Goal: Task Accomplishment & Management: Manage account settings

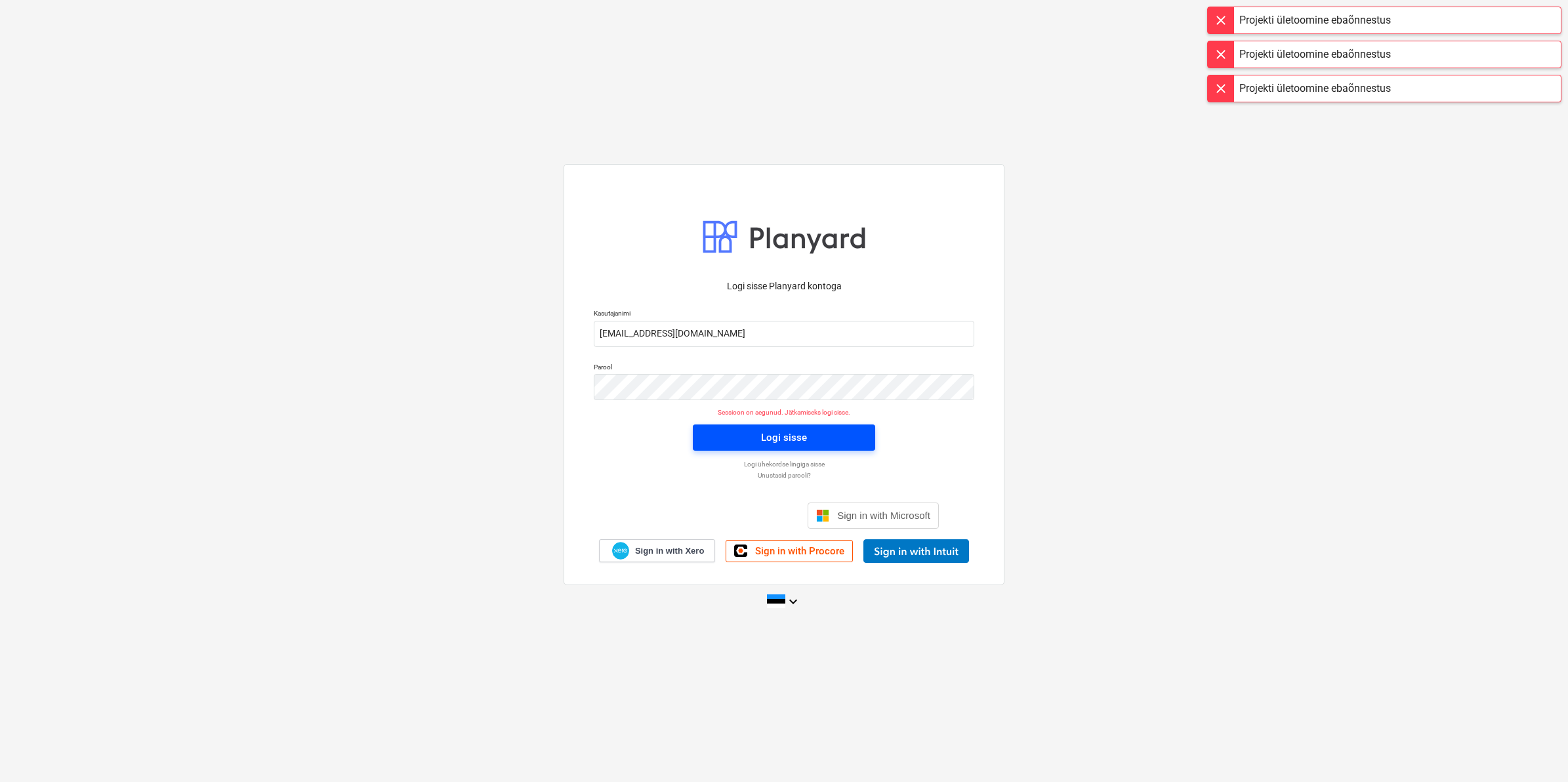
click at [769, 437] on div "Logi sisse" at bounding box center [784, 437] width 46 height 17
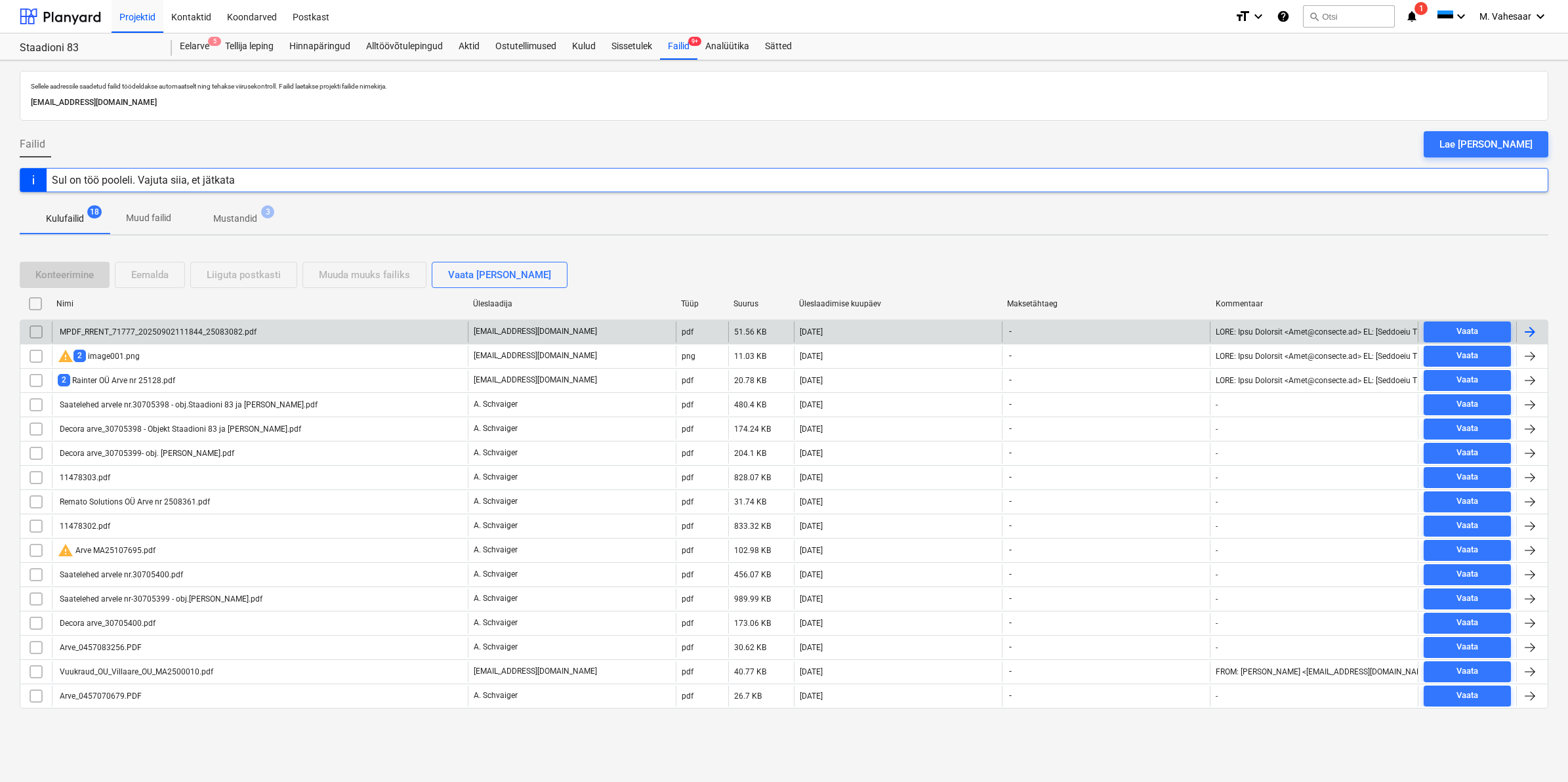
click at [231, 332] on div "MPDF_RRENT_71777_20250902111844_25083082.pdf" at bounding box center [157, 332] width 199 height 9
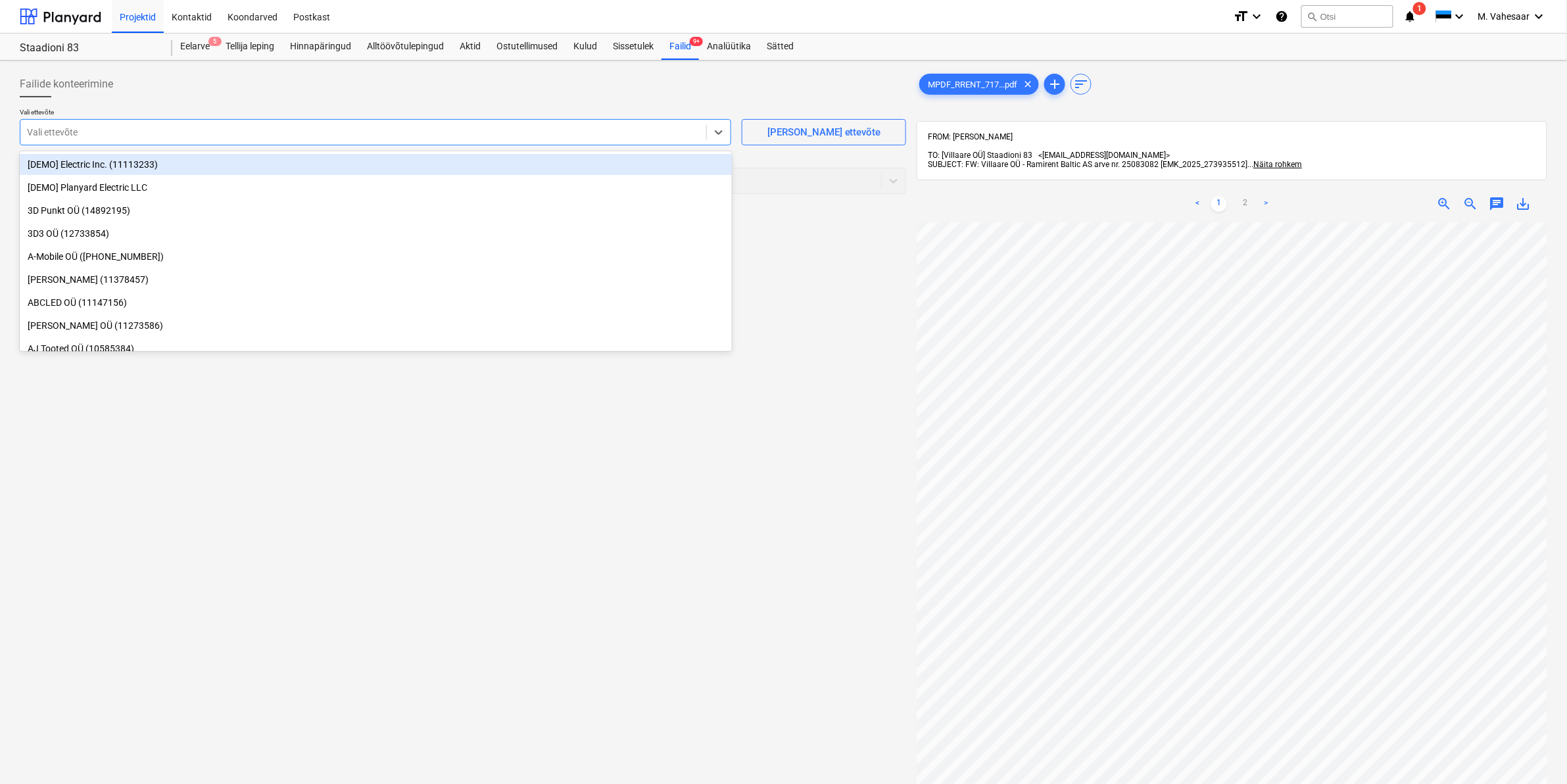
click at [330, 131] on div at bounding box center [363, 132] width 673 height 13
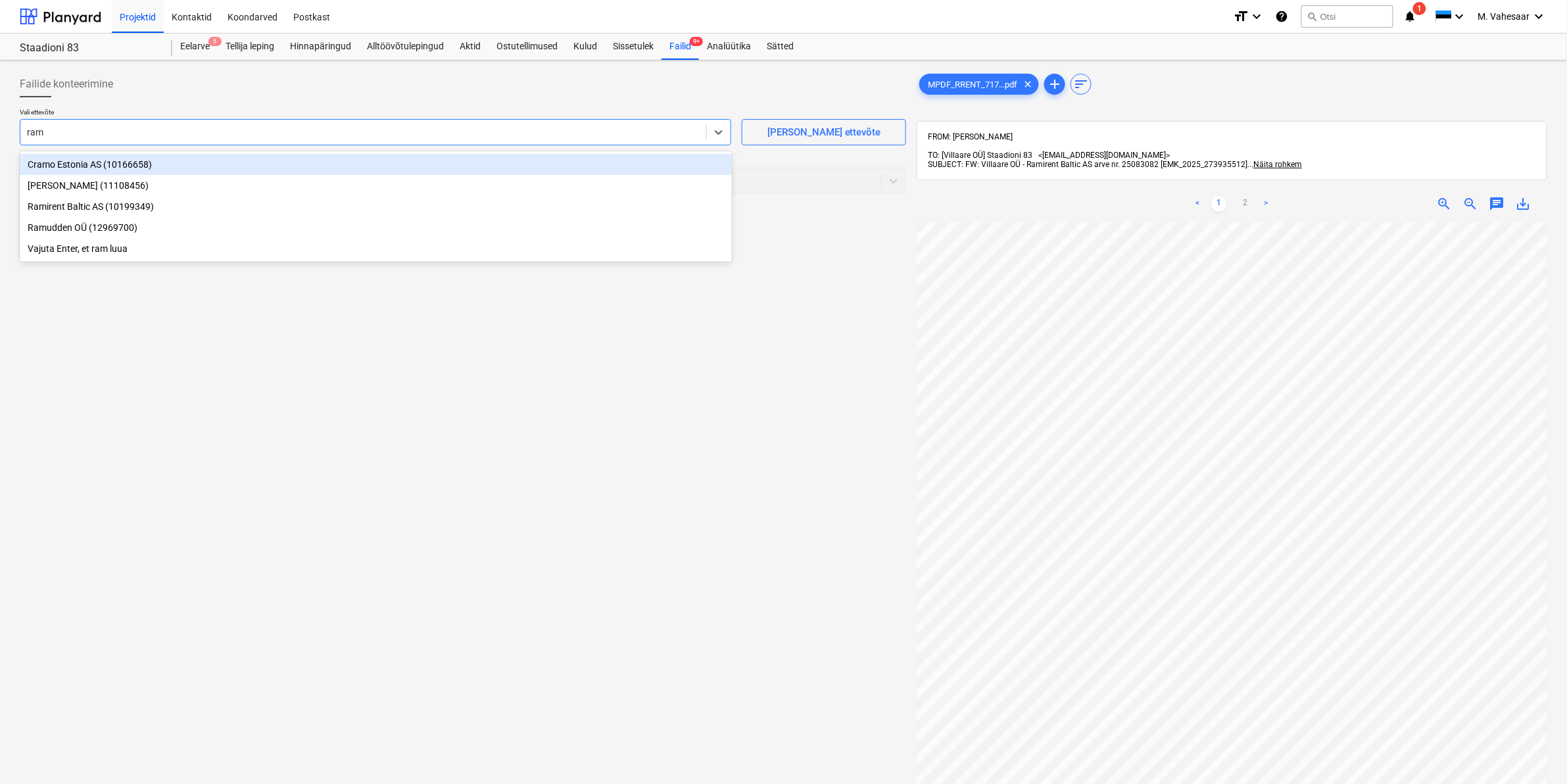
type input "rami"
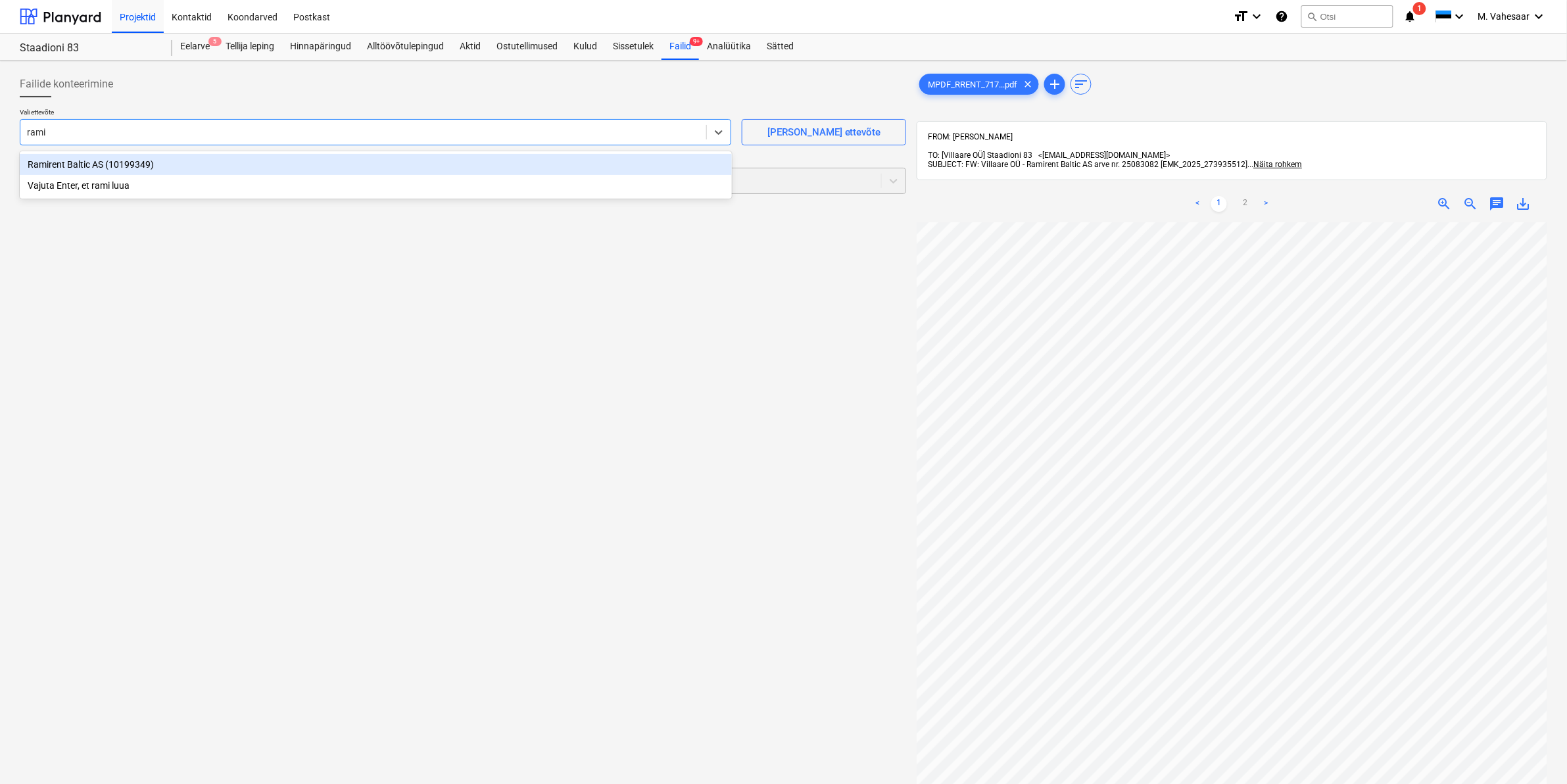
click at [57, 165] on div "Ramirent Baltic AS (10199349)" at bounding box center [376, 164] width 712 height 21
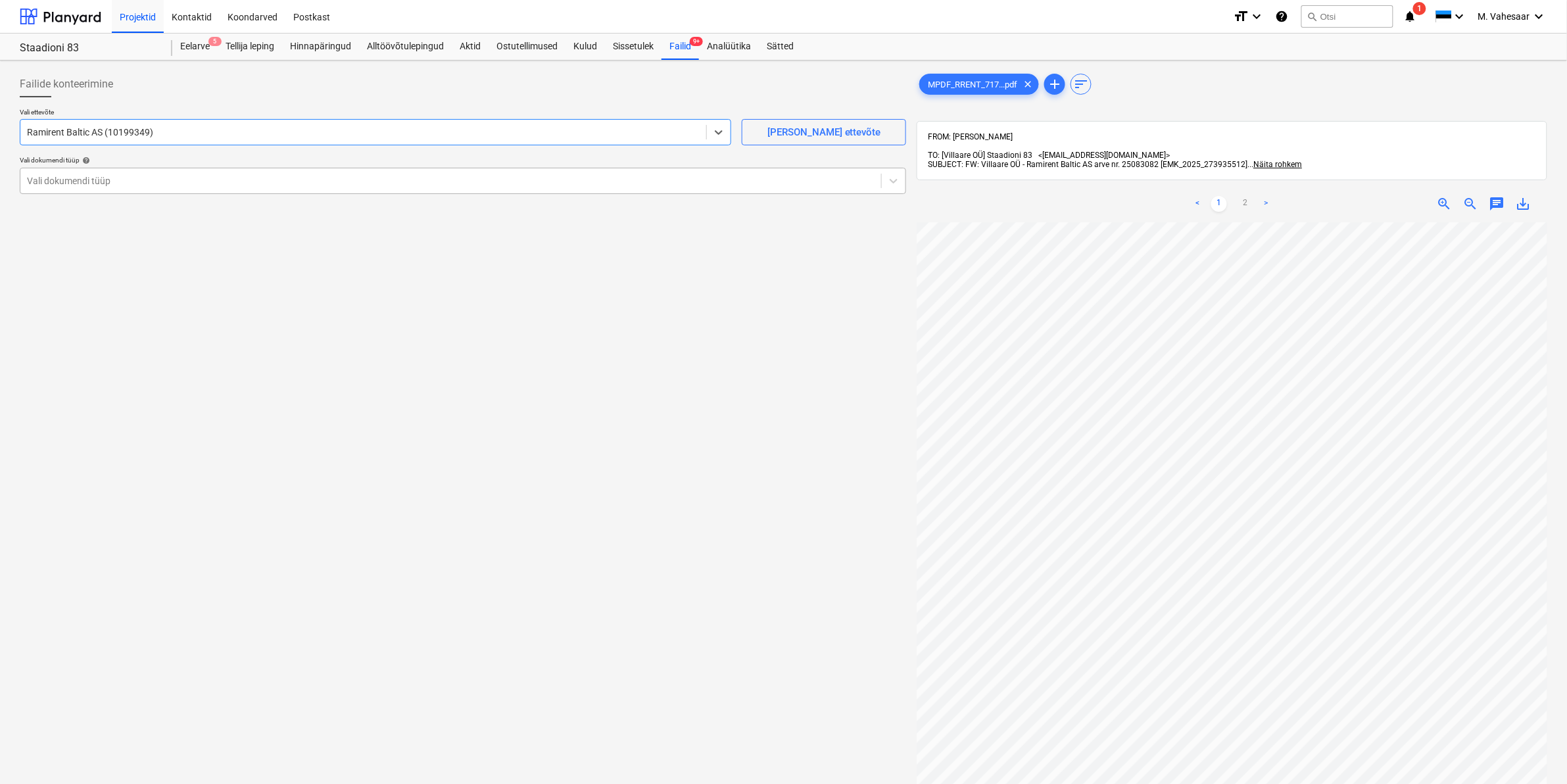
click at [91, 188] on div "Vali dokumendi tüüp" at bounding box center [451, 181] width 861 height 18
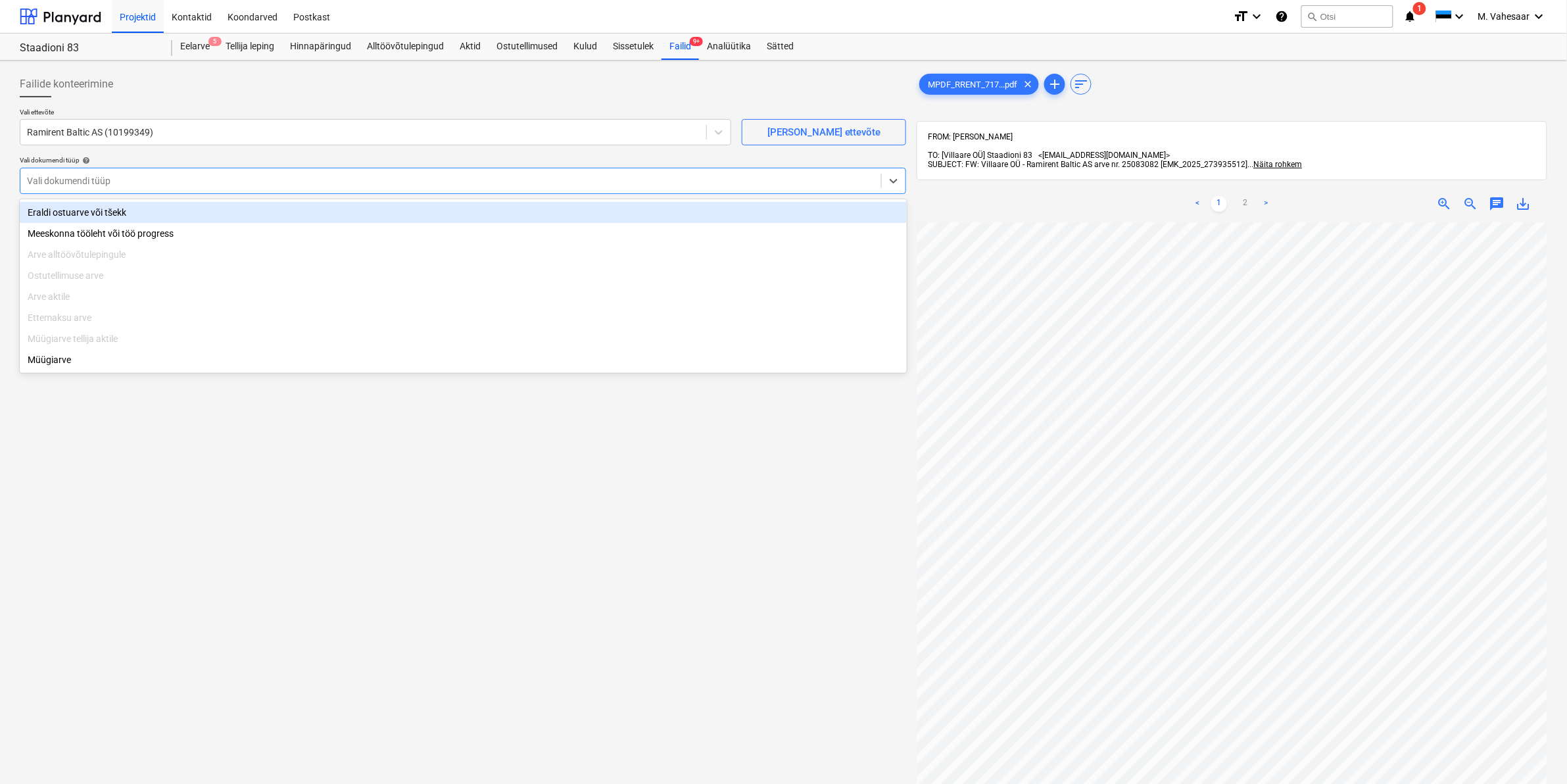
click at [80, 207] on div "Eraldi ostuarve või tšekk" at bounding box center [463, 212] width 887 height 21
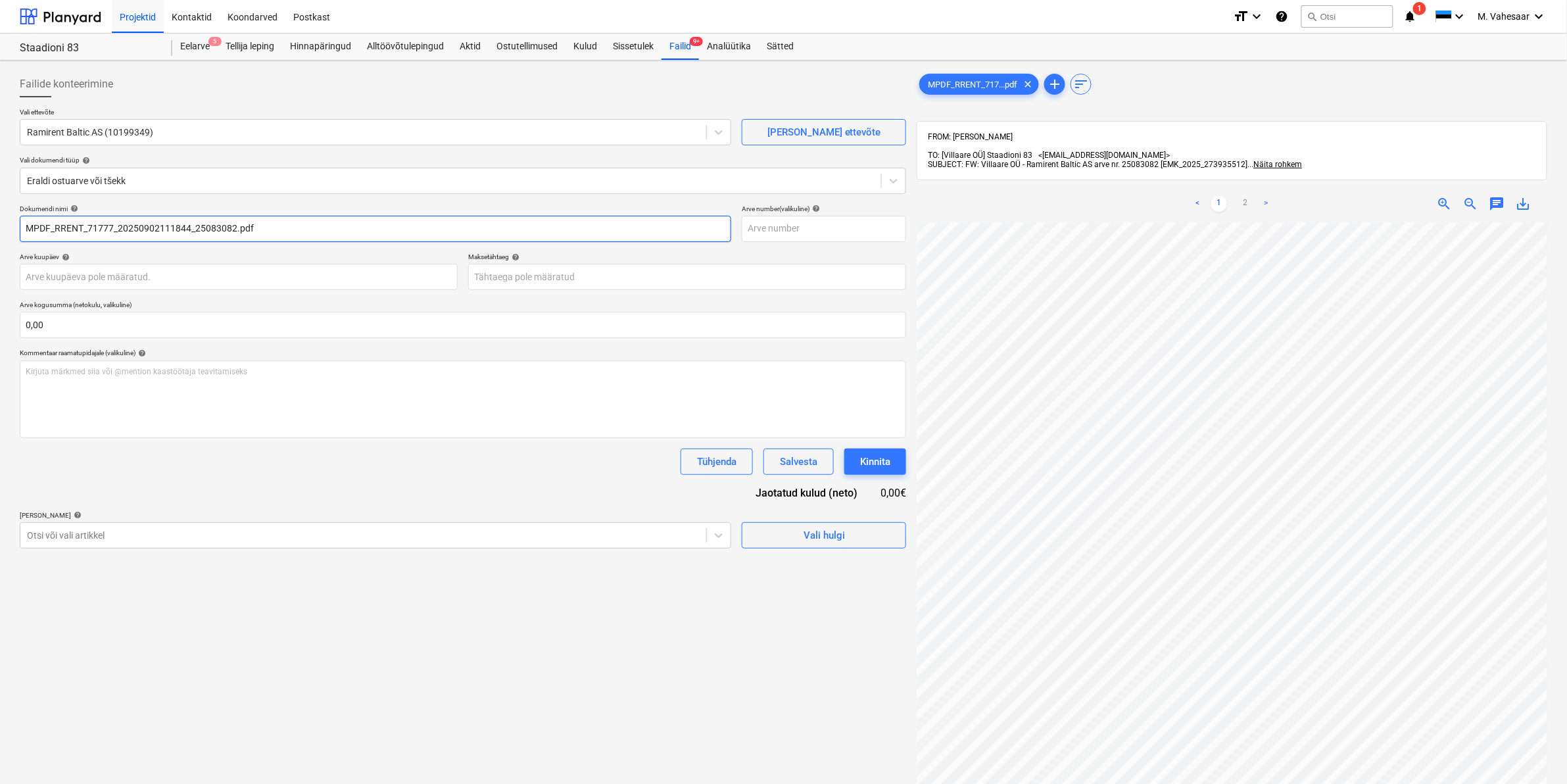
click at [58, 228] on input "MPDF_RRENT_71777_20250902111844_25083082.pdf" at bounding box center [376, 229] width 712 height 26
click at [56, 227] on input "MPDF_RamiRENT_71777_20250902111844_25083082.pdf" at bounding box center [376, 229] width 712 height 26
type input "RamiRENT_71777_20250902111844_25083082.pdf"
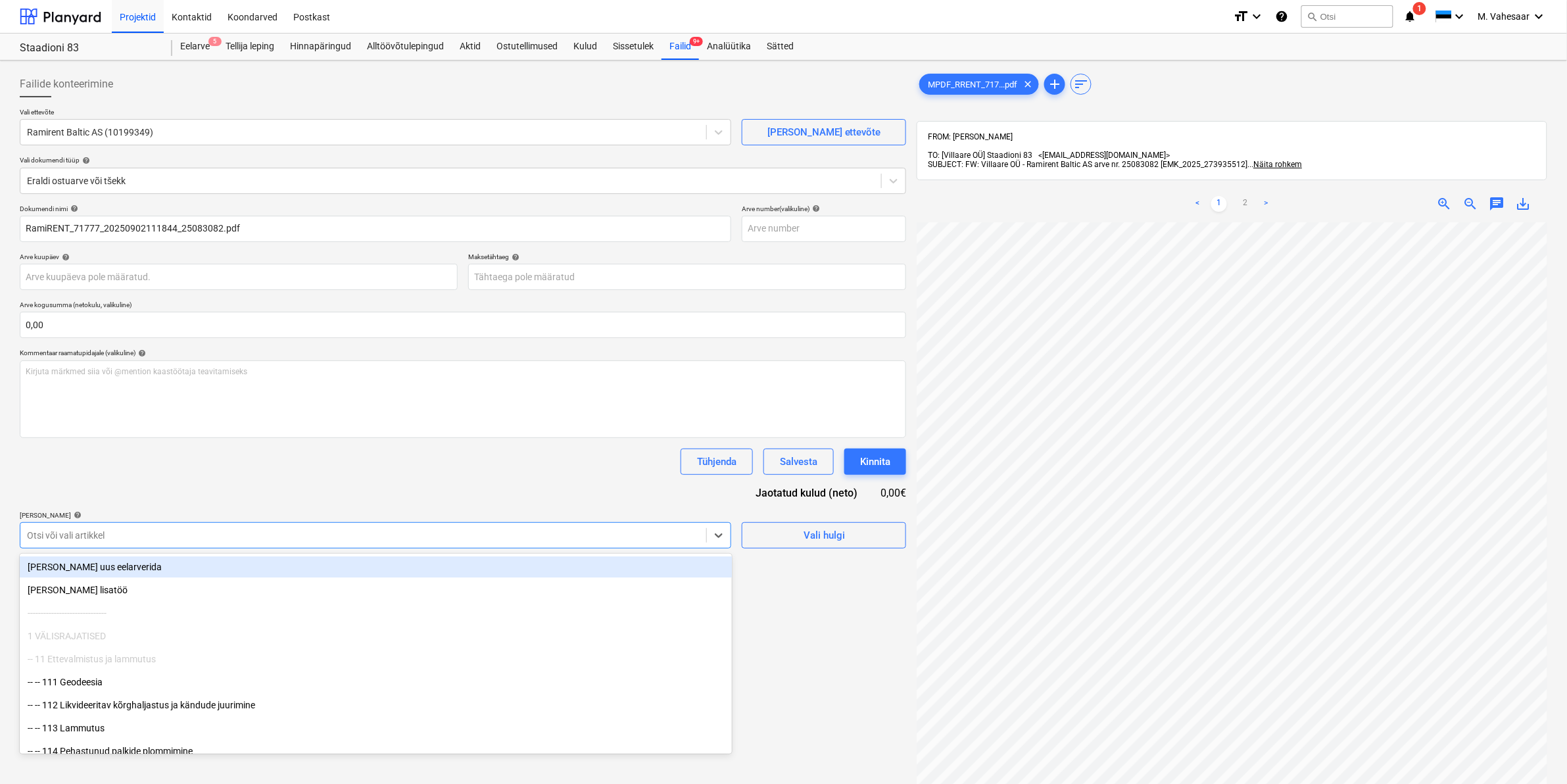
click at [73, 531] on div at bounding box center [363, 535] width 673 height 13
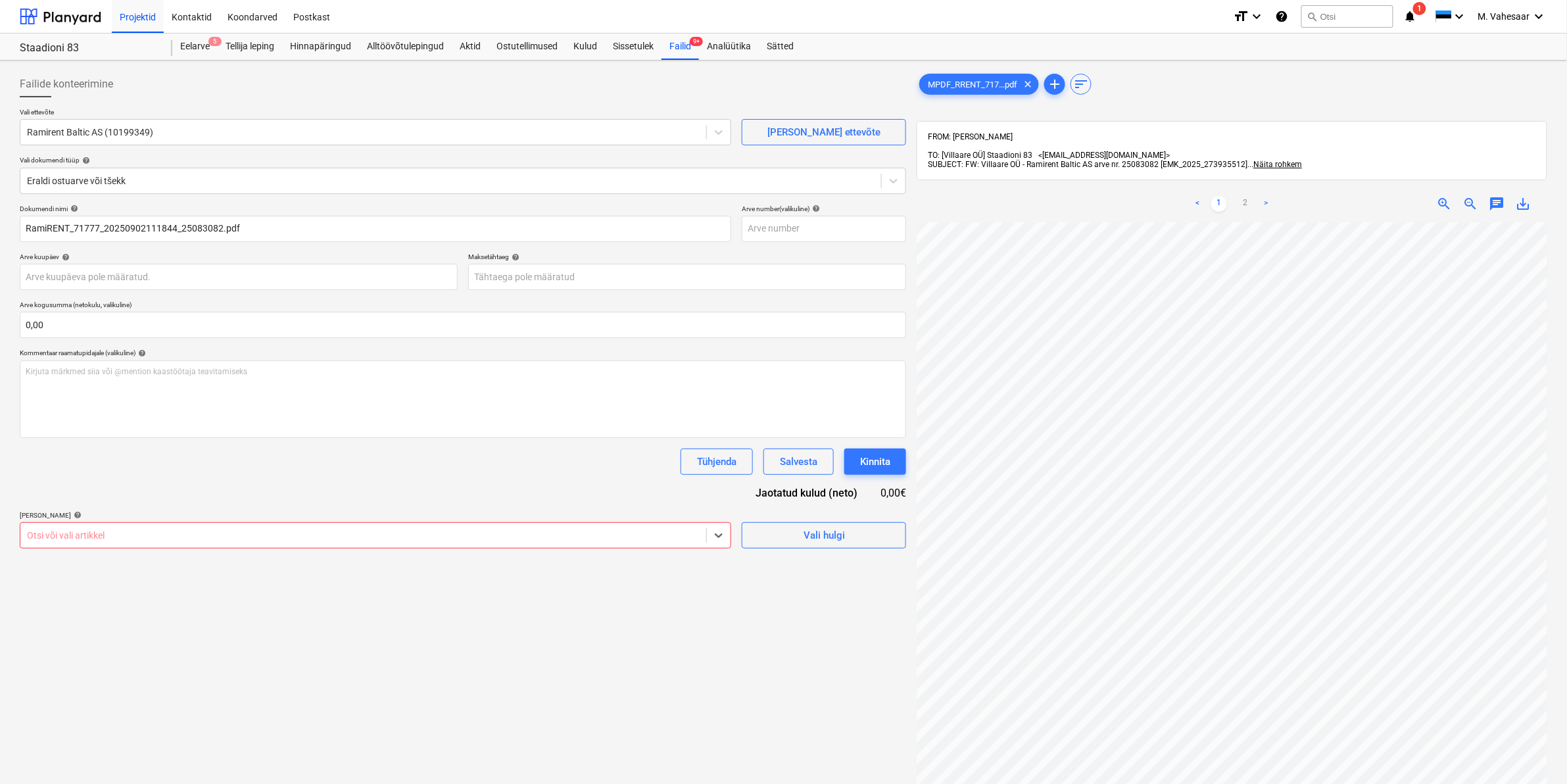
click at [222, 533] on div at bounding box center [363, 535] width 673 height 13
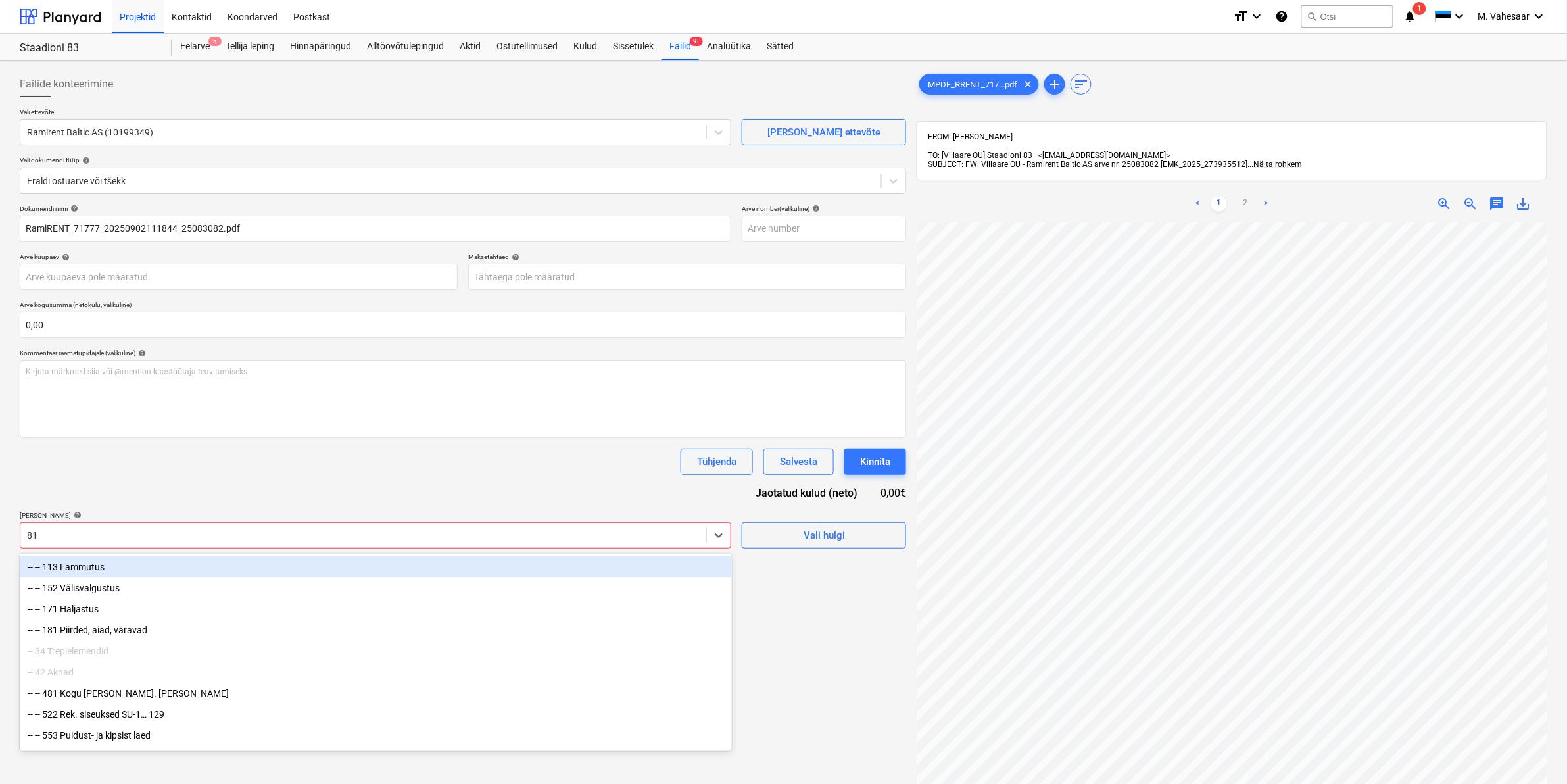
type input "811"
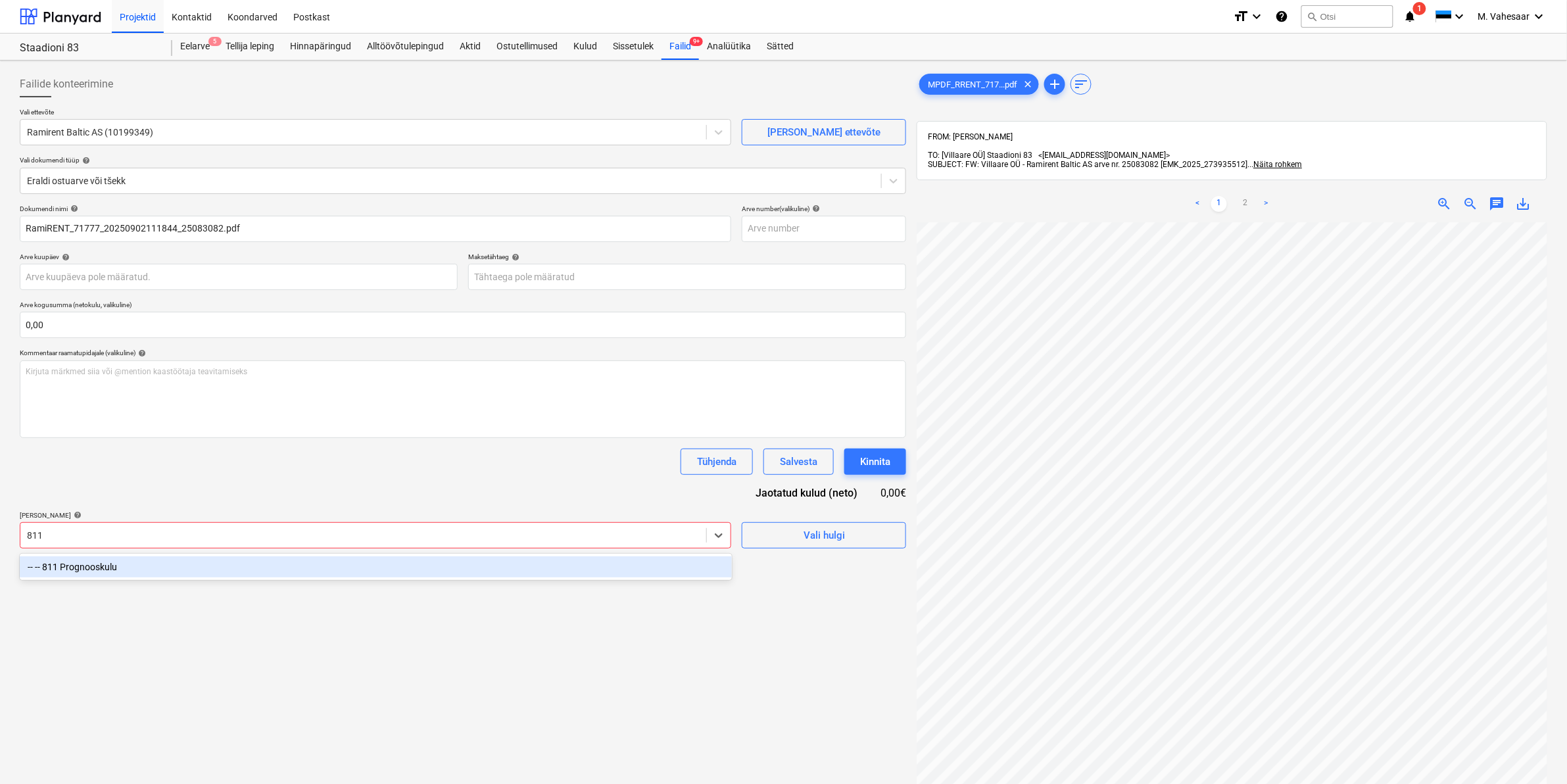
click at [138, 567] on div "-- -- 811 Prognooskulu" at bounding box center [376, 567] width 712 height 21
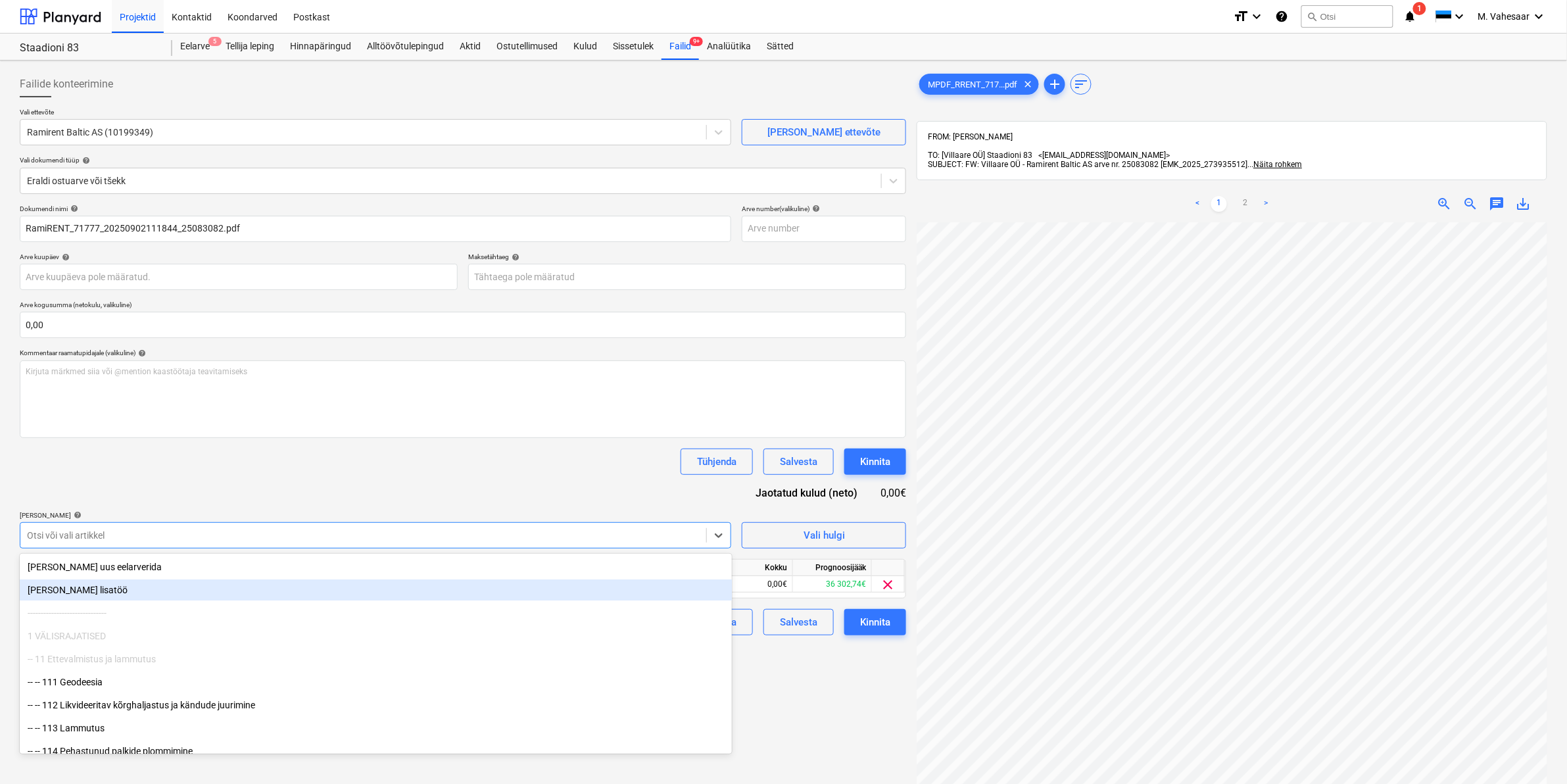
click at [865, 685] on div "Failide konteerimine Vali ettevõte Ramirent Baltic AS (10199349) [PERSON_NAME] …" at bounding box center [462, 520] width 897 height 909
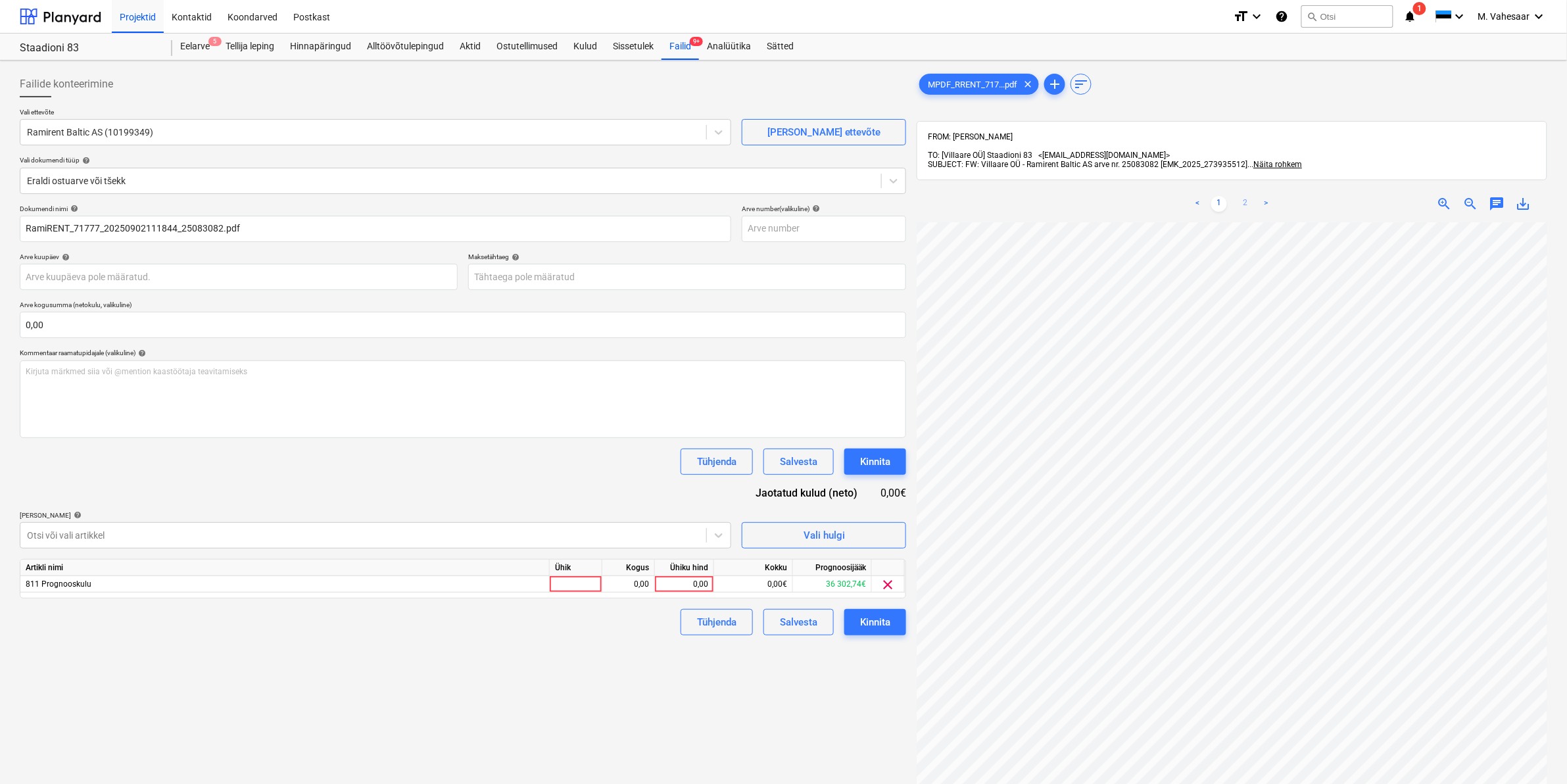
click at [1244, 198] on link "2" at bounding box center [1246, 204] width 16 height 16
click at [685, 589] on div "0,00" at bounding box center [684, 584] width 48 height 16
type input "327,76"
click at [571, 682] on div "Failide konteerimine Vali ettevõte Ramirent Baltic AS (10199349) [PERSON_NAME] …" at bounding box center [462, 520] width 897 height 909
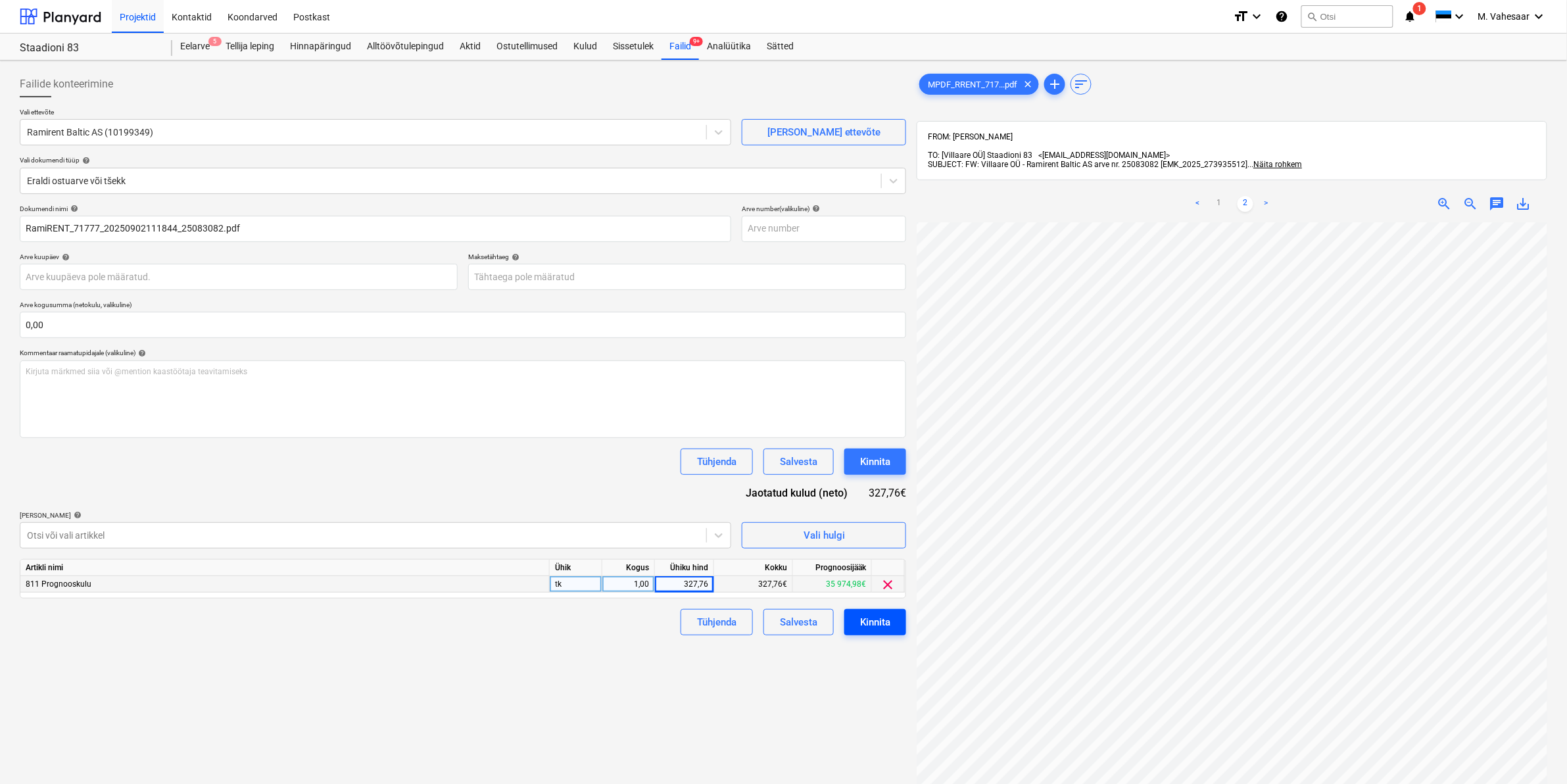
click at [872, 618] on div "Kinnita" at bounding box center [875, 622] width 30 height 17
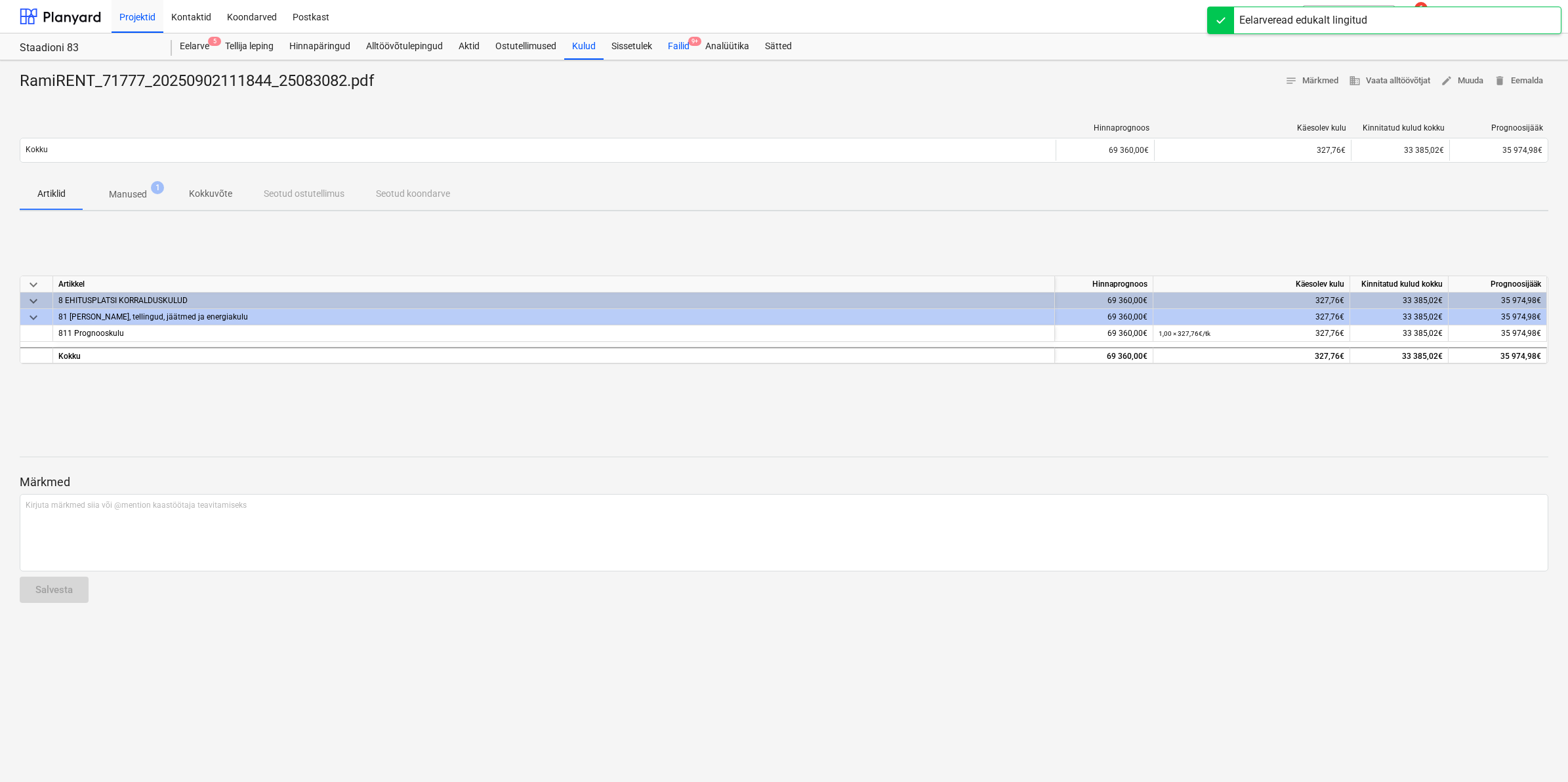
click at [686, 47] on div "Failid 9+" at bounding box center [678, 46] width 37 height 26
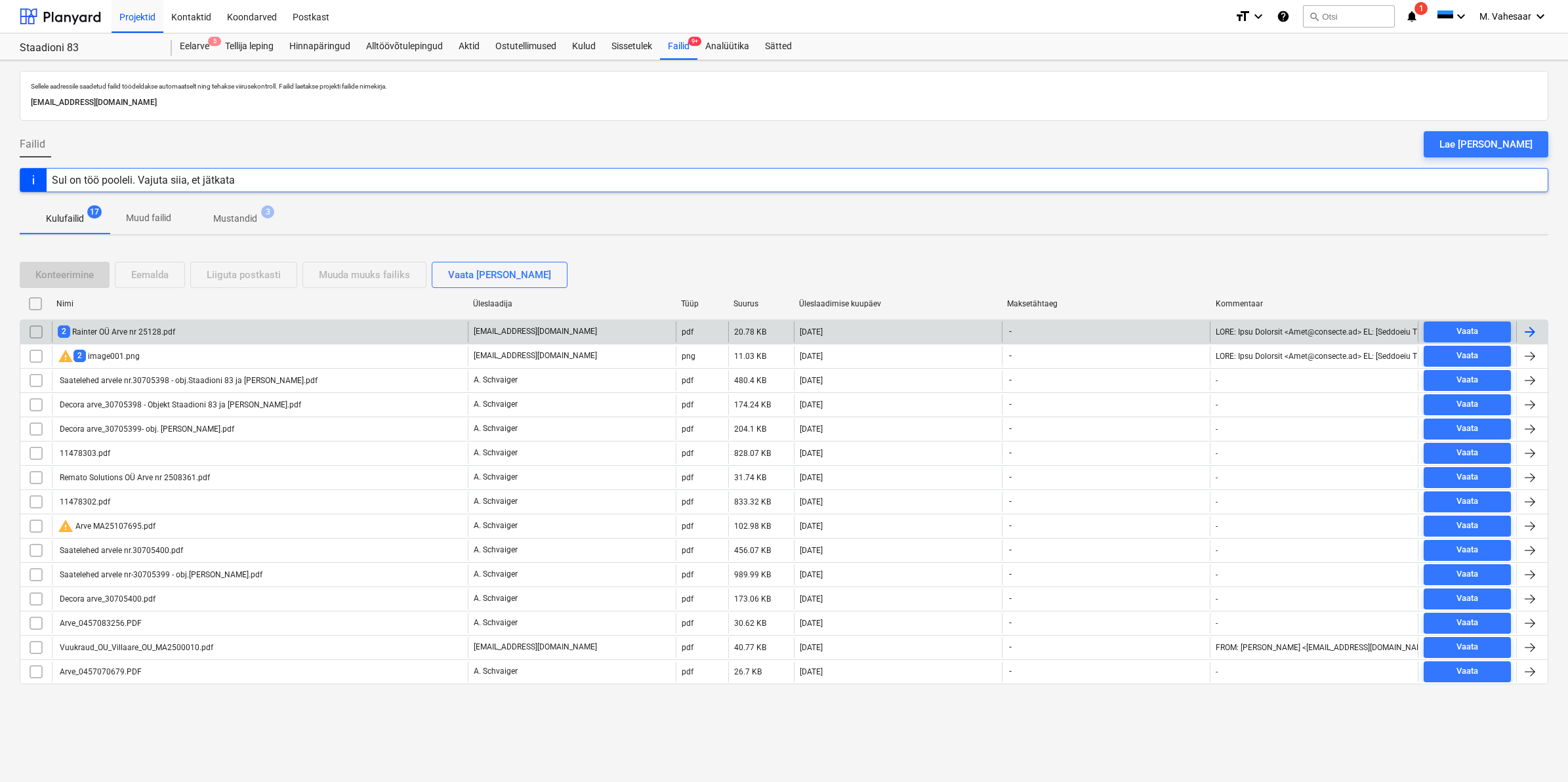
click at [168, 329] on div "2 Rainter OÜ Arve nr 25128.pdf" at bounding box center [116, 332] width 118 height 13
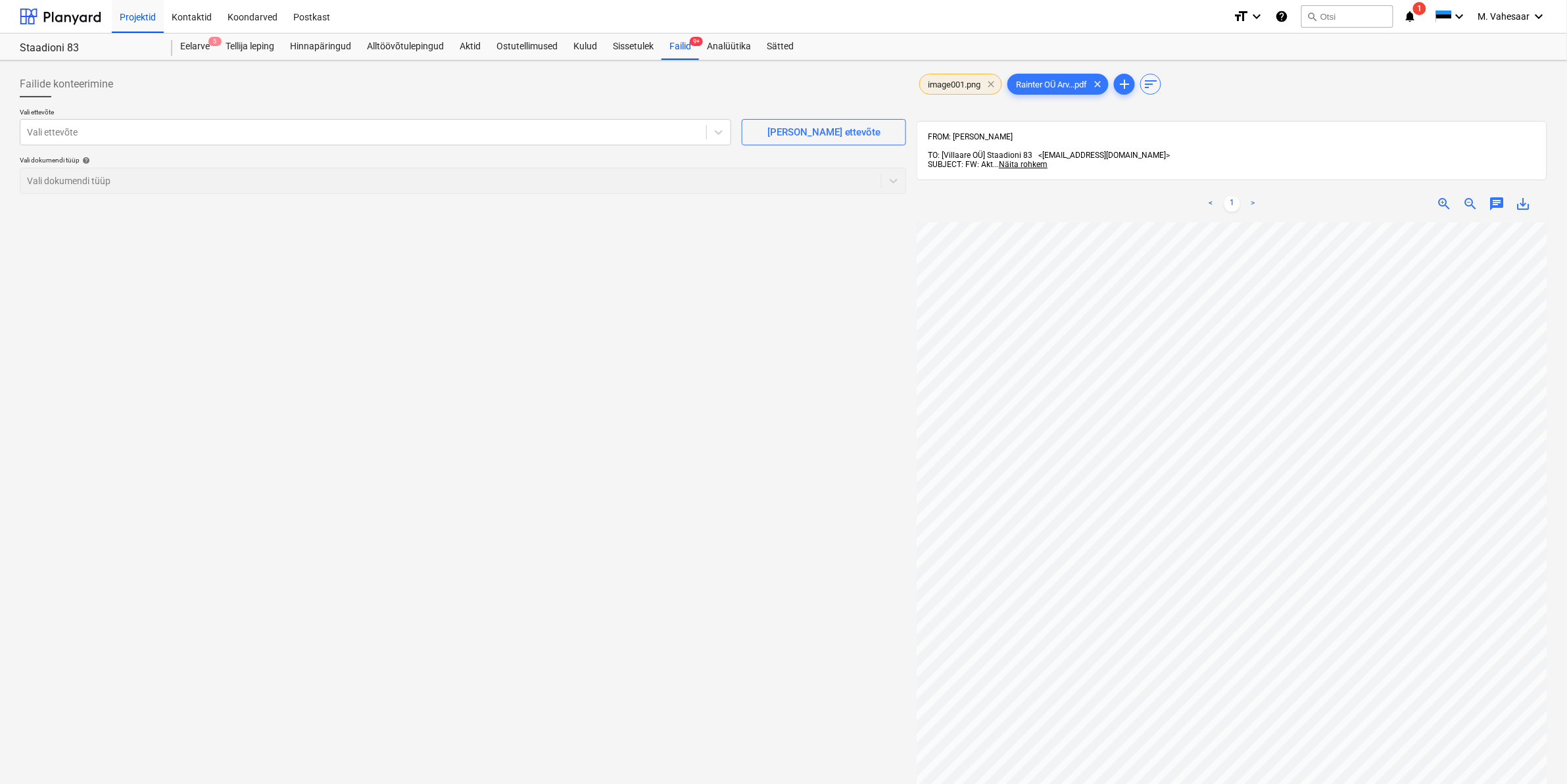
click at [995, 88] on span "clear" at bounding box center [991, 84] width 16 height 16
click at [386, 135] on div at bounding box center [363, 132] width 673 height 13
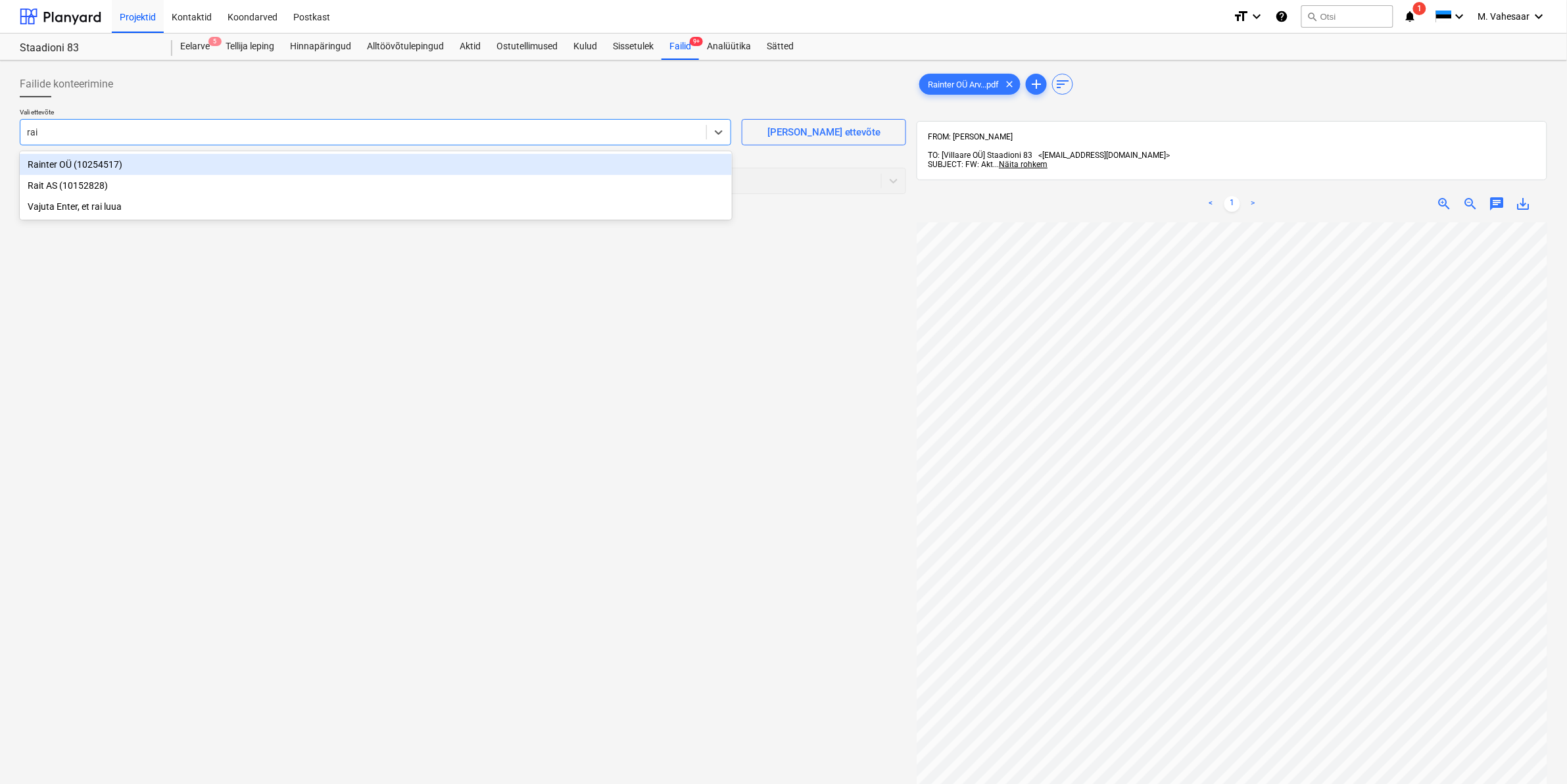
type input "rain"
click at [76, 168] on div "Rainter OÜ (10254517)" at bounding box center [376, 164] width 712 height 21
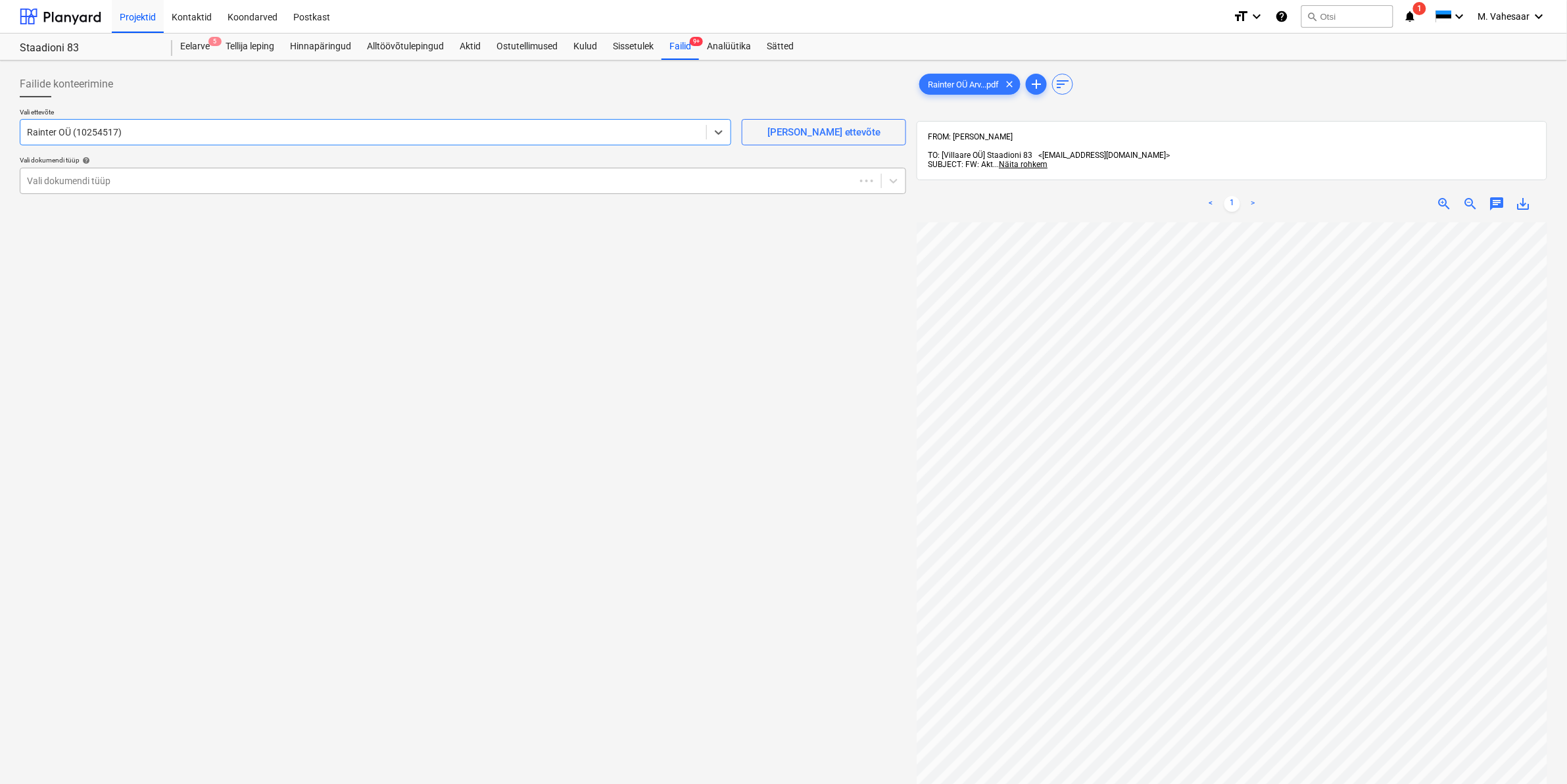
click at [72, 179] on div at bounding box center [438, 181] width 822 height 13
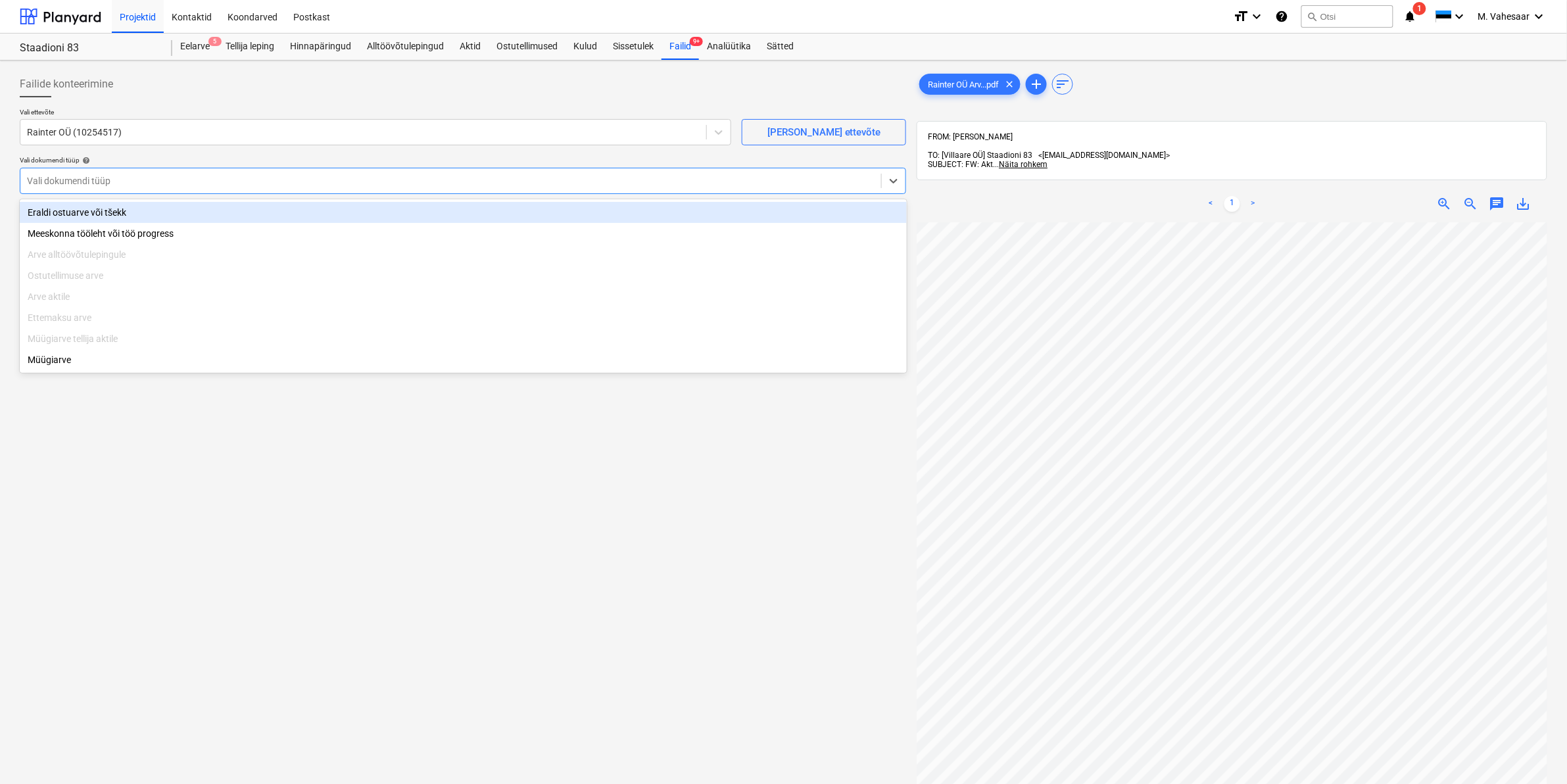
click at [69, 216] on div "Eraldi ostuarve või tšekk" at bounding box center [463, 212] width 887 height 21
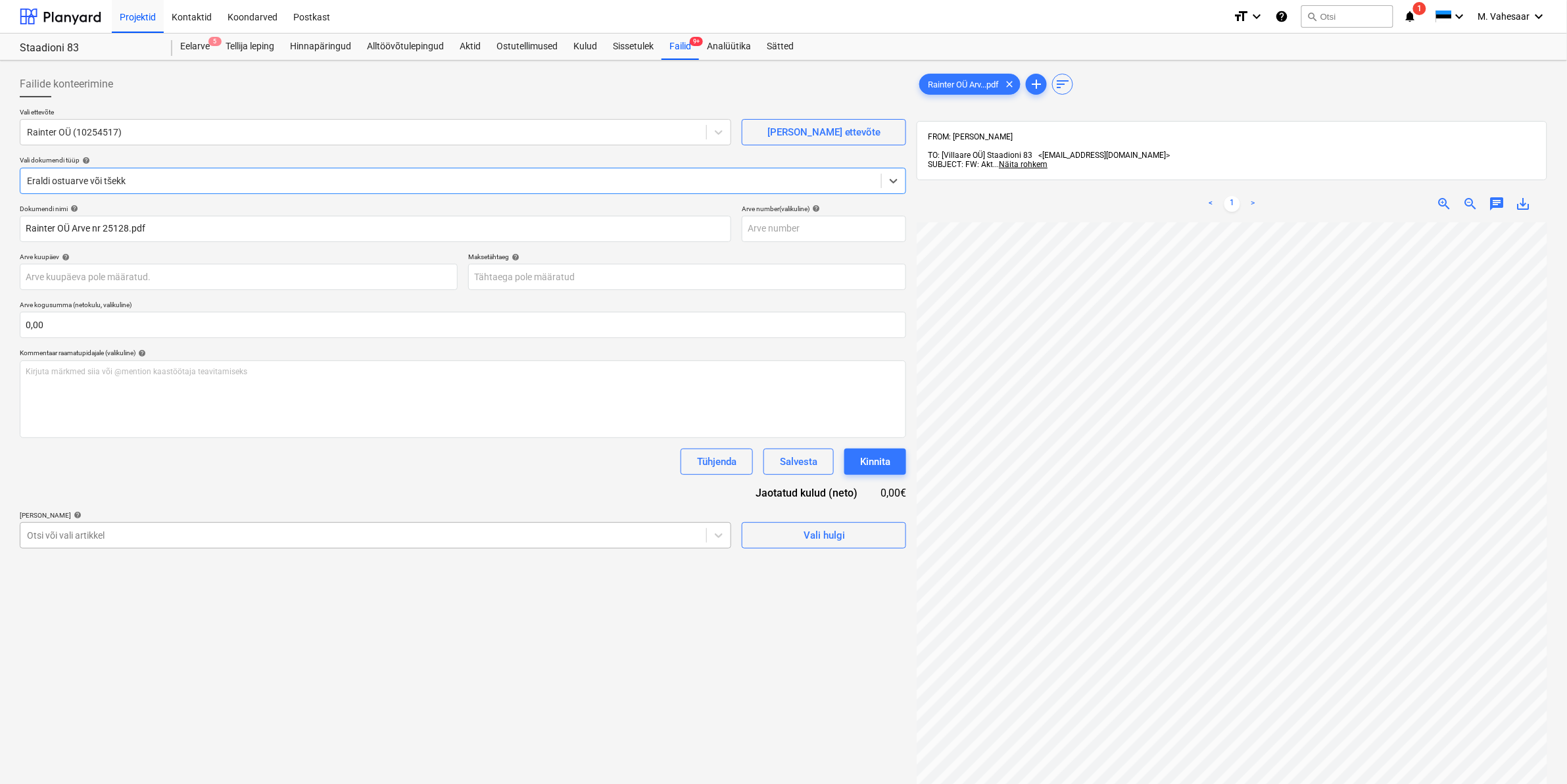
click at [86, 536] on div at bounding box center [363, 535] width 673 height 13
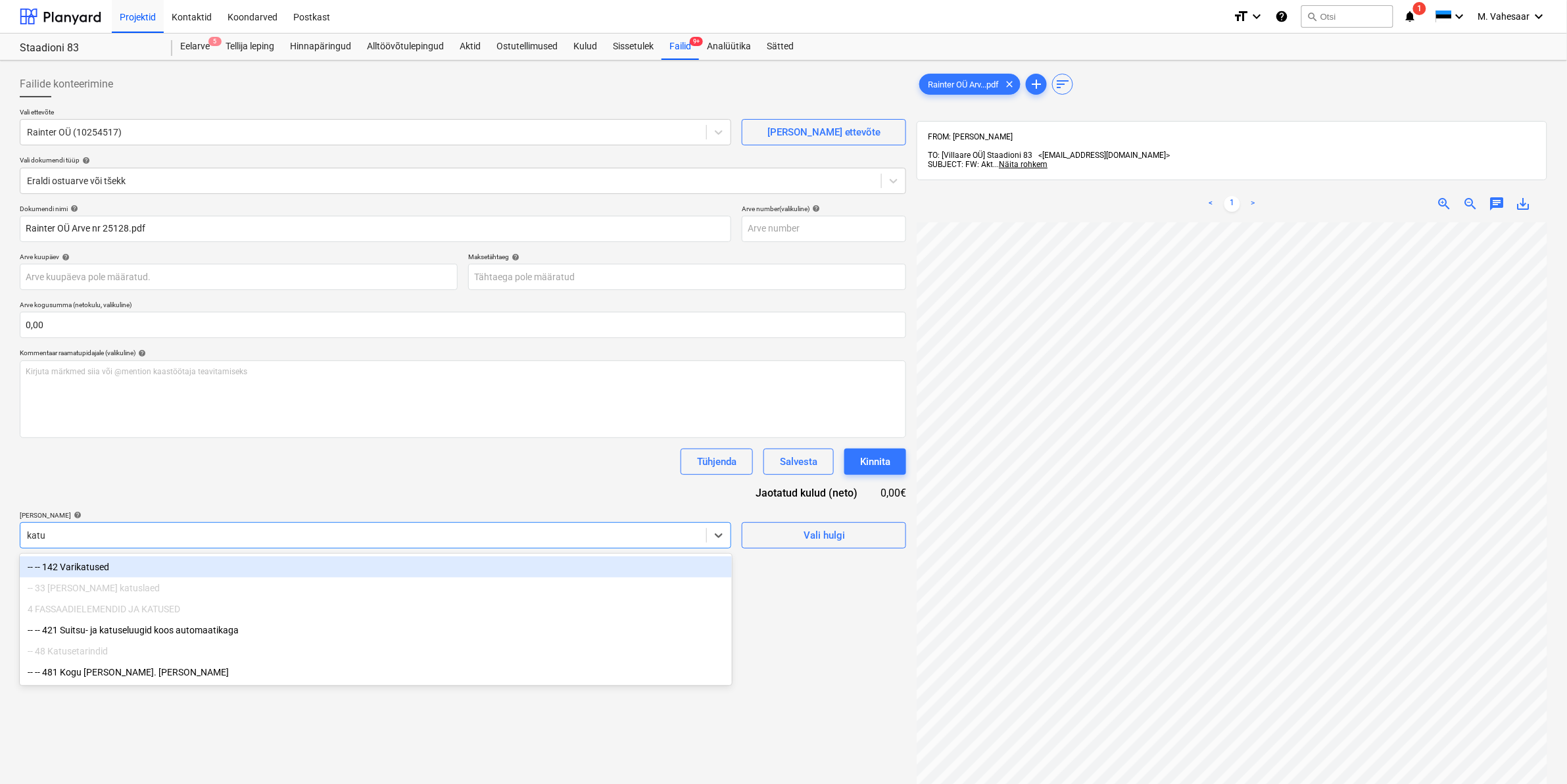
type input "katus"
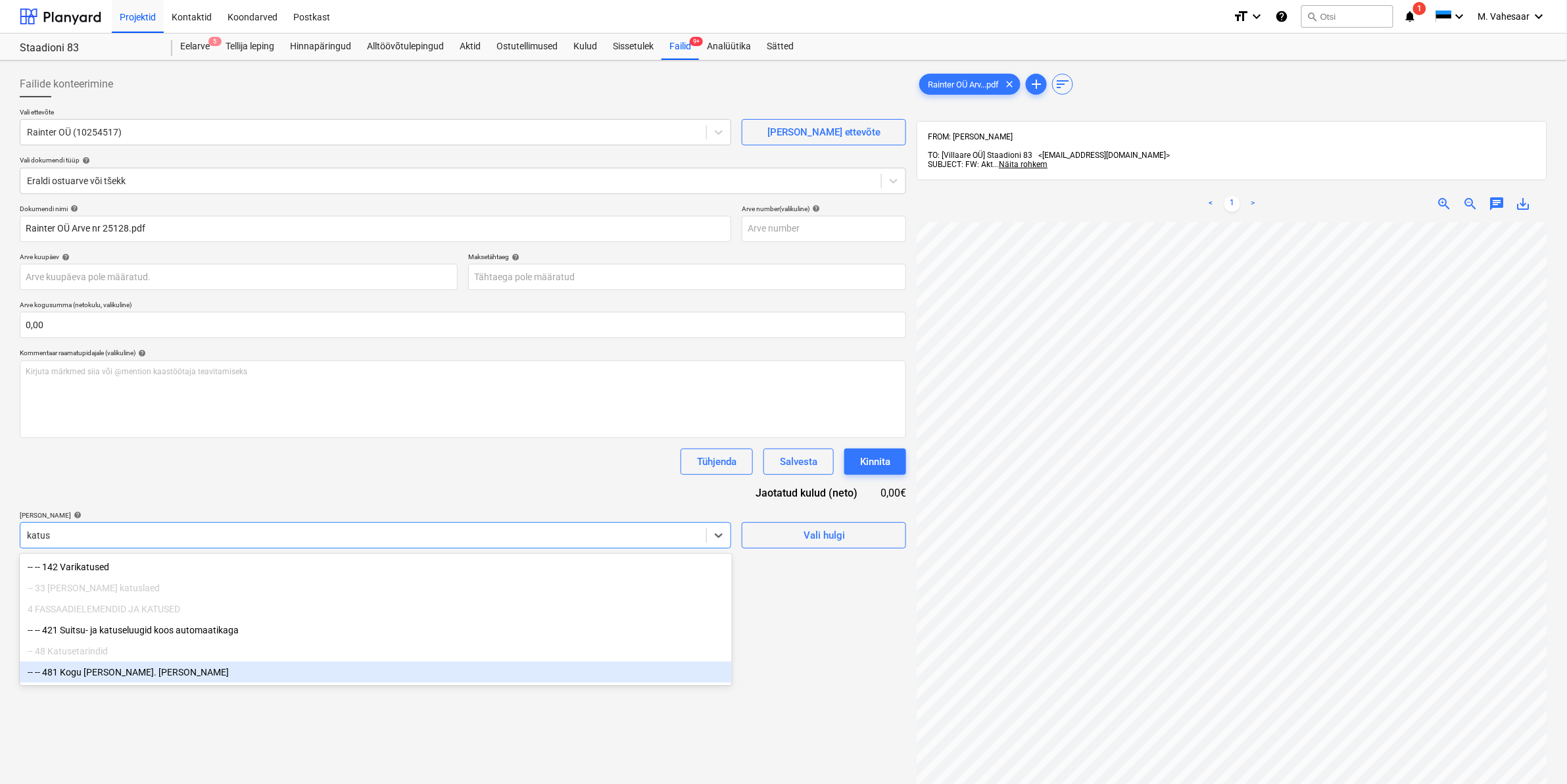
click at [140, 680] on div "-- -- 481 Kogu [PERSON_NAME]. [PERSON_NAME]" at bounding box center [376, 672] width 712 height 21
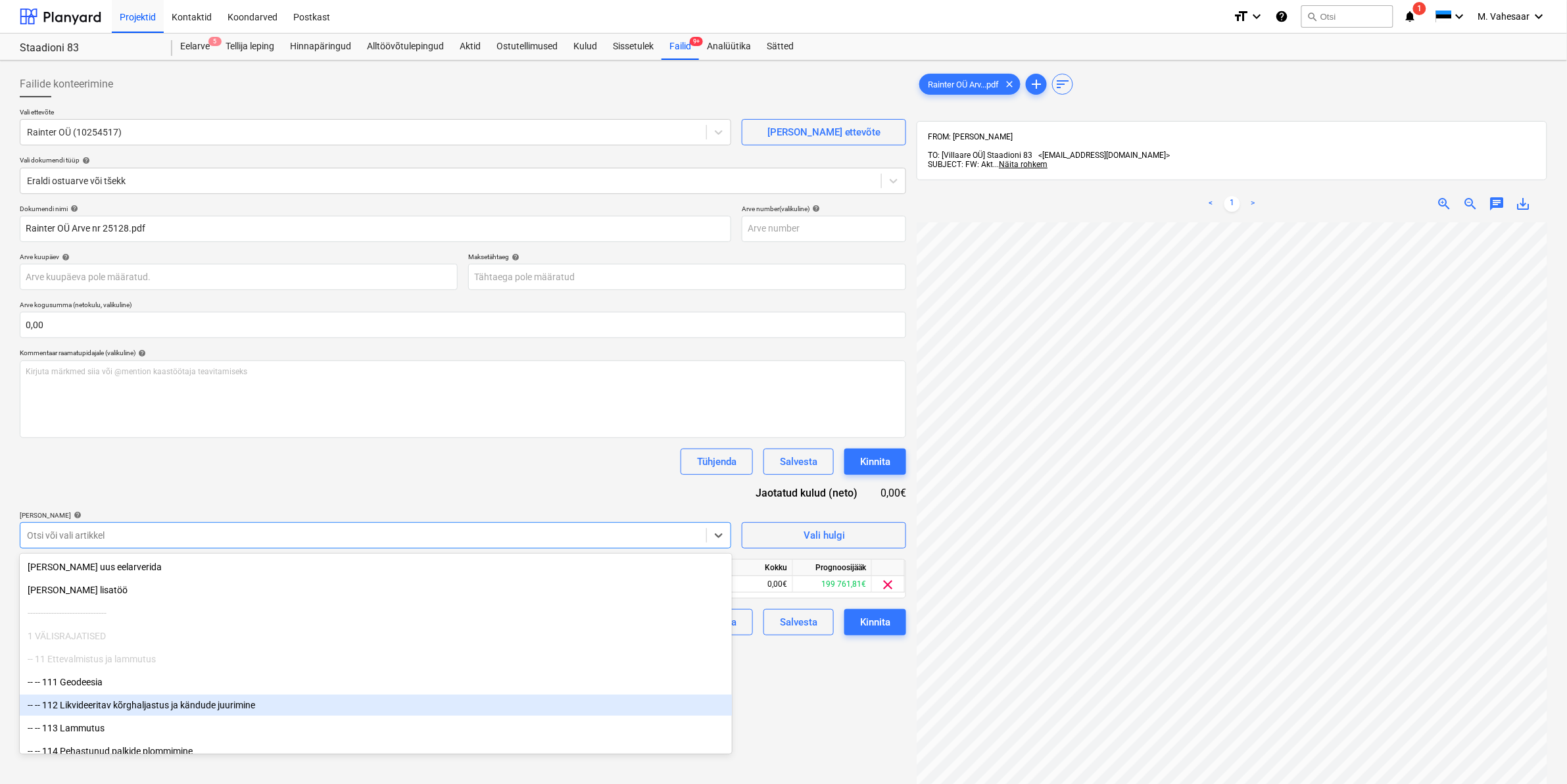
click at [760, 685] on div "Failide konteerimine Vali ettevõte Rainter OÜ (10254517) [PERSON_NAME] uus ette…" at bounding box center [462, 520] width 897 height 909
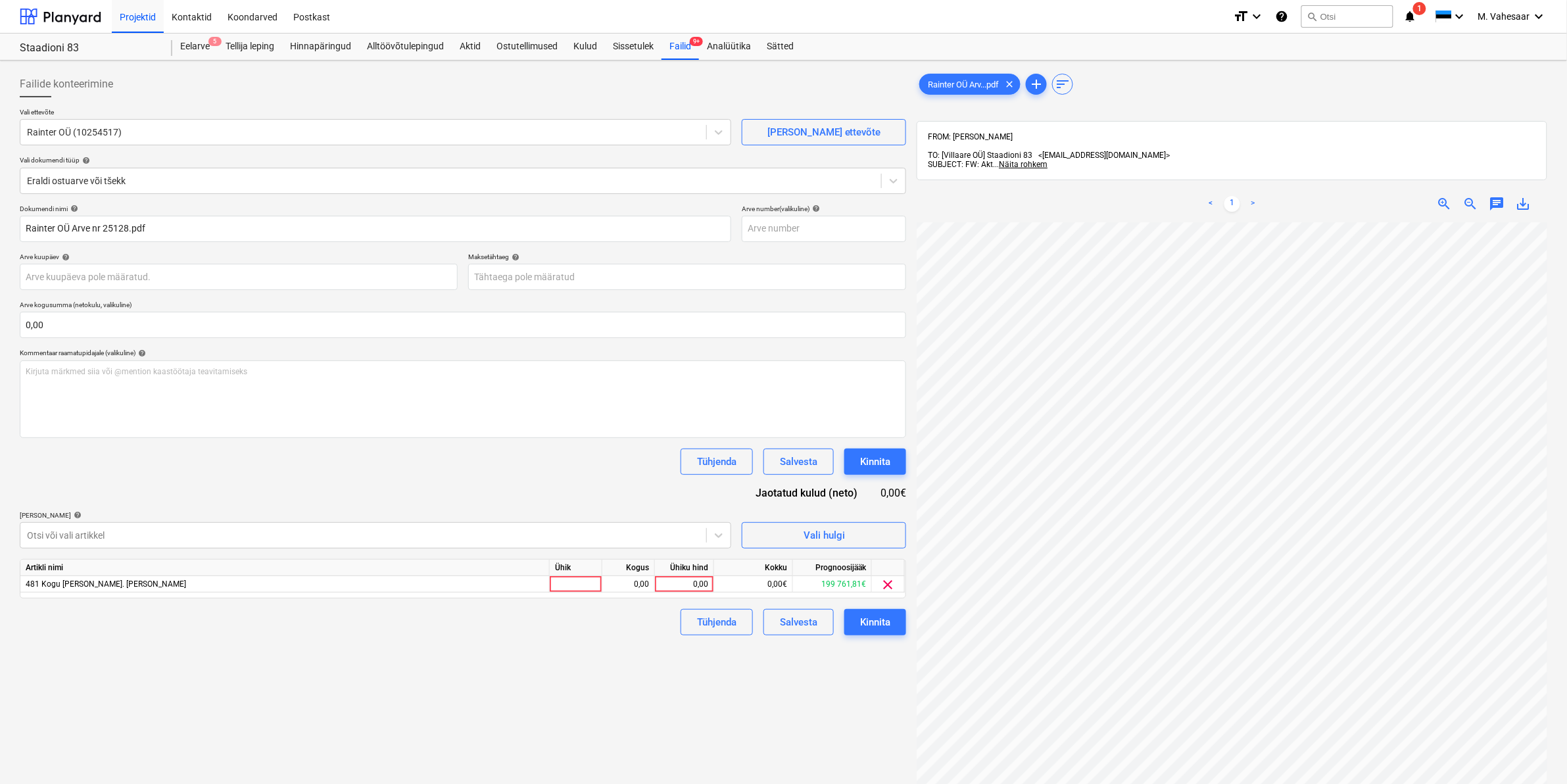
scroll to position [13, 159]
click at [692, 585] on div "0,00" at bounding box center [684, 584] width 48 height 16
type input "26654"
click at [633, 665] on div "Failide konteerimine Vali ettevõte Rainter OÜ (10254517) [PERSON_NAME] uus ette…" at bounding box center [462, 520] width 897 height 909
click at [860, 622] on div "Kinnita" at bounding box center [875, 622] width 30 height 17
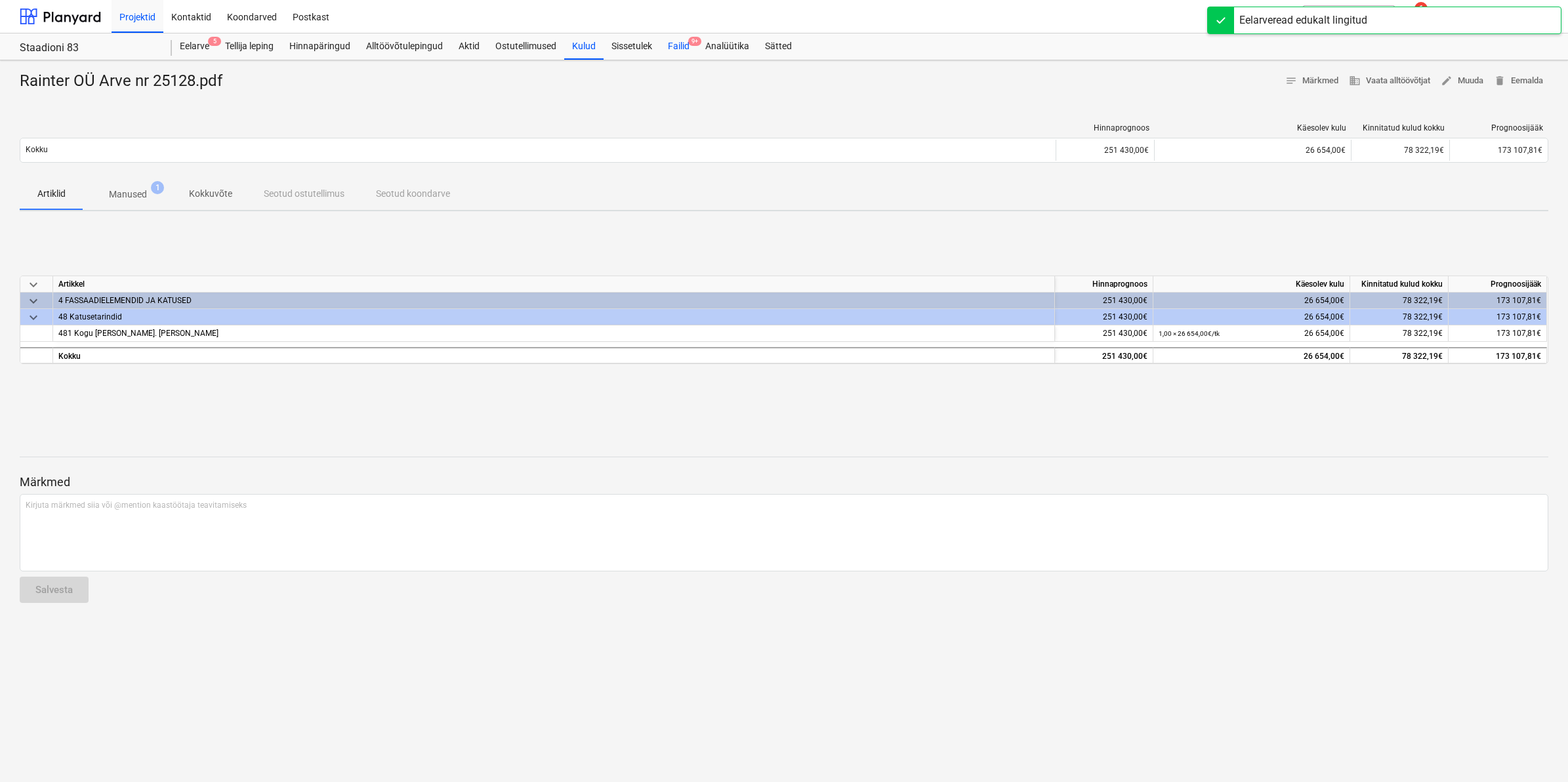
click at [684, 48] on div "Failid 9+" at bounding box center [678, 46] width 37 height 26
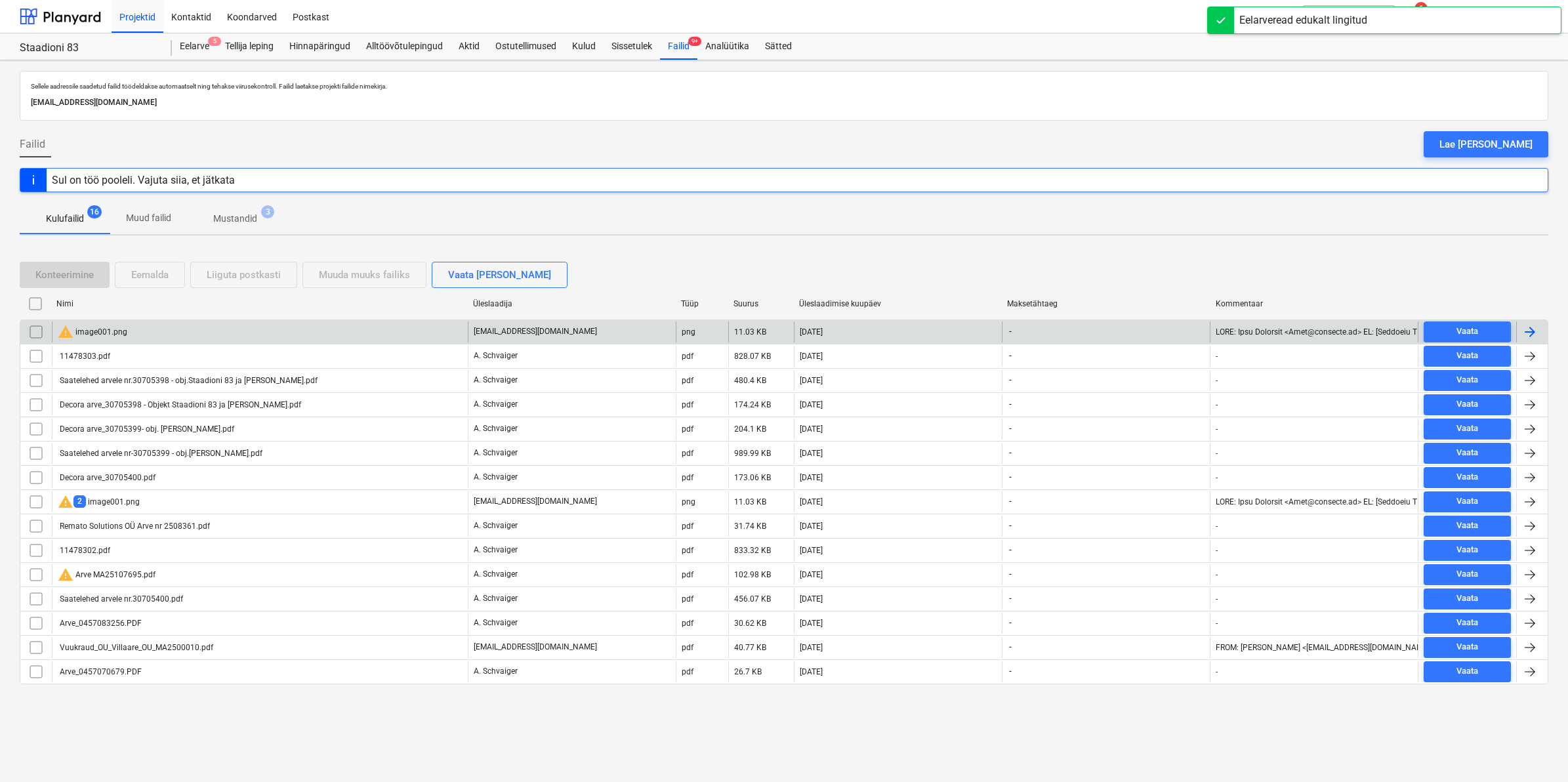
click at [125, 335] on div "warning image001.png" at bounding box center [92, 332] width 70 height 15
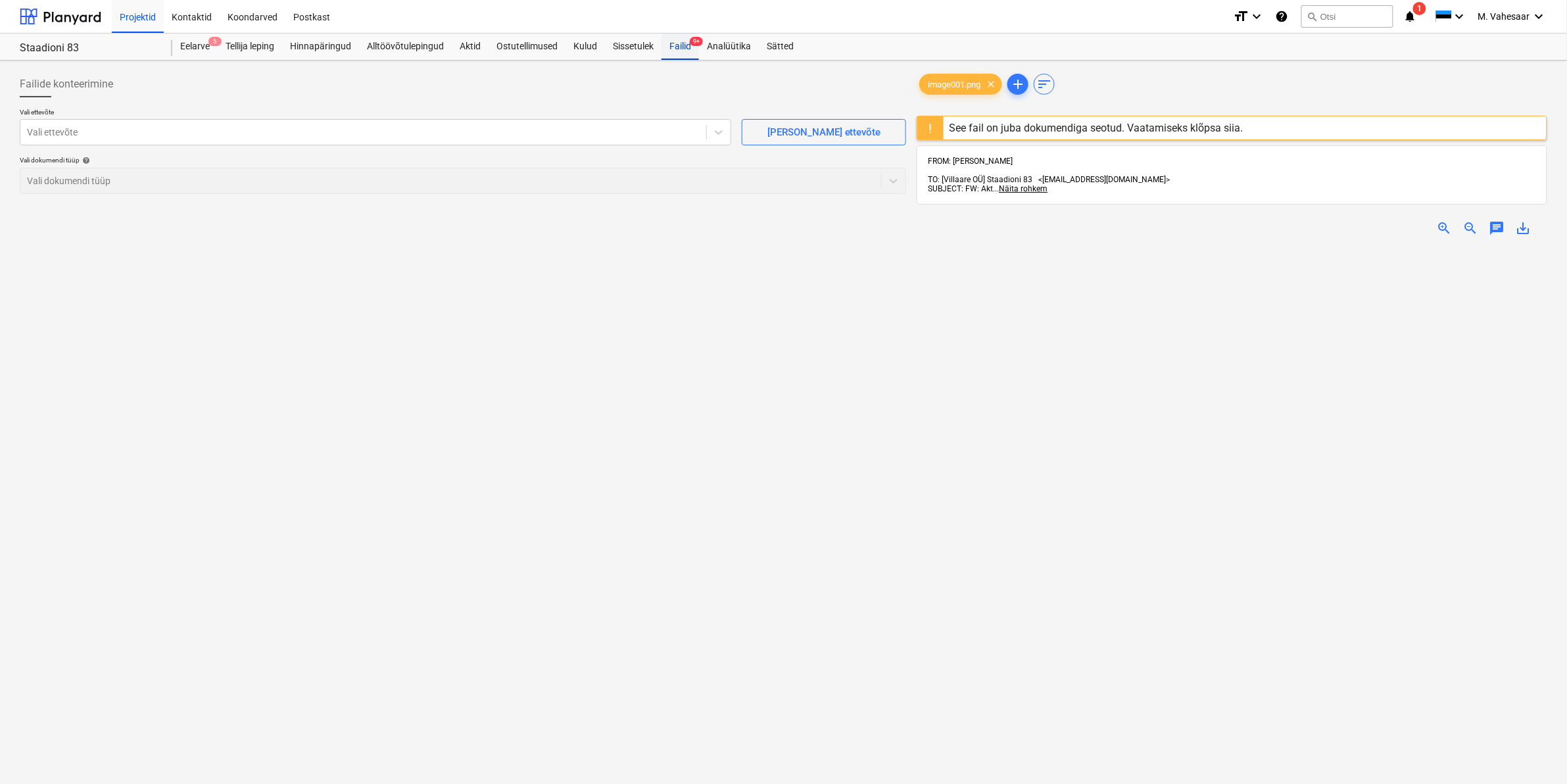
click at [685, 44] on div "Failid 9+" at bounding box center [680, 47] width 37 height 26
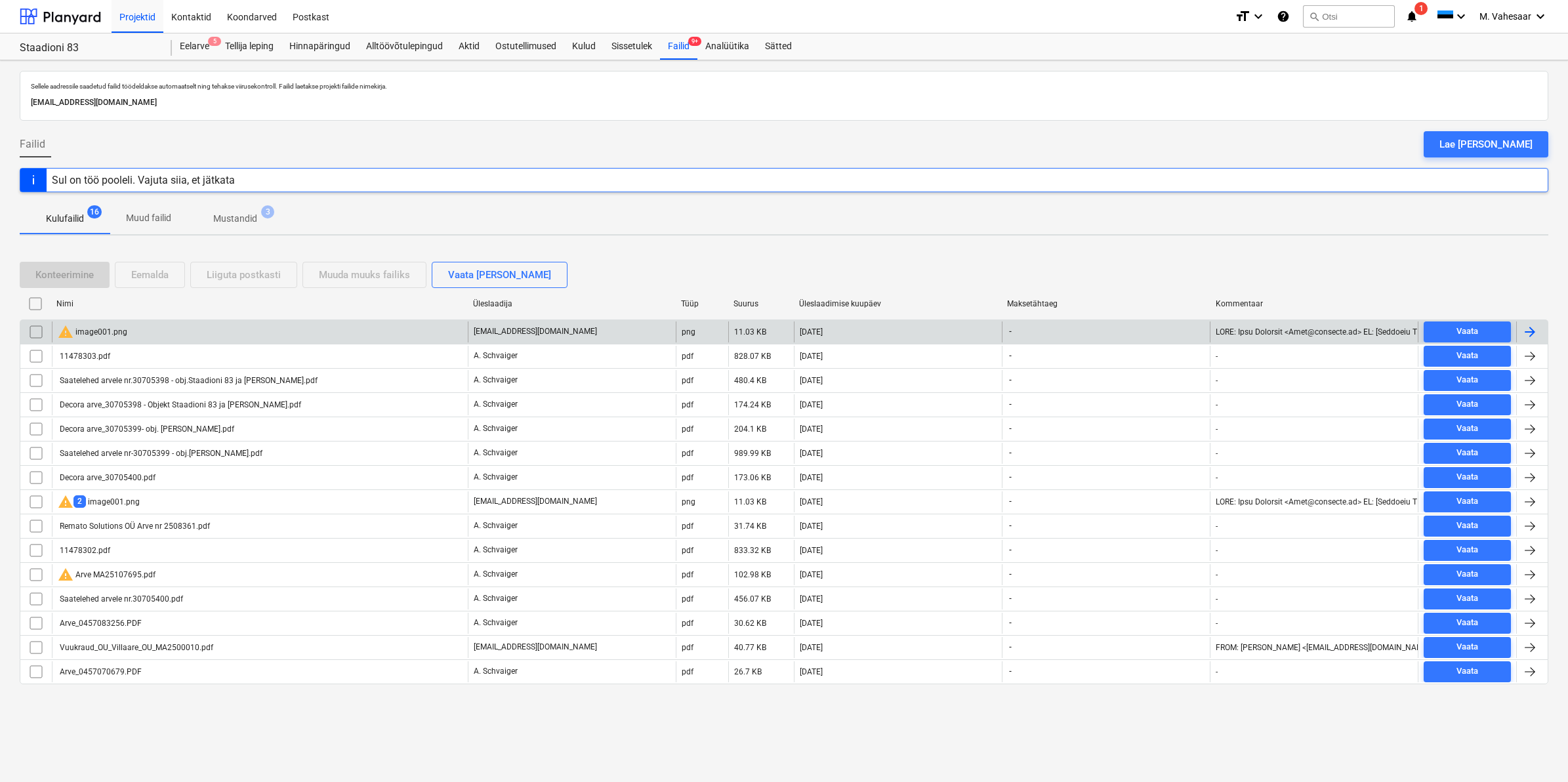
click at [36, 328] on input "checkbox" at bounding box center [36, 332] width 21 height 21
click at [151, 279] on div "Eemalda" at bounding box center [149, 275] width 37 height 17
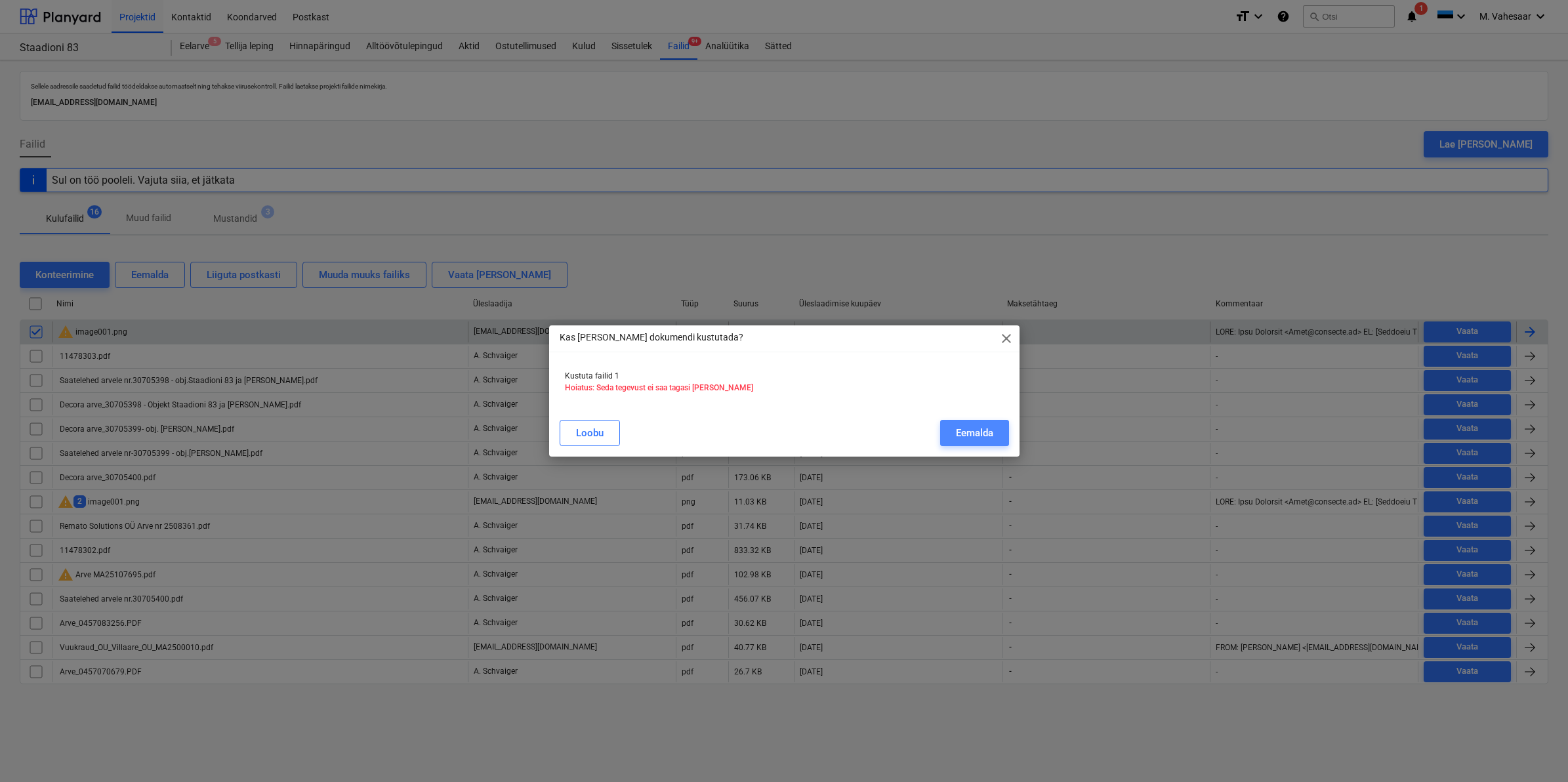
click at [979, 430] on div "Eemalda" at bounding box center [974, 433] width 37 height 17
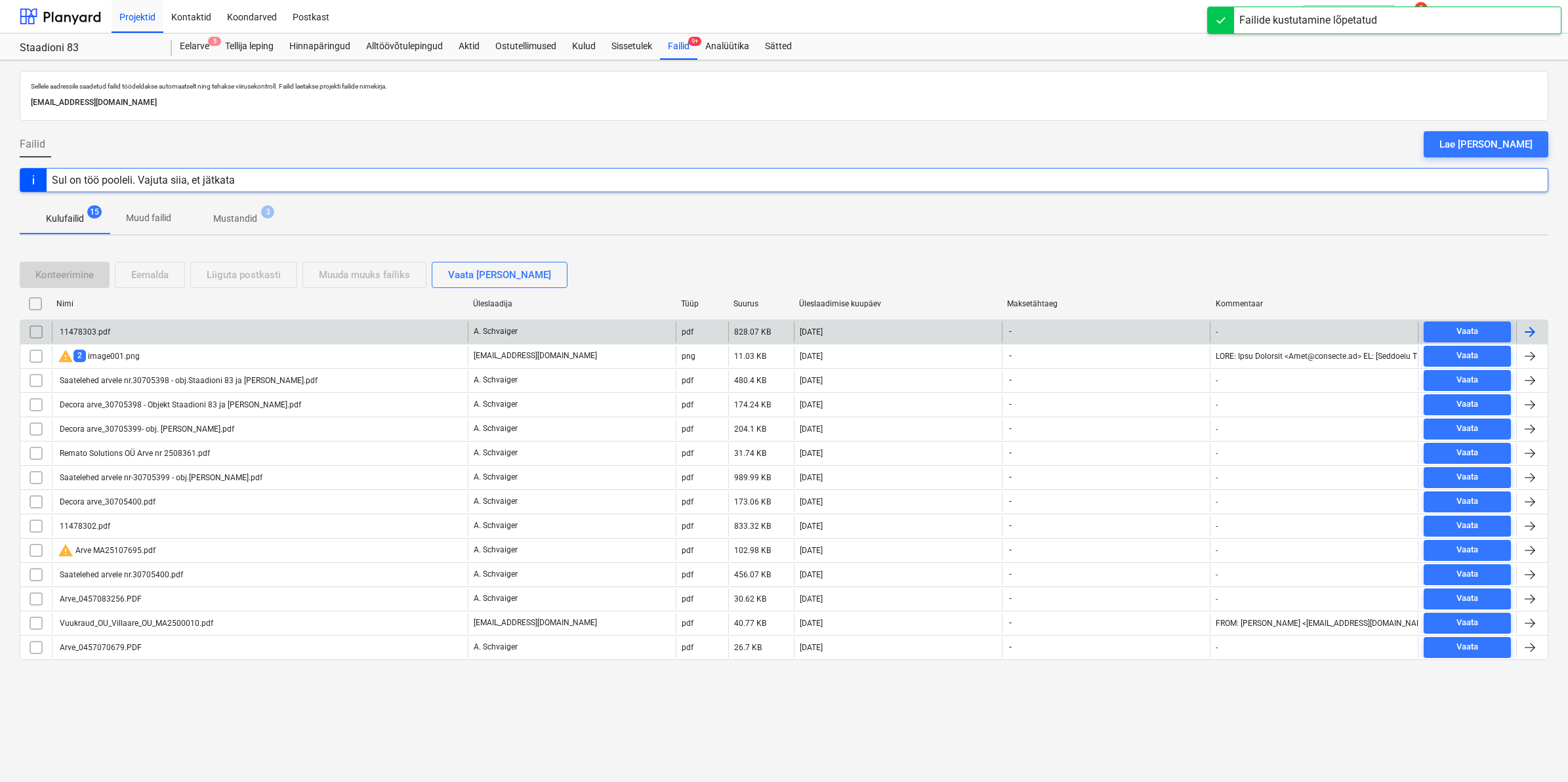
click at [113, 329] on div "11478303.pdf" at bounding box center [260, 332] width 416 height 21
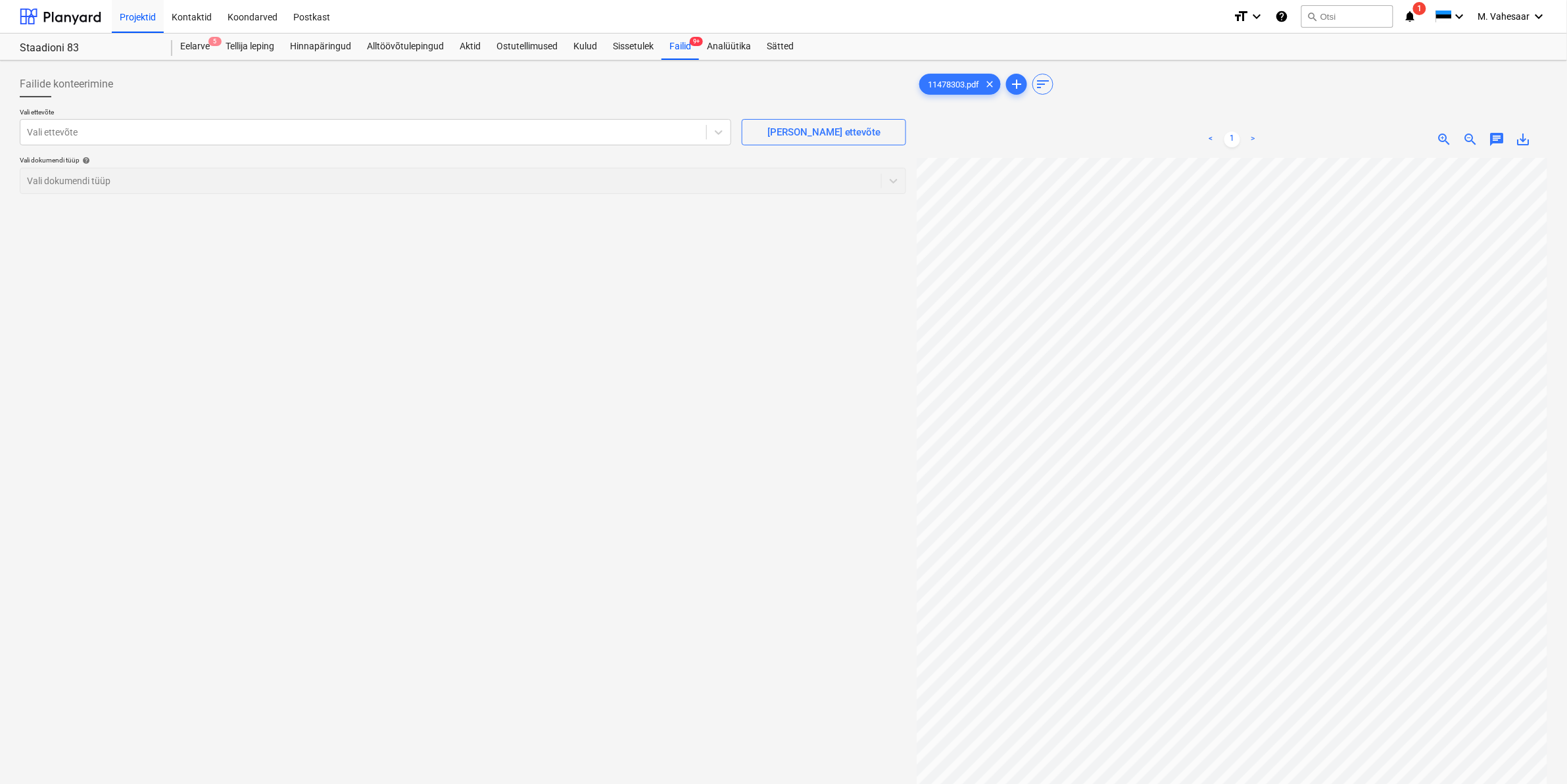
scroll to position [18, 24]
click at [1527, 132] on span "save_alt" at bounding box center [1524, 139] width 16 height 16
click at [277, 135] on div at bounding box center [363, 132] width 673 height 13
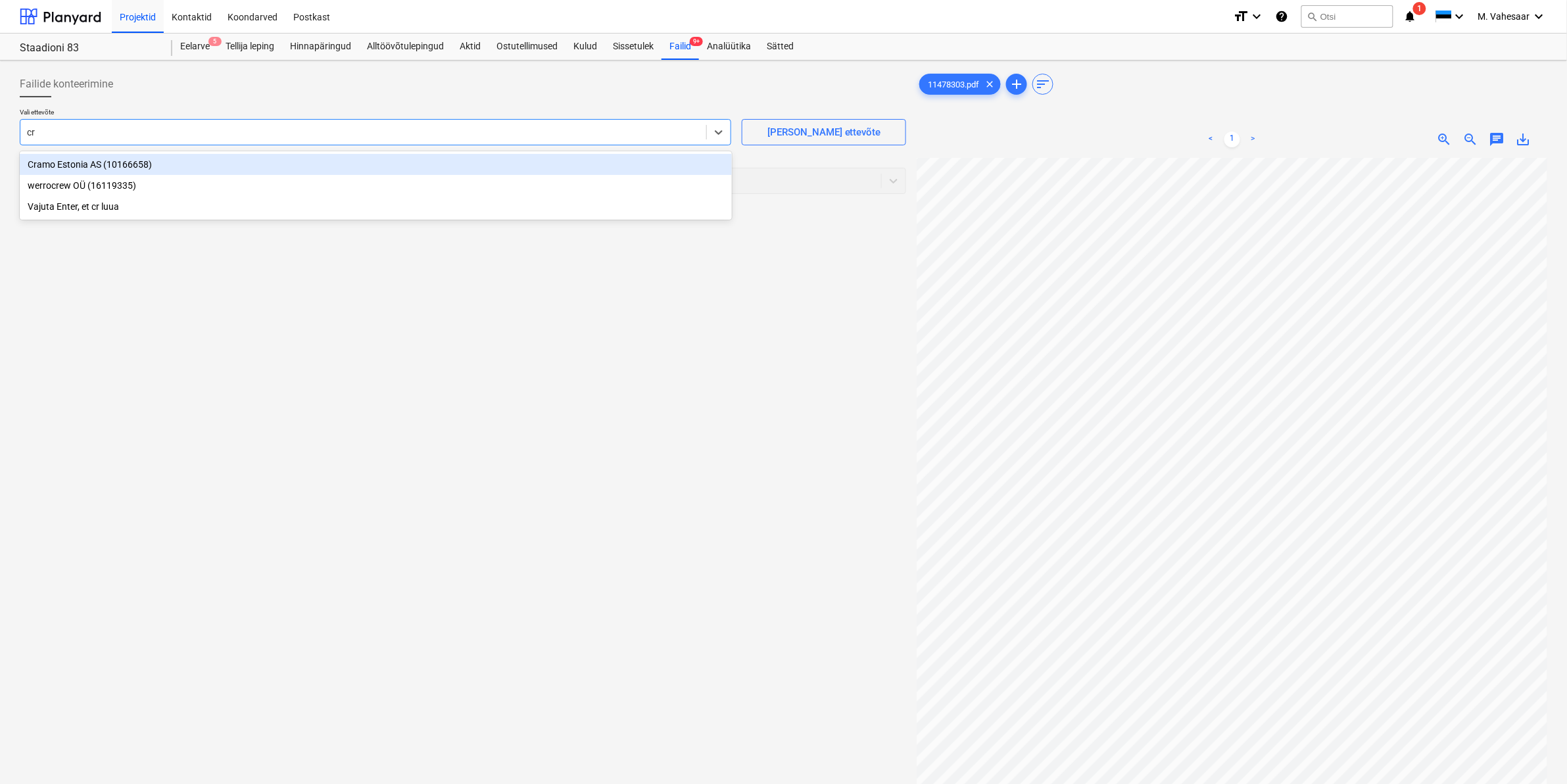
type input "cra"
click at [140, 158] on div "Cramo Estonia AS (10166658)" at bounding box center [376, 164] width 712 height 21
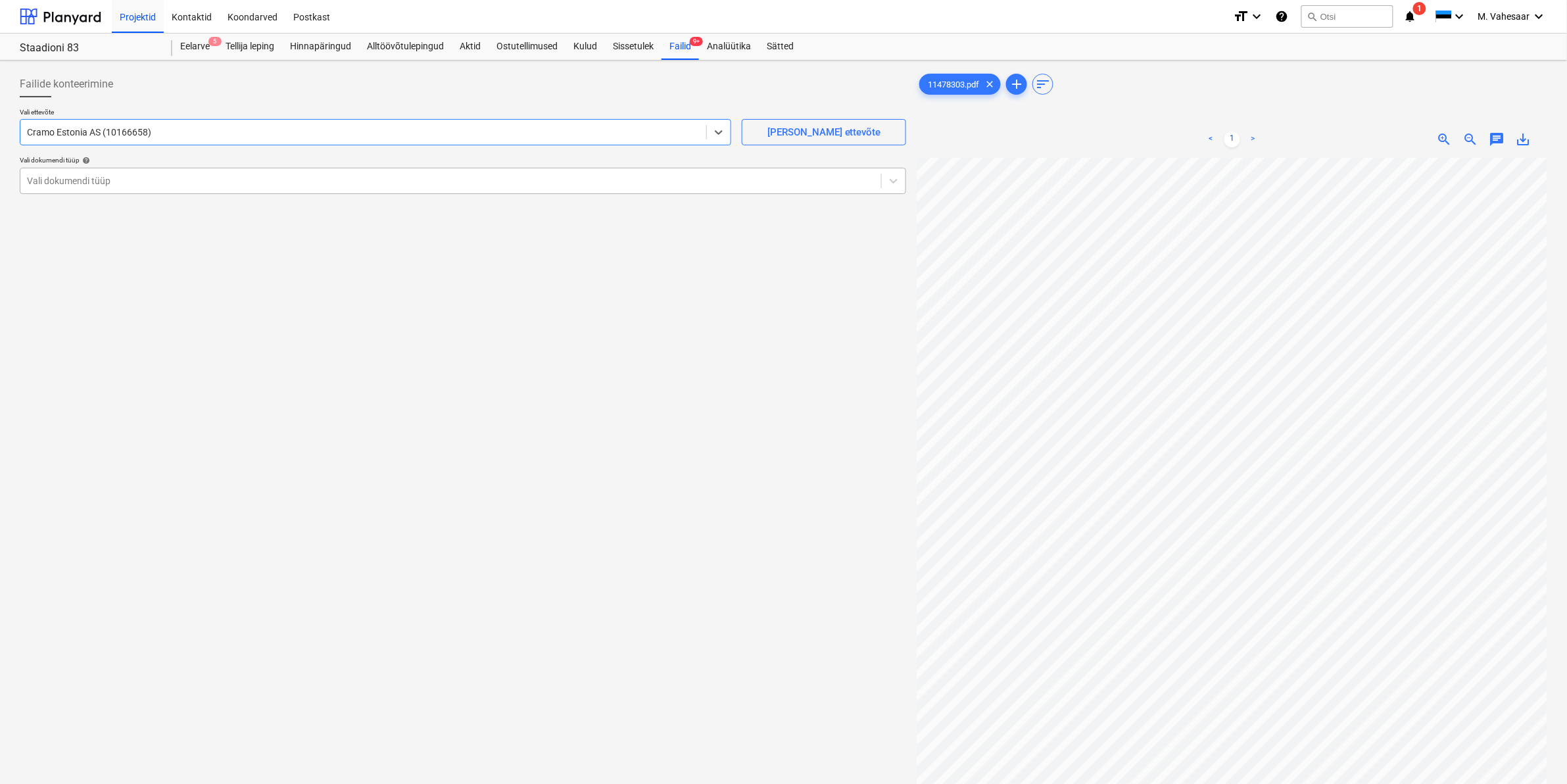
click at [127, 174] on div at bounding box center [450, 181] width 848 height 13
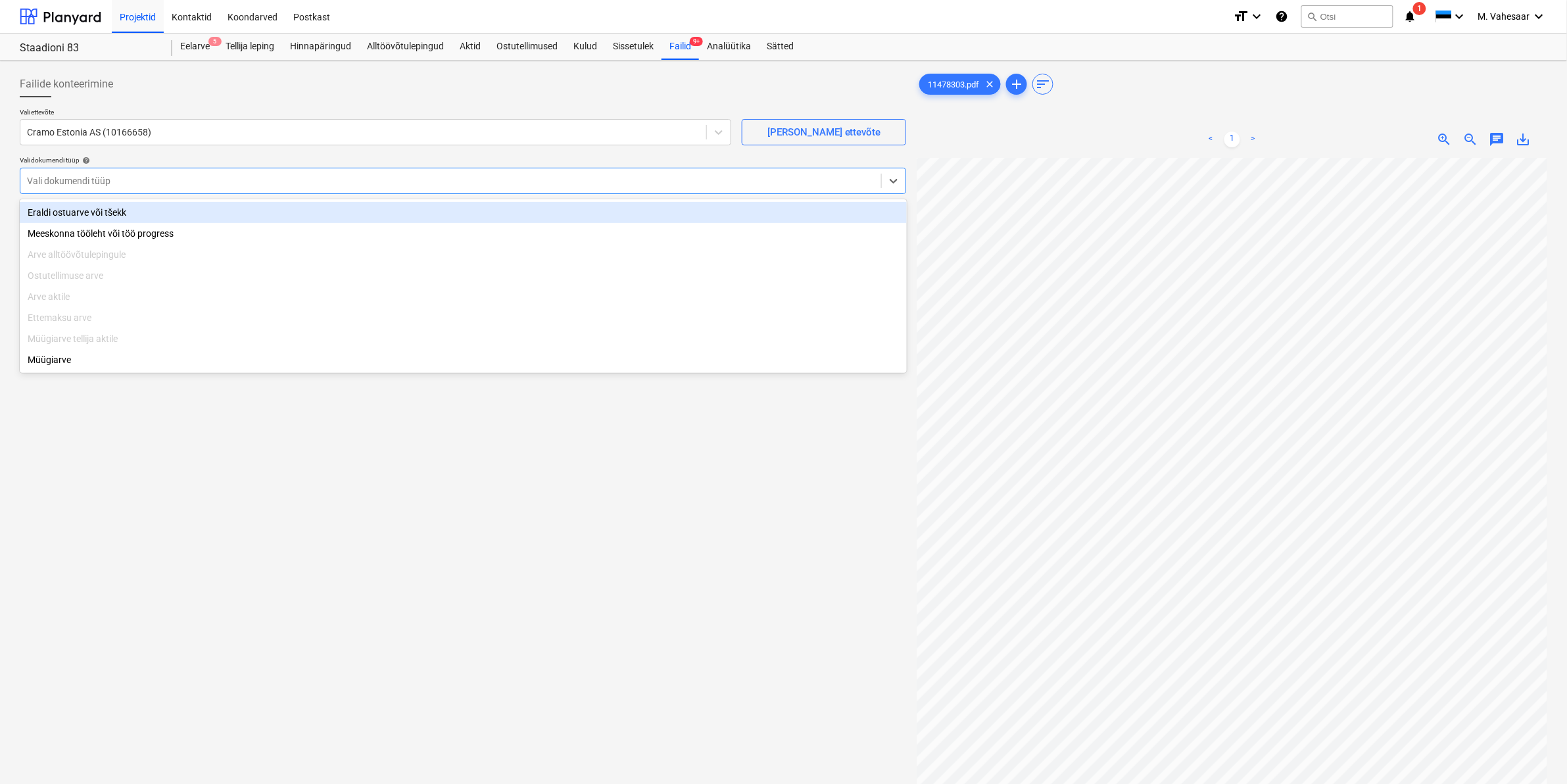
click at [93, 217] on div "Eraldi ostuarve või tšekk" at bounding box center [463, 212] width 887 height 21
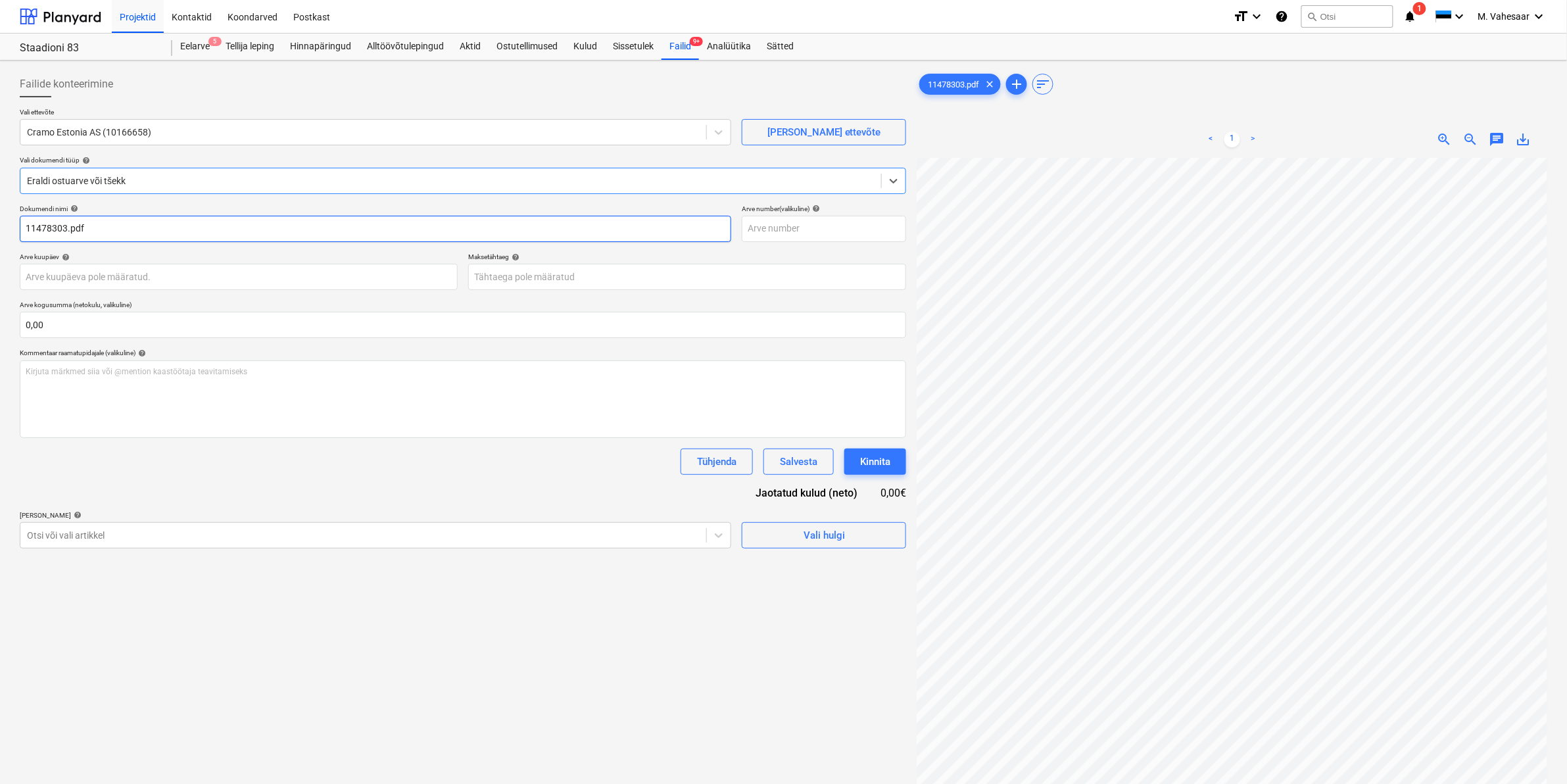
click at [24, 227] on input "11478303.pdf" at bounding box center [376, 229] width 712 height 26
type input "[PERSON_NAME] arve 11478303.pdf"
click at [54, 381] on div "Kirjuta märkmed siia või @mention kaastöötaja teavitamiseks ﻿" at bounding box center [463, 399] width 887 height 78
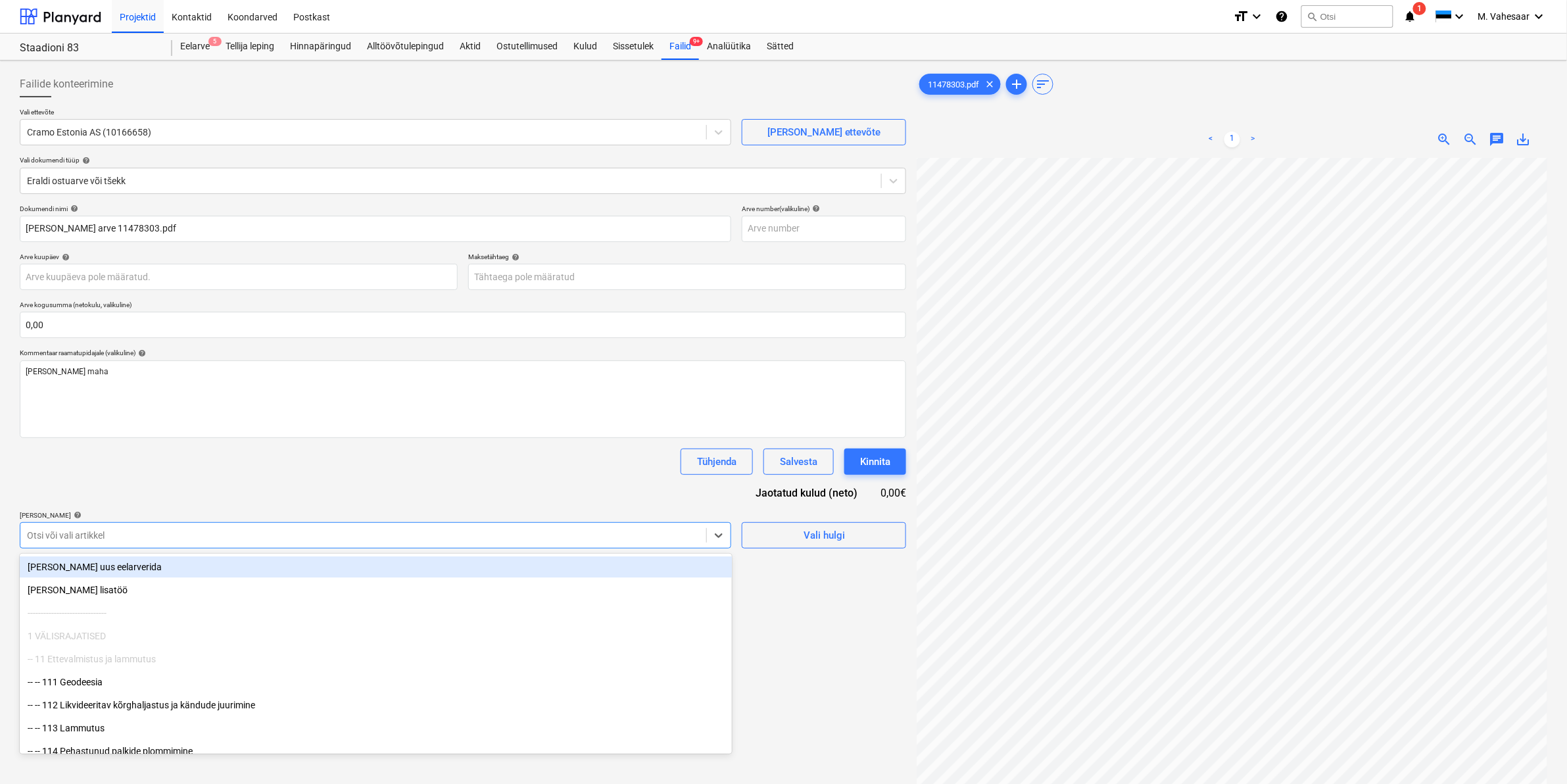
click at [101, 538] on div at bounding box center [363, 535] width 673 height 13
type input "811"
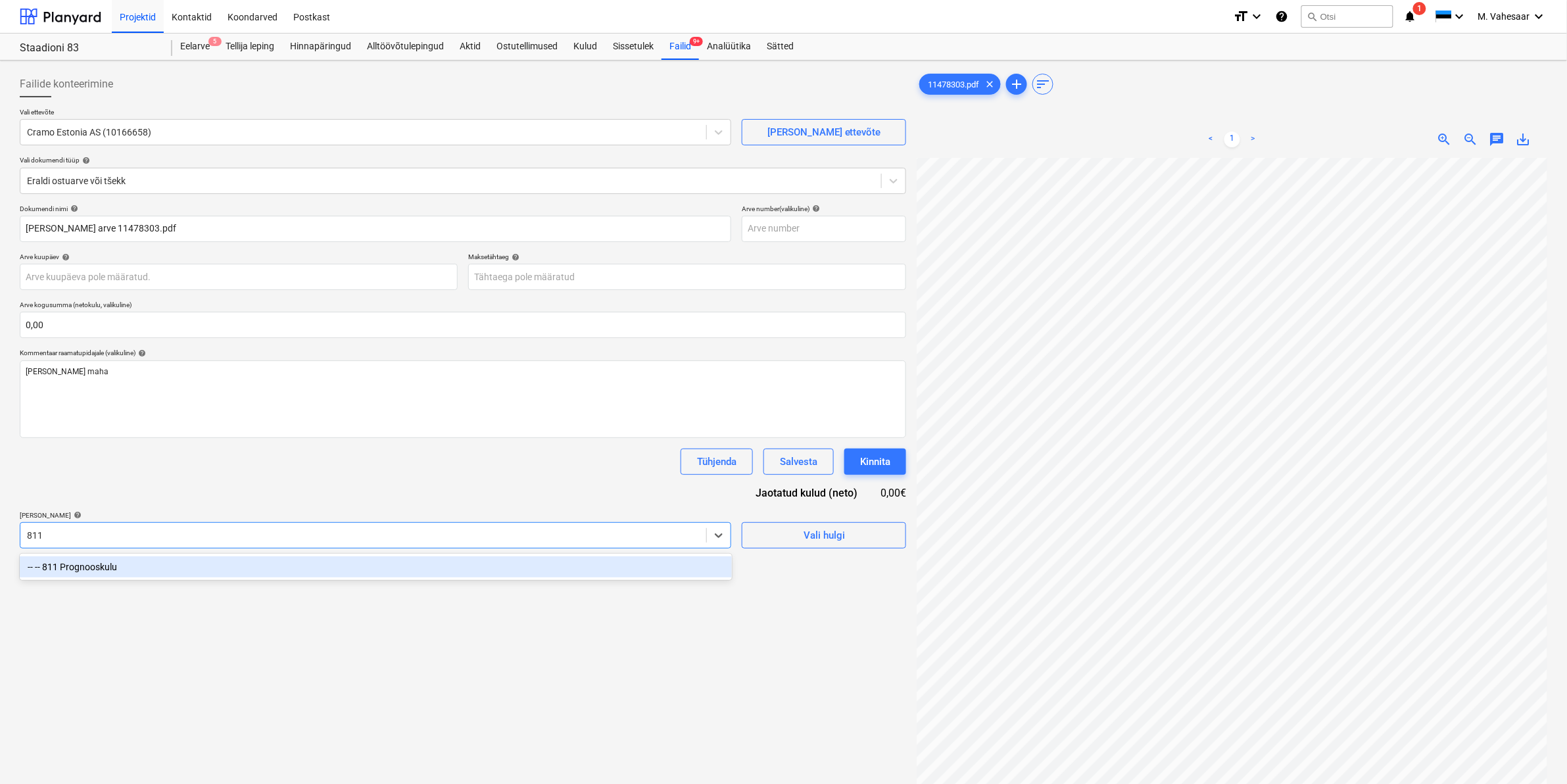
click at [103, 570] on div "-- -- 811 Prognooskulu" at bounding box center [376, 567] width 712 height 21
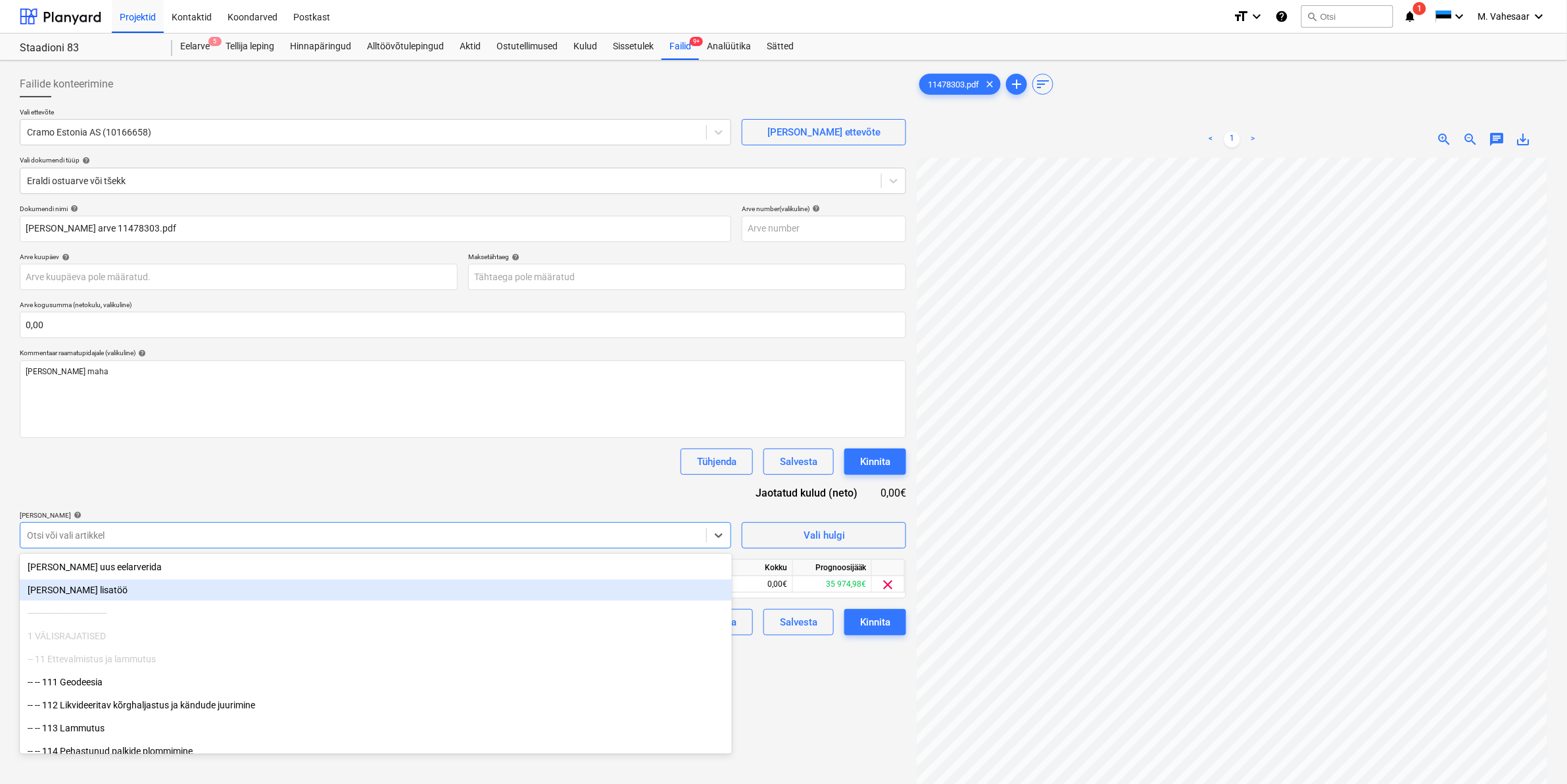
click at [777, 681] on div "Failide konteerimine Vali ettevõte Cramo Estonia AS (10166658) [PERSON_NAME] uu…" at bounding box center [462, 488] width 897 height 844
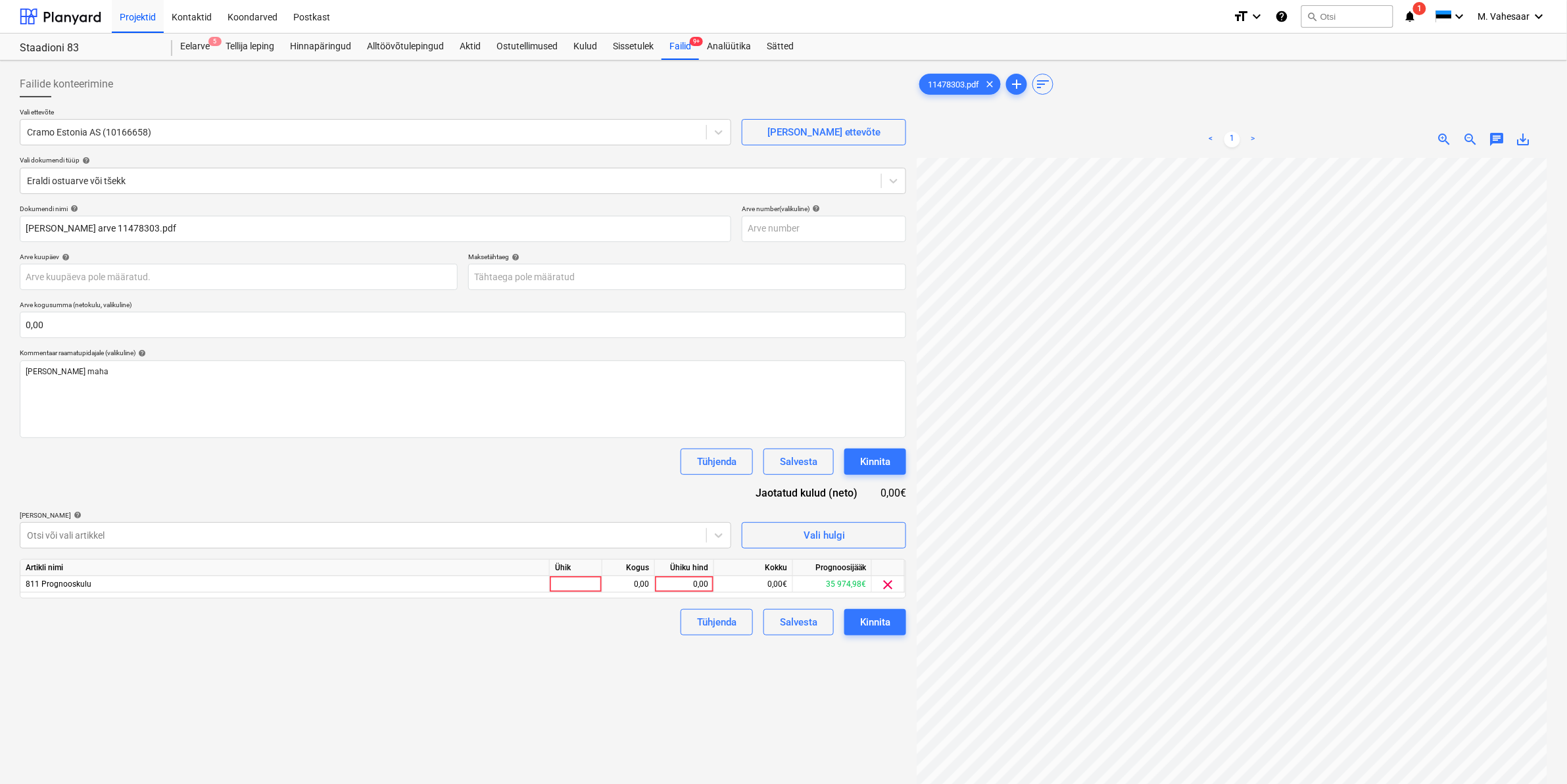
scroll to position [369, 159]
click at [675, 586] on div "0,00" at bounding box center [684, 584] width 48 height 16
type input "393,12"
click at [639, 613] on div "Tühjenda Salvesta Kinnita" at bounding box center [463, 622] width 887 height 26
click at [873, 620] on div "Kinnita" at bounding box center [875, 622] width 30 height 17
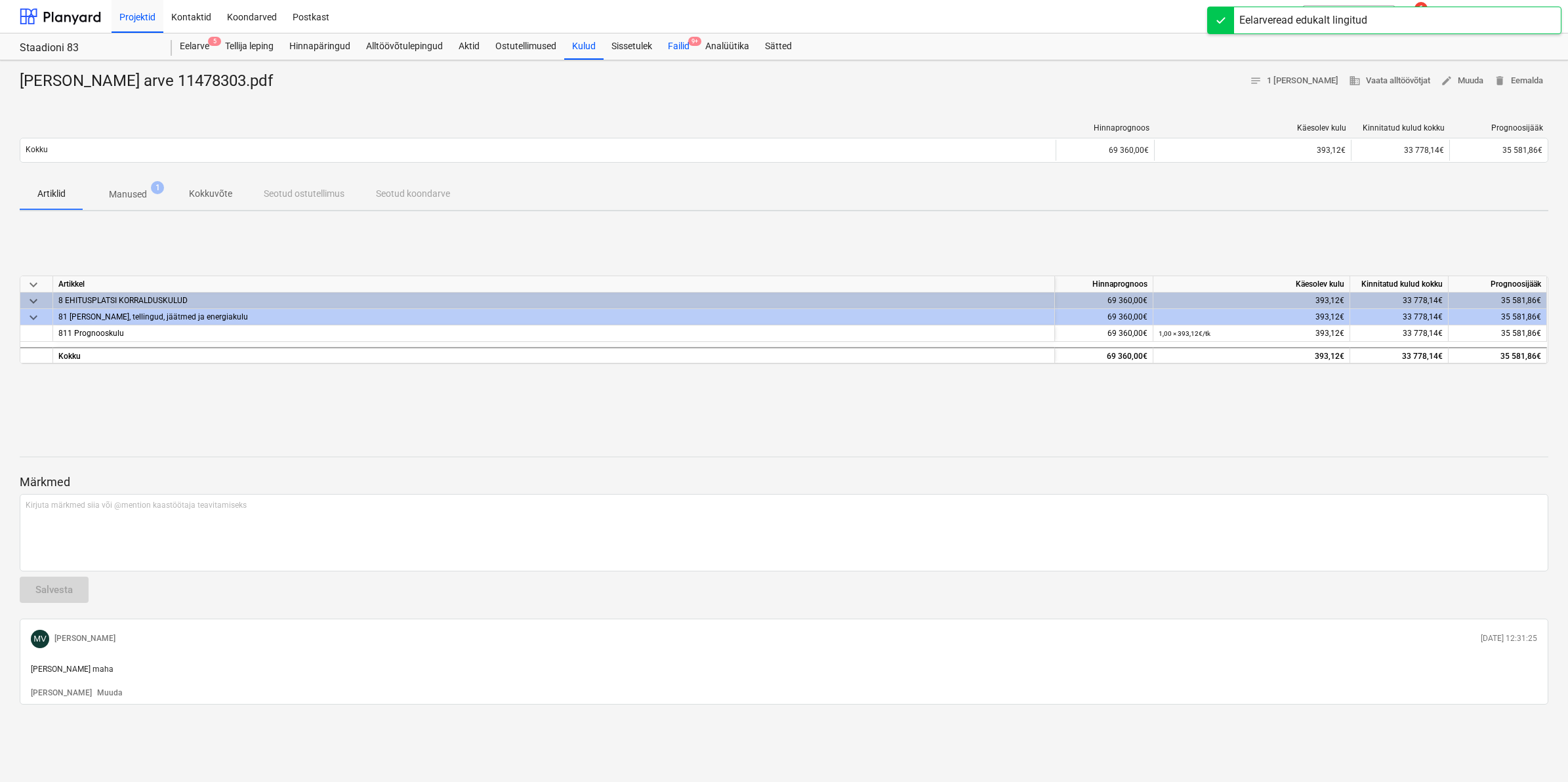
click at [675, 48] on div "Failid 9+" at bounding box center [678, 46] width 37 height 26
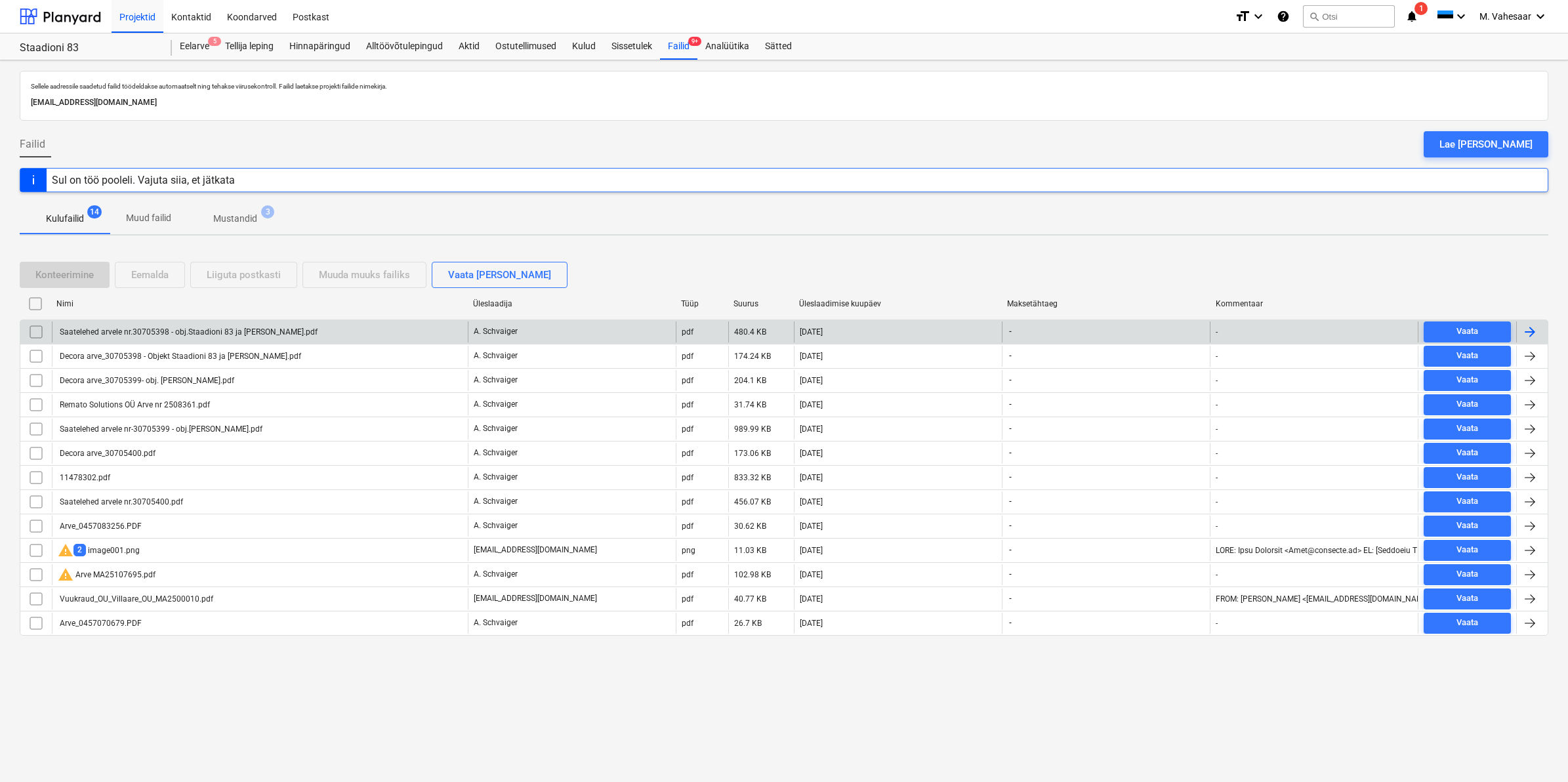
click at [177, 328] on div "Saatelehed arvele nr.30705398 - obj.Staadioni 83 ja [PERSON_NAME].pdf" at bounding box center [187, 332] width 260 height 9
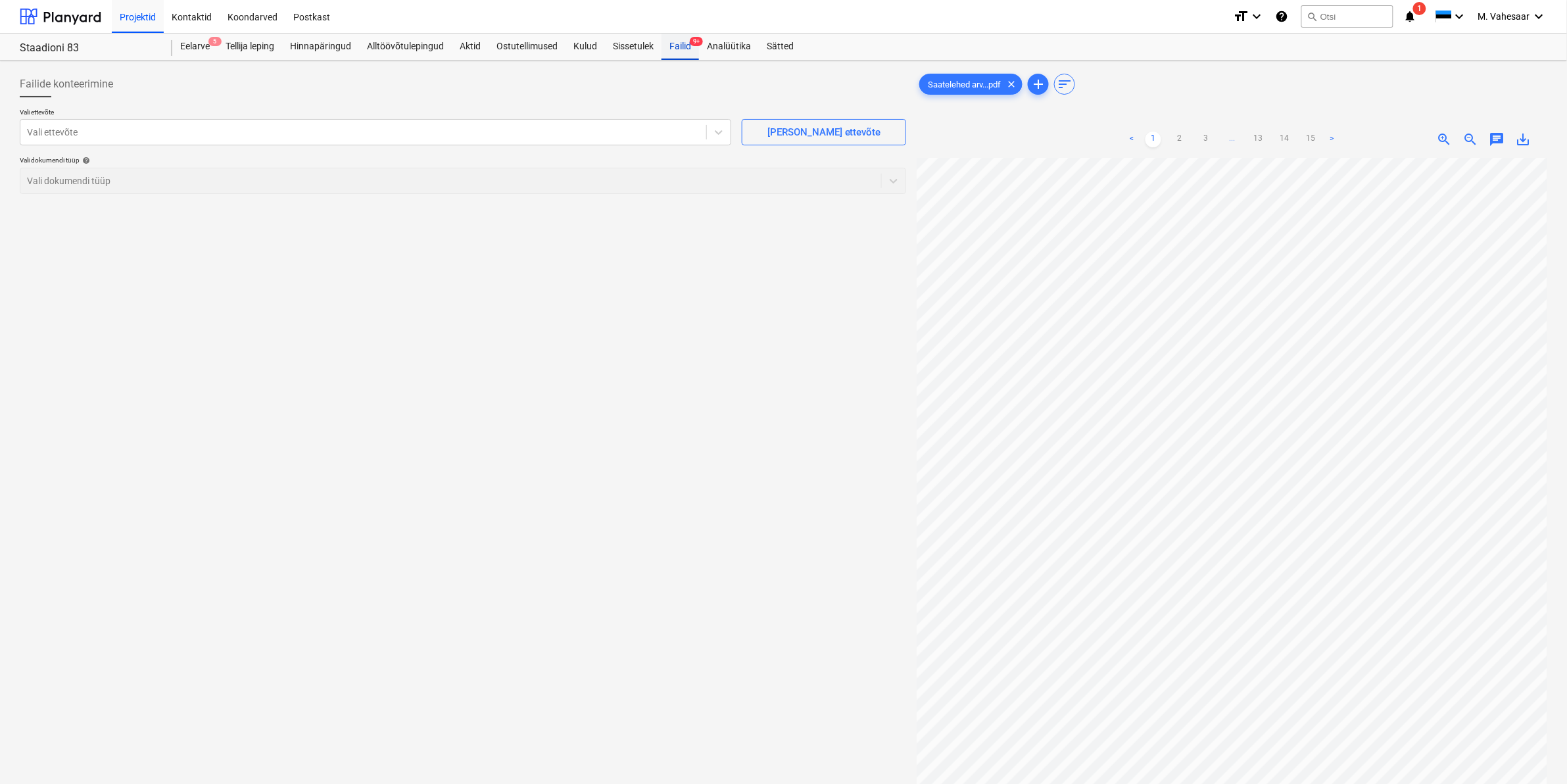
click at [676, 53] on div "Failid 9+" at bounding box center [680, 47] width 37 height 26
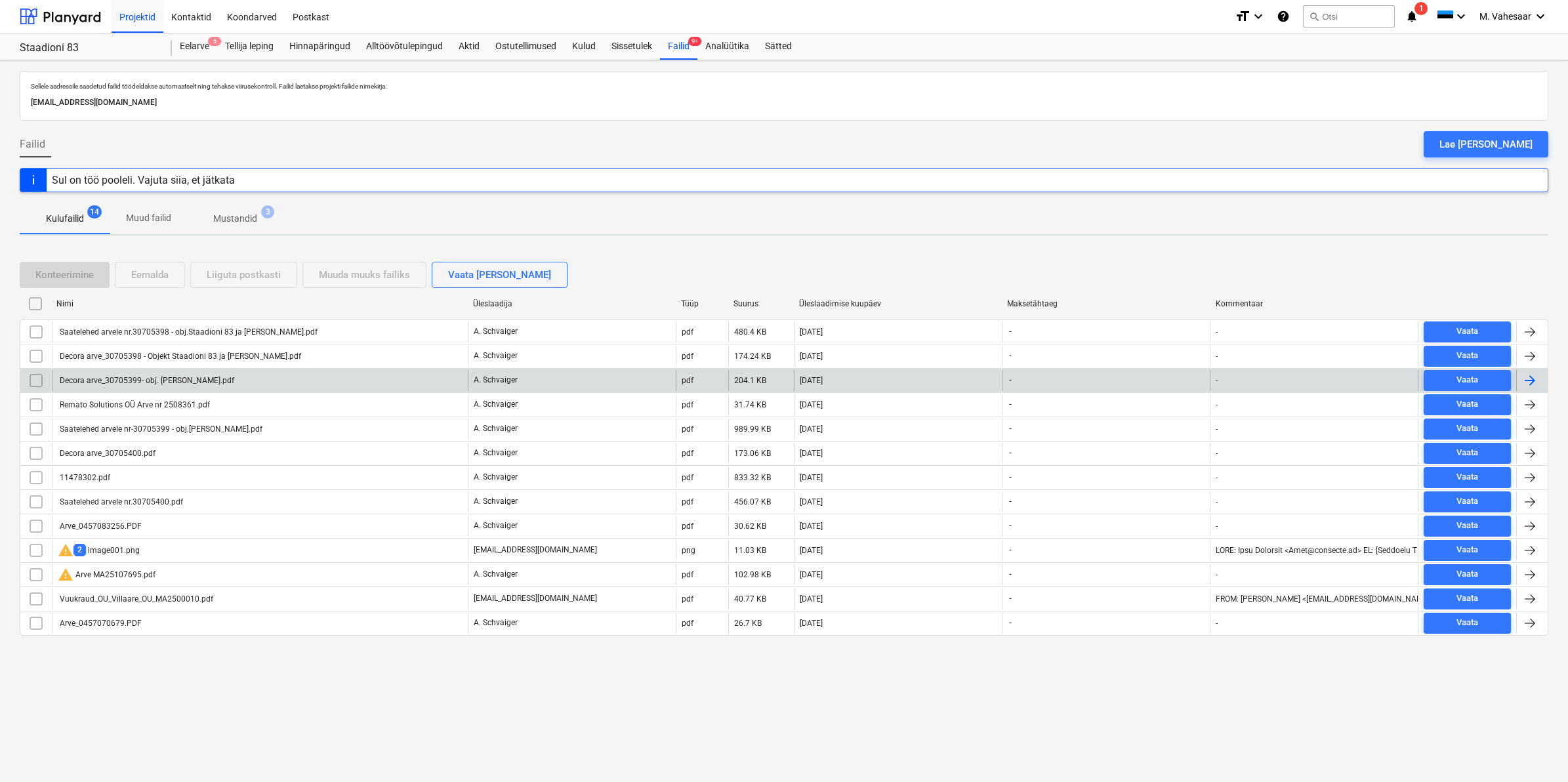
click at [127, 376] on div "Decora arve_30705399- obj. [PERSON_NAME].pdf" at bounding box center [146, 380] width 177 height 9
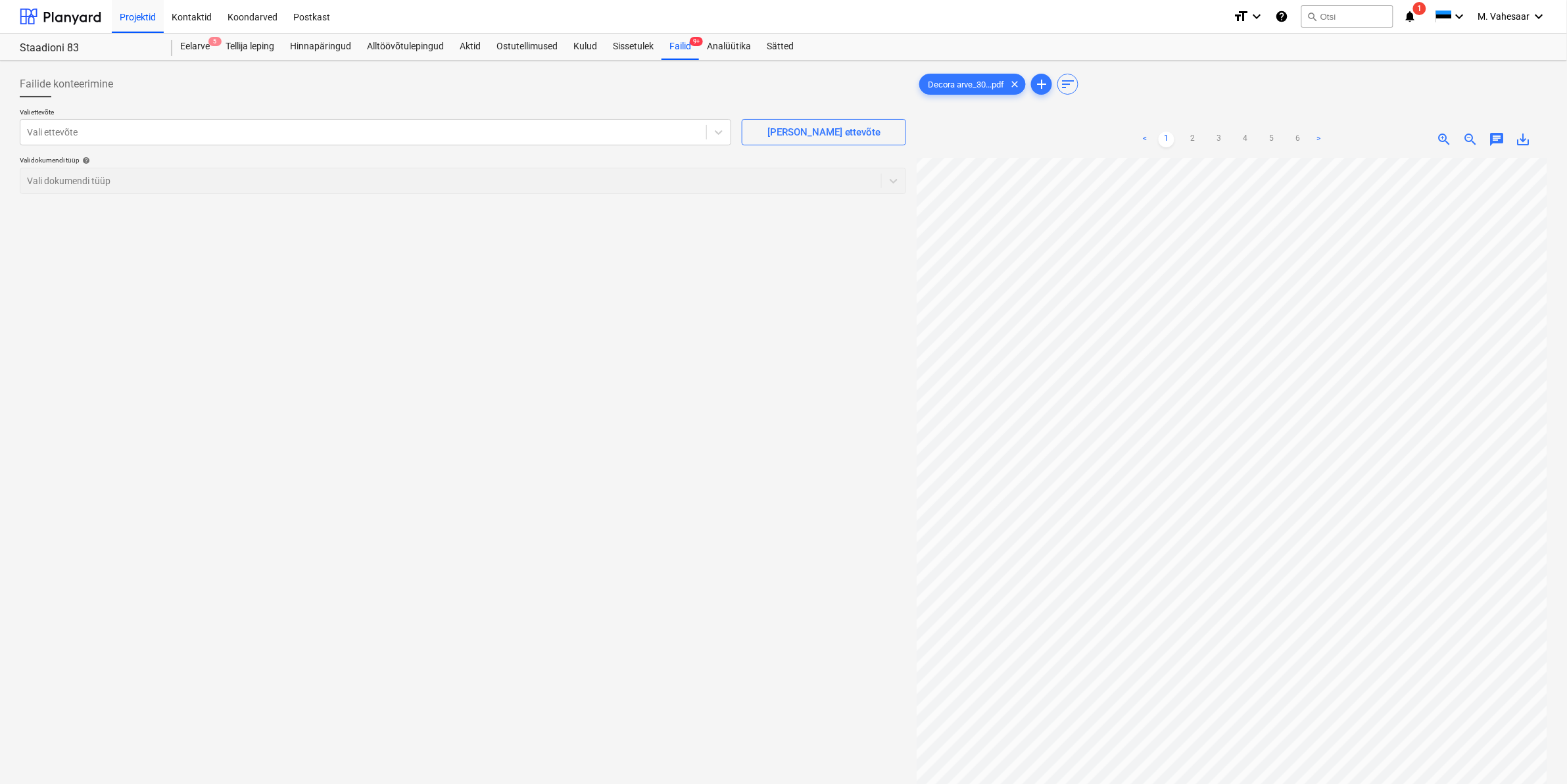
scroll to position [60, 90]
click at [1523, 136] on span "save_alt" at bounding box center [1524, 139] width 16 height 16
click at [668, 47] on div "Failid 9+" at bounding box center [680, 47] width 37 height 26
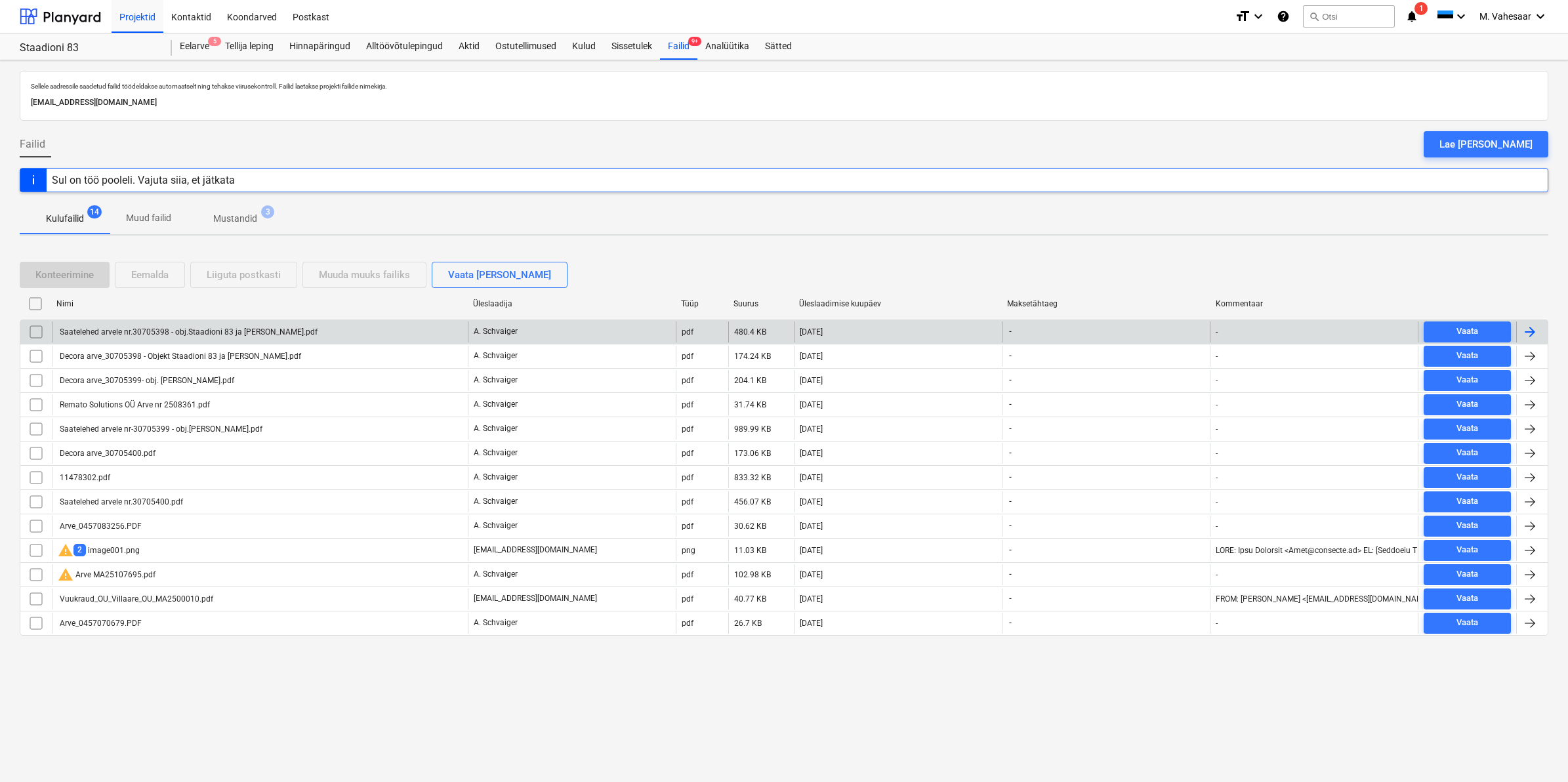
click at [38, 330] on input "checkbox" at bounding box center [36, 332] width 21 height 21
click at [162, 273] on div "Eemalda" at bounding box center [149, 275] width 37 height 17
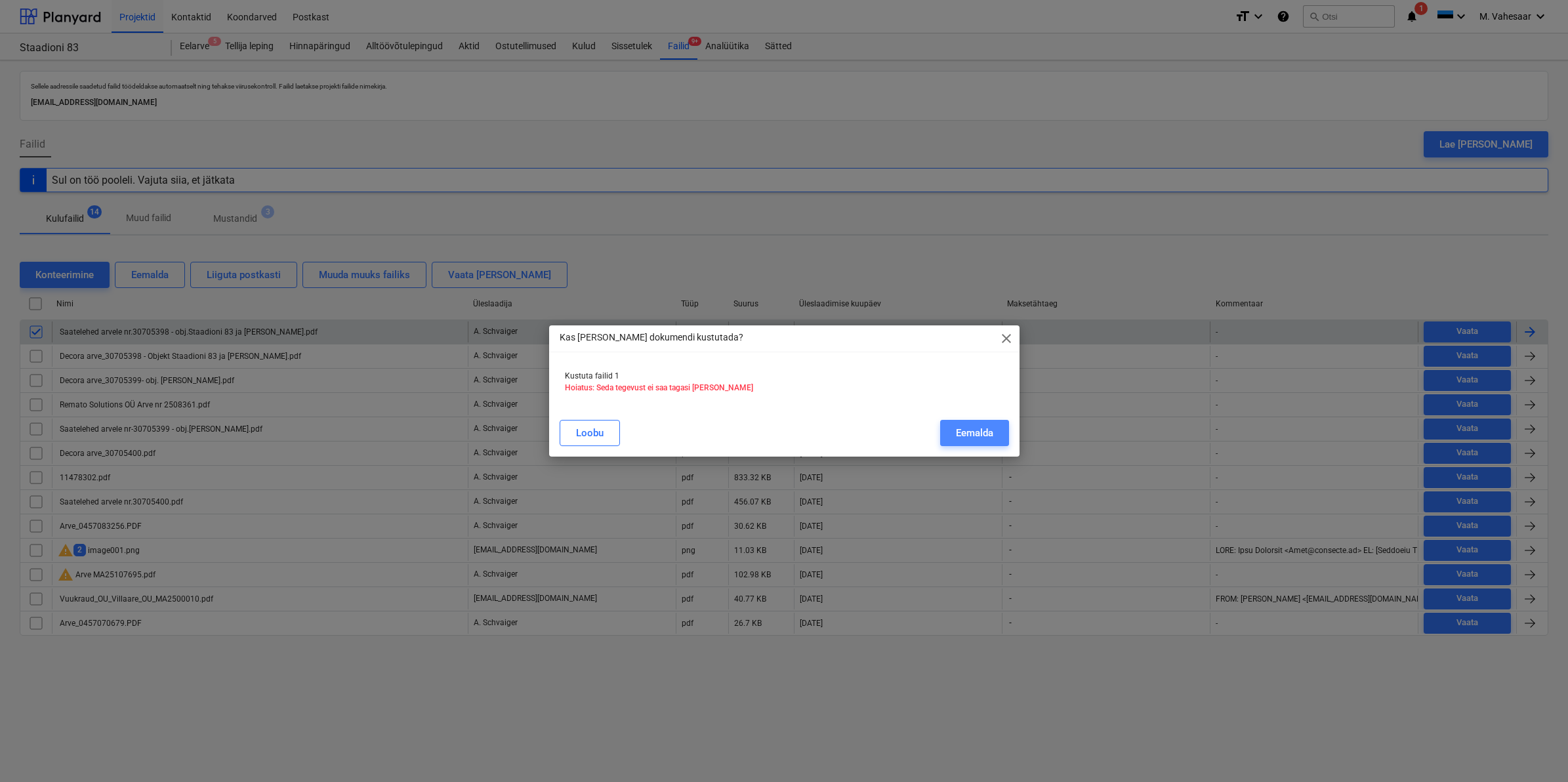
click at [972, 429] on div "Eemalda" at bounding box center [974, 433] width 37 height 17
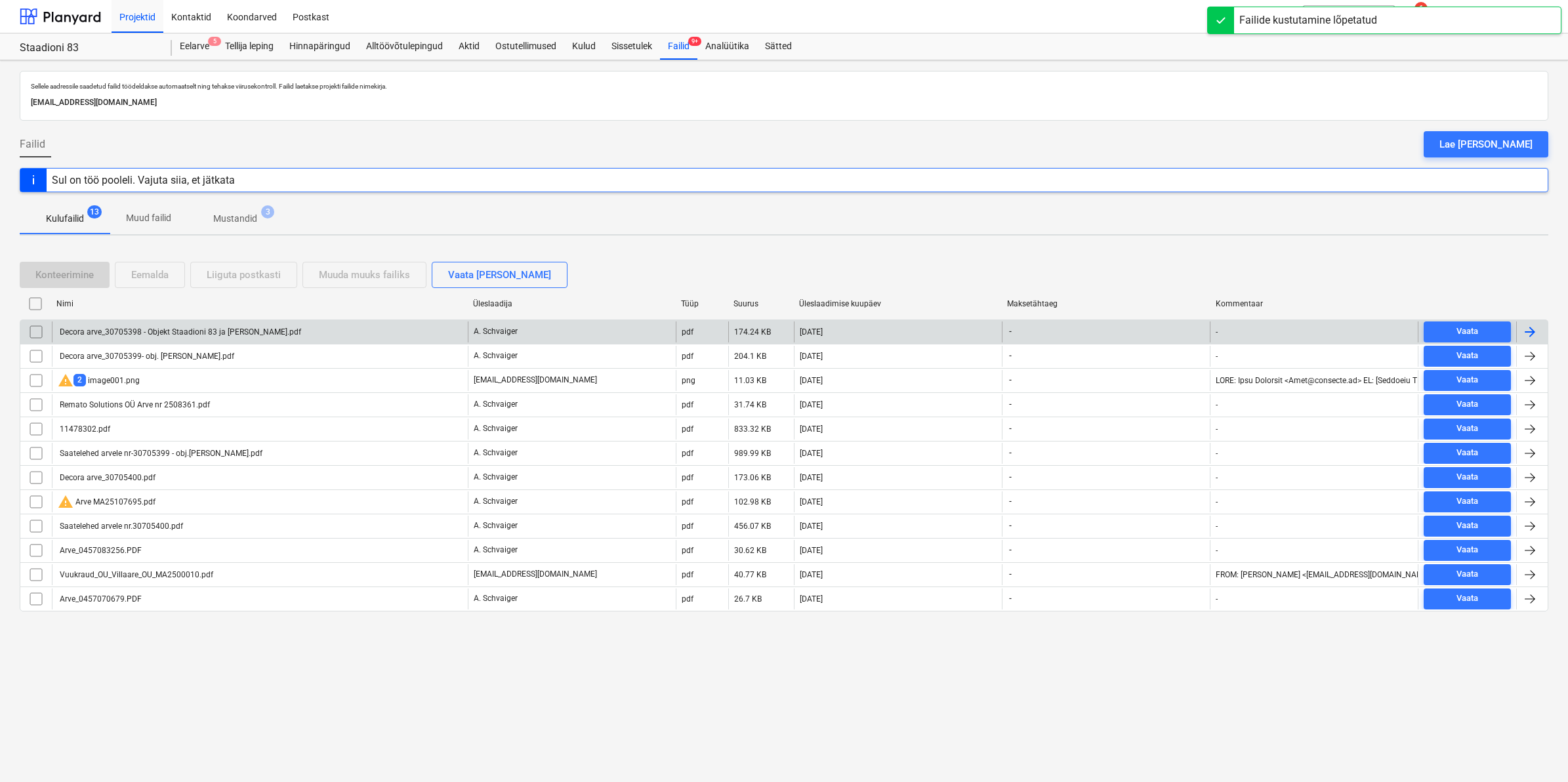
click at [165, 332] on div "Decora arve_30705398 - Objekt Staadioni 83 ja [PERSON_NAME].pdf" at bounding box center [180, 332] width 244 height 9
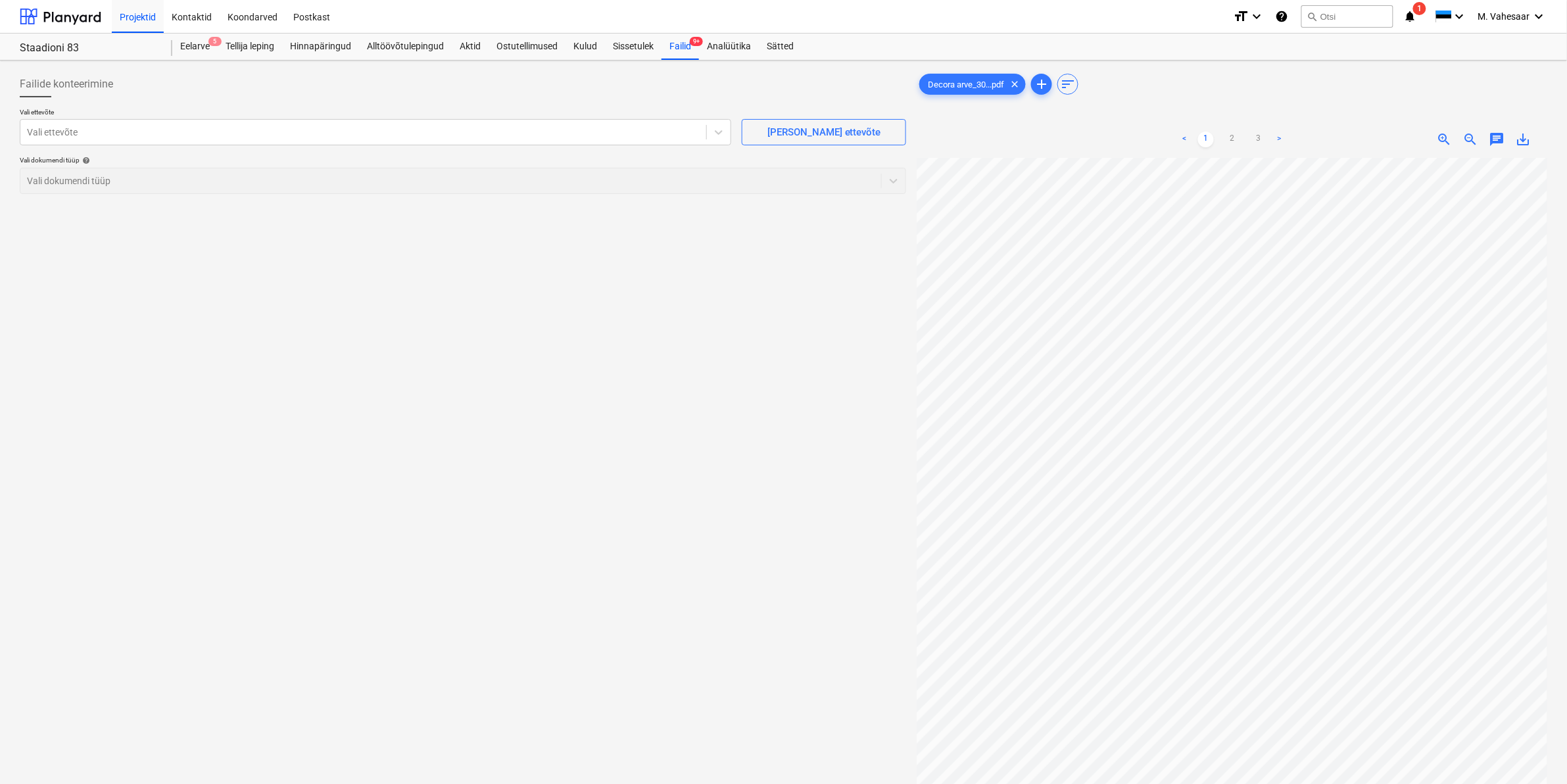
scroll to position [82, 0]
click at [1257, 141] on link "3" at bounding box center [1259, 139] width 16 height 16
click at [1523, 135] on span "save_alt" at bounding box center [1524, 139] width 16 height 16
click at [365, 130] on div at bounding box center [363, 132] width 673 height 13
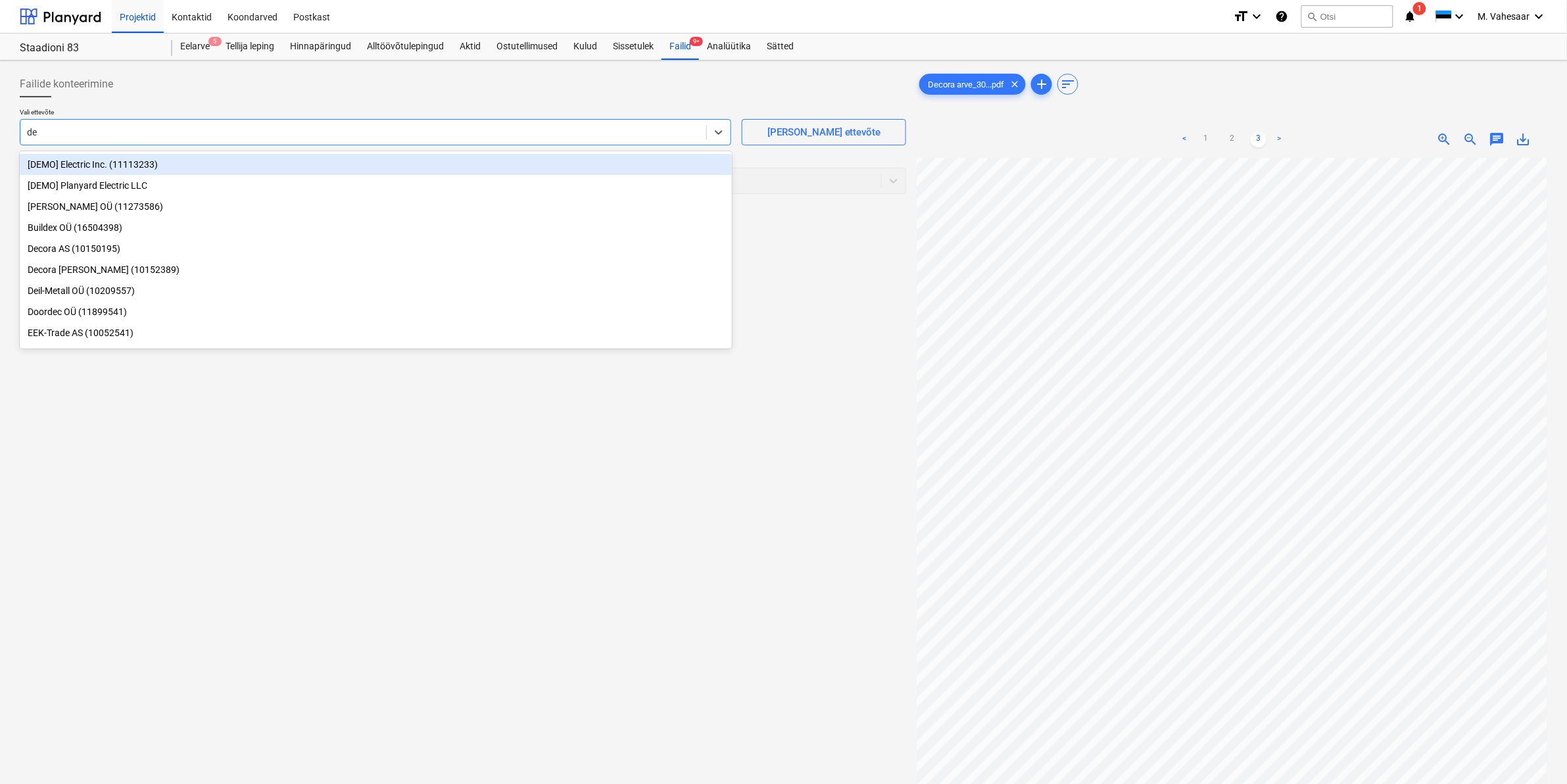
type input "dec"
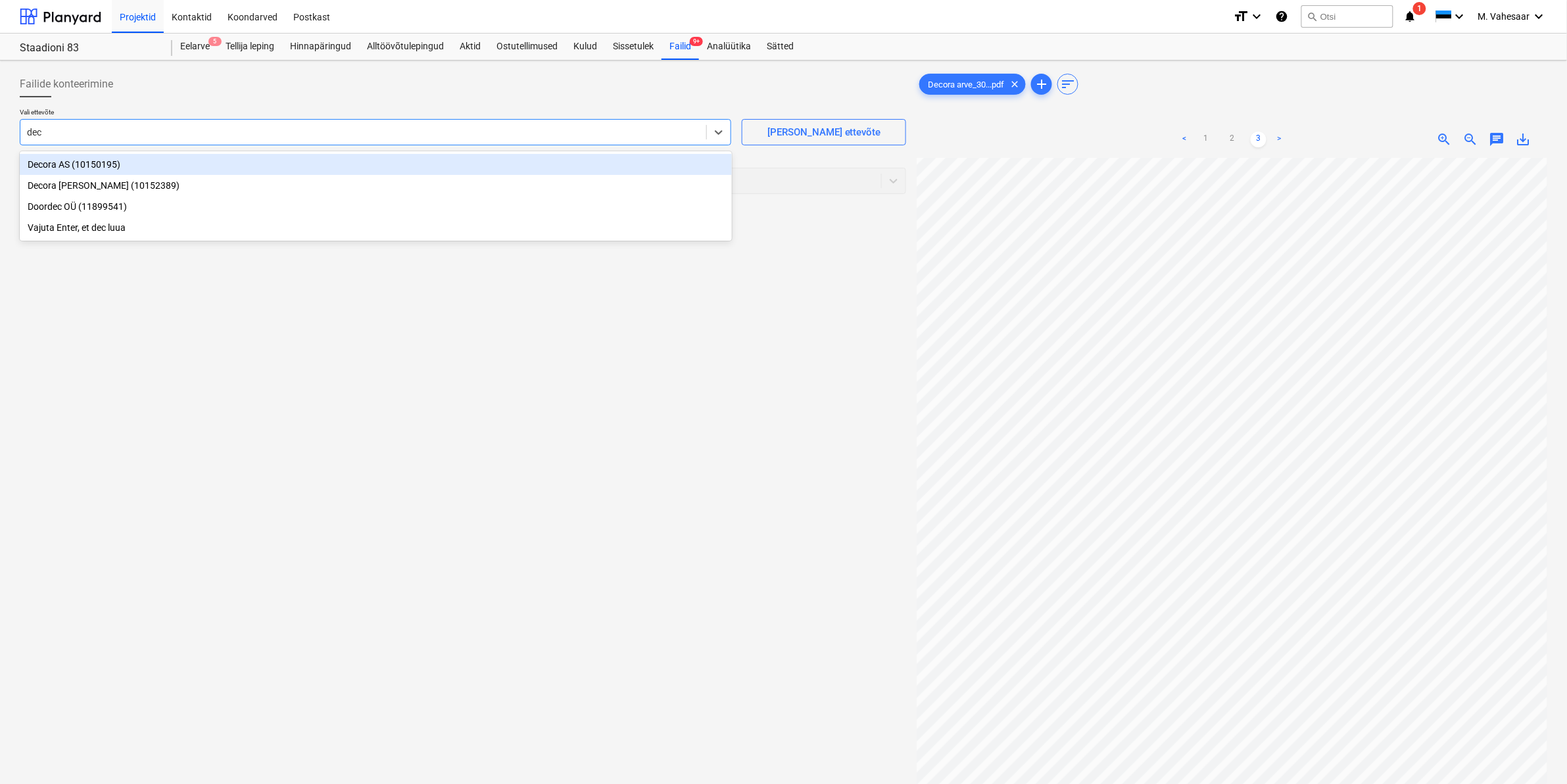
click at [61, 162] on div "Decora AS (10150195)" at bounding box center [376, 164] width 712 height 21
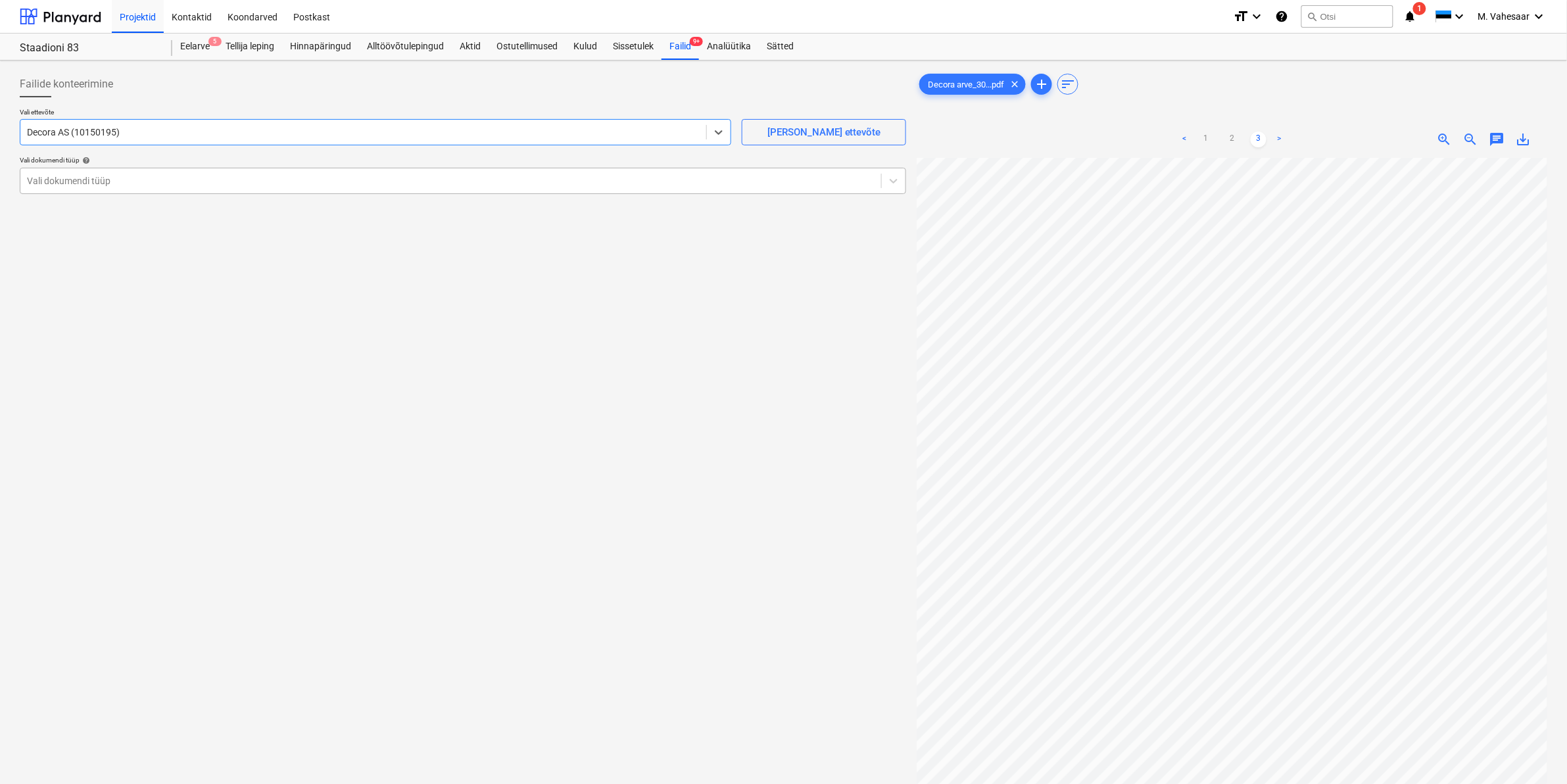
click at [57, 174] on div at bounding box center [450, 181] width 848 height 13
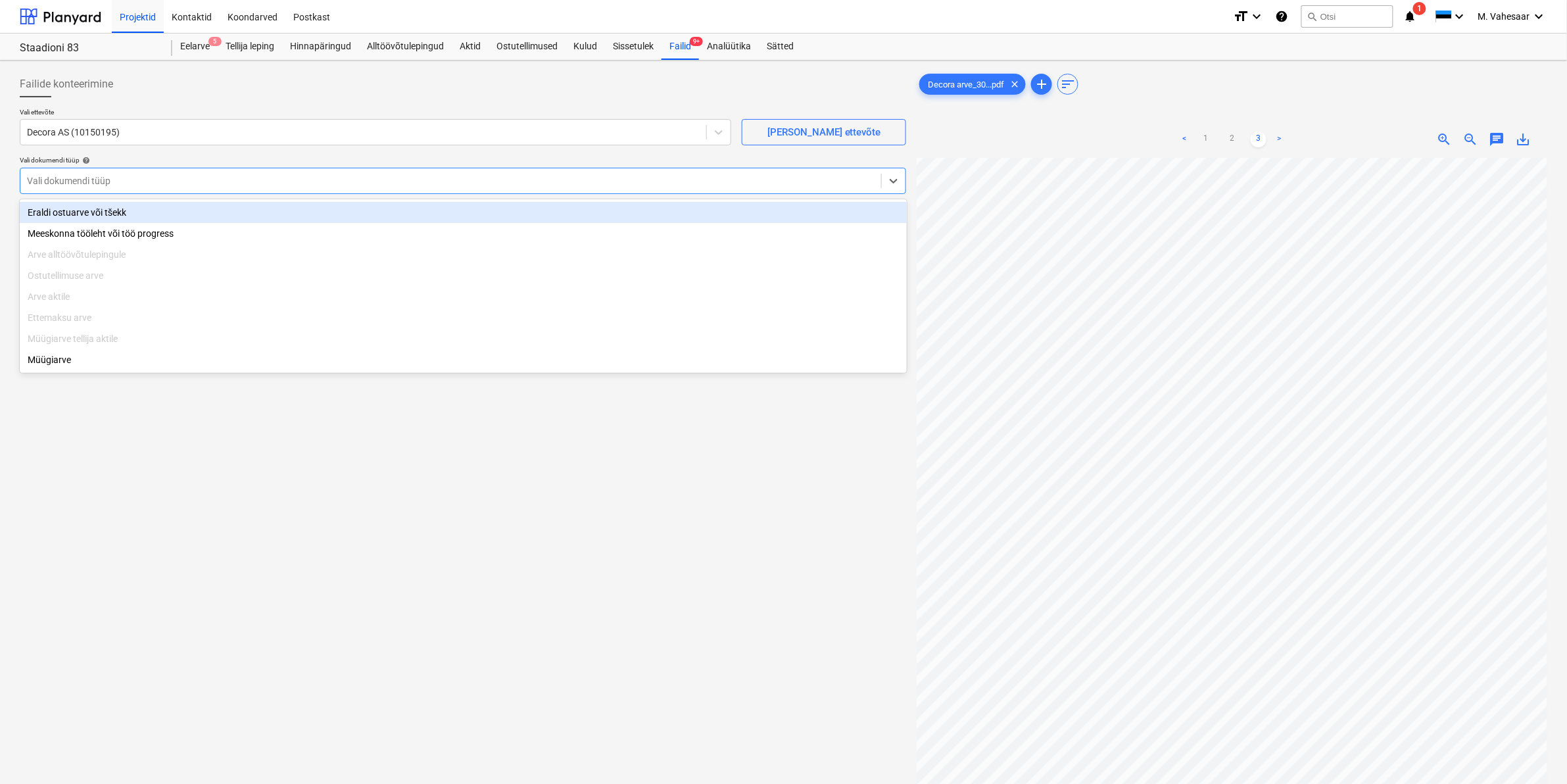
click at [66, 216] on div "Eraldi ostuarve või tšekk" at bounding box center [463, 212] width 887 height 21
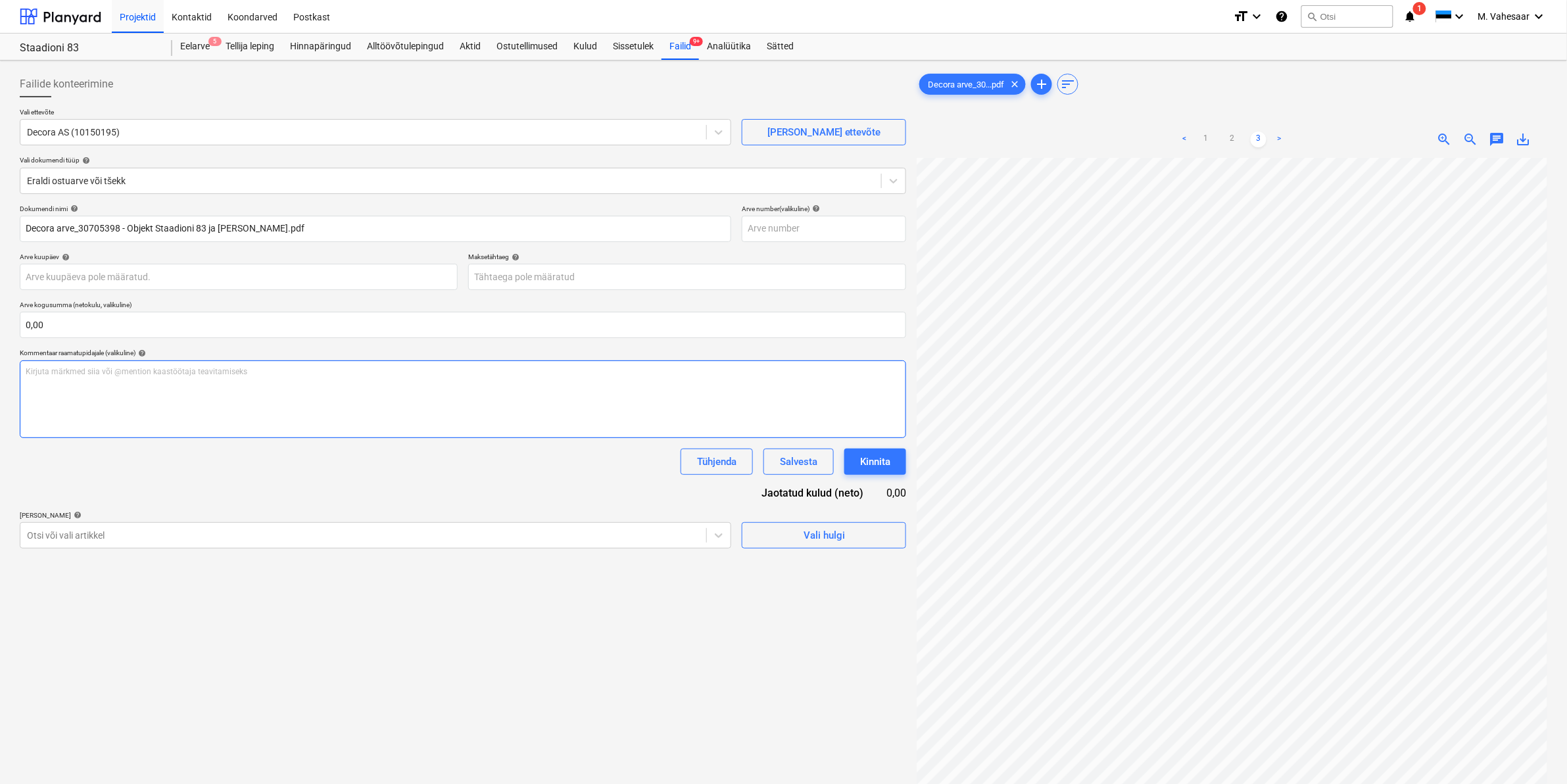
click at [66, 377] on p "Kirjuta märkmed siia või @mention kaastöötaja teavitamiseks ﻿" at bounding box center [462, 372] width 875 height 11
click at [85, 537] on div at bounding box center [363, 535] width 673 height 13
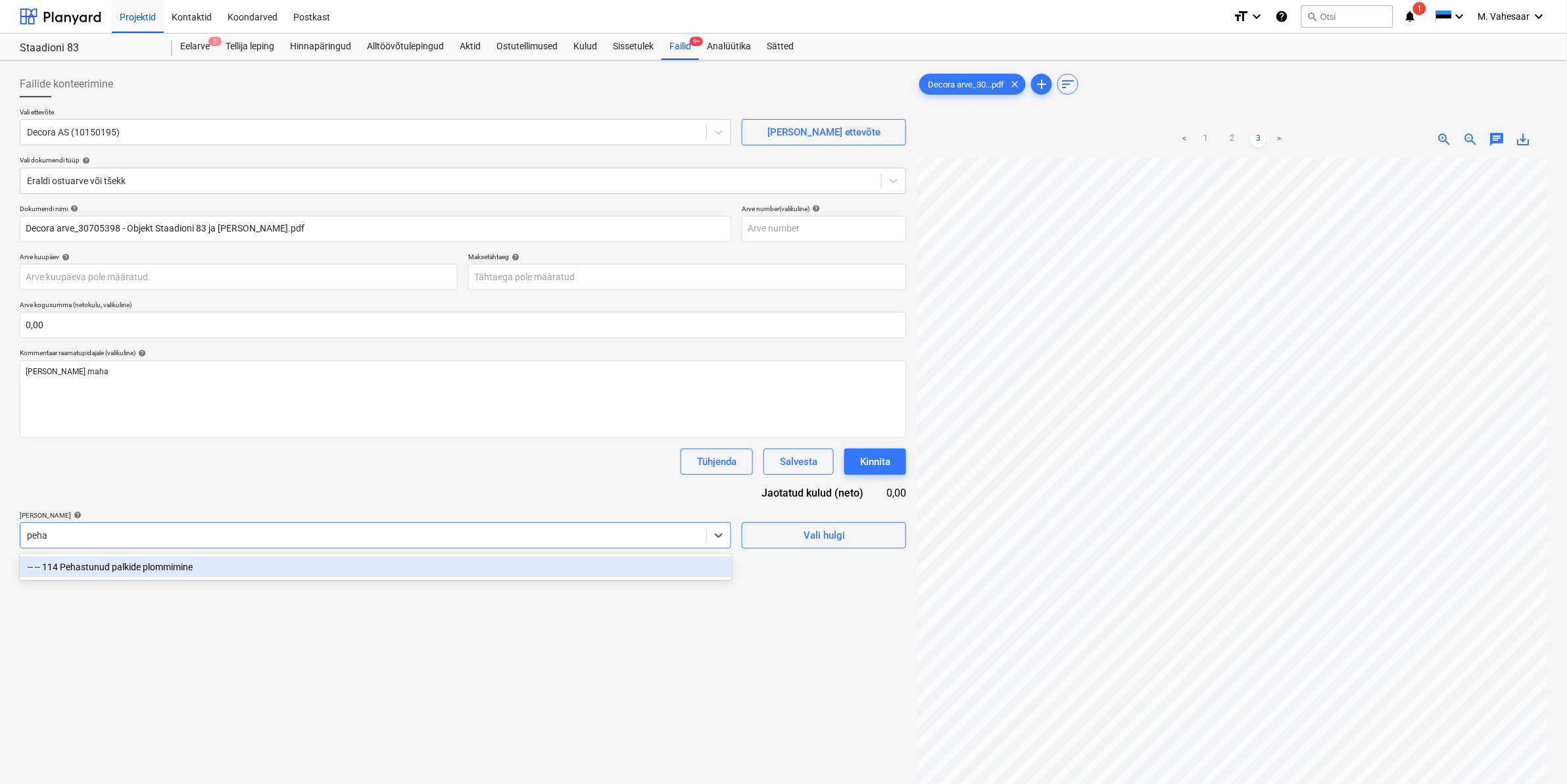
type input "pehas"
click at [125, 574] on div "-- -- 114 Pehastunud palkide plommimine" at bounding box center [376, 567] width 712 height 21
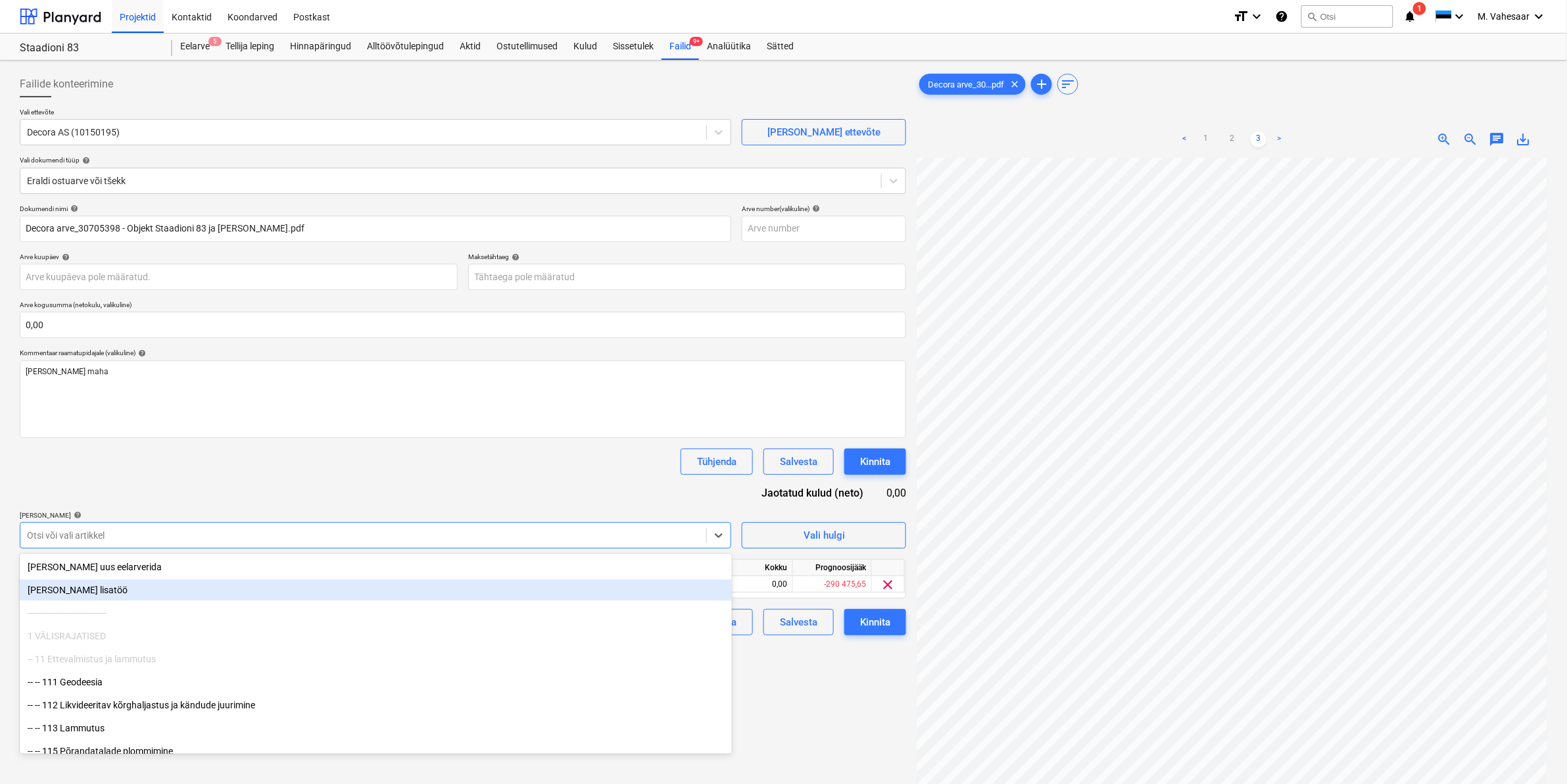
scroll to position [0, 159]
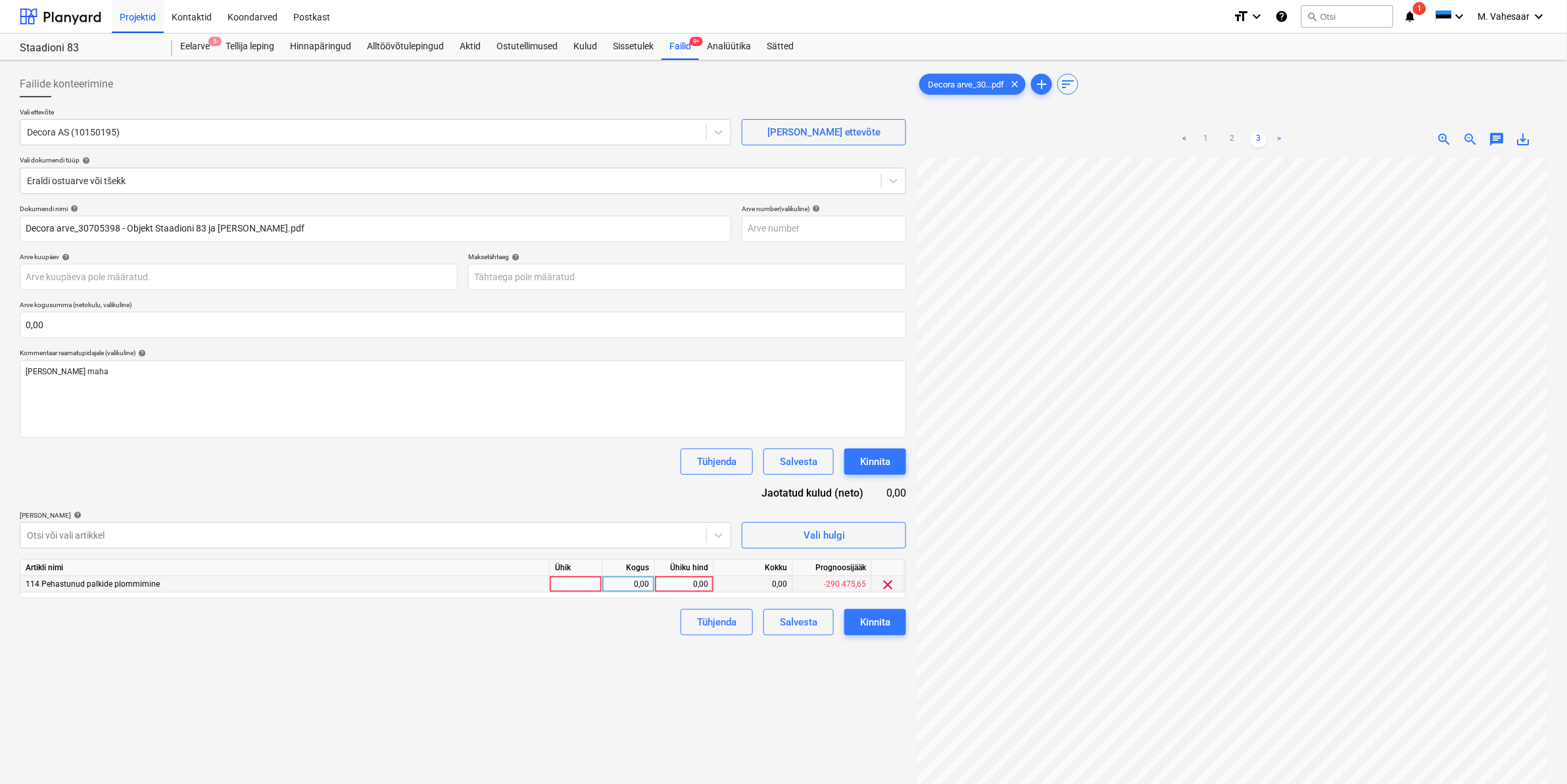
click at [669, 585] on div "0,00" at bounding box center [684, 584] width 48 height 16
type input "1342,79"
click at [603, 689] on div "Failide konteerimine Vali ettevõte Decora AS (10150195) [PERSON_NAME] uus ettev…" at bounding box center [462, 488] width 897 height 844
click at [884, 621] on div "Kinnita" at bounding box center [875, 622] width 30 height 17
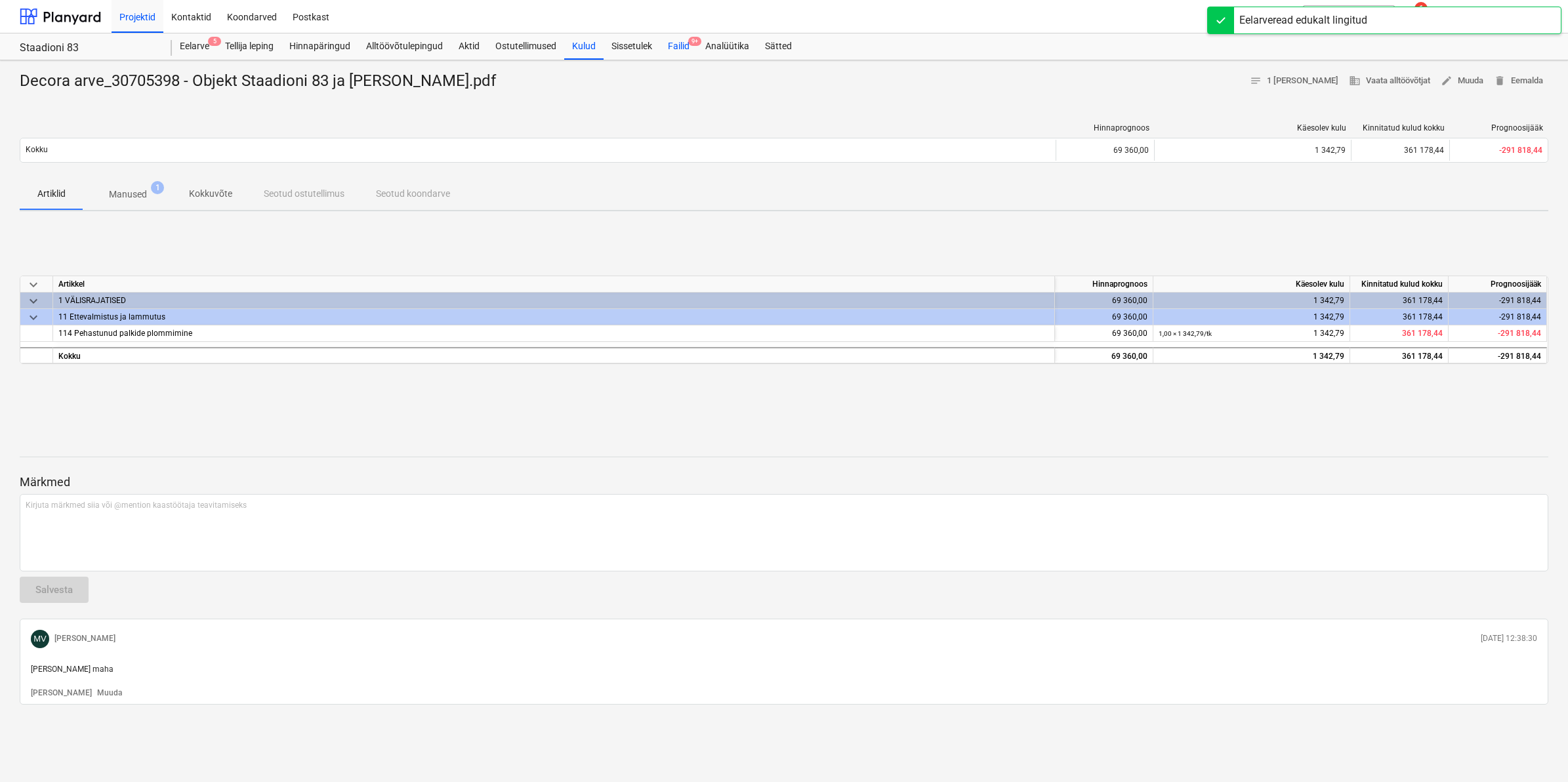
click at [676, 41] on div "Failid 9+" at bounding box center [678, 46] width 37 height 26
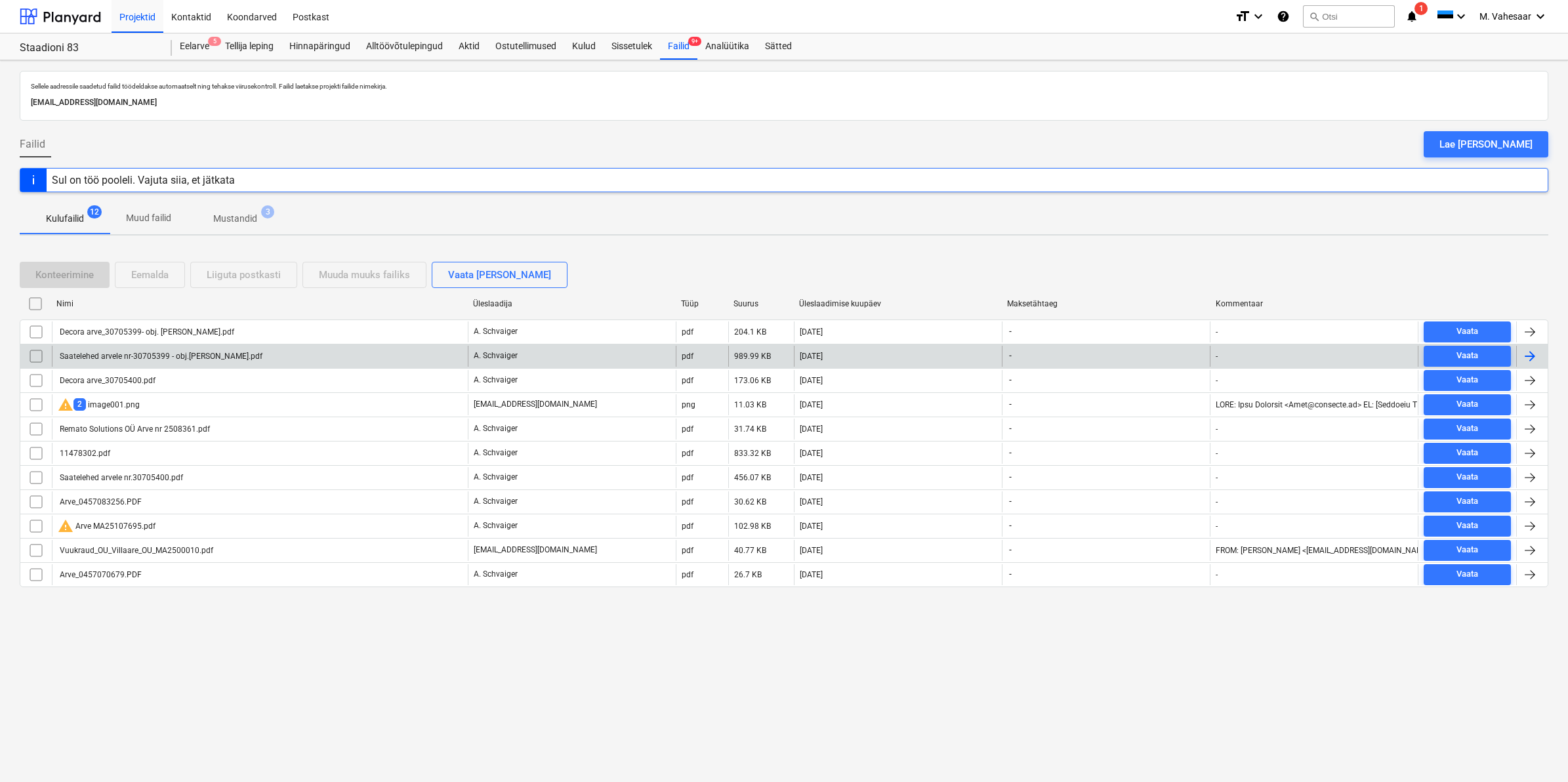
click at [37, 358] on input "checkbox" at bounding box center [36, 356] width 21 height 21
click at [148, 281] on div "Eemalda" at bounding box center [149, 275] width 37 height 17
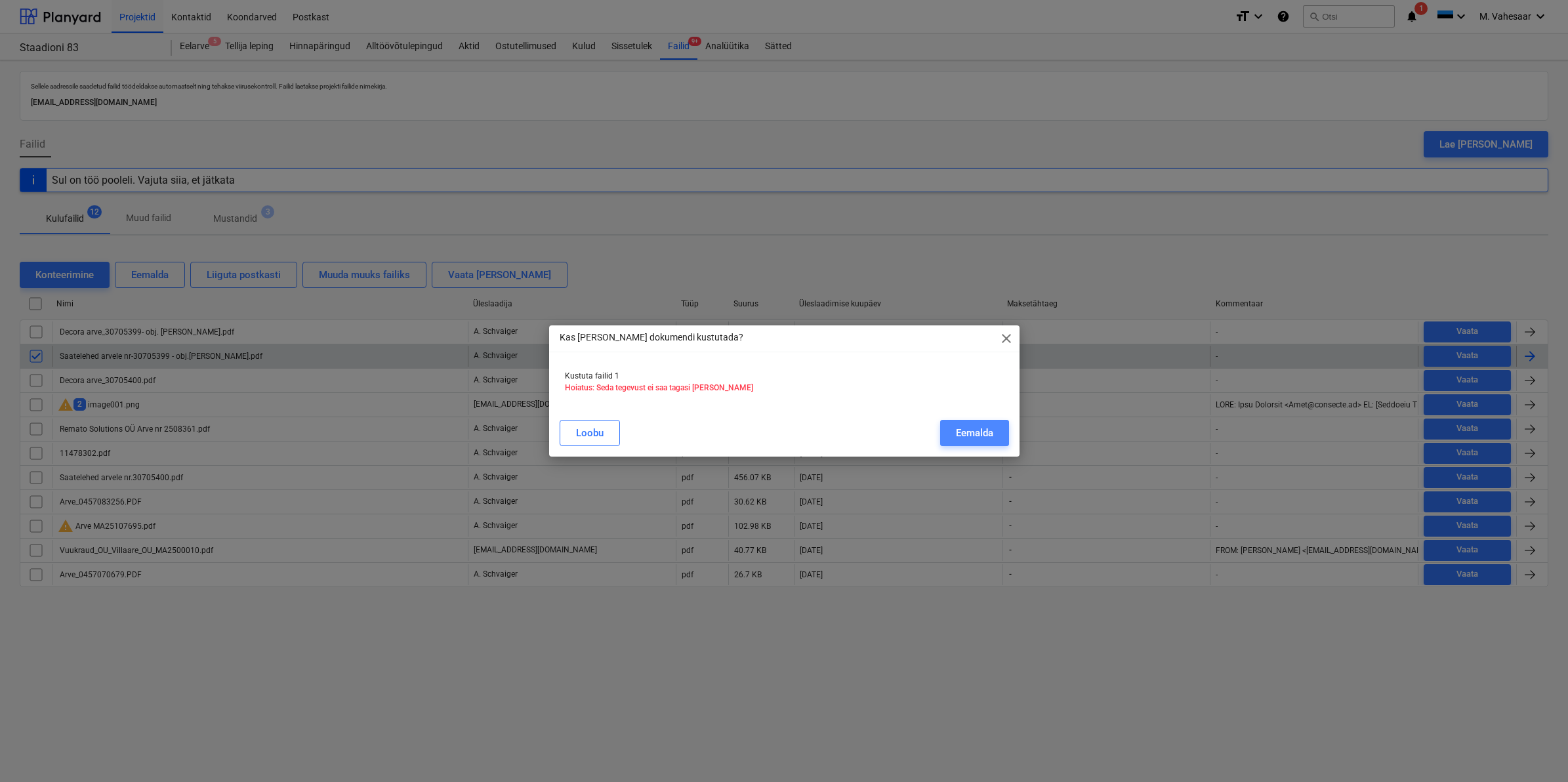
click at [975, 435] on div "Eemalda" at bounding box center [974, 433] width 37 height 17
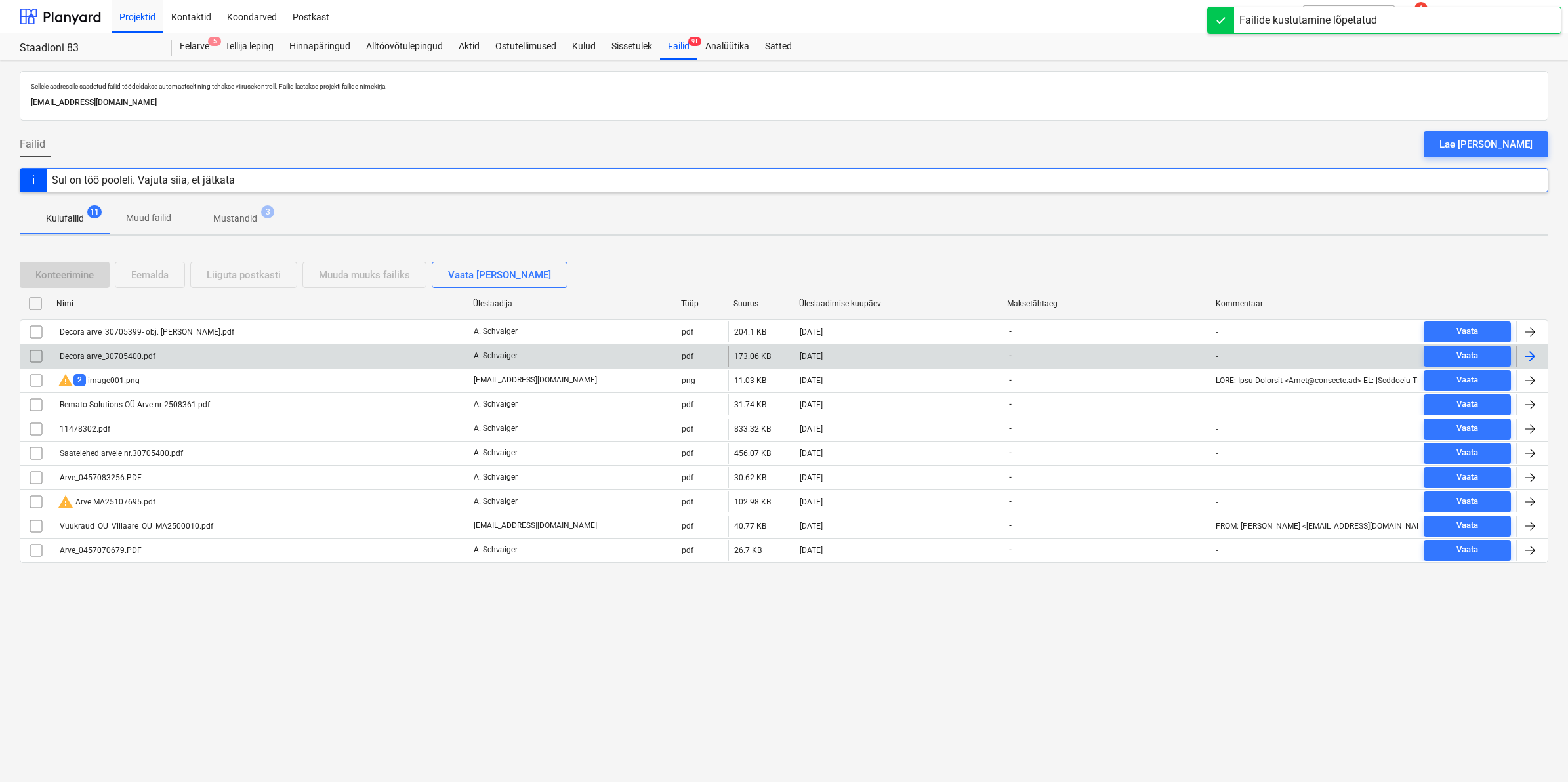
click at [156, 354] on div "Decora arve_30705400.pdf" at bounding box center [260, 356] width 416 height 21
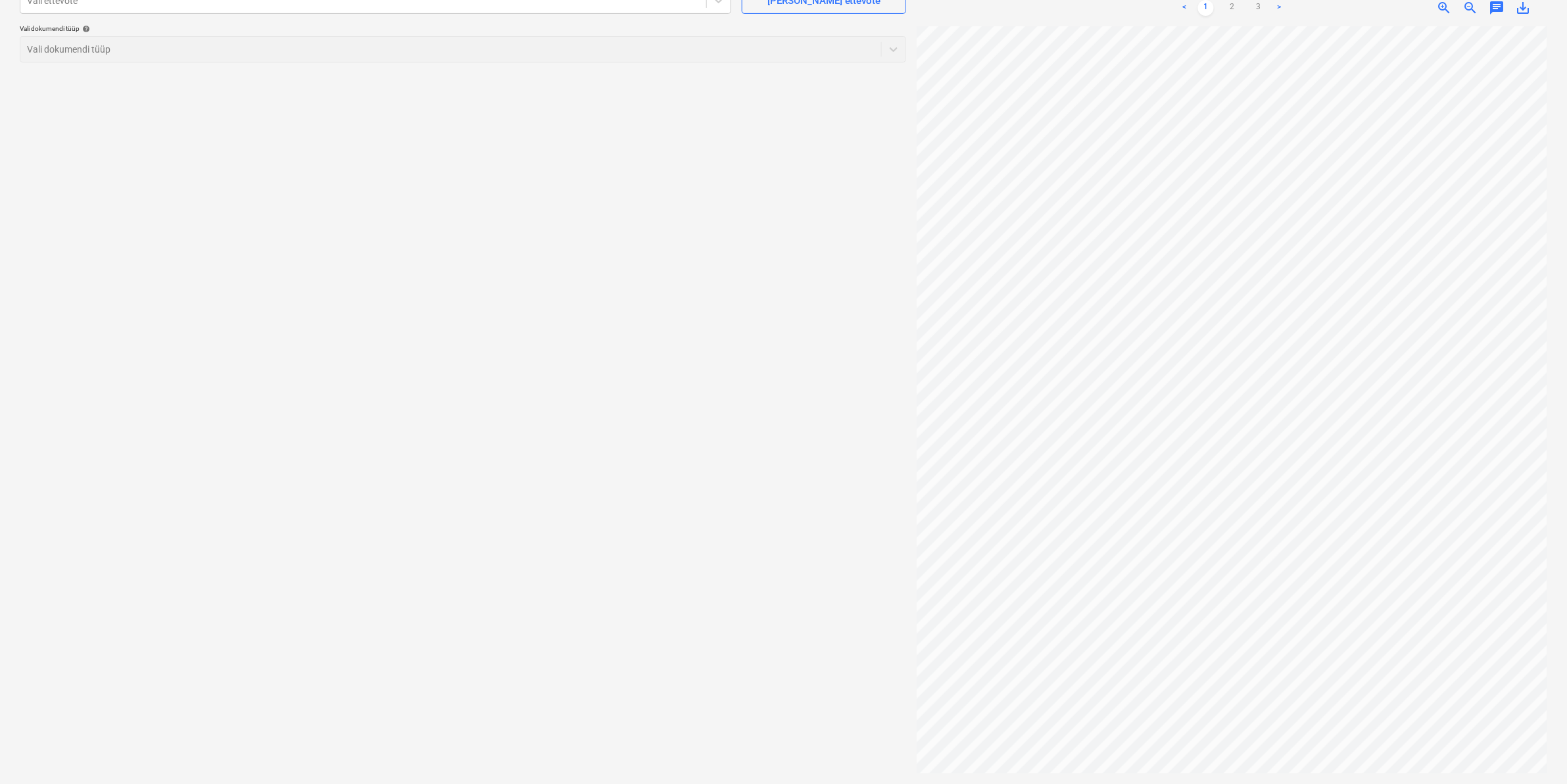
click at [1520, 4] on div "Projekti ületoomine ebaõnnestus" at bounding box center [1383, 13] width 355 height 28
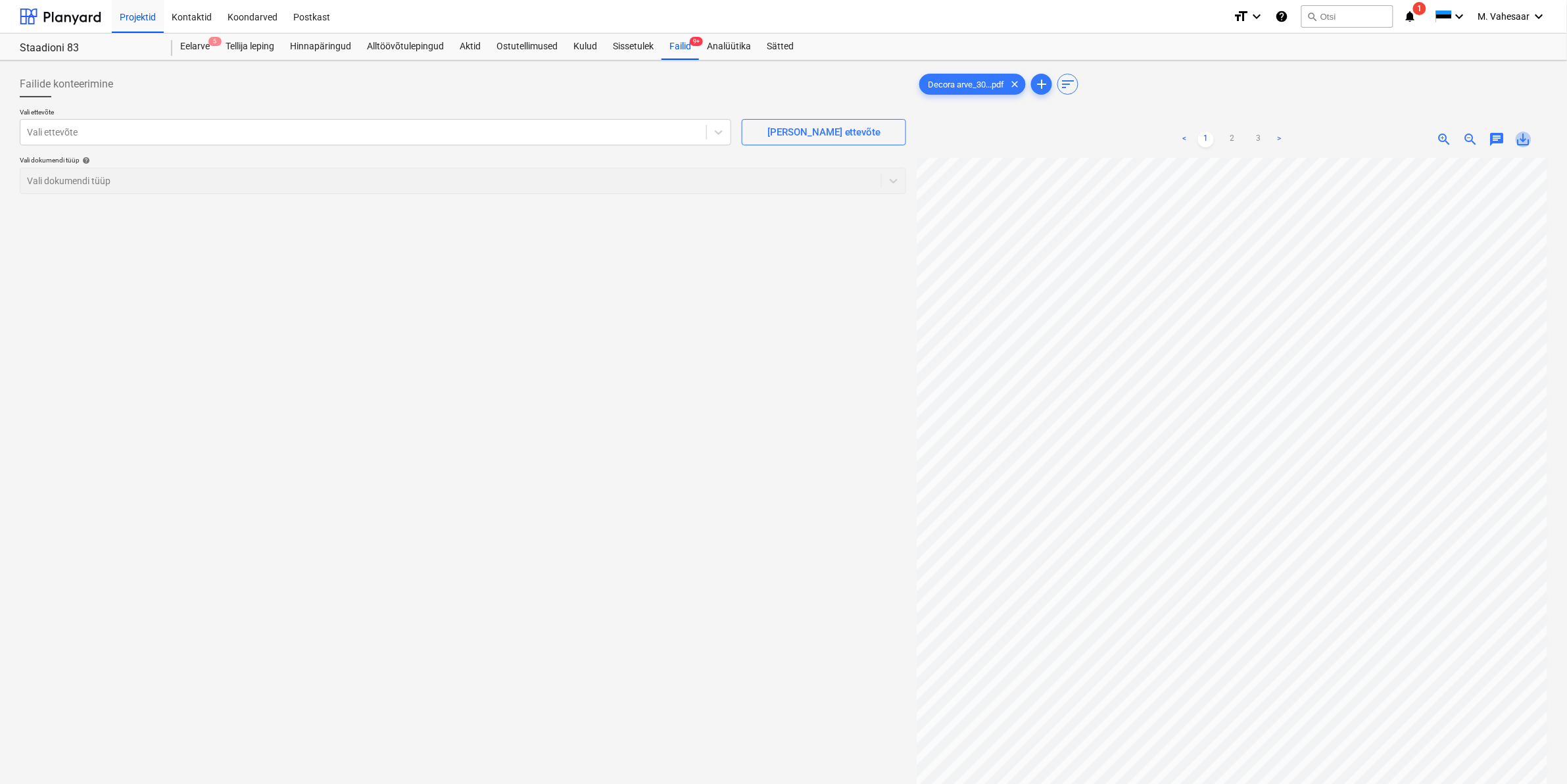
click at [1530, 136] on span "save_alt" at bounding box center [1524, 139] width 16 height 16
click at [209, 128] on div at bounding box center [363, 132] width 673 height 13
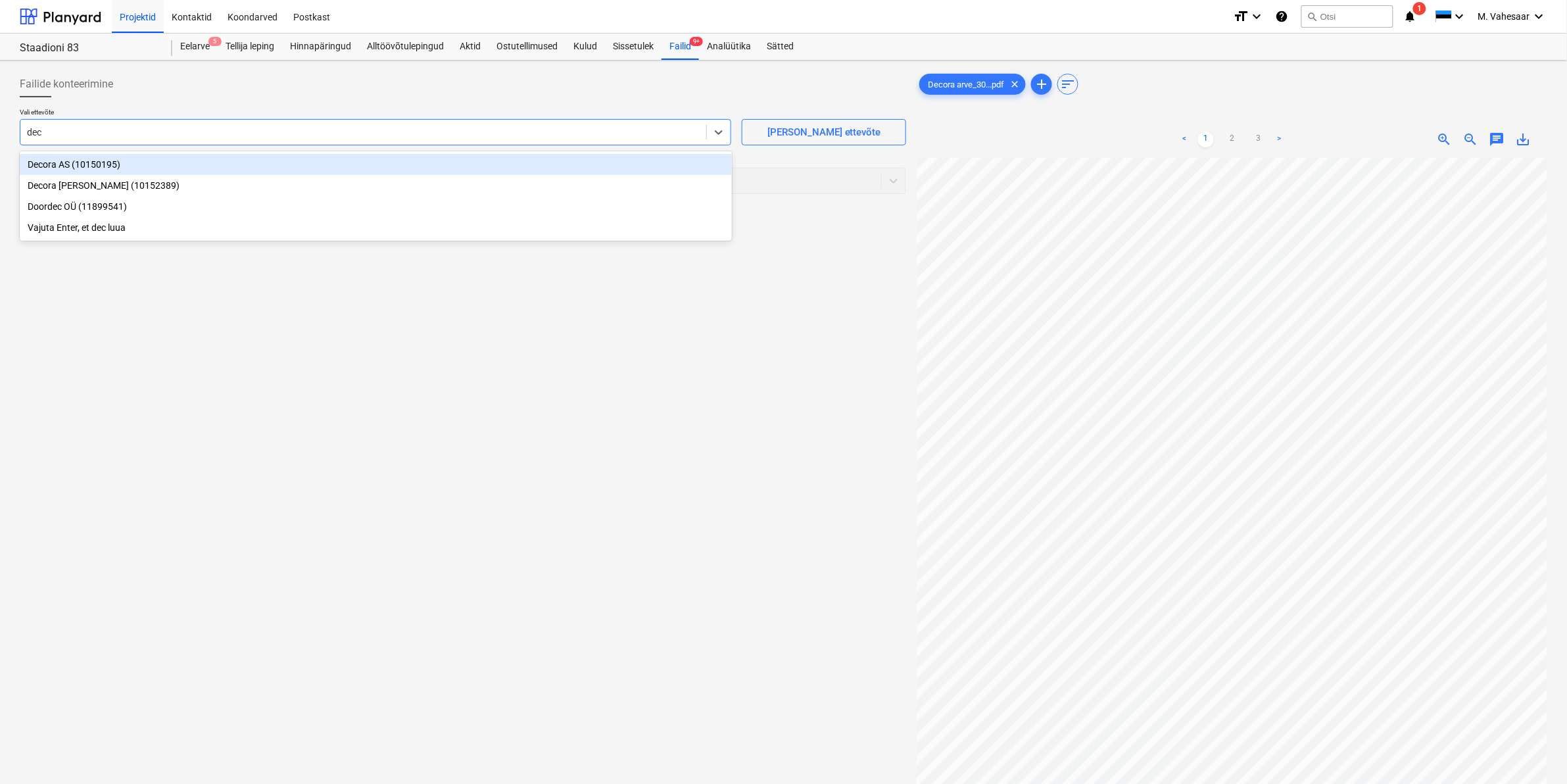
type input "deco"
click at [74, 161] on div "Decora AS (10150195)" at bounding box center [376, 164] width 712 height 21
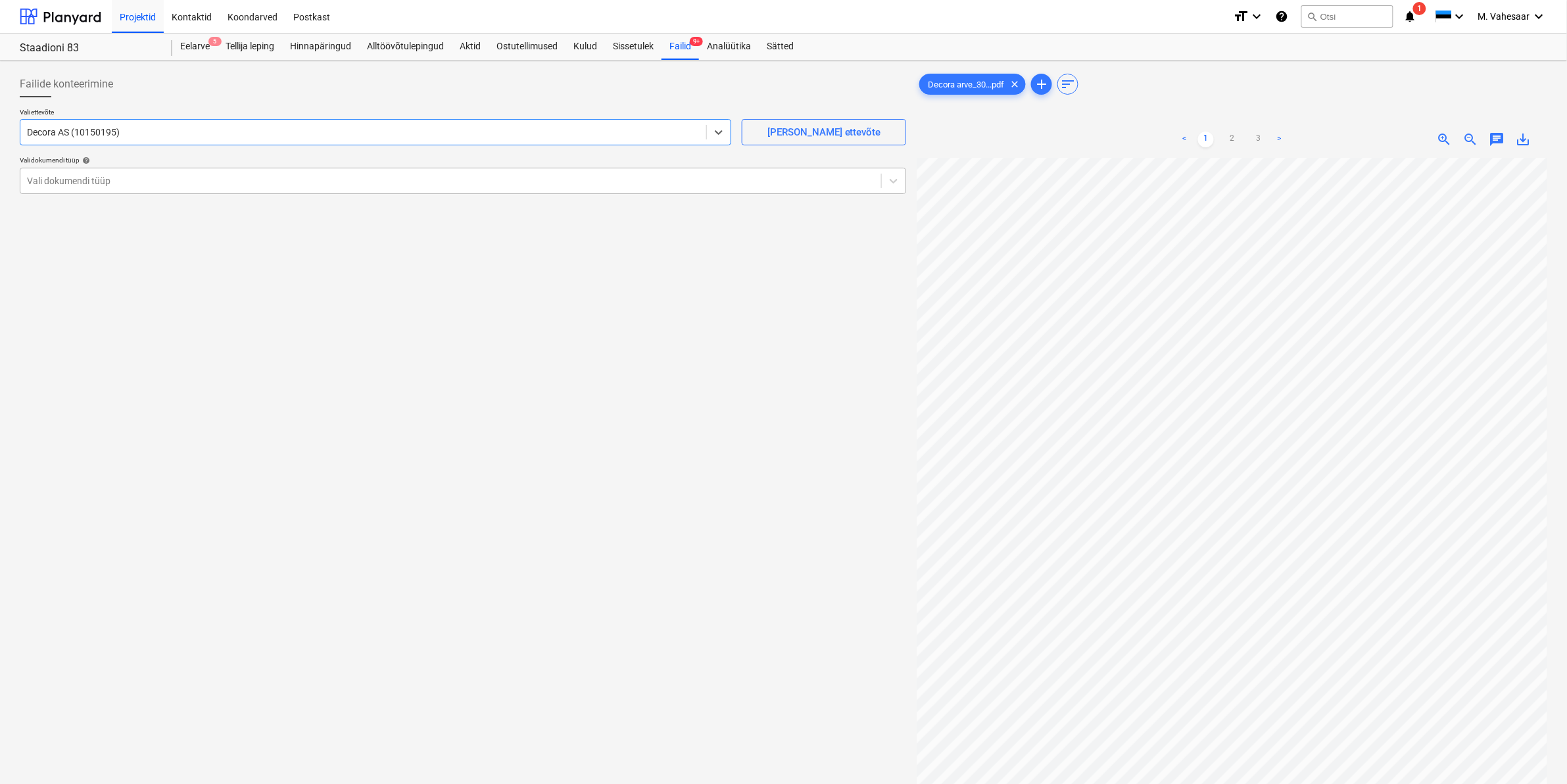
click at [73, 175] on div at bounding box center [450, 181] width 848 height 13
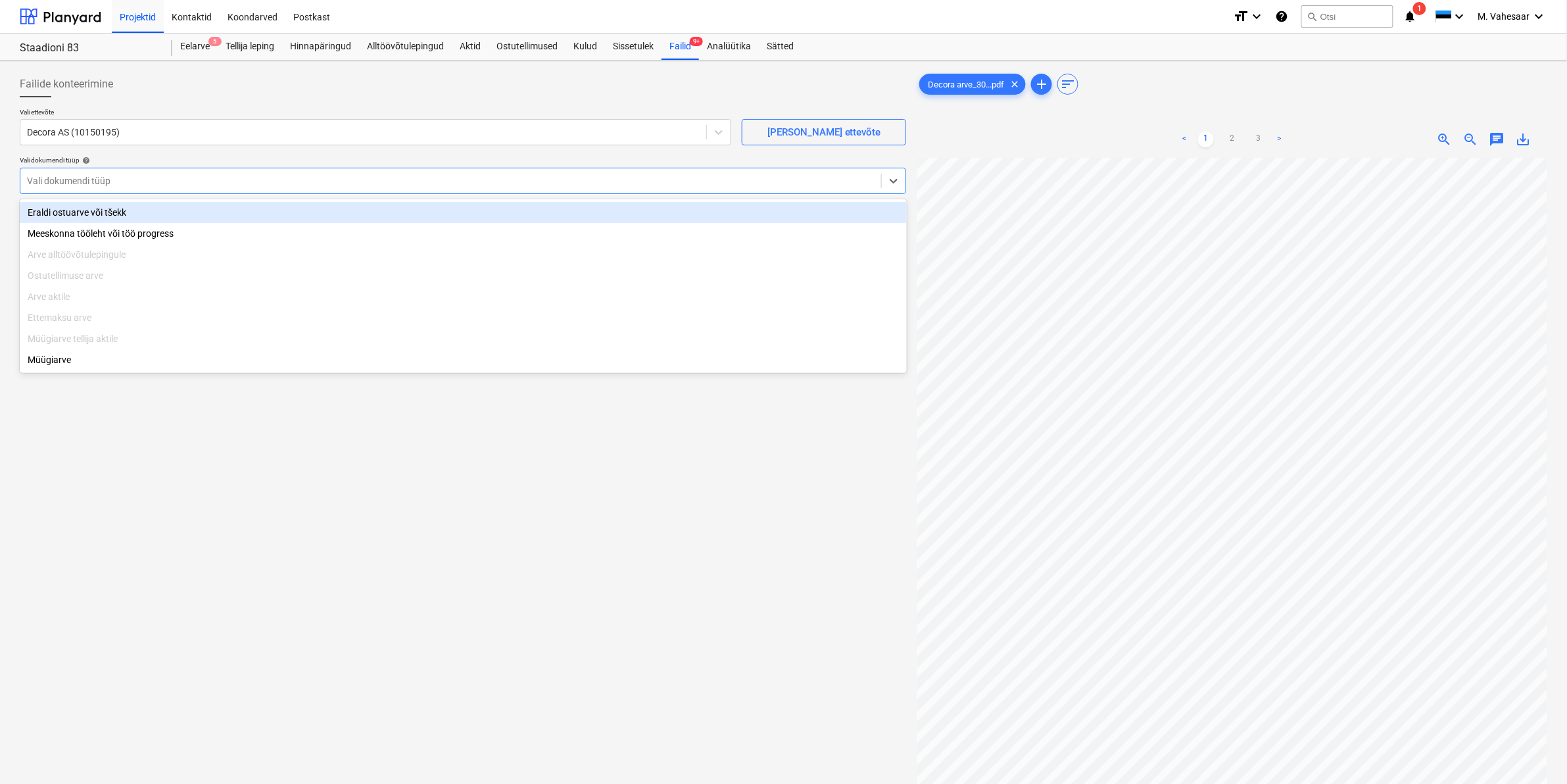
click at [64, 212] on div "Eraldi ostuarve või tšekk" at bounding box center [463, 212] width 887 height 21
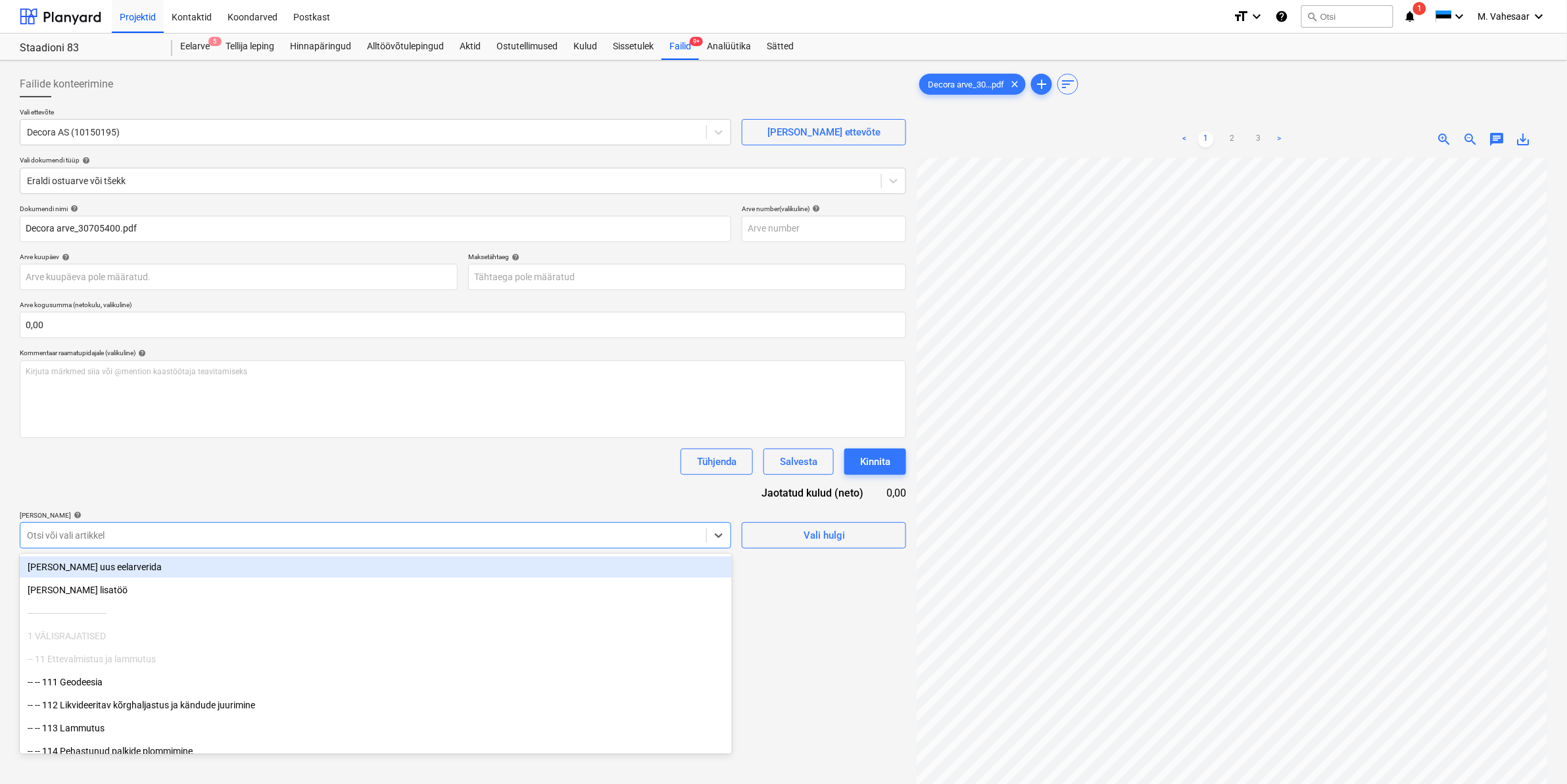
click at [88, 536] on div at bounding box center [363, 535] width 673 height 13
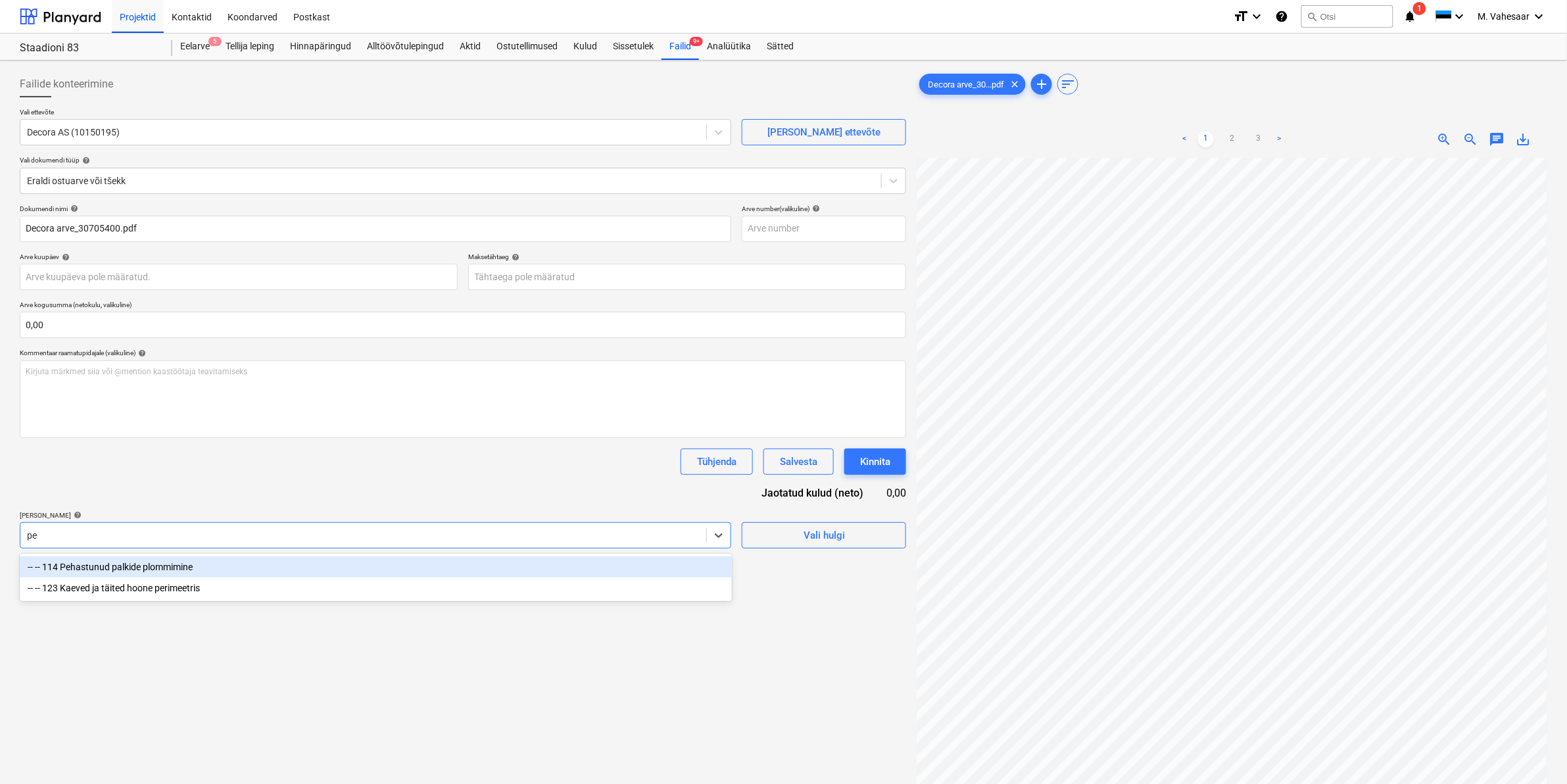
type input "peh"
click at [114, 572] on div "-- -- 114 Pehastunud palkide plommimine" at bounding box center [376, 567] width 712 height 21
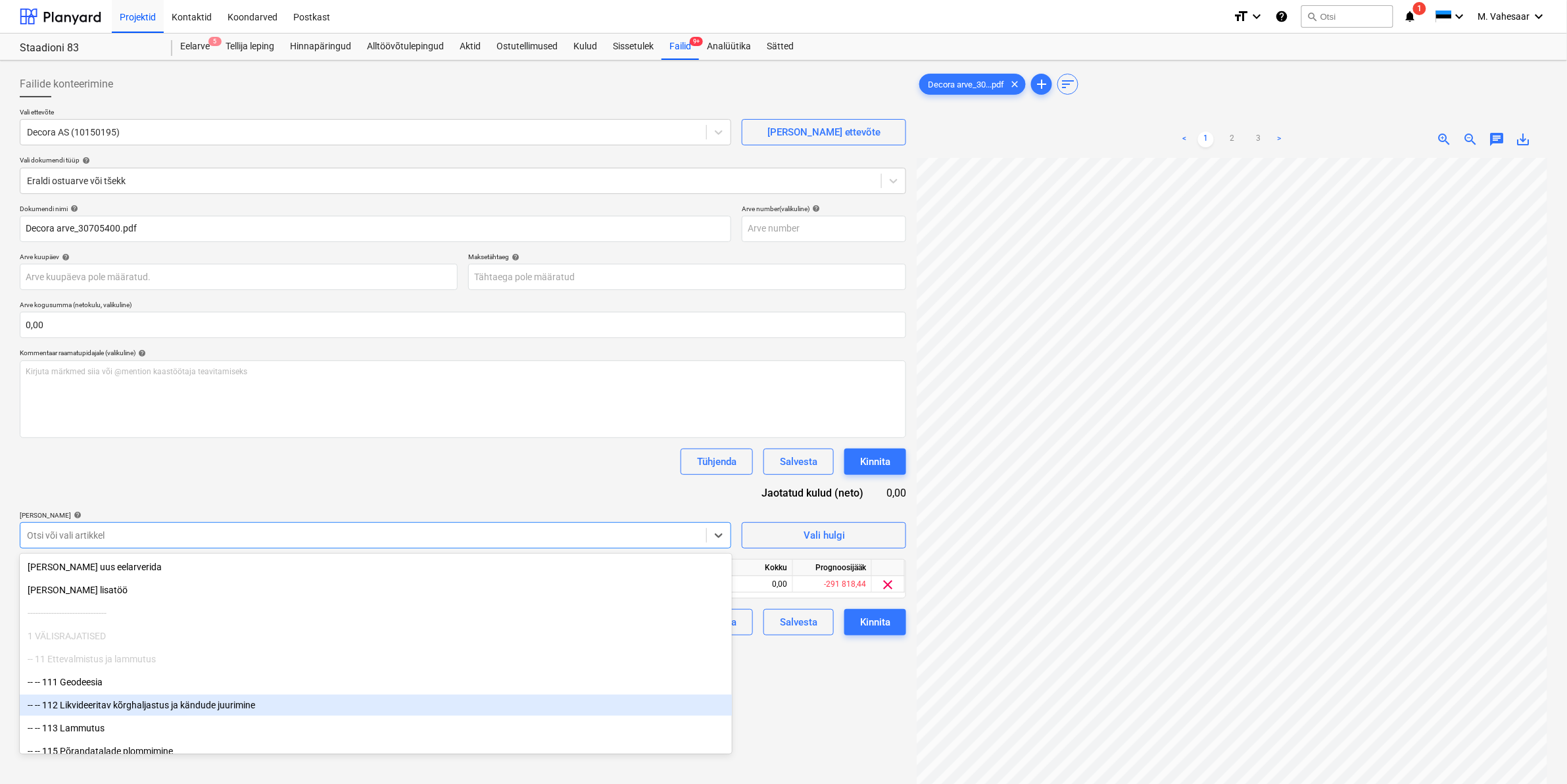
click at [837, 710] on div "Failide konteerimine Vali ettevõte Decora AS (10150195) [PERSON_NAME] uus ettev…" at bounding box center [462, 488] width 897 height 844
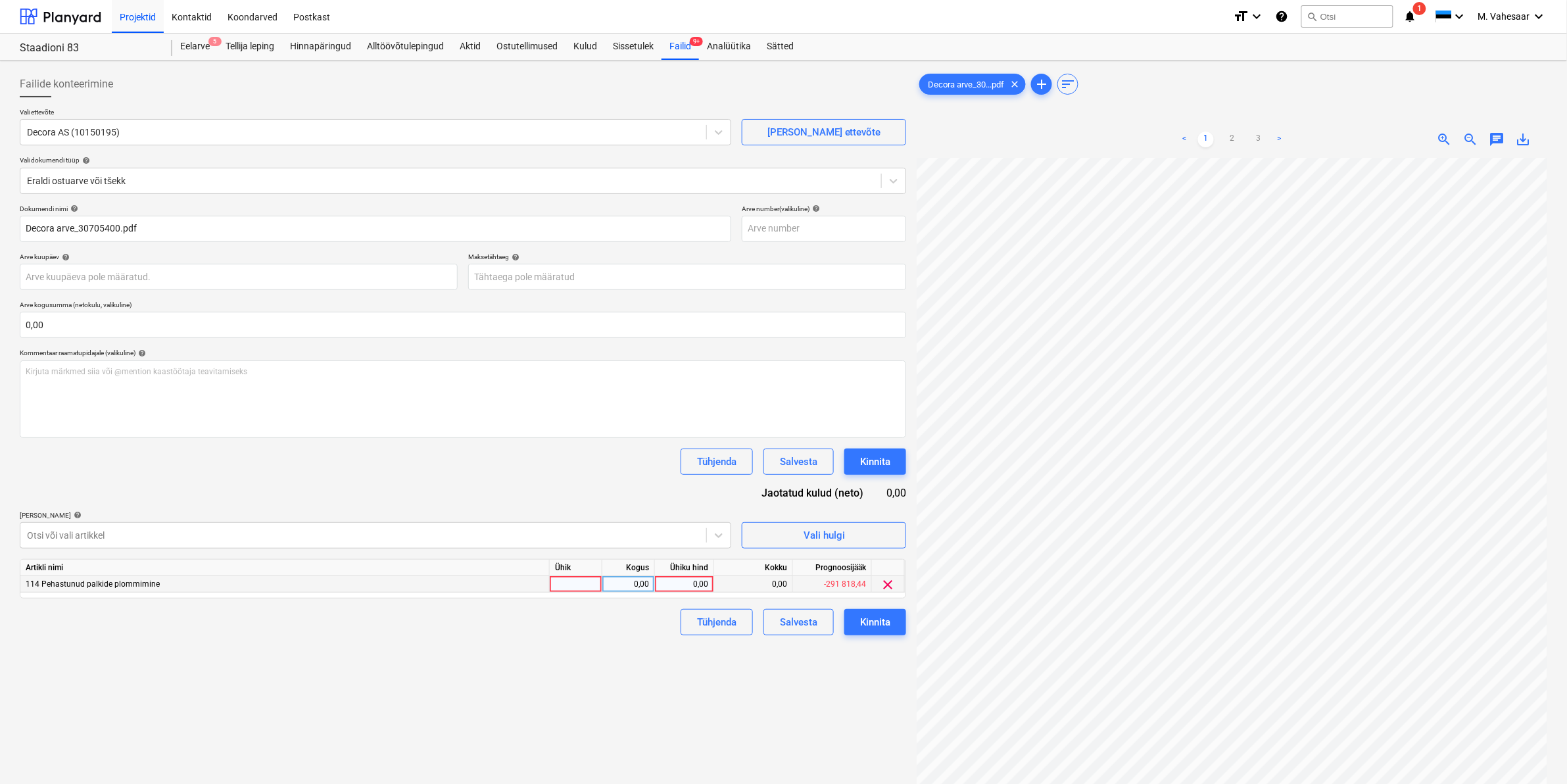
click at [672, 579] on div "0,00" at bounding box center [684, 584] width 48 height 16
type input "1260,34"
click at [534, 678] on div "Failide konteerimine Vali ettevõte Decora AS (10150195) [PERSON_NAME] uus ettev…" at bounding box center [462, 488] width 897 height 844
click at [883, 621] on div "Kinnita" at bounding box center [875, 622] width 30 height 17
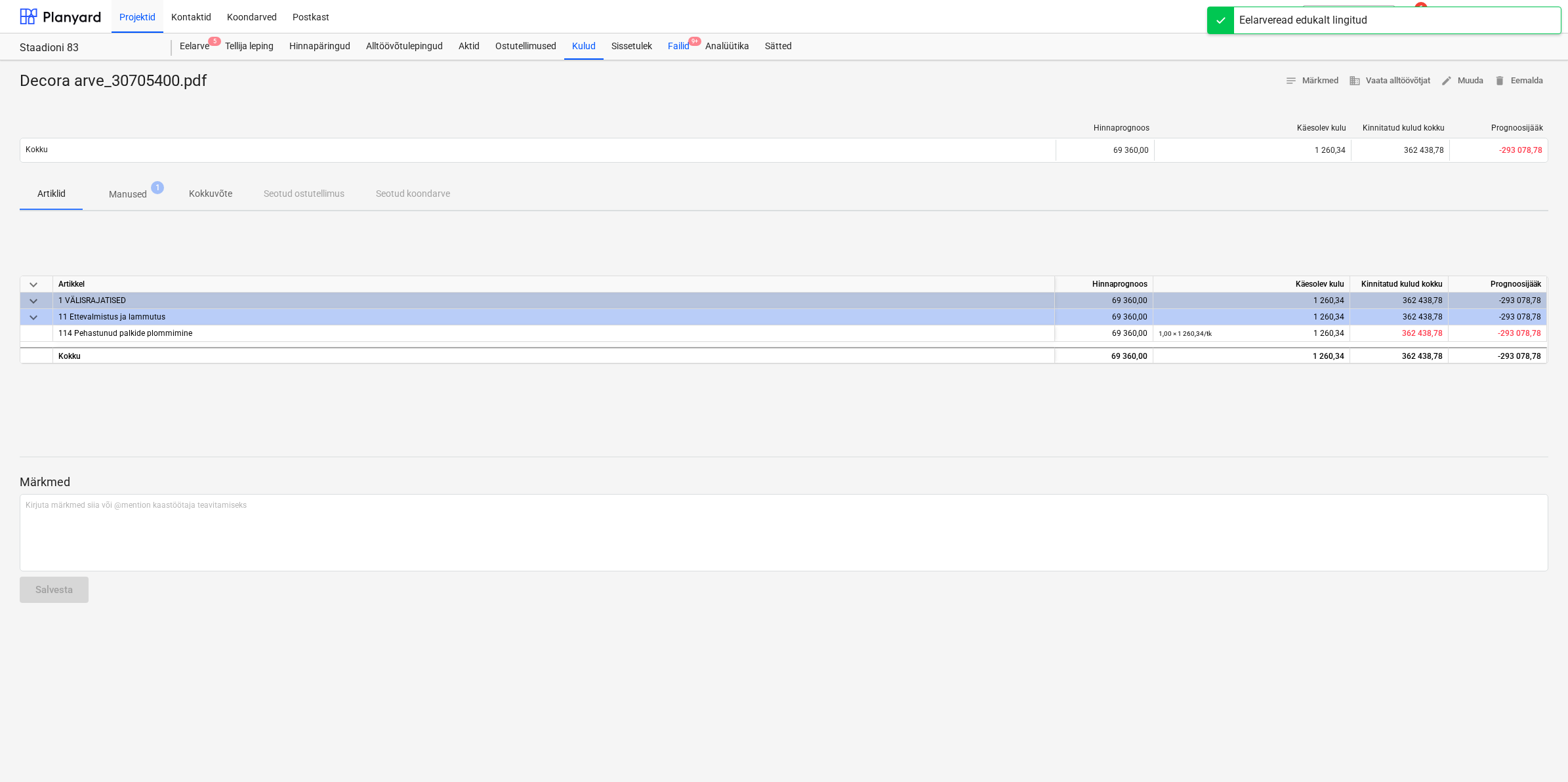
click at [677, 49] on div "Failid 9+" at bounding box center [678, 46] width 37 height 26
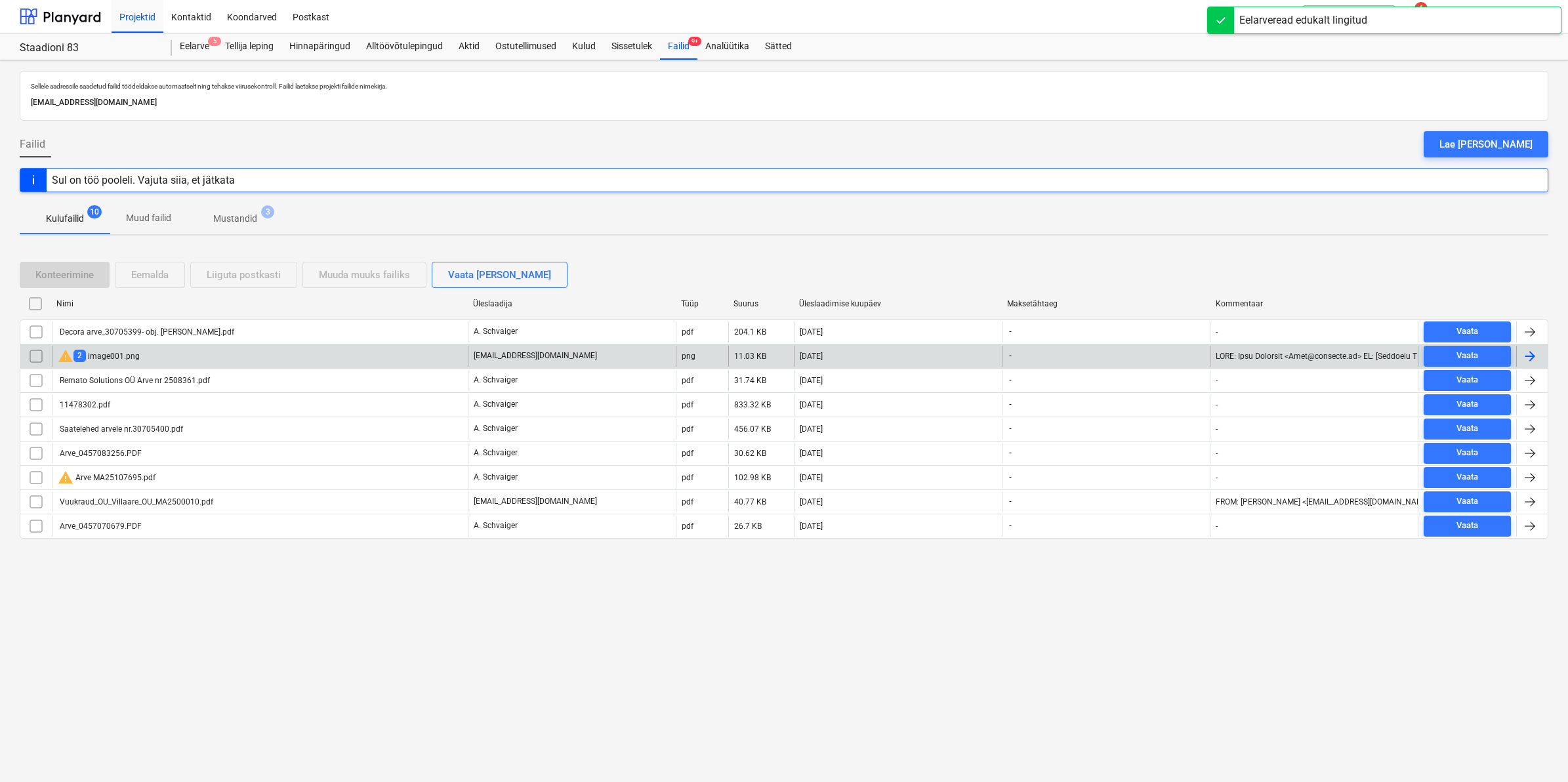
click at [156, 358] on div "warning 2 image001.png" at bounding box center [260, 356] width 416 height 21
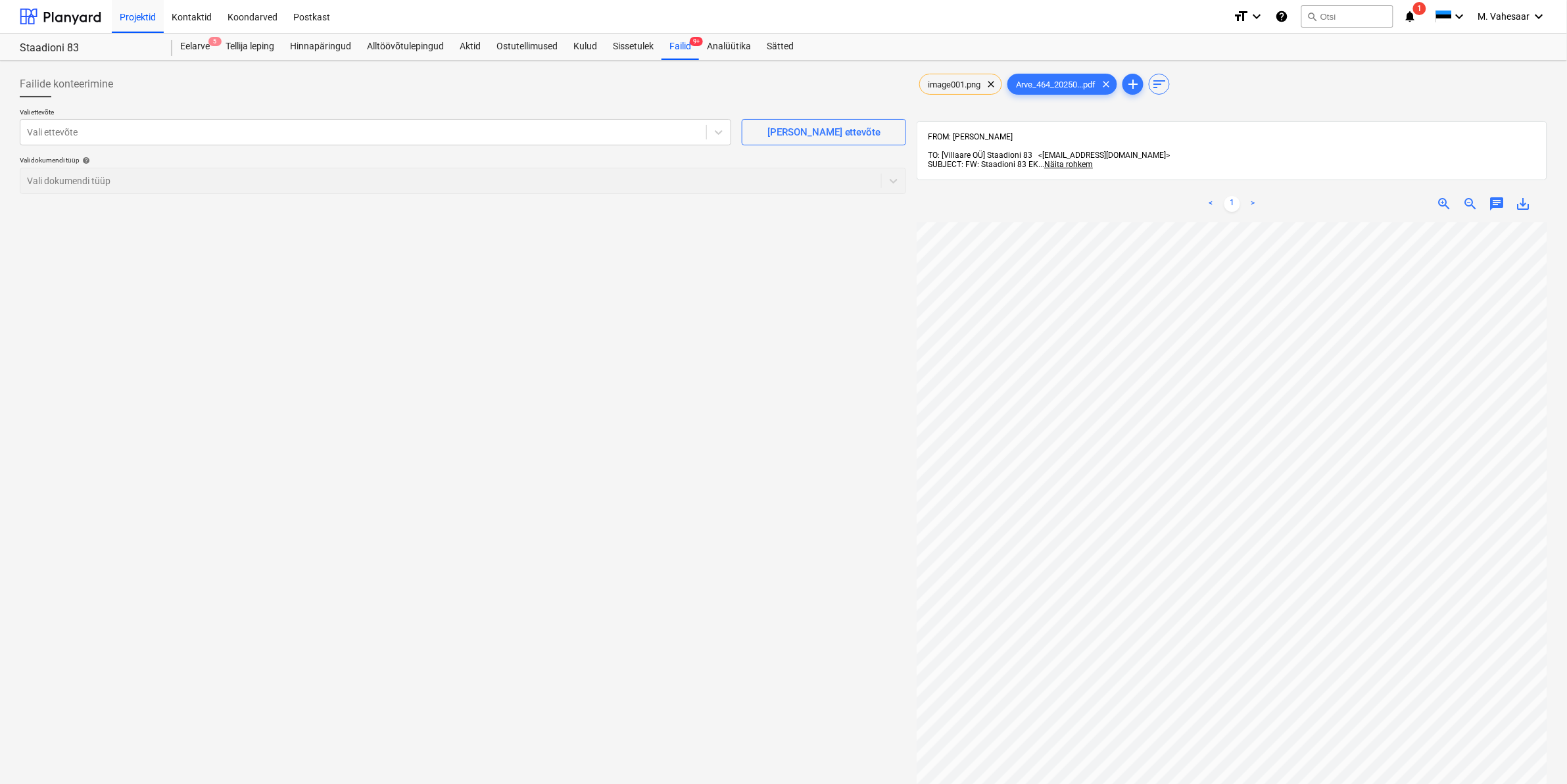
scroll to position [284, 0]
click at [1238, 123] on div "image001.png clear Arve_464_20250...pdf clear add sort FROM: Mait Vahesaar TO: …" at bounding box center [1232, 520] width 631 height 898
click at [228, 126] on div at bounding box center [363, 132] width 673 height 13
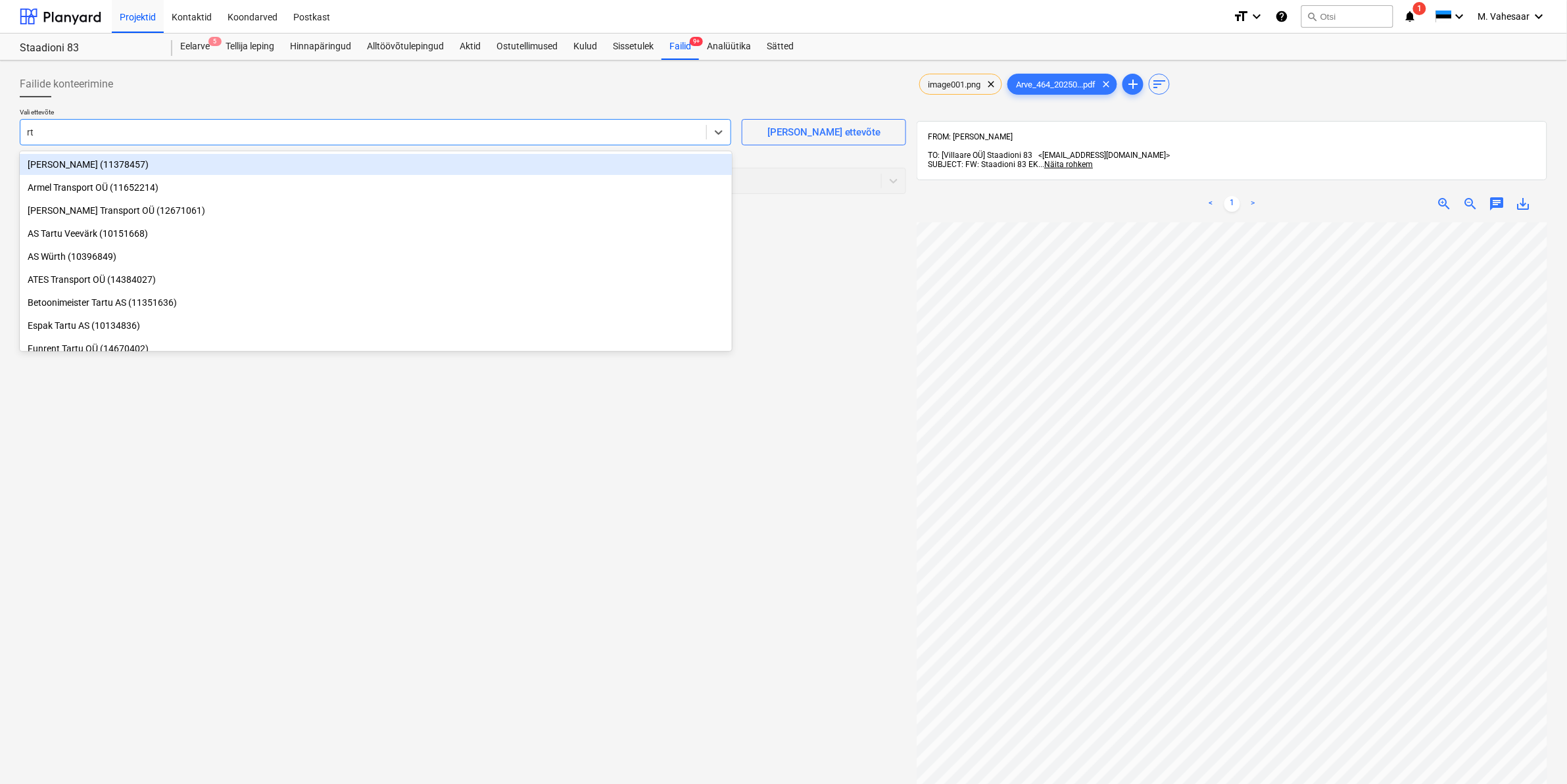
type input "rtg"
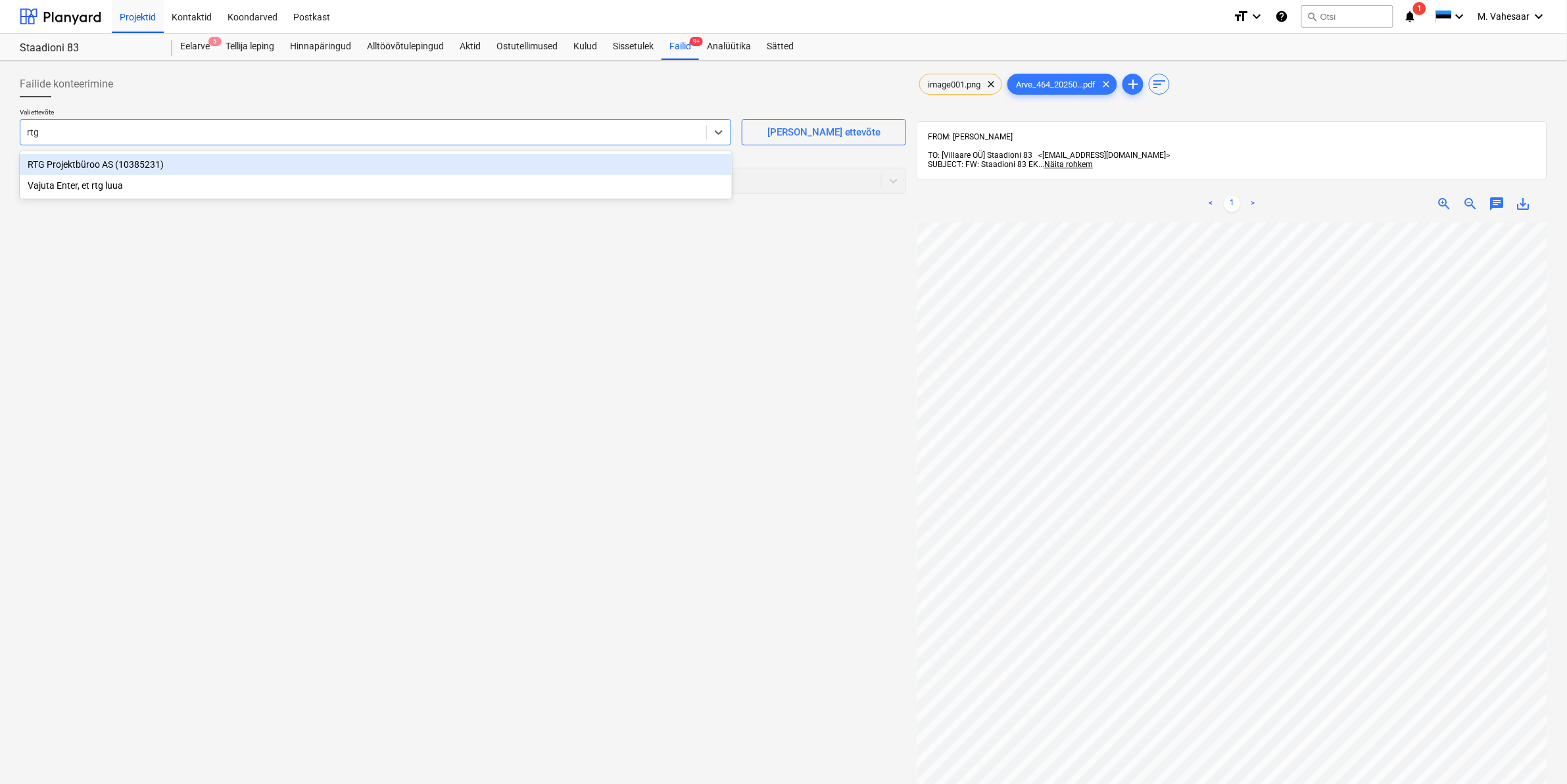
click at [102, 165] on div "RTG Projektbüroo AS (10385231)" at bounding box center [376, 164] width 712 height 21
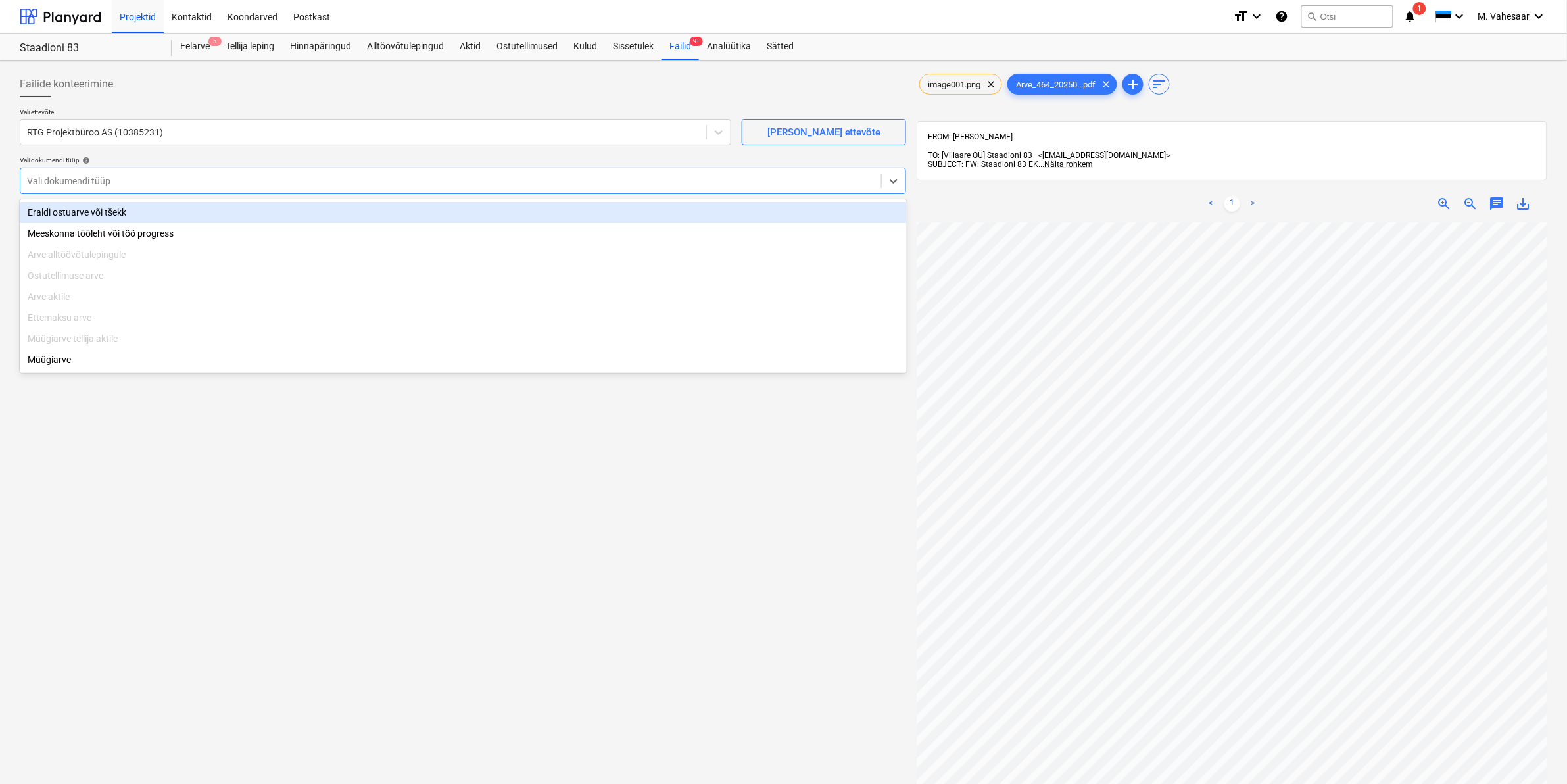
click at [109, 176] on div at bounding box center [450, 181] width 848 height 13
click at [85, 206] on div "Eraldi ostuarve või tšekk" at bounding box center [463, 212] width 887 height 21
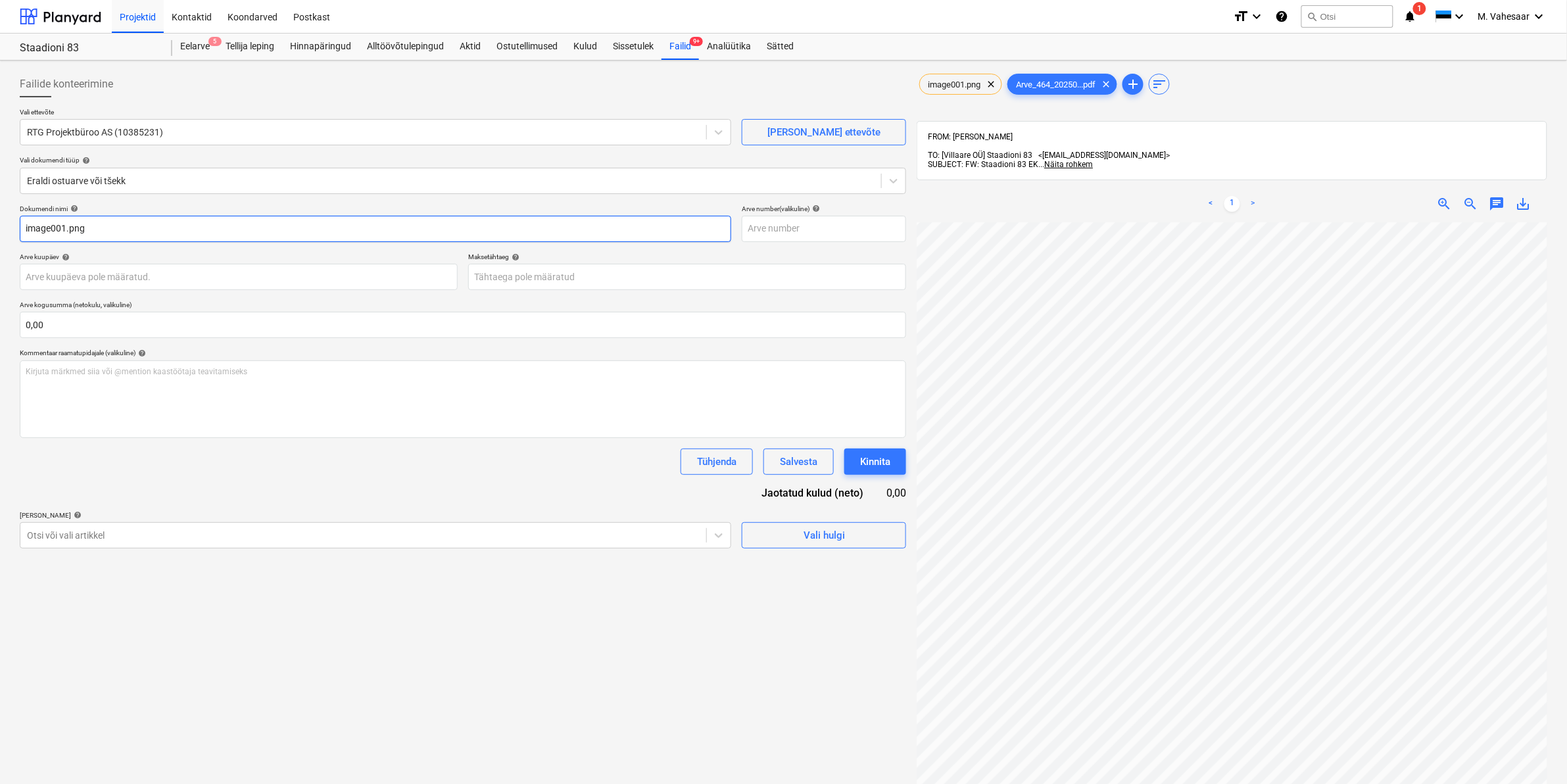
click at [94, 224] on input "image001.png" at bounding box center [376, 229] width 712 height 26
click at [992, 87] on span "clear" at bounding box center [991, 84] width 16 height 16
click at [166, 222] on input "image001.png" at bounding box center [376, 229] width 712 height 26
type input "i"
type input "AS RTG Projektibüroo arve 464"
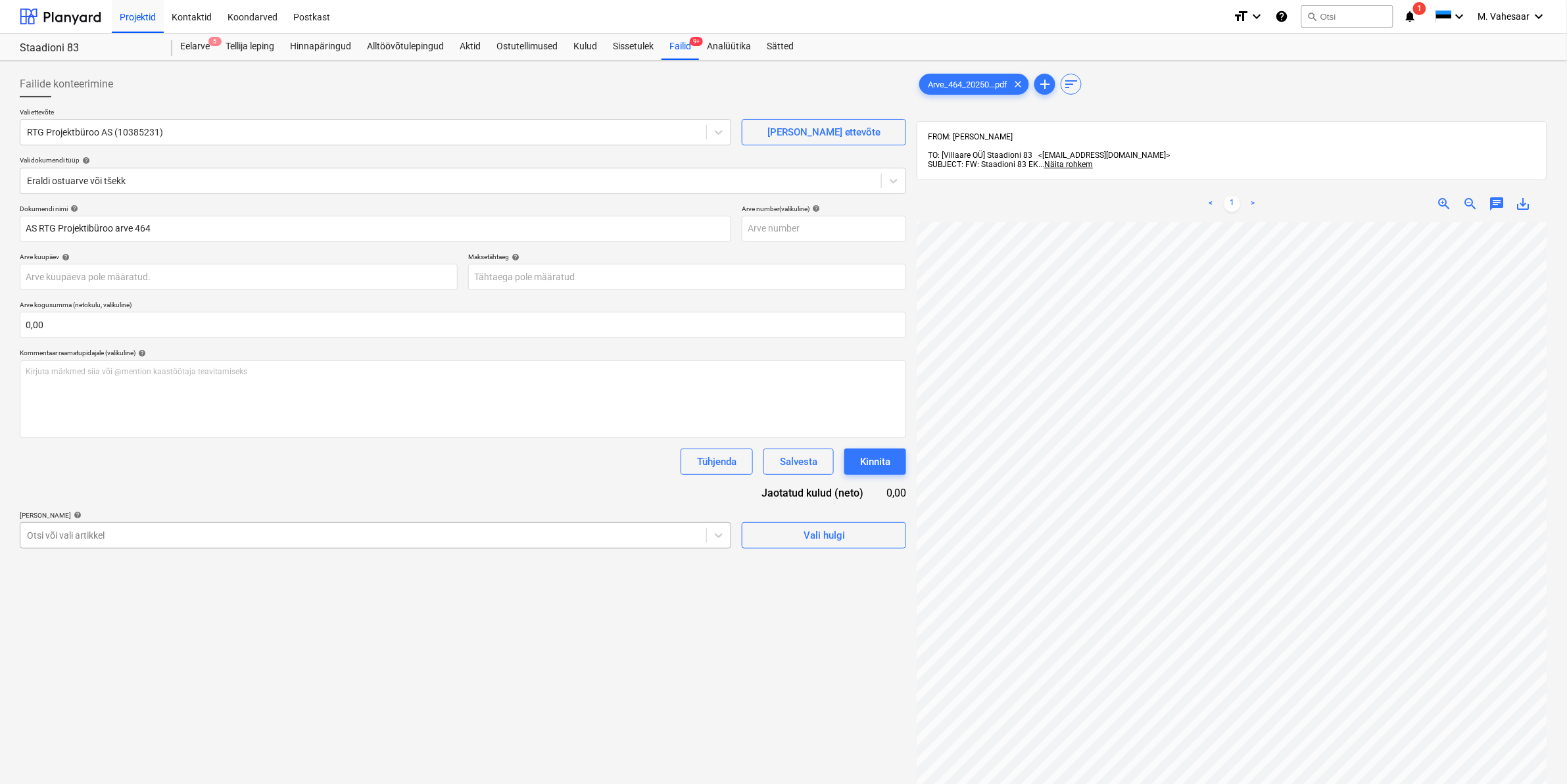
click at [169, 534] on div at bounding box center [363, 535] width 673 height 13
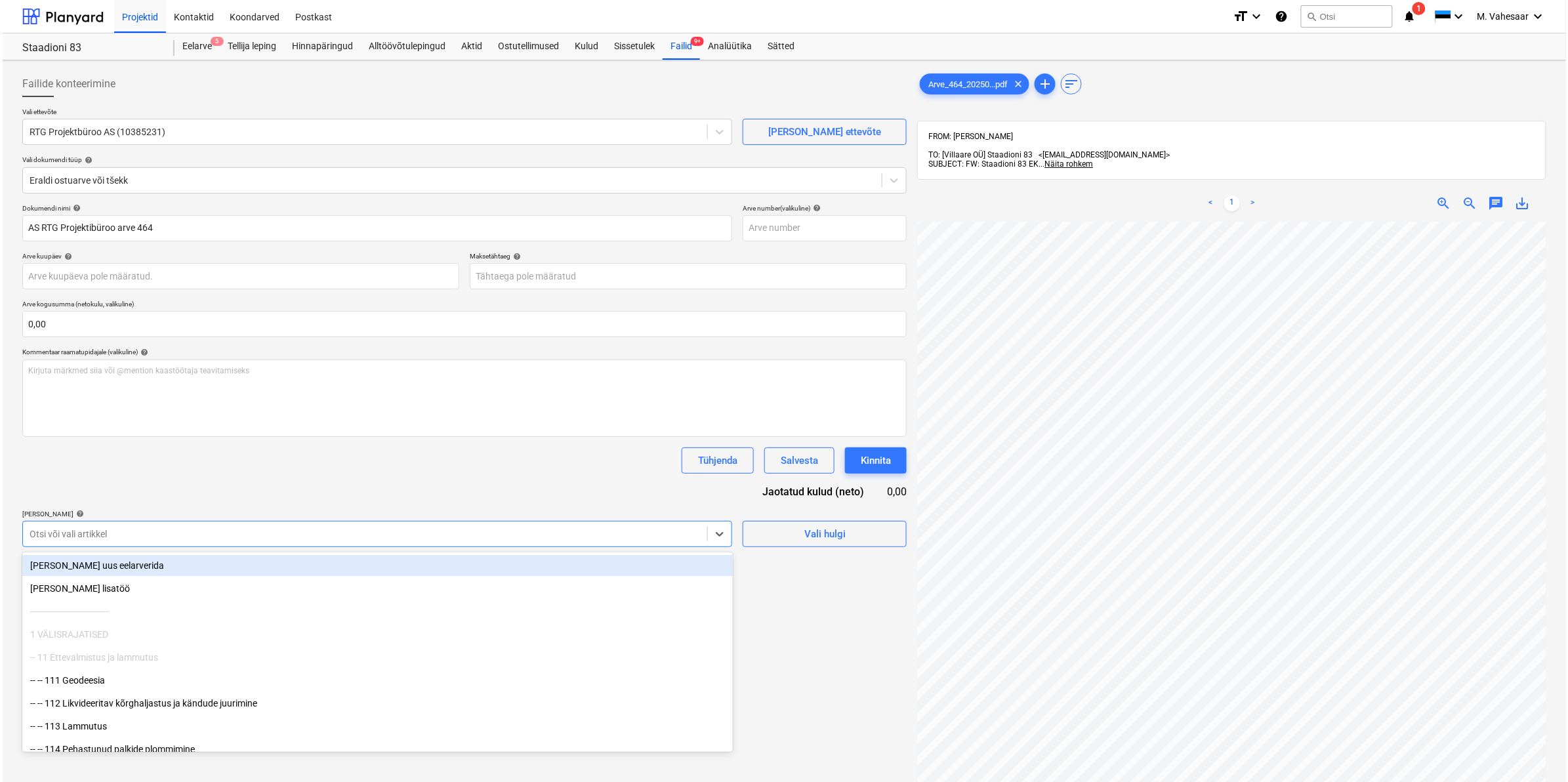
scroll to position [82, 0]
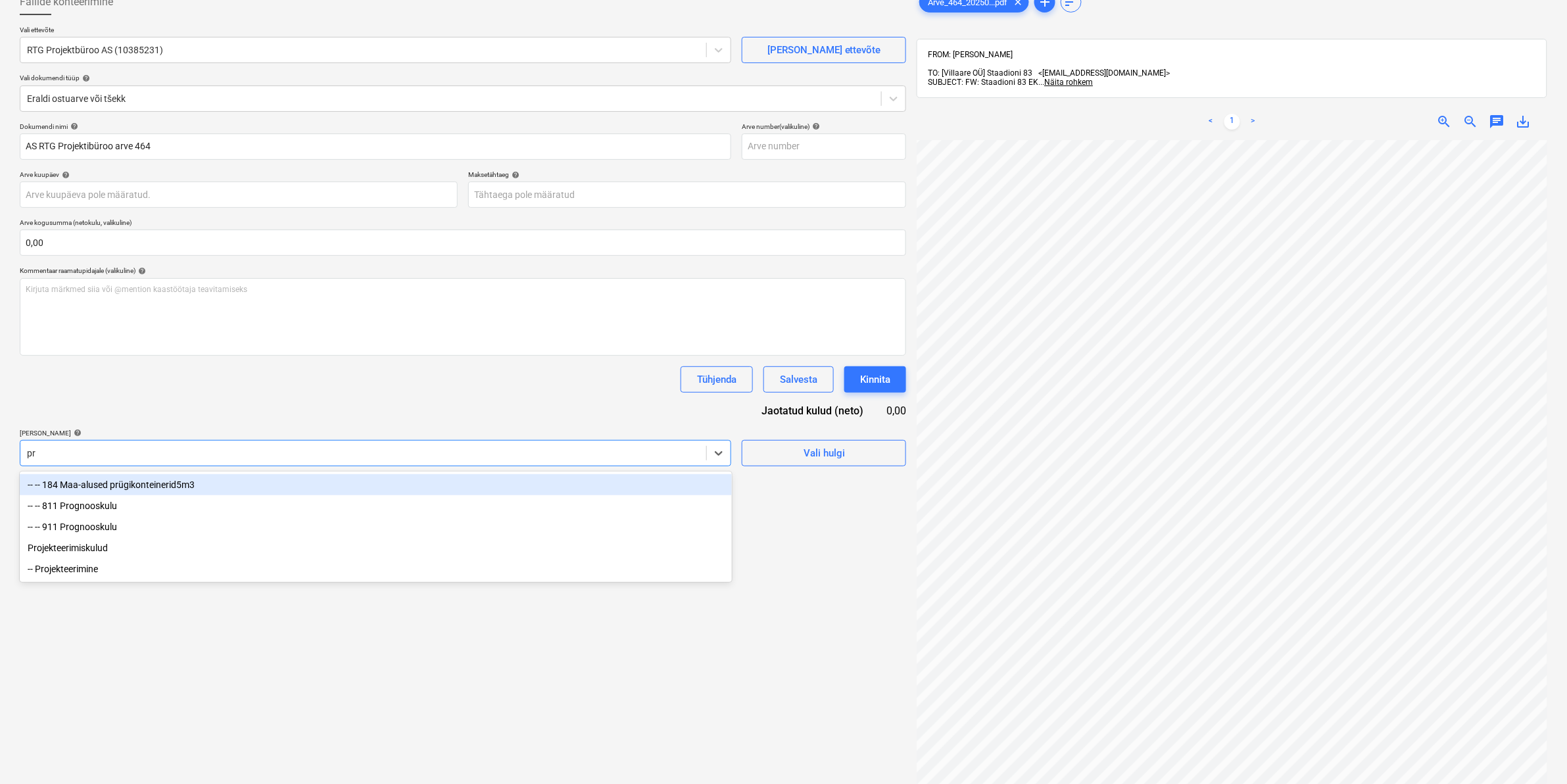
type input "pro"
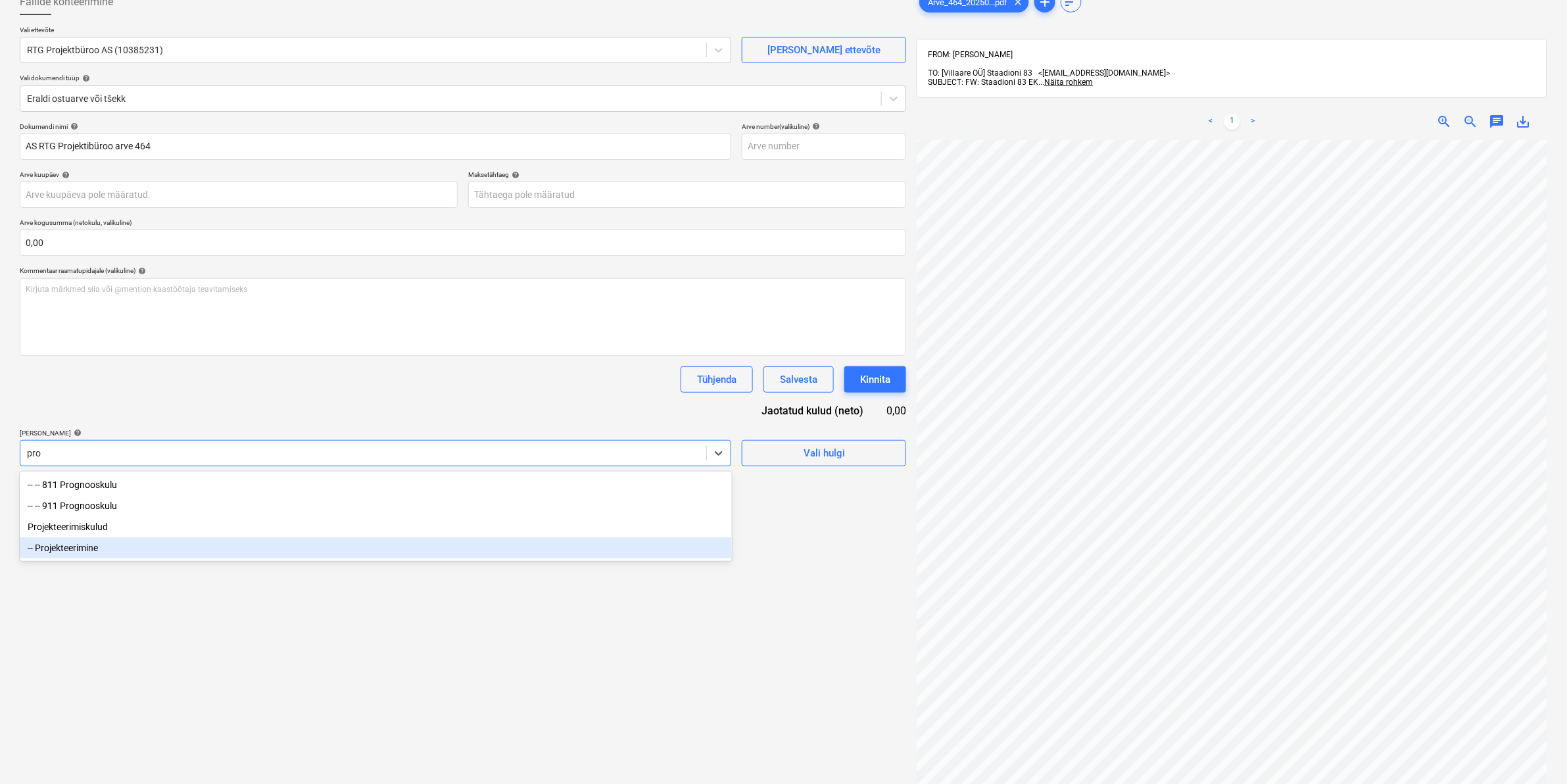
click at [119, 554] on div "-- Projekteerimine" at bounding box center [376, 548] width 712 height 21
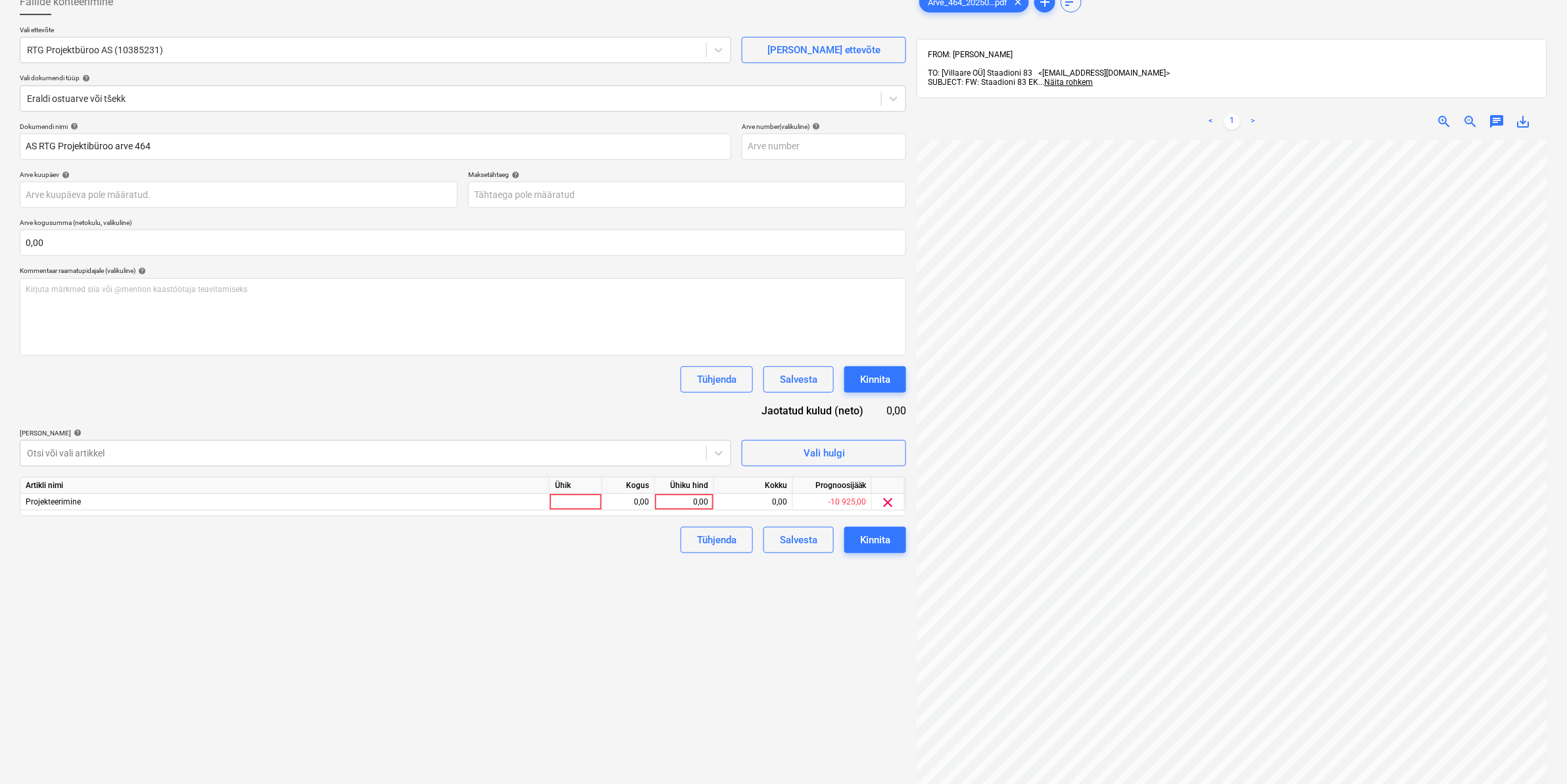
click at [826, 633] on div "Failide konteerimine Vali ettevõte RTG Projektbüroo AS (10385231) [PERSON_NAME]…" at bounding box center [462, 438] width 897 height 909
click at [672, 502] on div "0,00" at bounding box center [684, 502] width 48 height 16
type input "1500"
click at [650, 550] on div "Tühjenda Salvesta Kinnita" at bounding box center [463, 539] width 887 height 26
click at [878, 539] on div "Kinnita" at bounding box center [875, 540] width 30 height 17
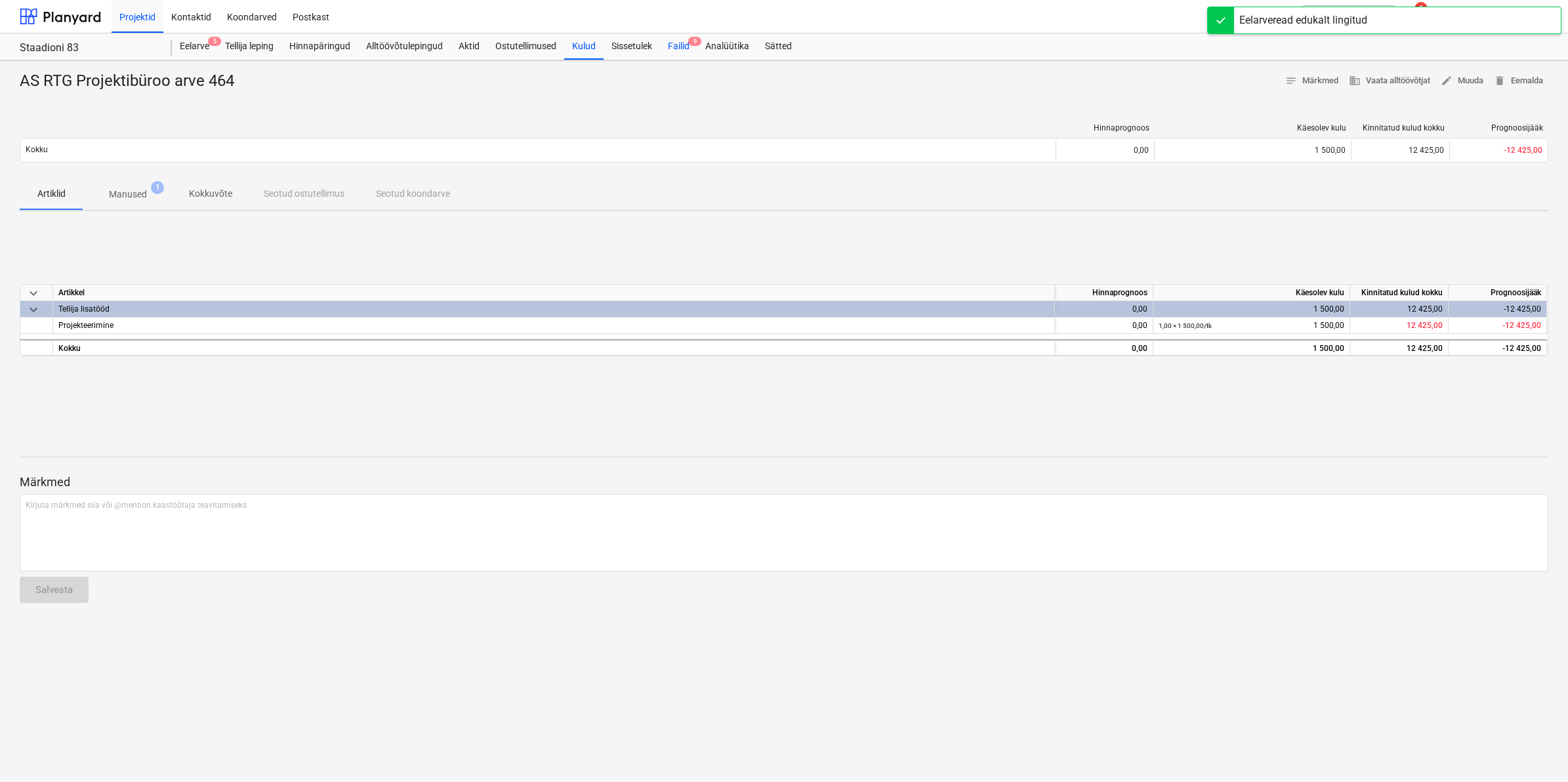
click at [676, 51] on div "Failid 9" at bounding box center [678, 46] width 37 height 26
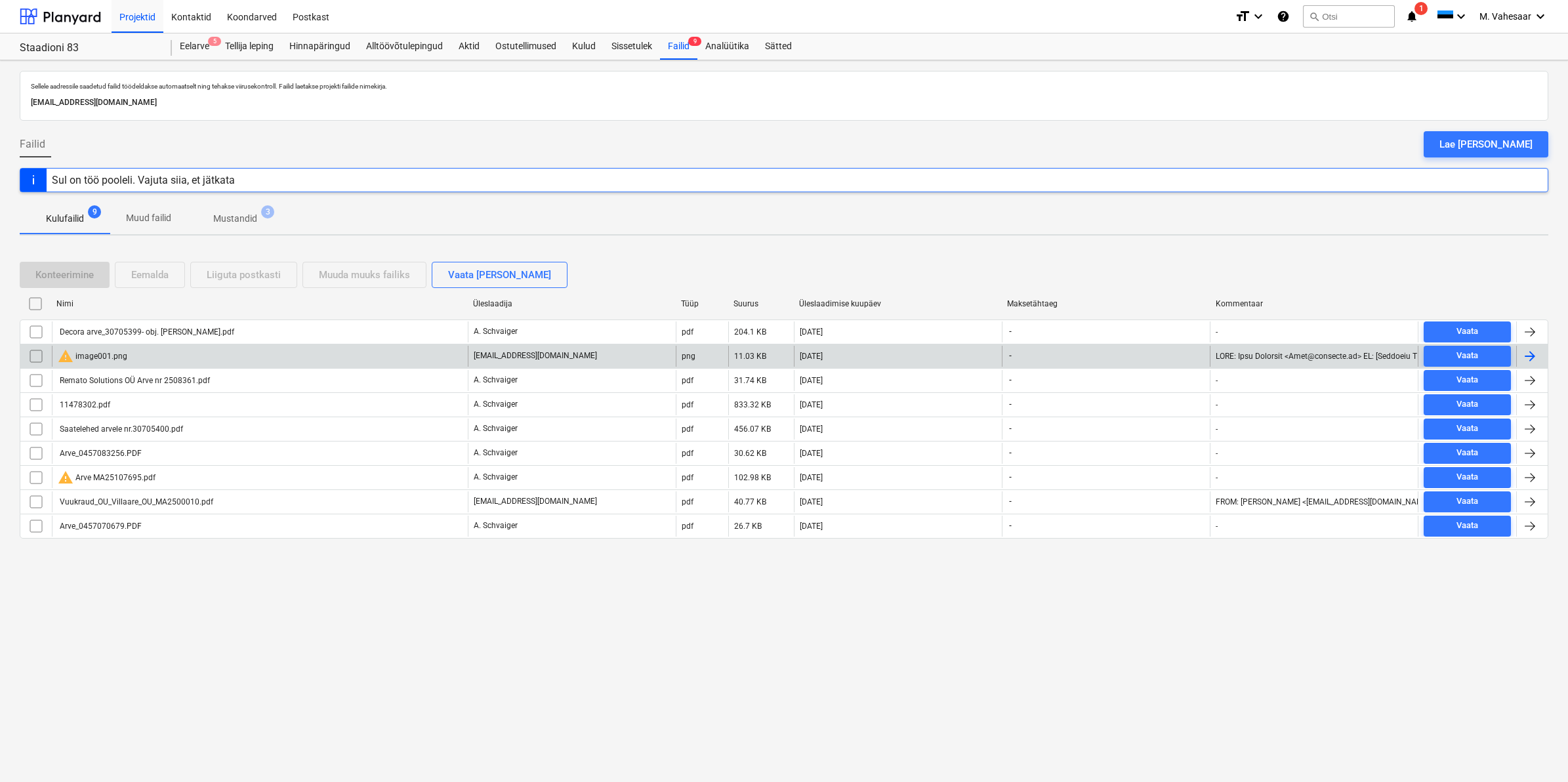
click at [130, 358] on div "warning image001.png" at bounding box center [260, 356] width 416 height 21
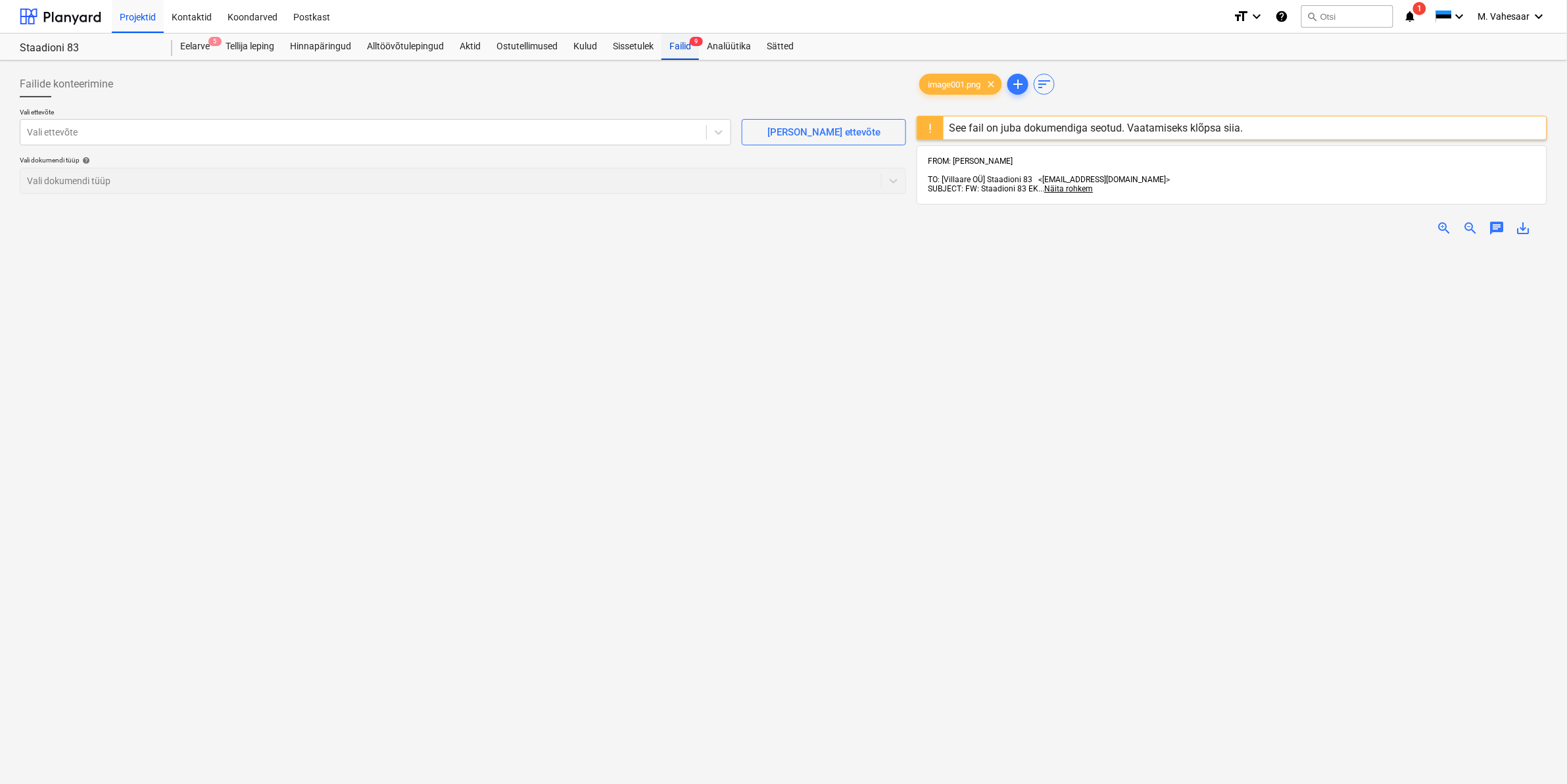
click at [685, 46] on div "Failid 9" at bounding box center [680, 47] width 37 height 26
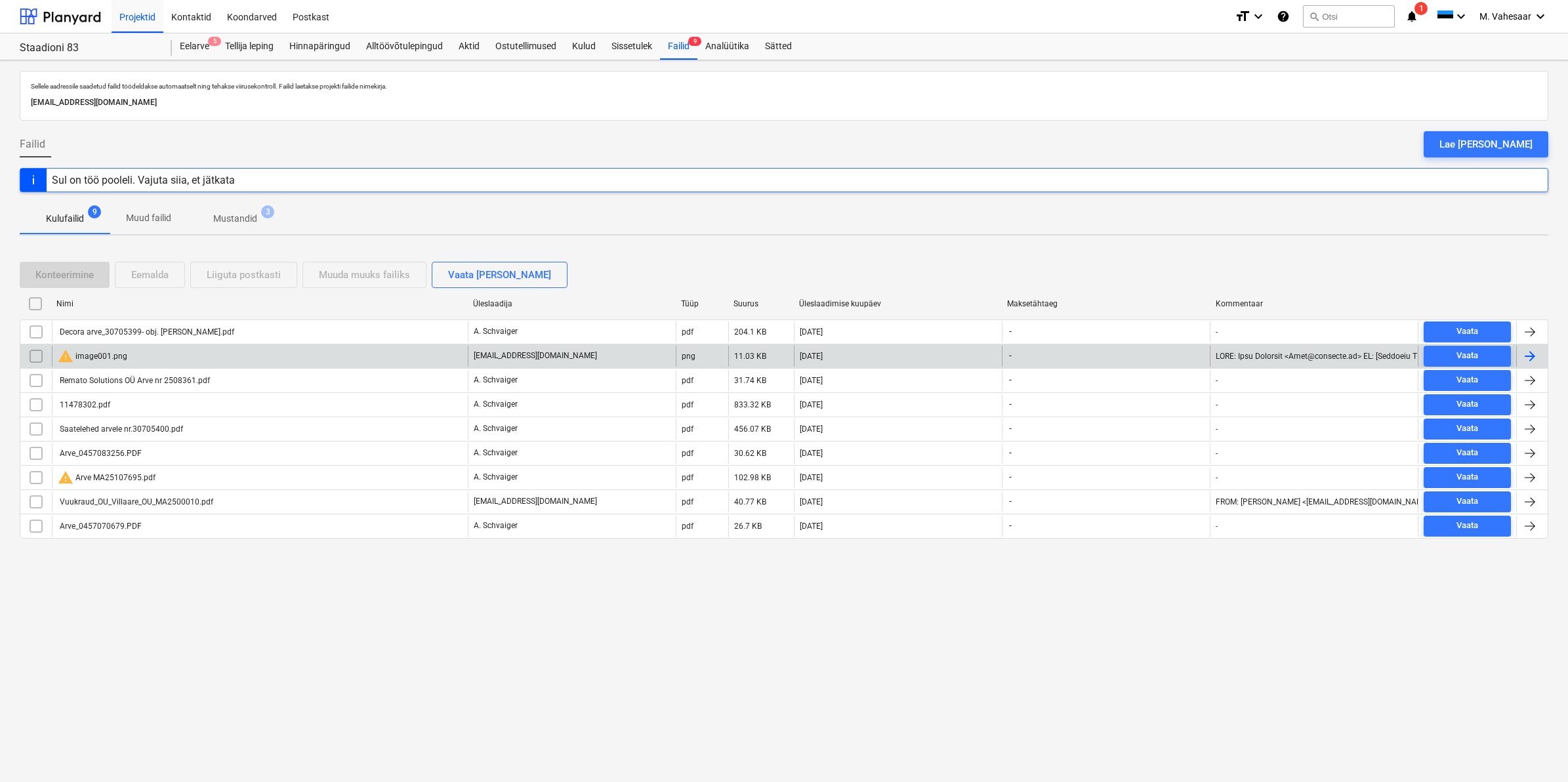
click at [34, 353] on input "checkbox" at bounding box center [36, 356] width 21 height 21
click at [158, 274] on div "Eemalda" at bounding box center [149, 275] width 37 height 17
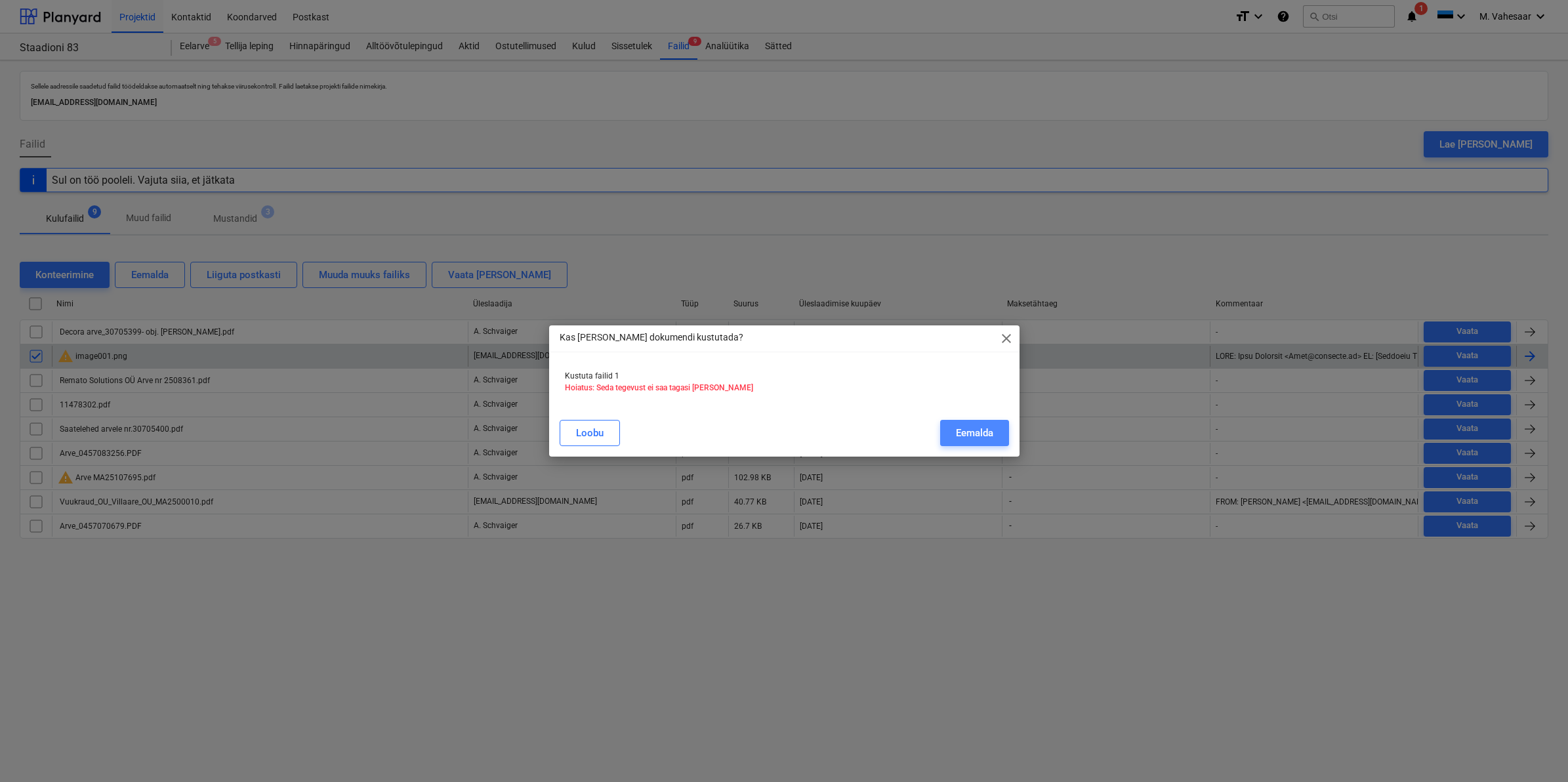
click at [979, 431] on div "Eemalda" at bounding box center [974, 433] width 37 height 17
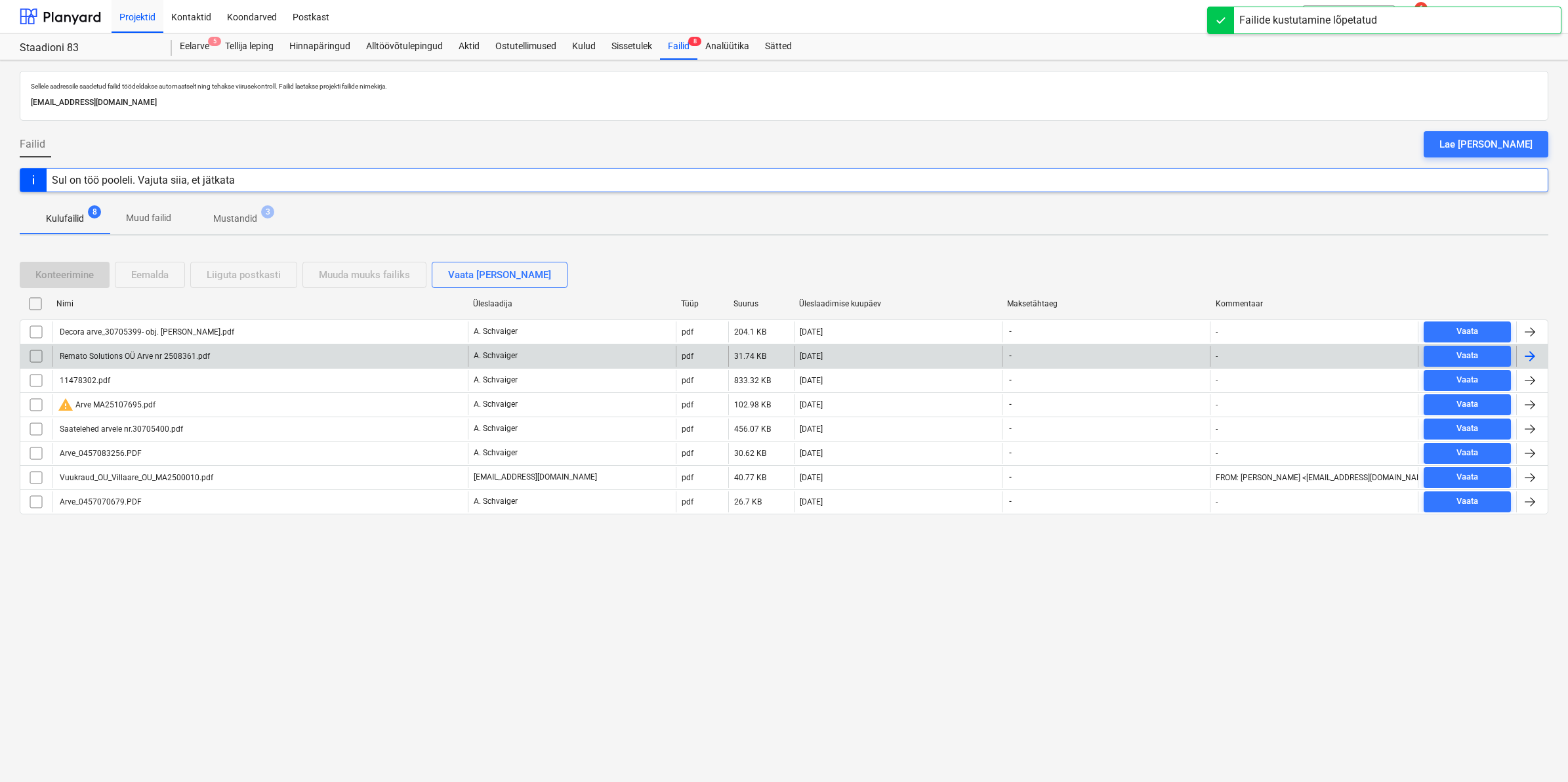
click at [194, 356] on div "Remato Solutions OÜ Arve nr 2508361.pdf" at bounding box center [134, 355] width 152 height 9
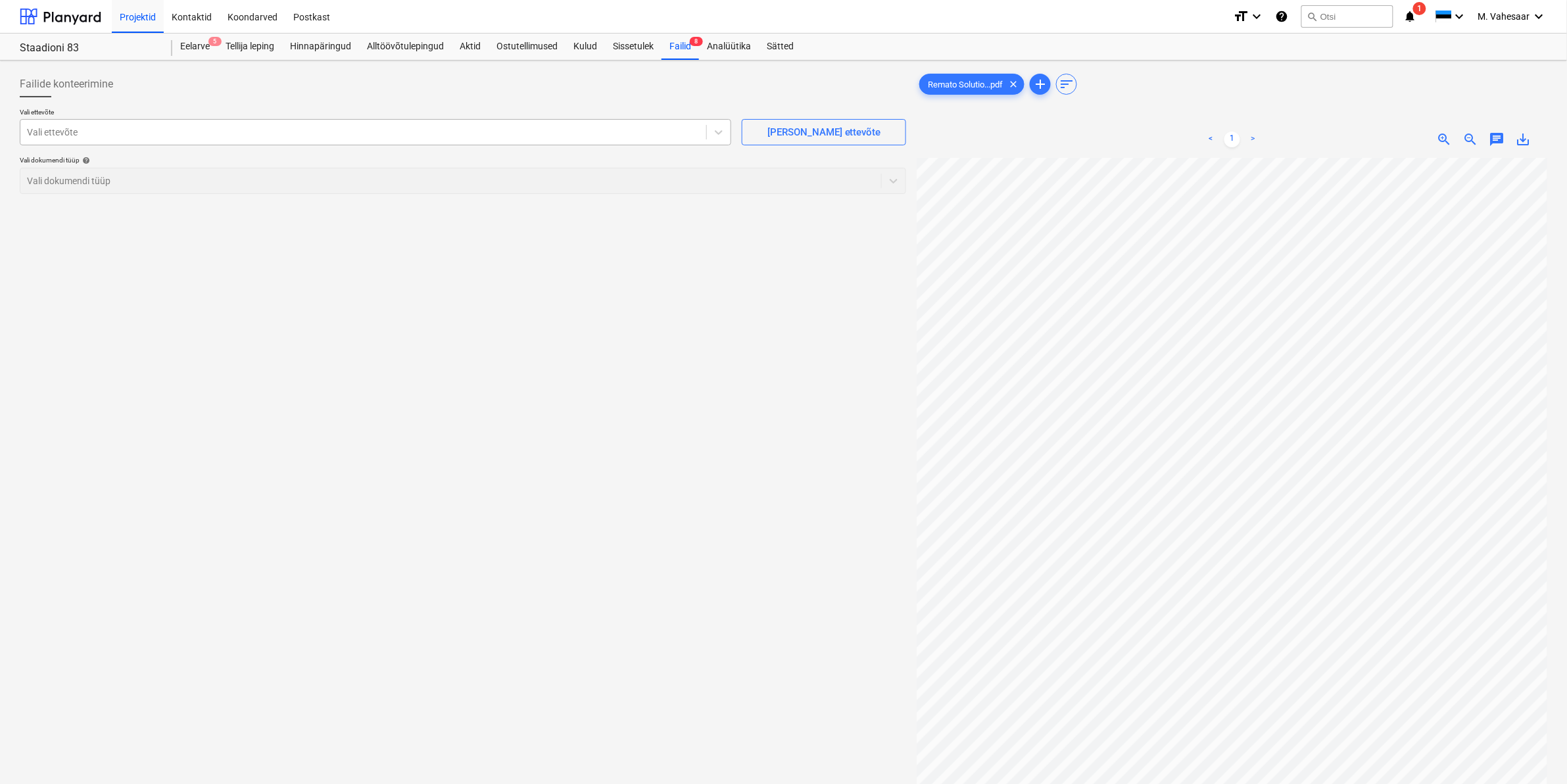
click at [369, 137] on div at bounding box center [363, 132] width 673 height 13
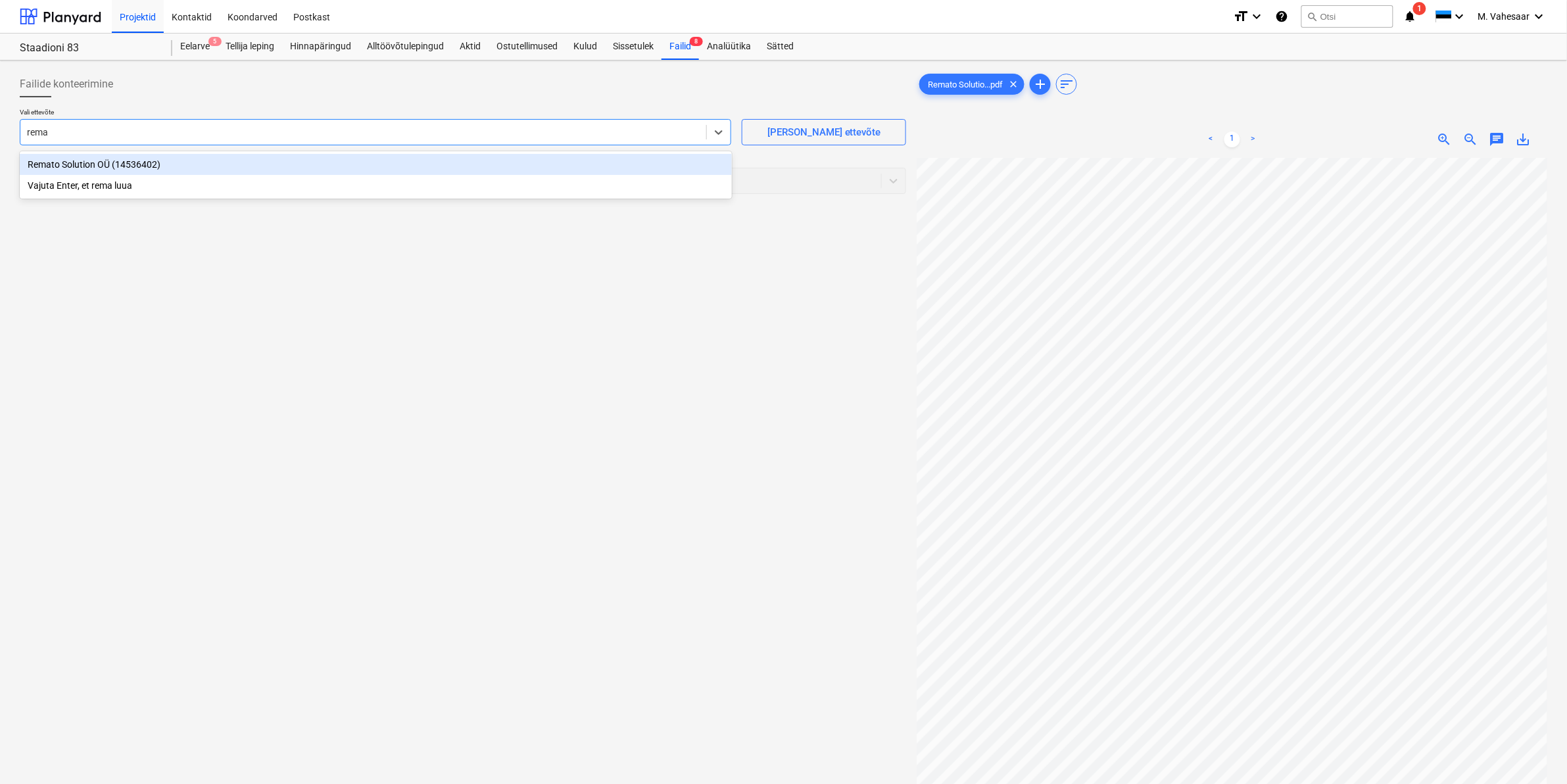
type input "remat"
click at [173, 163] on div "Remato Solution OÜ (14536402)" at bounding box center [376, 164] width 712 height 21
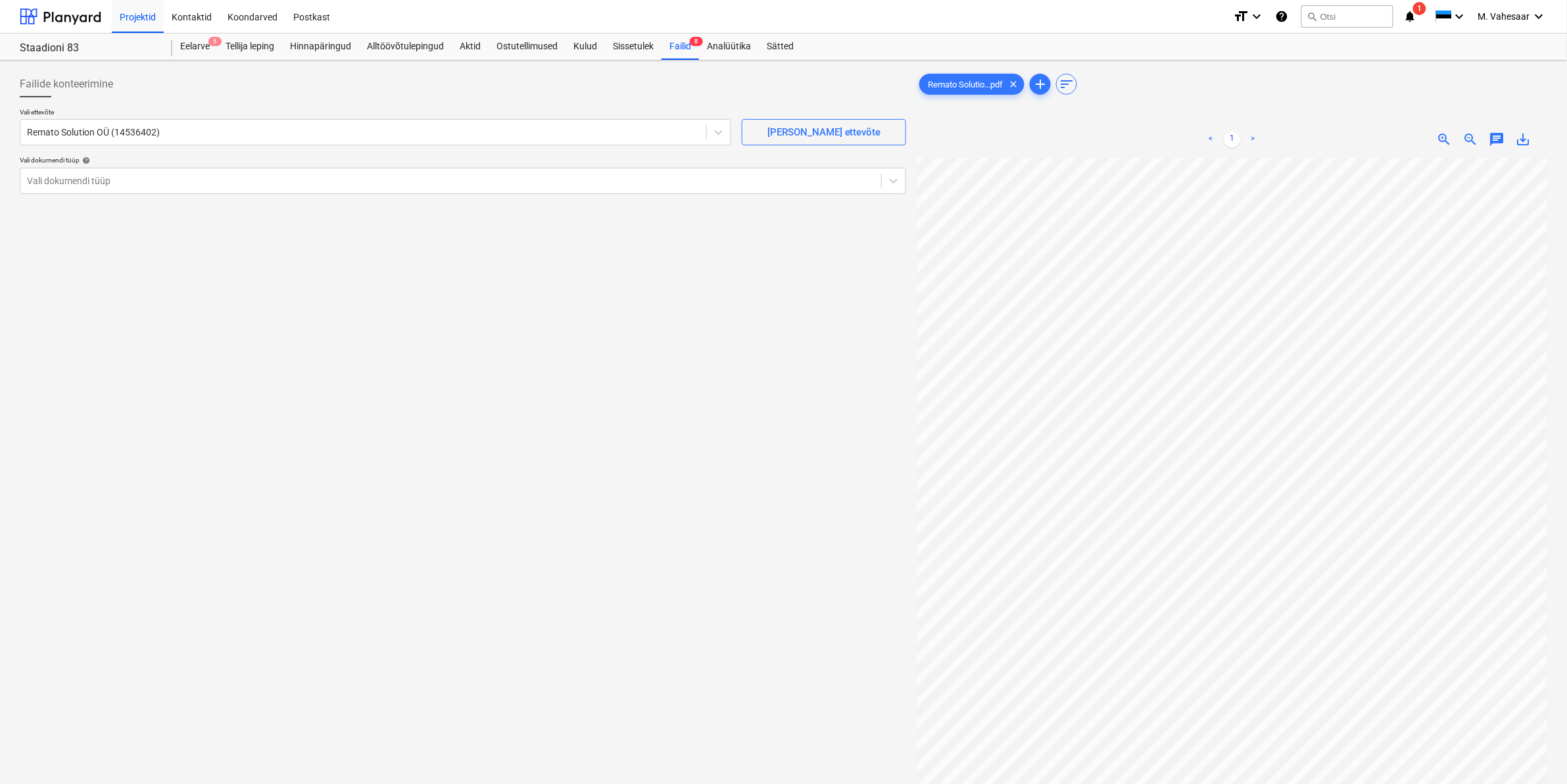
scroll to position [71, 131]
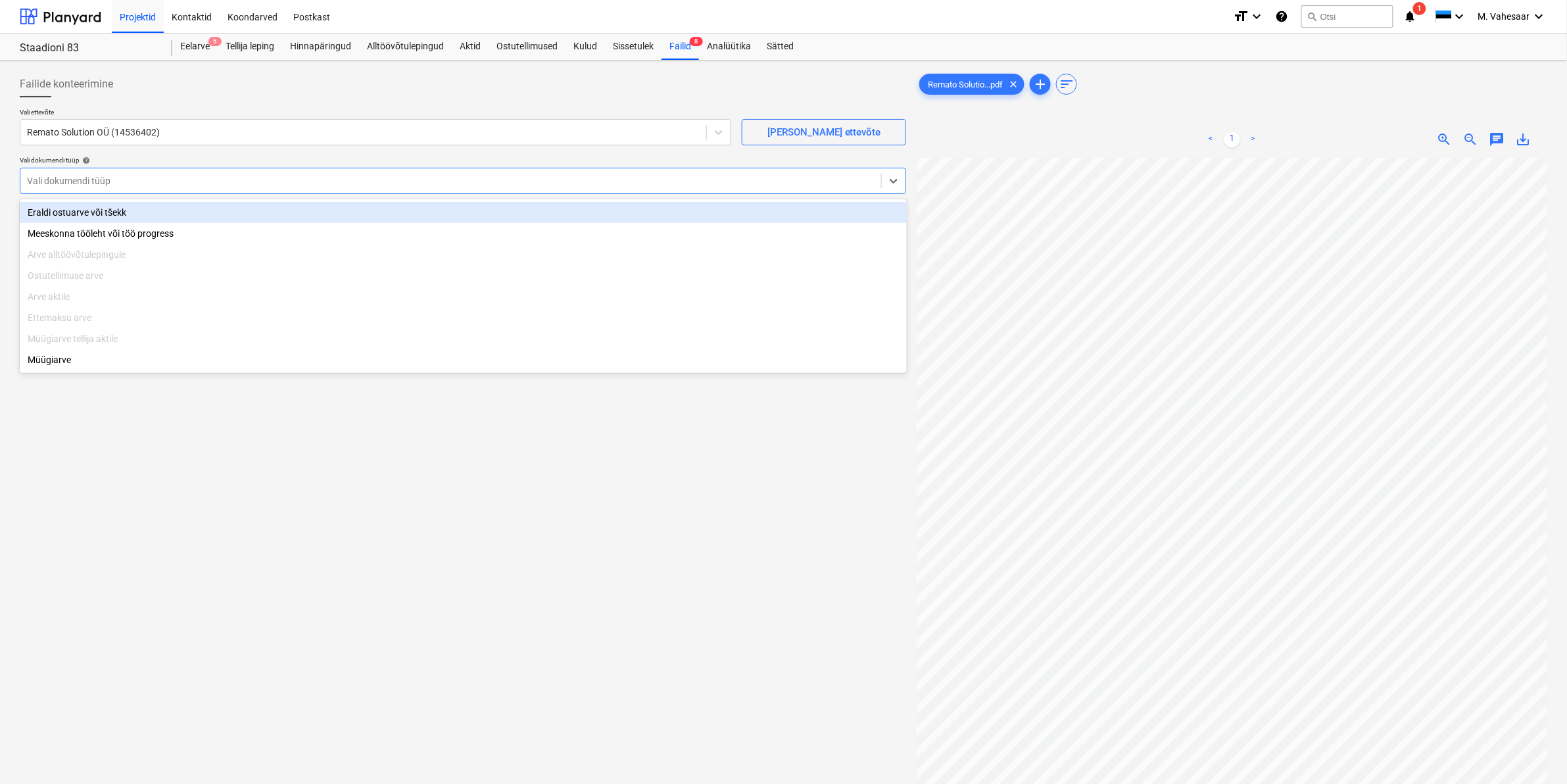
click at [136, 179] on div at bounding box center [450, 181] width 848 height 13
click at [78, 217] on div "Eraldi ostuarve või tšekk" at bounding box center [463, 212] width 887 height 21
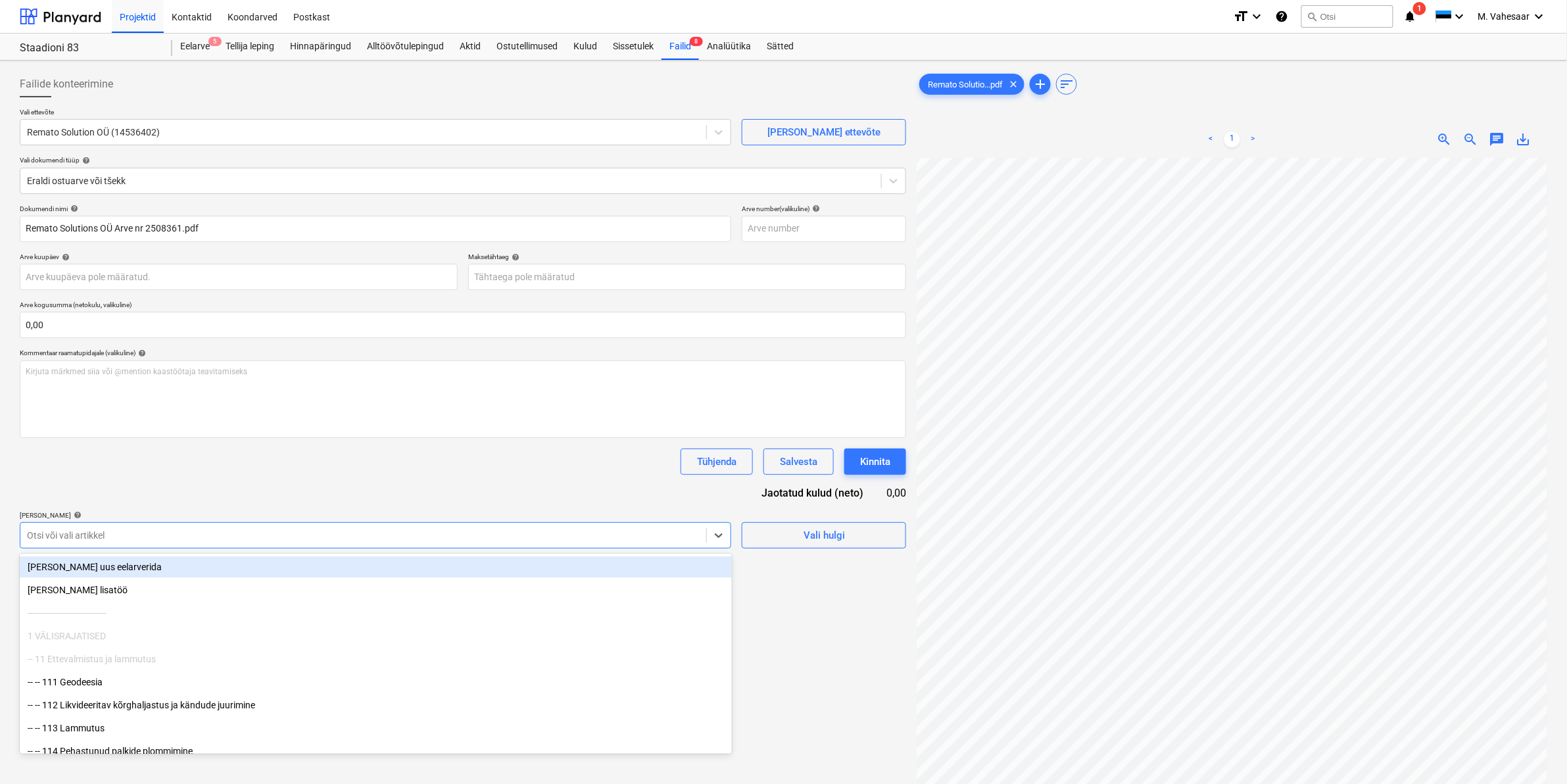
click at [92, 531] on div at bounding box center [363, 535] width 673 height 13
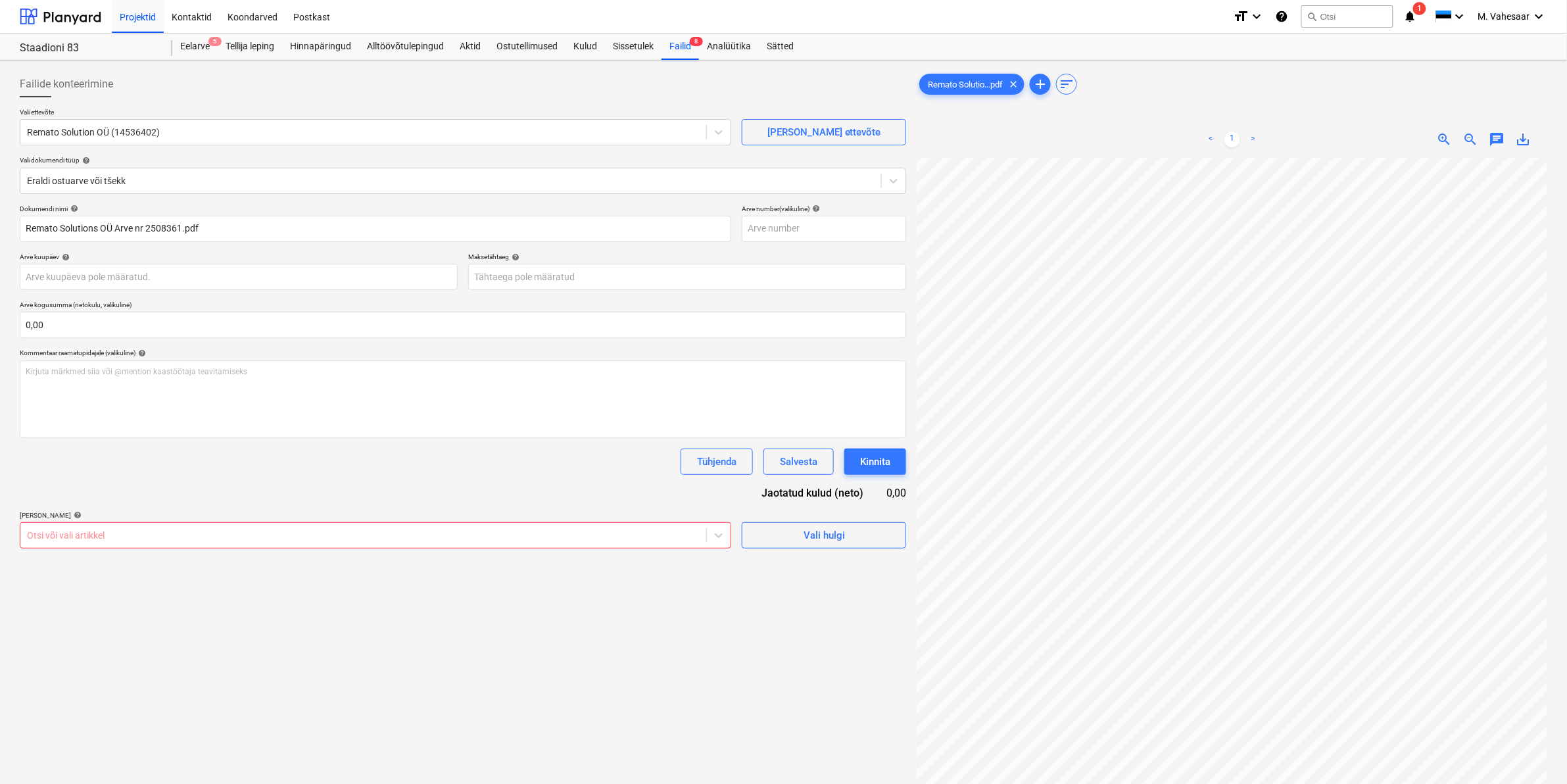
click at [107, 534] on div at bounding box center [363, 535] width 673 height 13
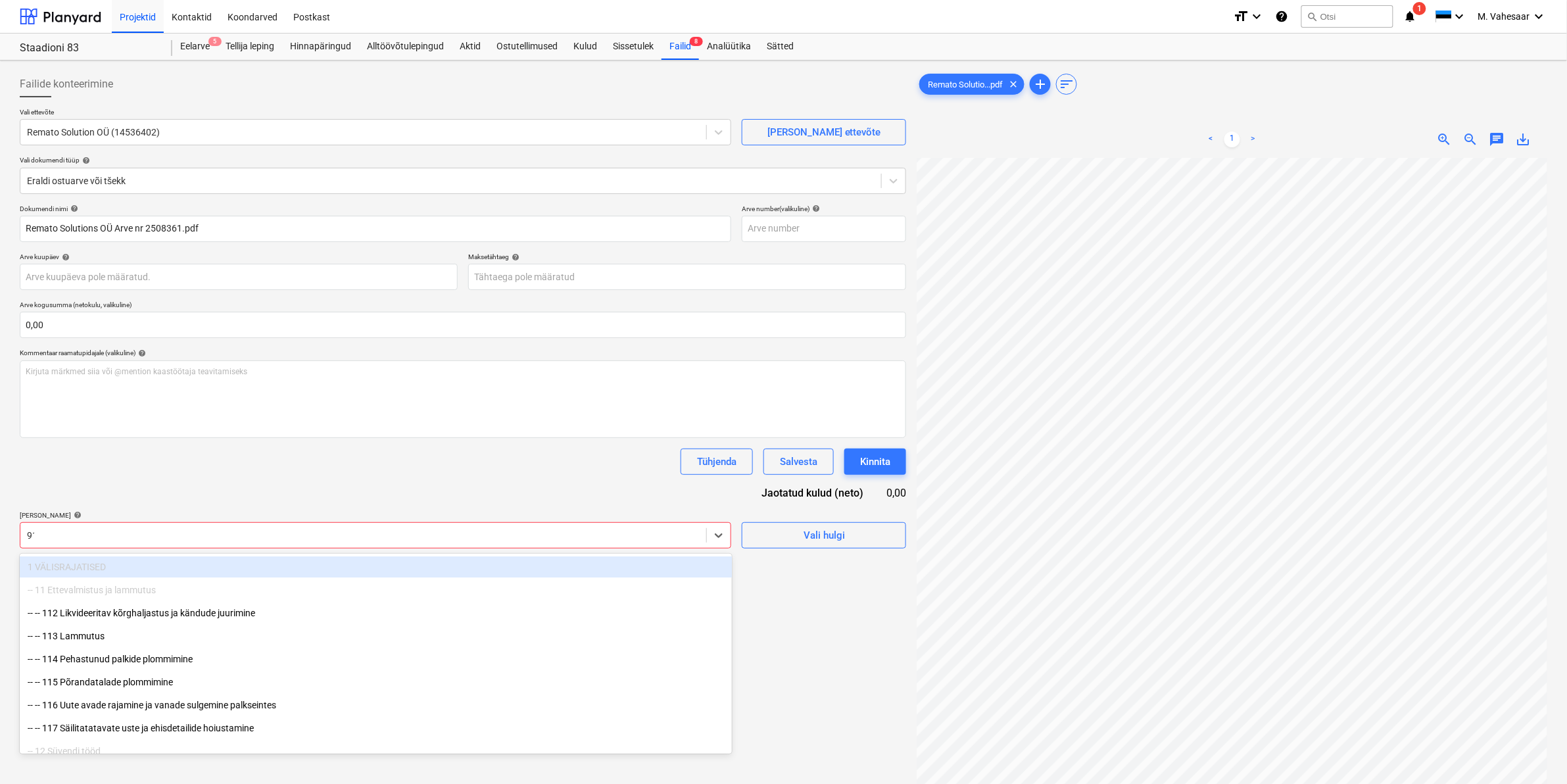
type input "911"
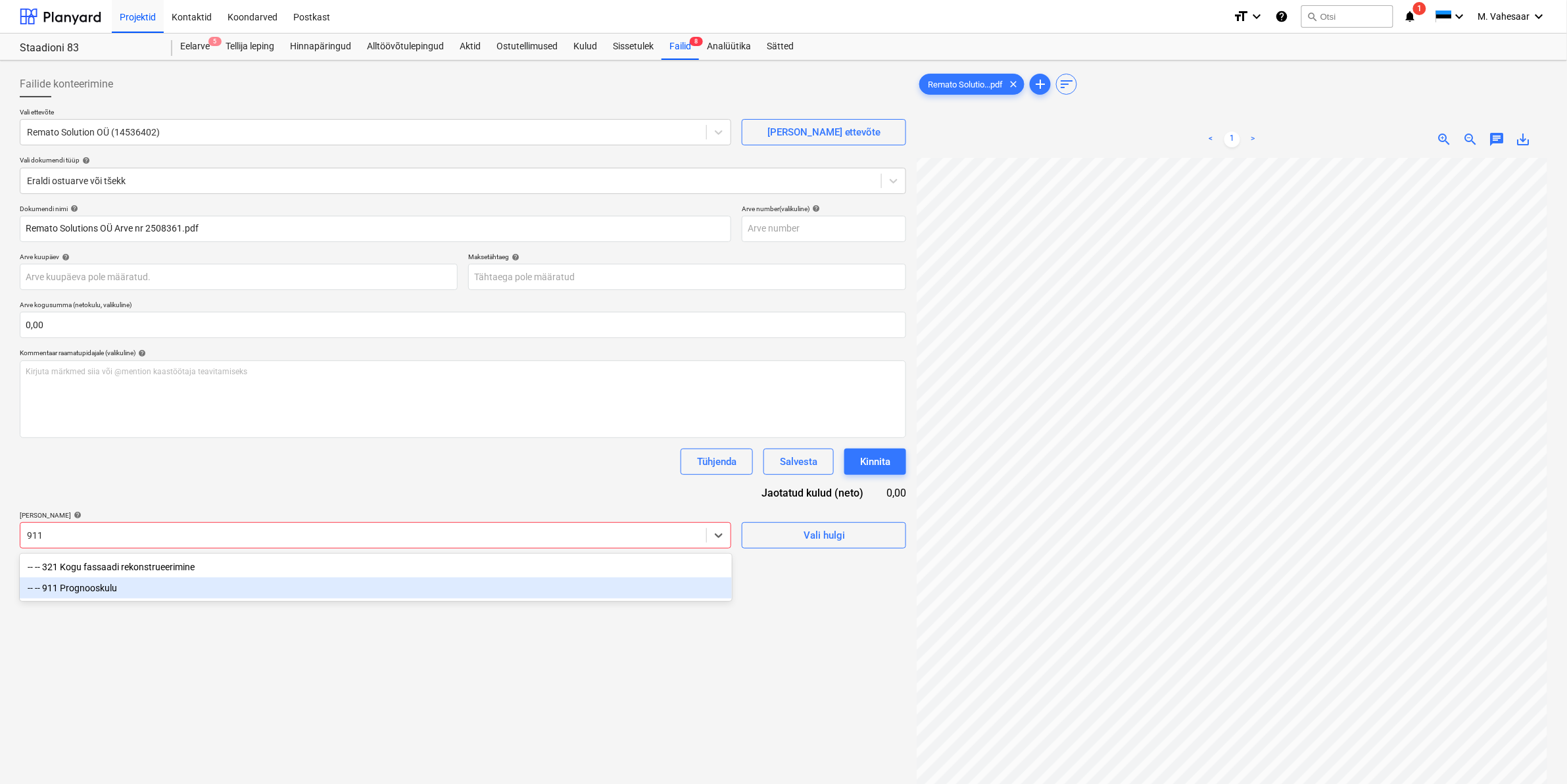
click at [116, 597] on div "-- -- 911 Prognooskulu" at bounding box center [376, 588] width 712 height 21
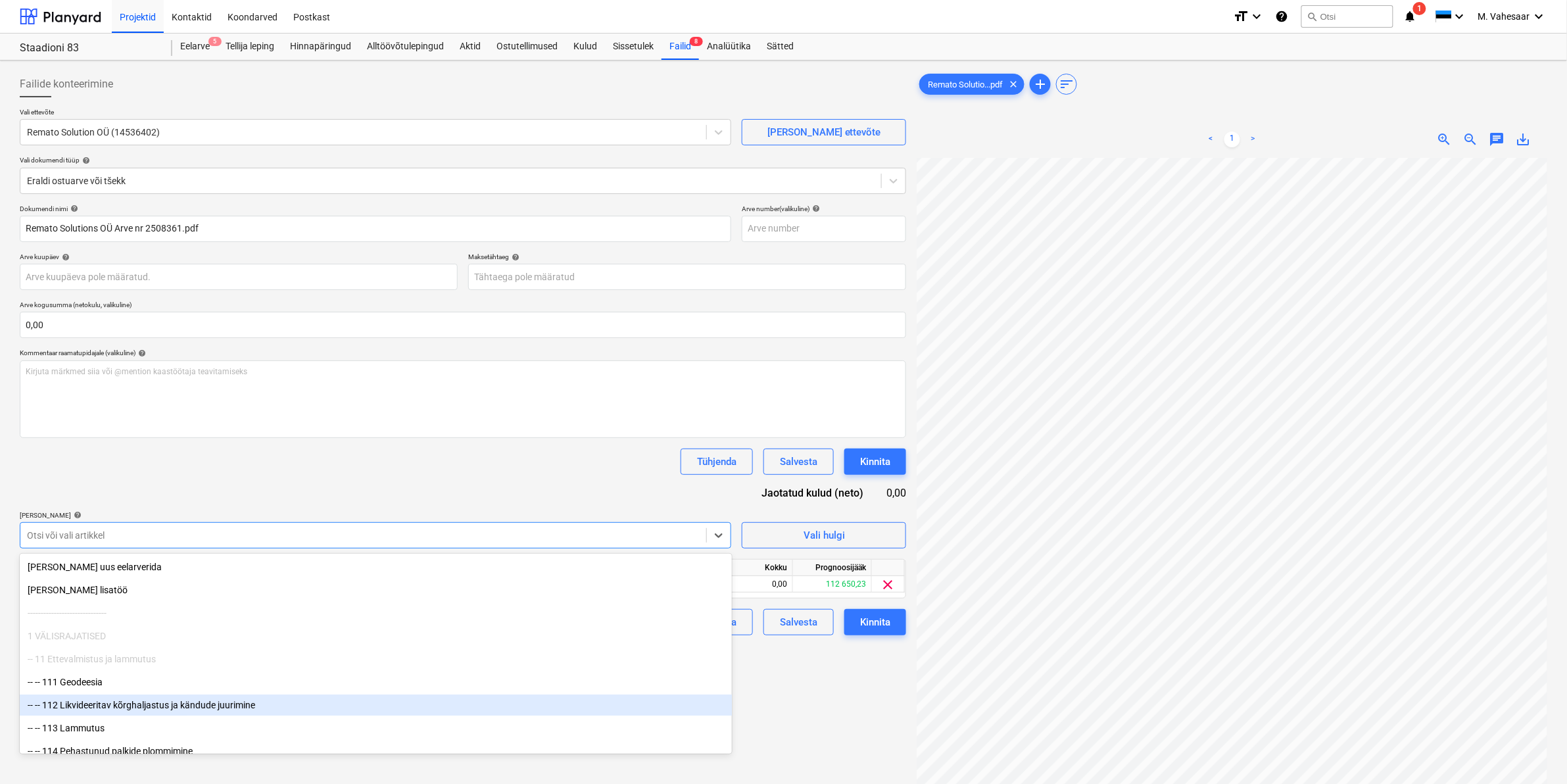
click at [780, 695] on div "Failide konteerimine Vali ettevõte Remato Solution OÜ (14536402) [PERSON_NAME] …" at bounding box center [462, 488] width 897 height 844
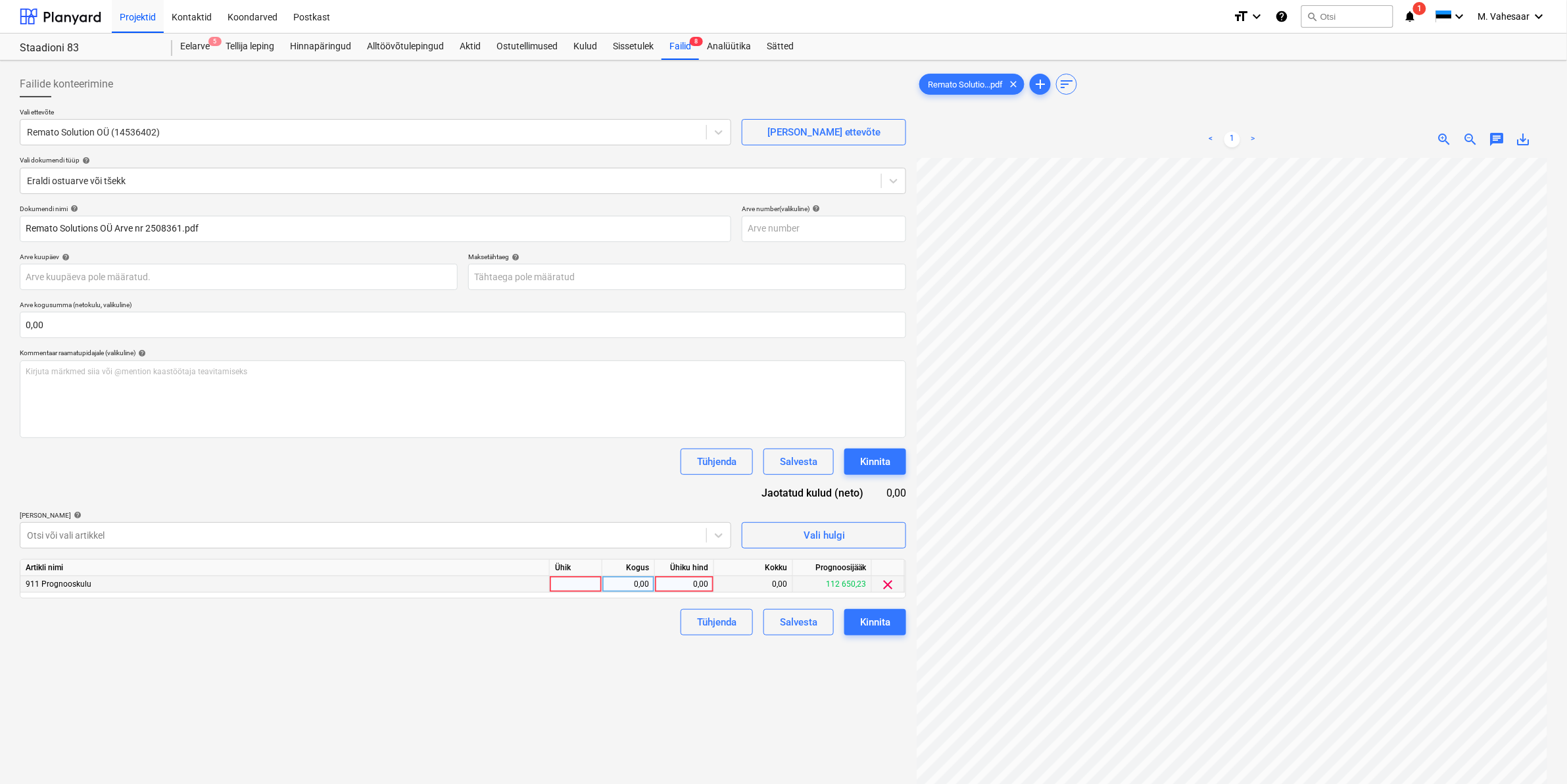
click at [679, 583] on div "0,00" at bounding box center [684, 584] width 48 height 16
type input "138"
click at [620, 638] on div "Failide konteerimine Vali ettevõte Remato Solution OÜ (14536402) [PERSON_NAME] …" at bounding box center [462, 488] width 897 height 844
click at [875, 625] on div "Kinnita" at bounding box center [875, 622] width 30 height 17
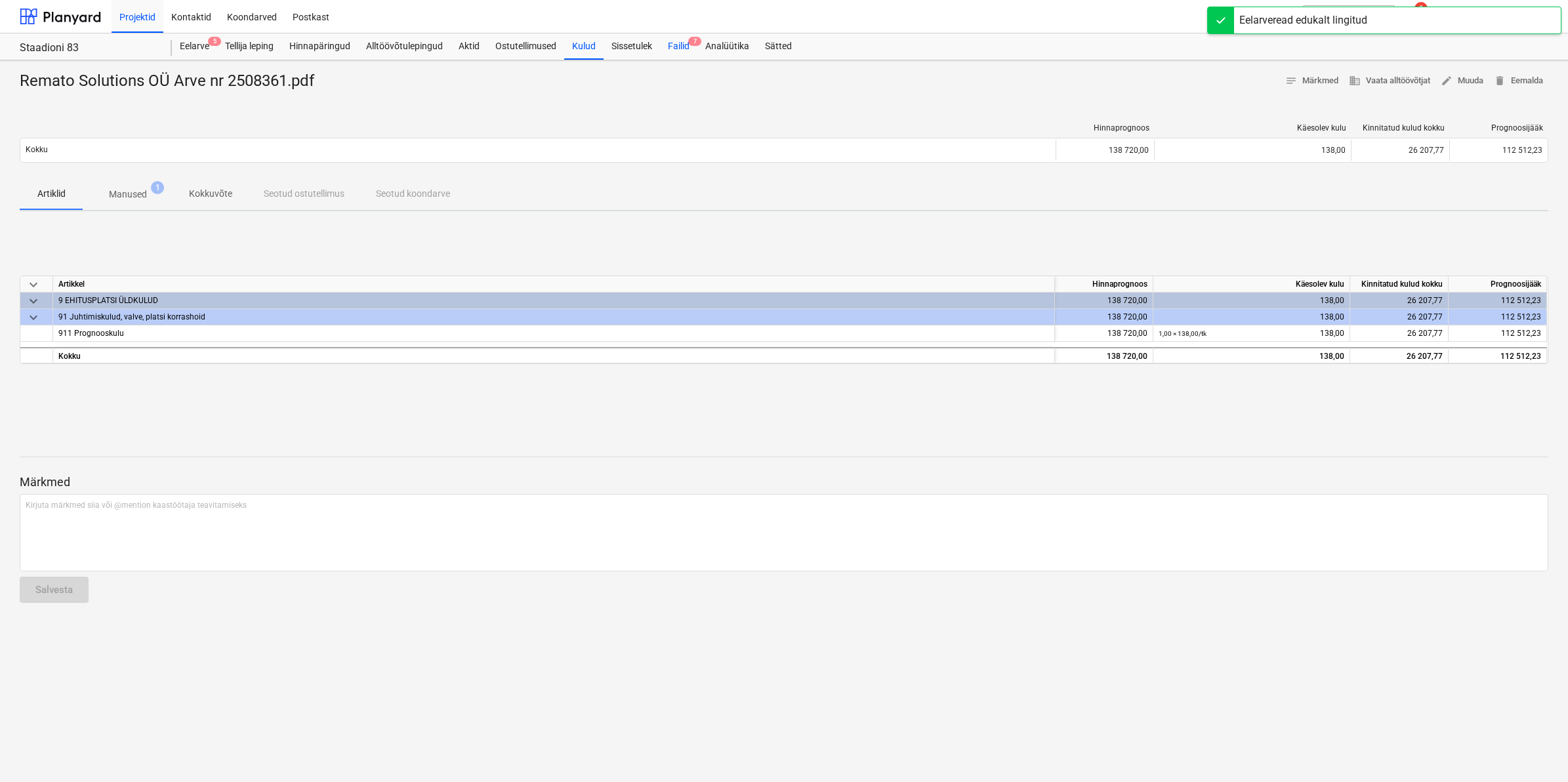
click at [684, 38] on div "Failid 7" at bounding box center [678, 46] width 37 height 26
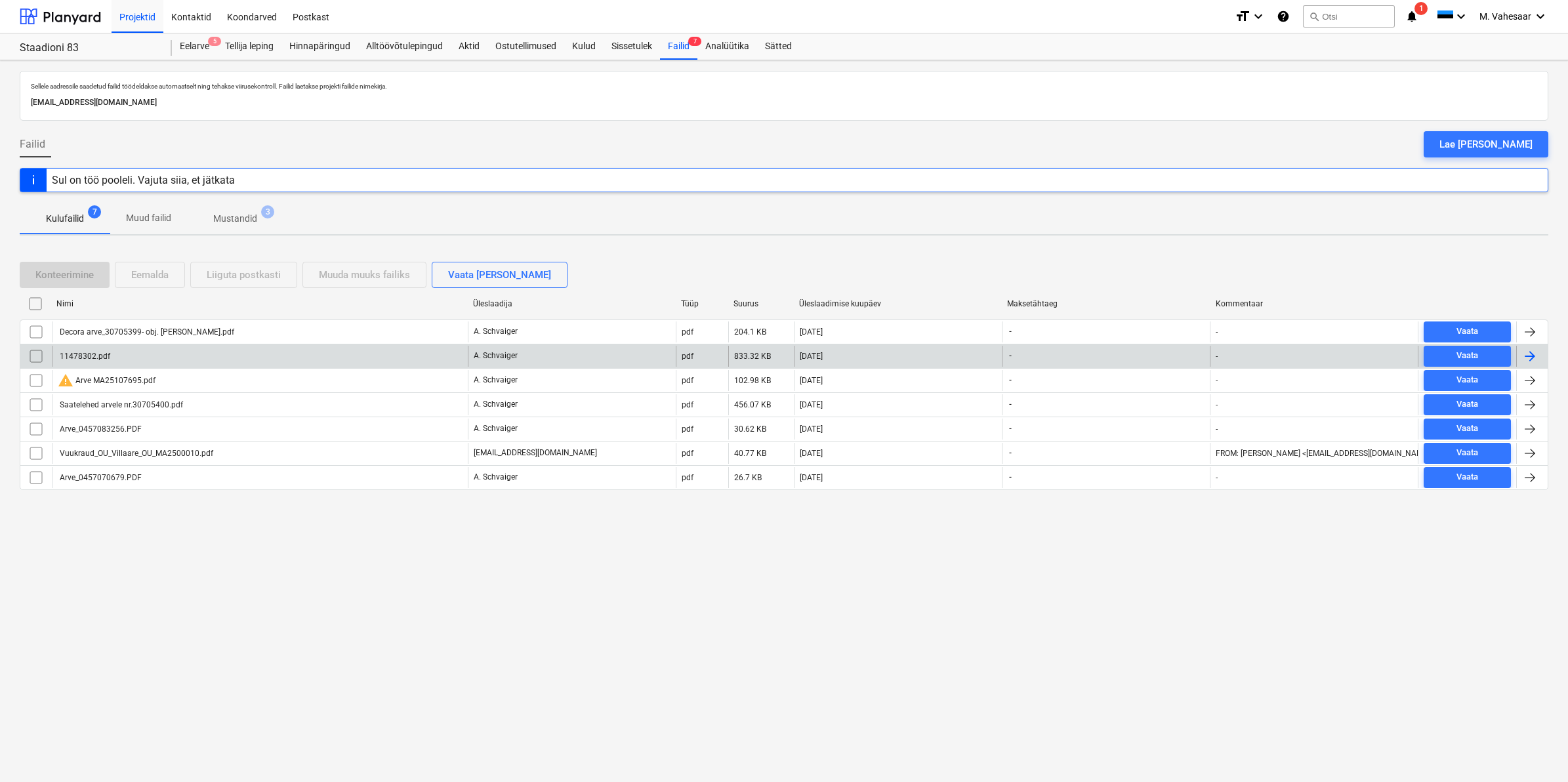
click at [131, 349] on div "11478302.pdf" at bounding box center [260, 356] width 416 height 21
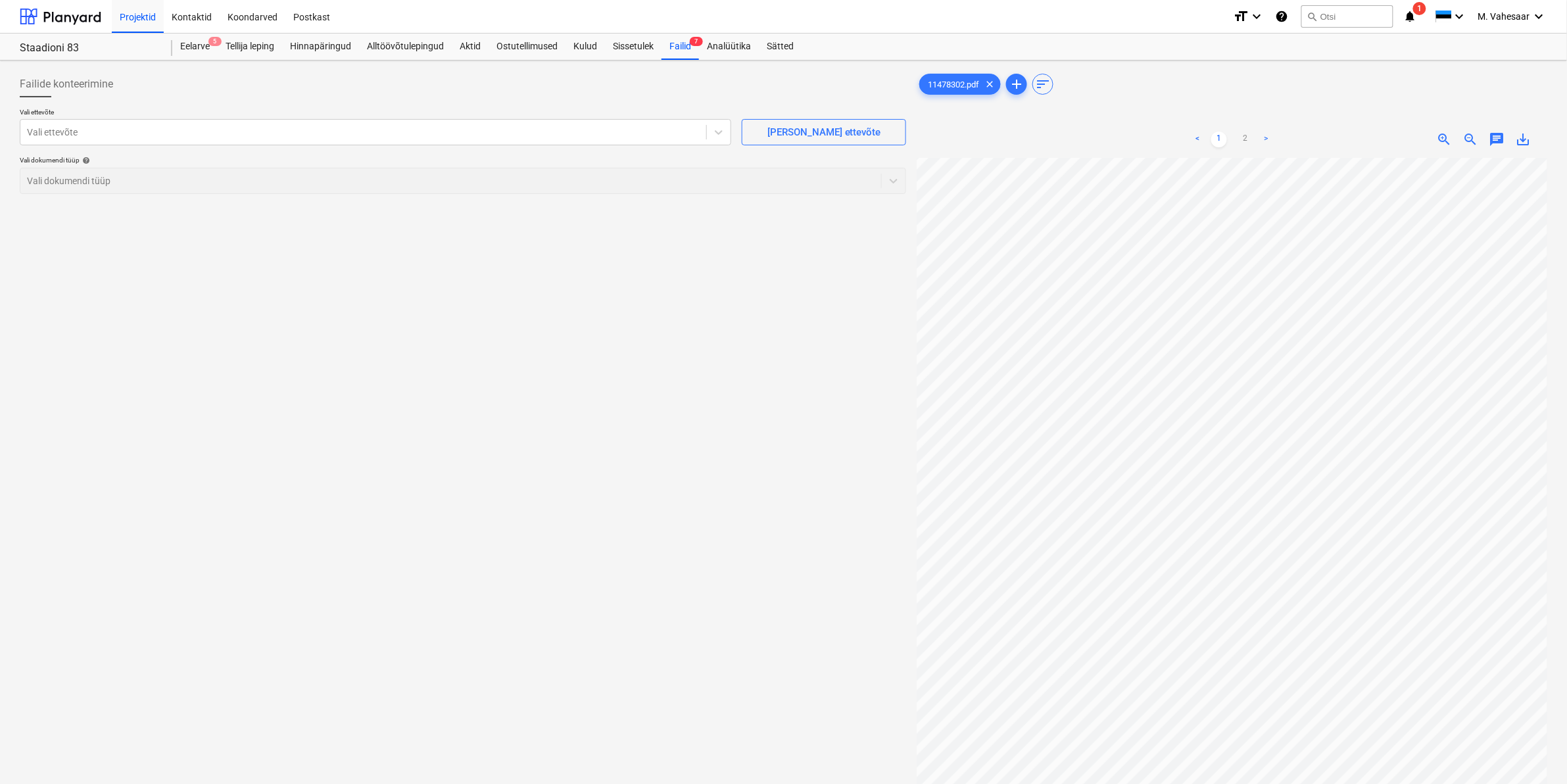
scroll to position [369, 76]
click at [1249, 137] on link "2" at bounding box center [1246, 139] width 16 height 16
click at [1343, 0] on html "Projektid Kontaktid Koondarved Postkast format_size keyboard_arrow_down help se…" at bounding box center [784, 392] width 1567 height 784
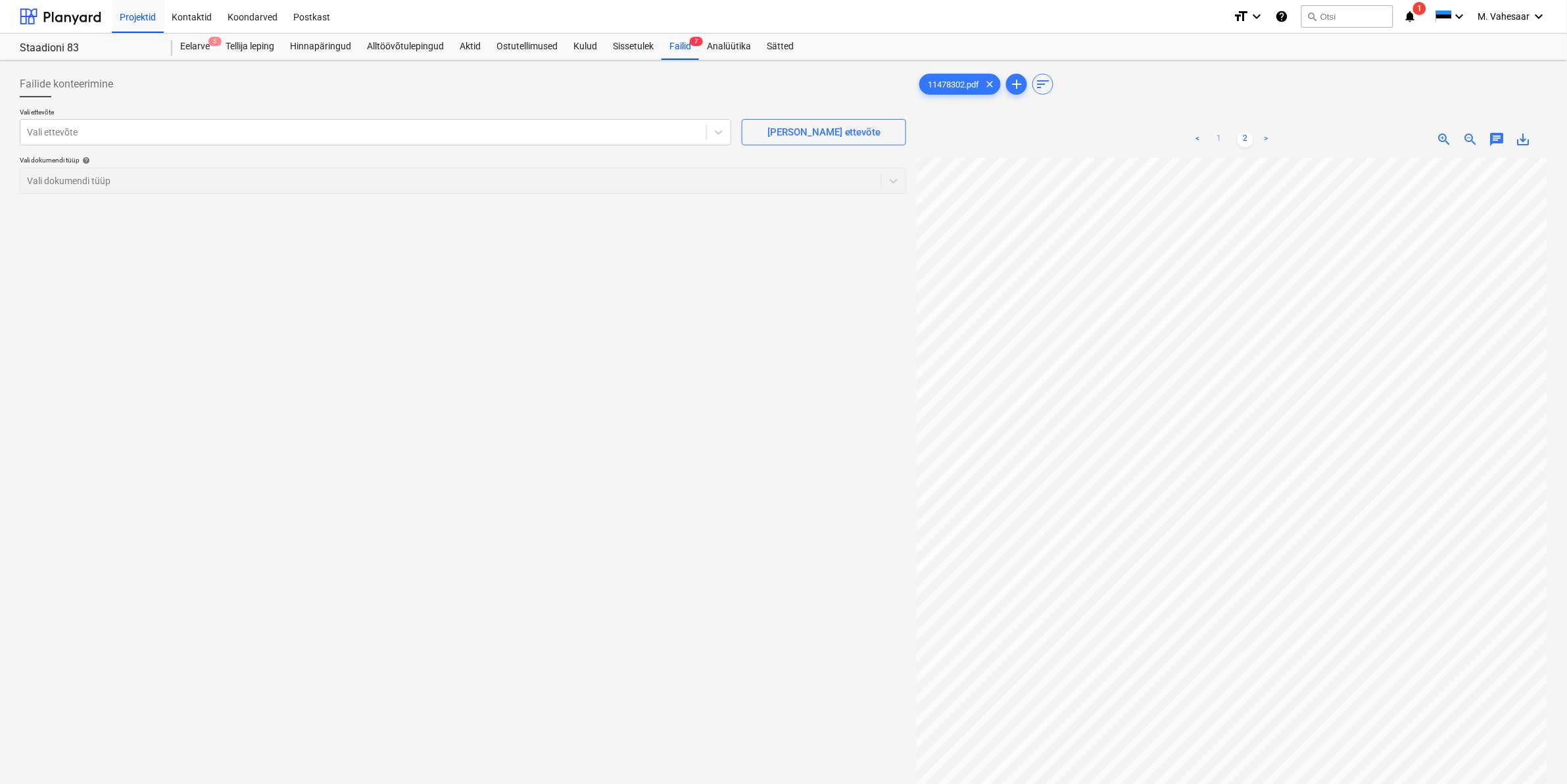
click at [1222, 140] on link "1" at bounding box center [1219, 139] width 16 height 16
click at [1244, 137] on link "2" at bounding box center [1246, 139] width 16 height 16
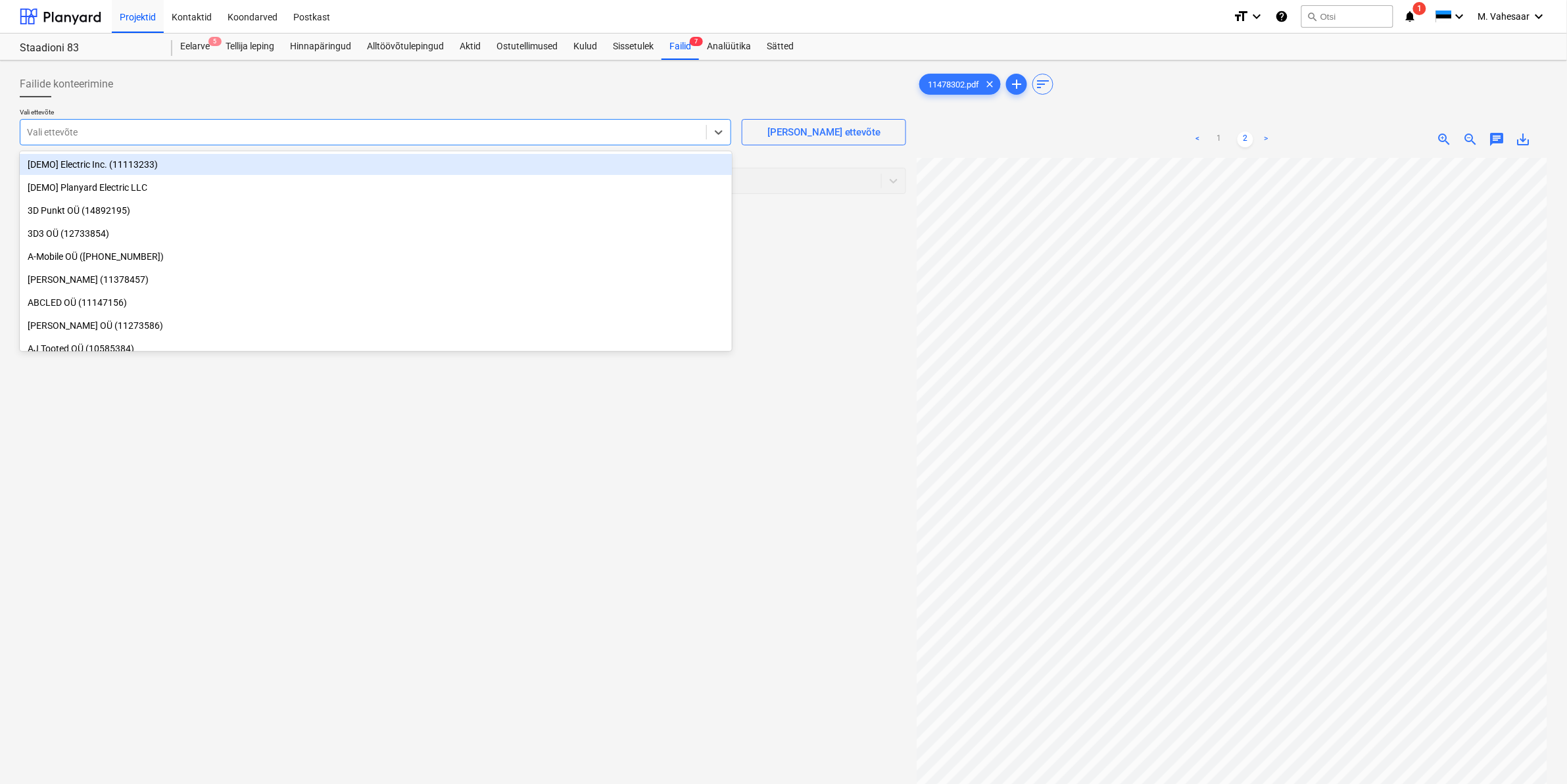
click at [221, 120] on div "Vali ettevõte" at bounding box center [376, 132] width 712 height 26
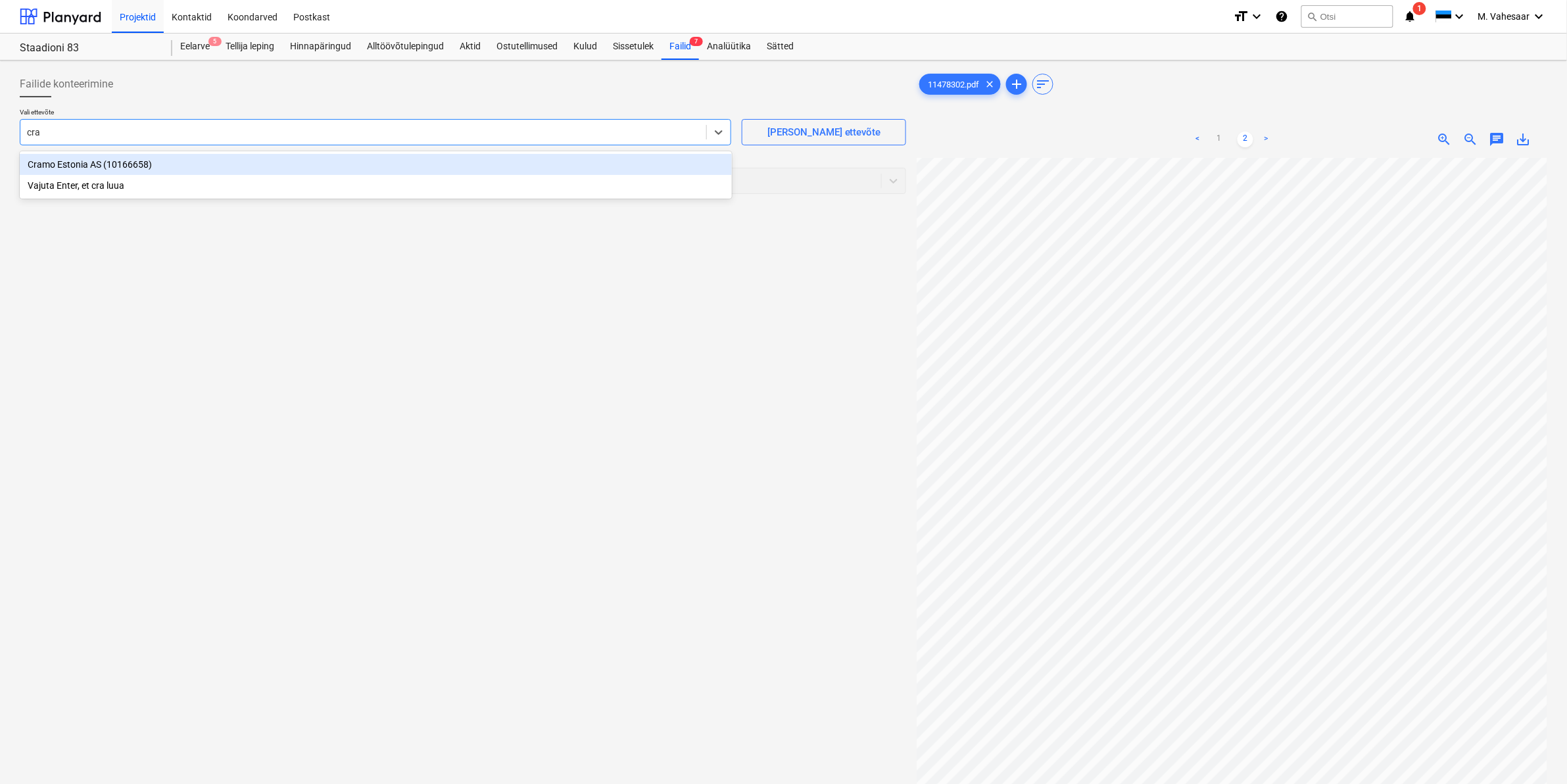
type input "cram"
click at [87, 169] on div "Cramo Estonia AS (10166658)" at bounding box center [376, 164] width 712 height 21
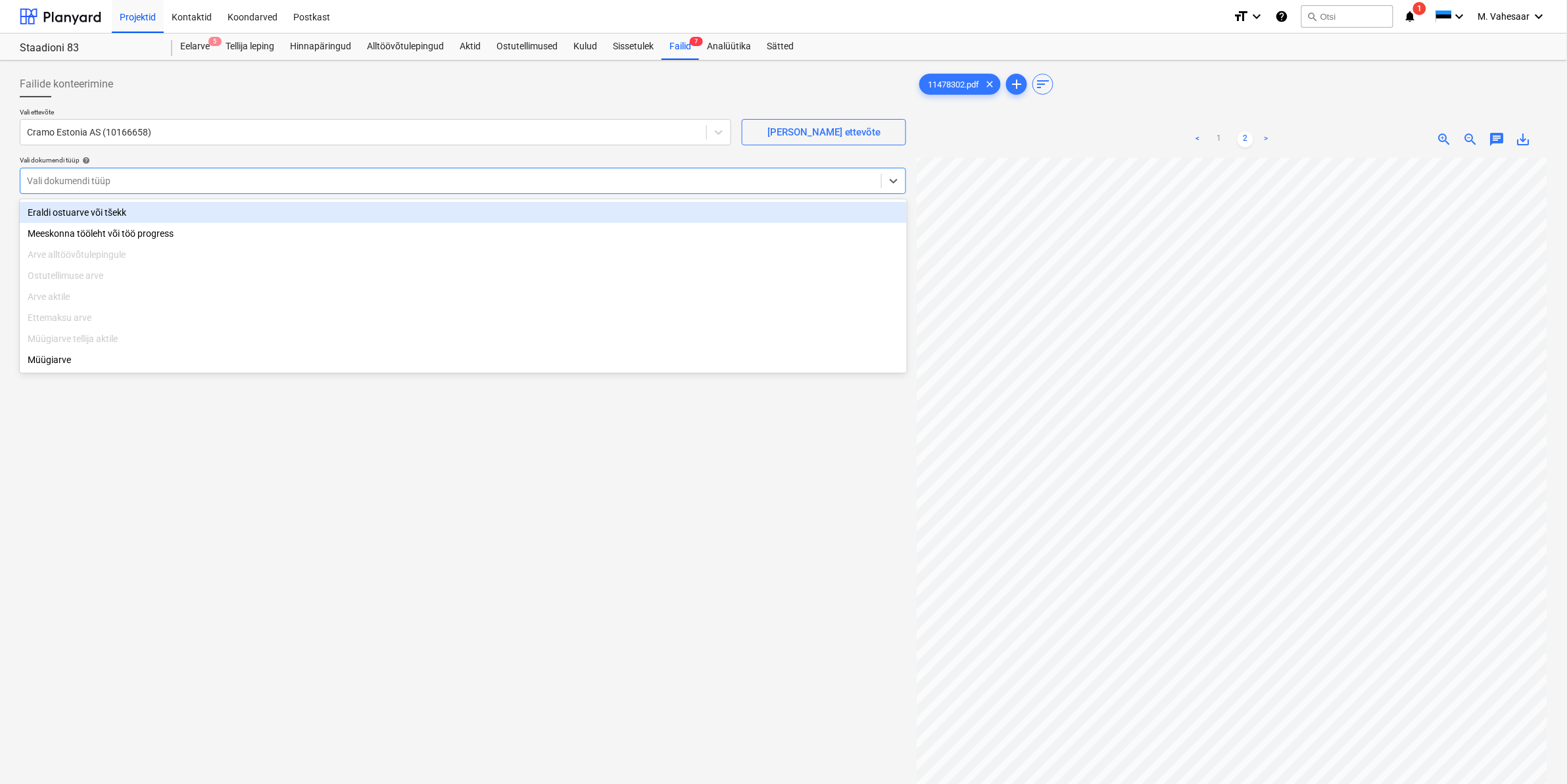
click at [83, 178] on div at bounding box center [450, 181] width 848 height 13
click at [67, 209] on div "Eraldi ostuarve või tšekk" at bounding box center [463, 212] width 887 height 21
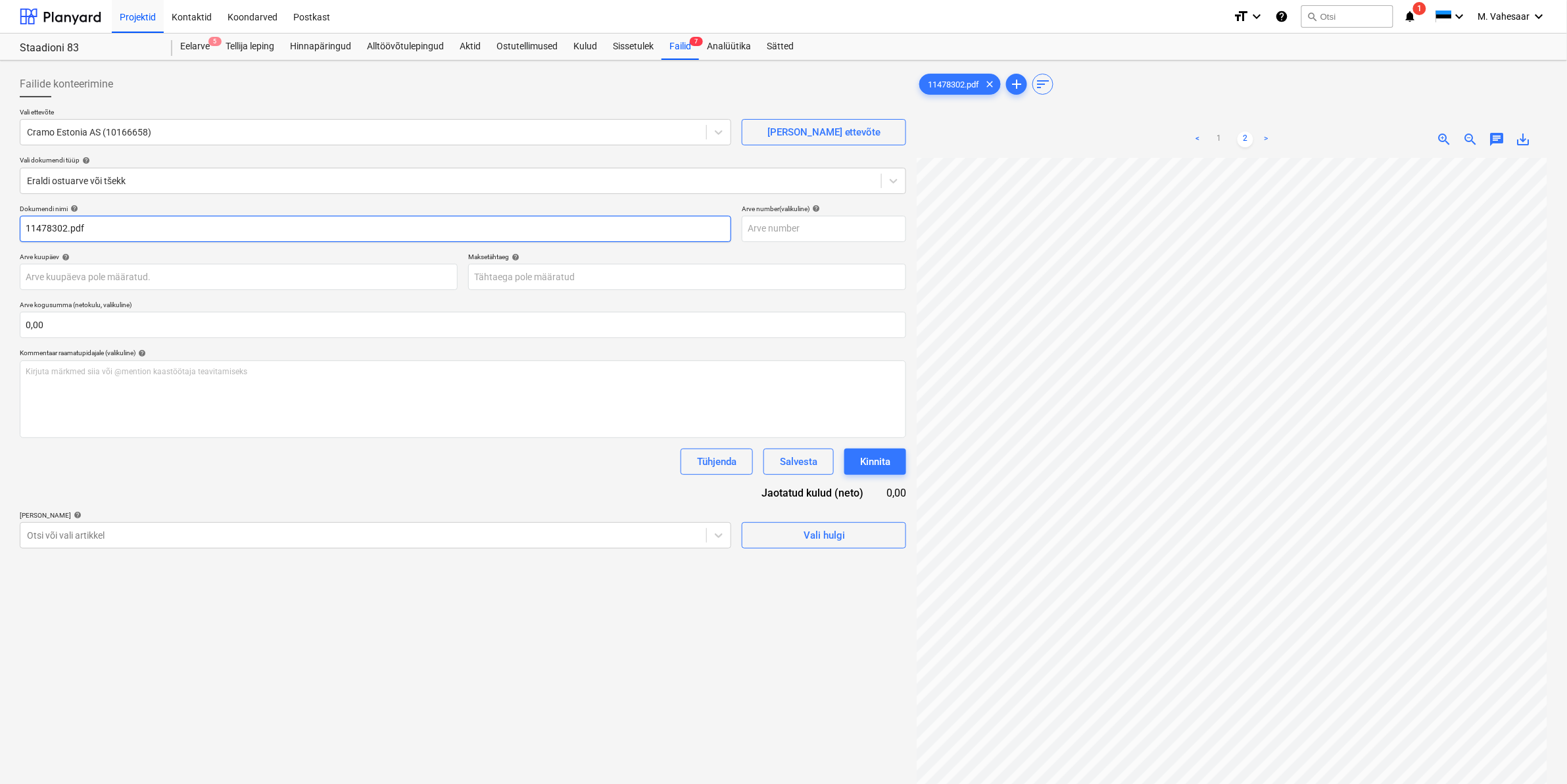
click at [27, 227] on input "11478302.pdf" at bounding box center [376, 229] width 712 height 26
type input "[PERSON_NAME] arve 11478302.pdf"
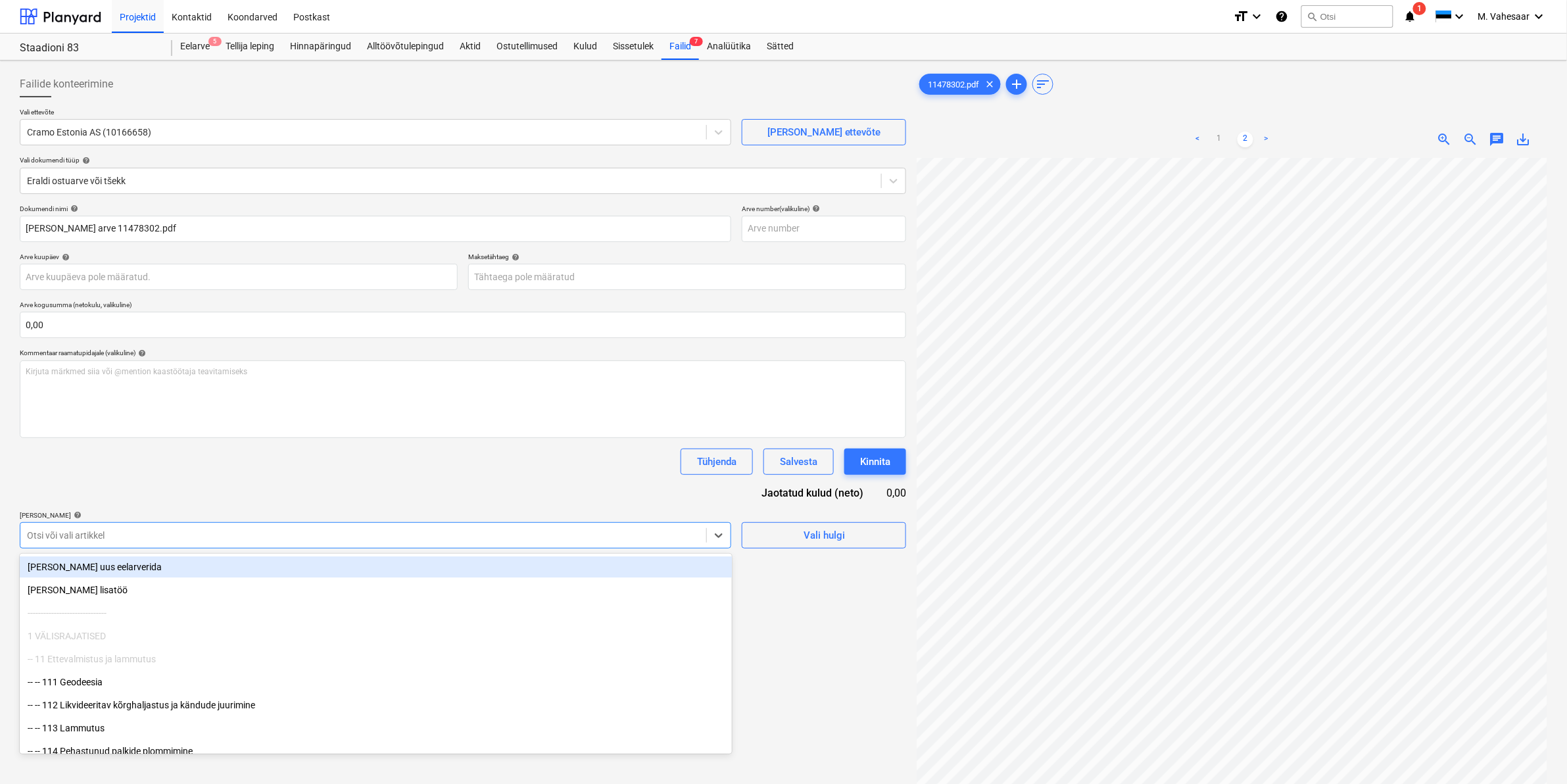
click at [121, 530] on div at bounding box center [363, 535] width 673 height 13
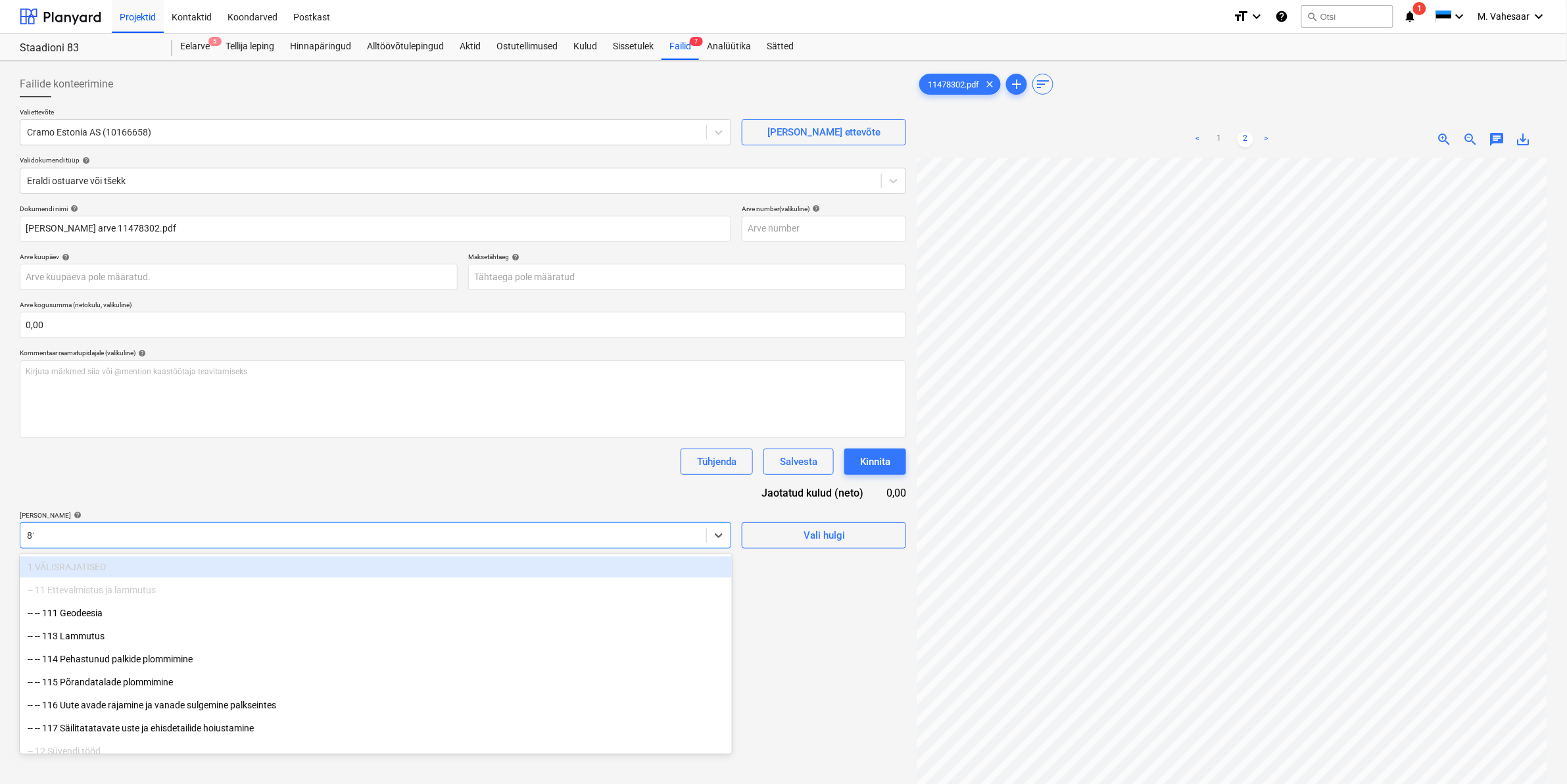
type input "811"
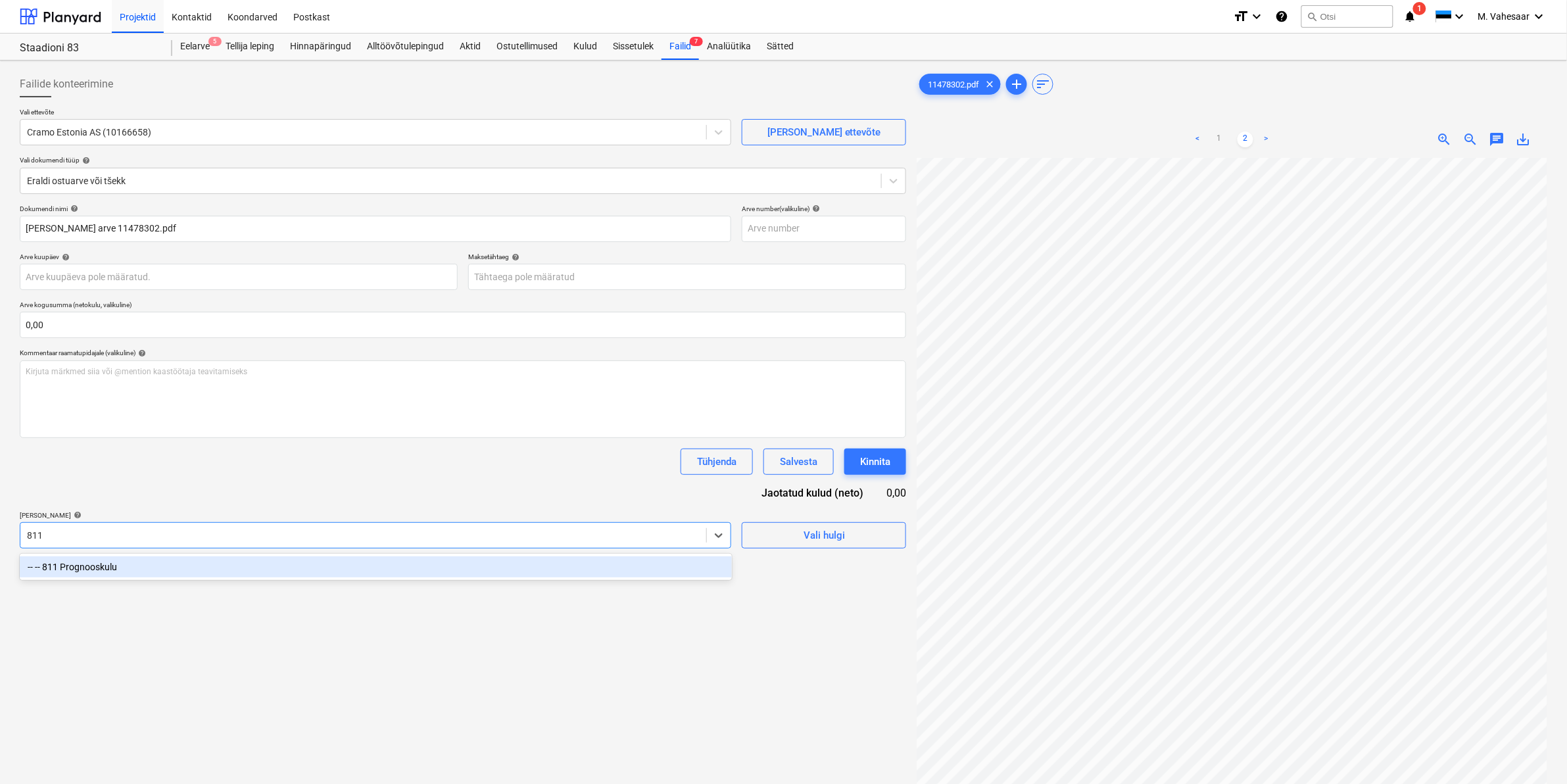
click at [92, 564] on div "-- -- 811 Prognooskulu" at bounding box center [376, 567] width 712 height 21
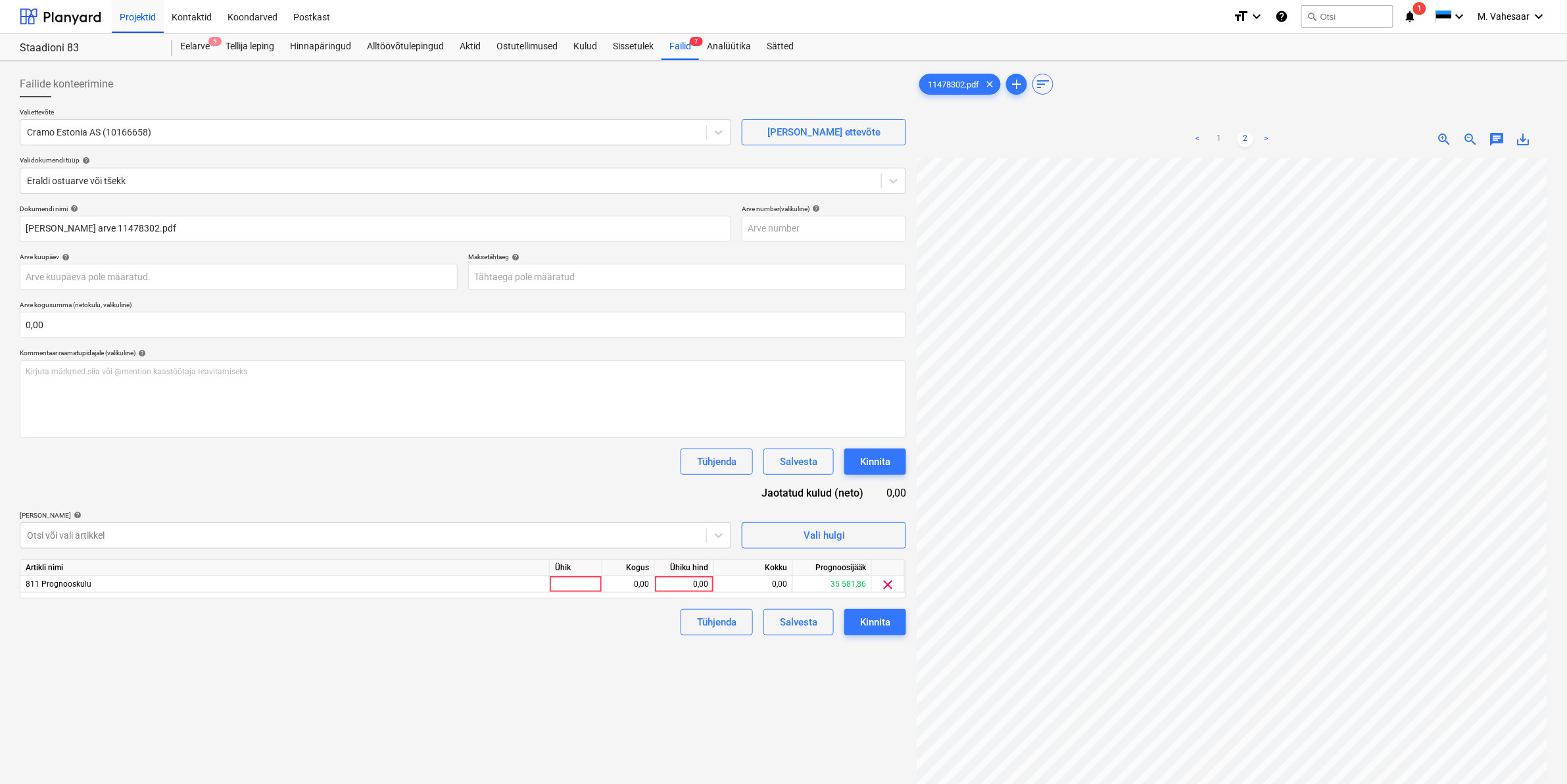
click at [817, 694] on div "Failide konteerimine Vali ettevõte Cramo Estonia AS (10166658) [PERSON_NAME] uu…" at bounding box center [462, 488] width 897 height 844
click at [683, 584] on div "0,00" at bounding box center [684, 584] width 48 height 16
type input "2482,72"
click at [629, 639] on div "Failide konteerimine Vali ettevõte Cramo Estonia AS (10166658) [PERSON_NAME] uu…" at bounding box center [462, 488] width 897 height 844
click at [870, 618] on div "Kinnita" at bounding box center [875, 622] width 30 height 17
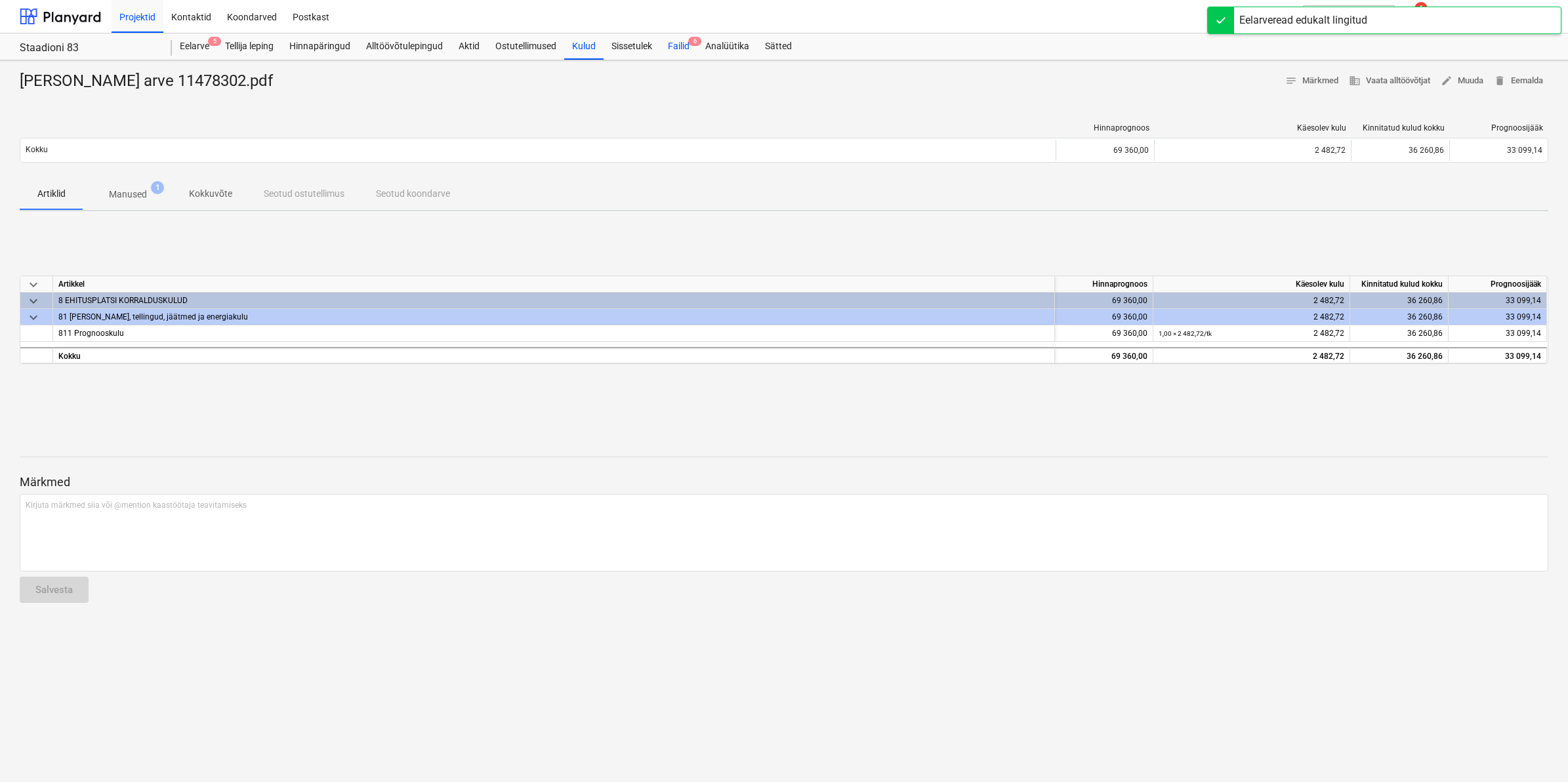
drag, startPoint x: 679, startPoint y: 41, endPoint x: 676, endPoint y: 53, distance: 12.4
click at [679, 41] on div "Failid 6" at bounding box center [678, 46] width 37 height 26
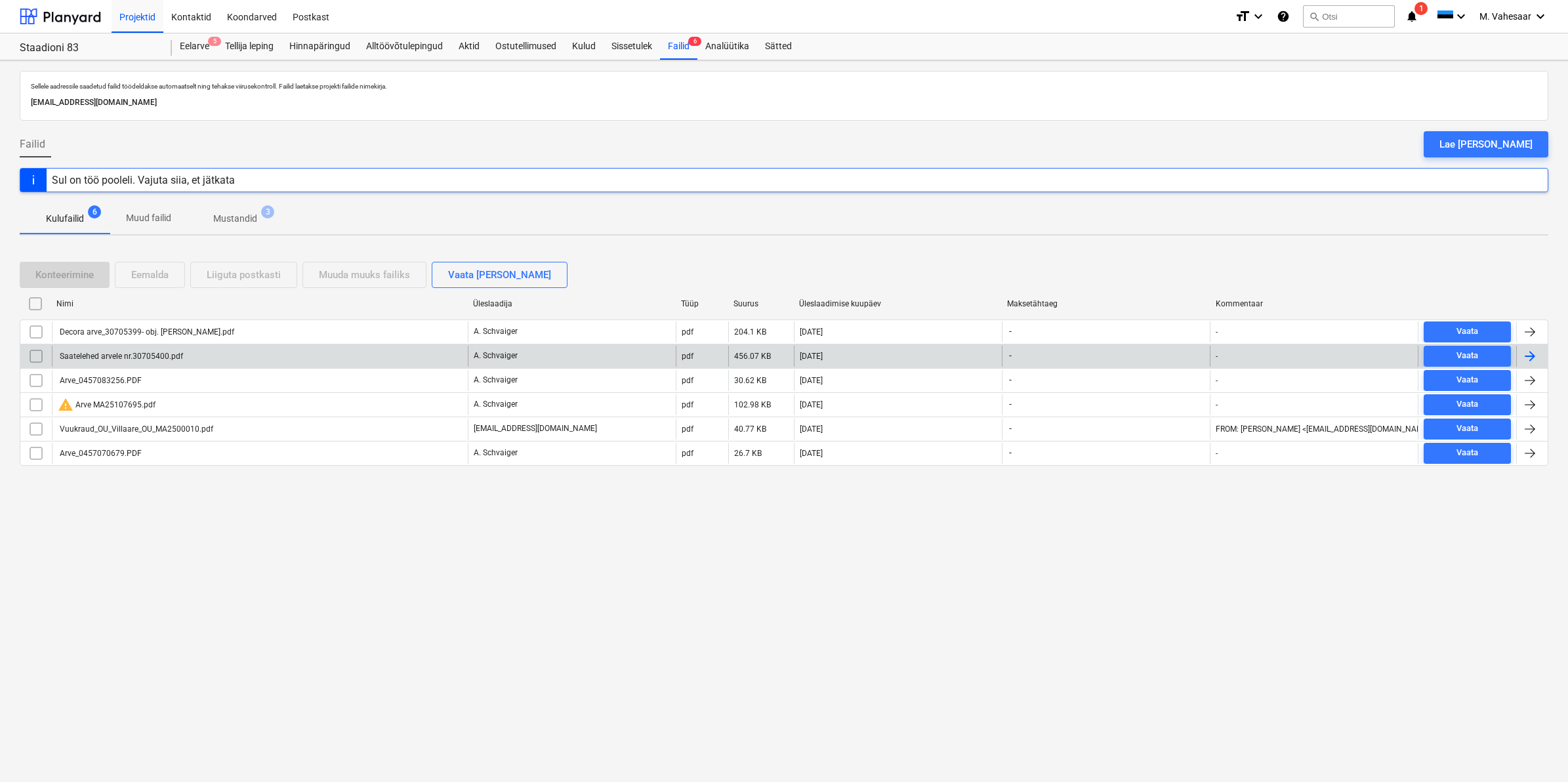
click at [122, 353] on div "Saatelehed arvele nr.30705400.pdf" at bounding box center [120, 355] width 125 height 9
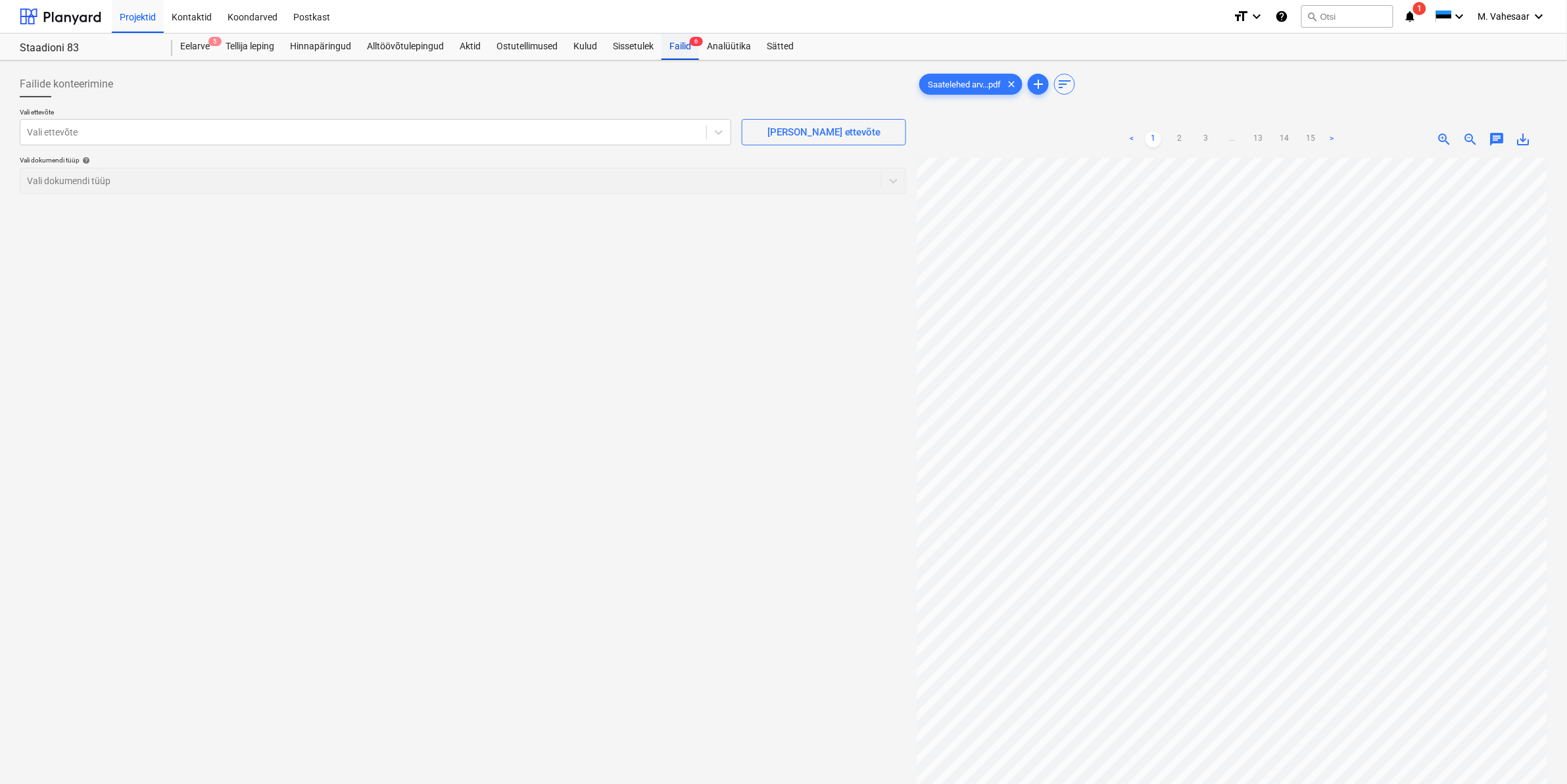
click at [676, 47] on div "Failid 6" at bounding box center [680, 47] width 37 height 26
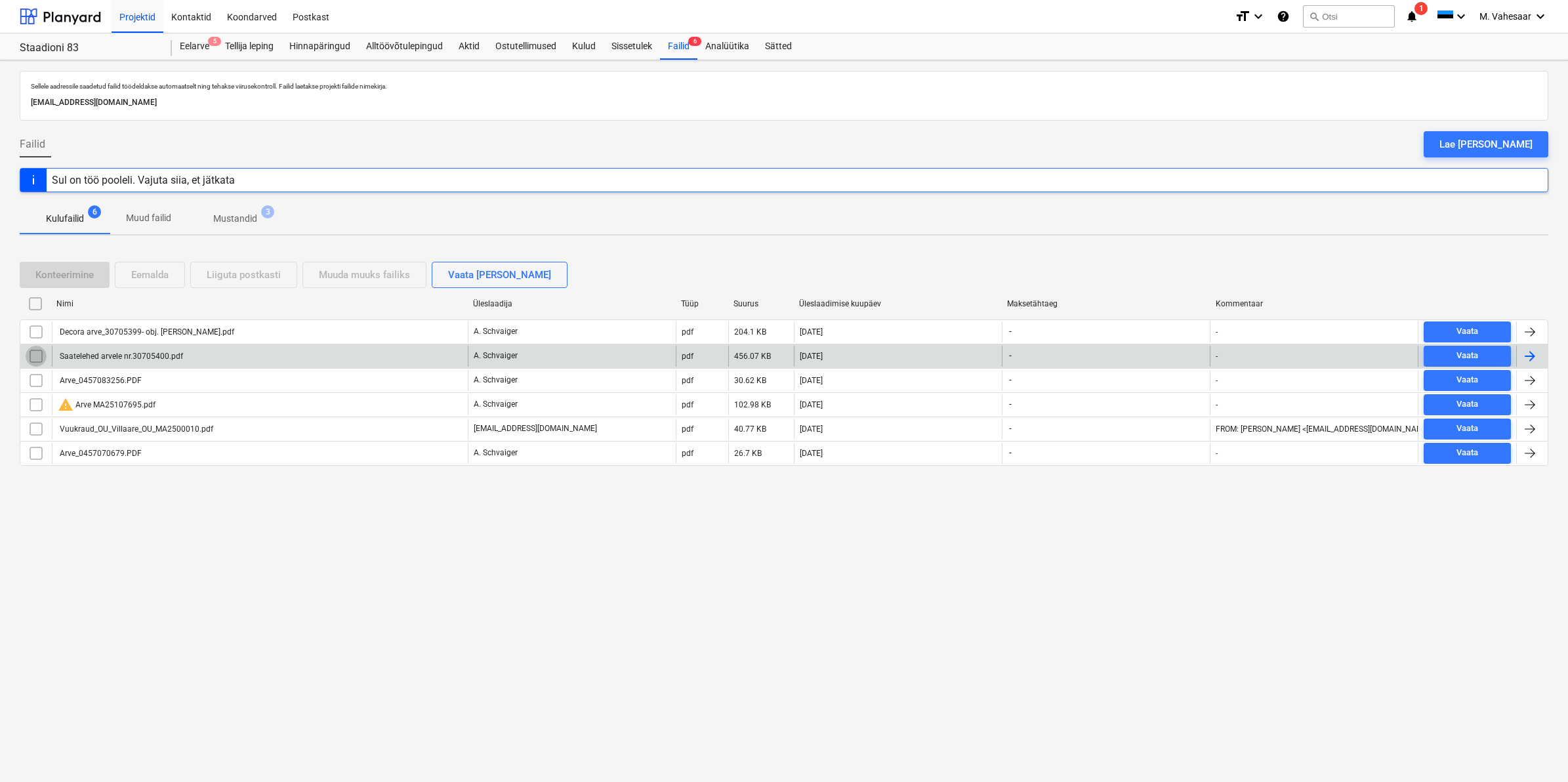
click at [35, 351] on input "checkbox" at bounding box center [36, 356] width 21 height 21
click at [142, 270] on div "Eemalda" at bounding box center [149, 275] width 37 height 17
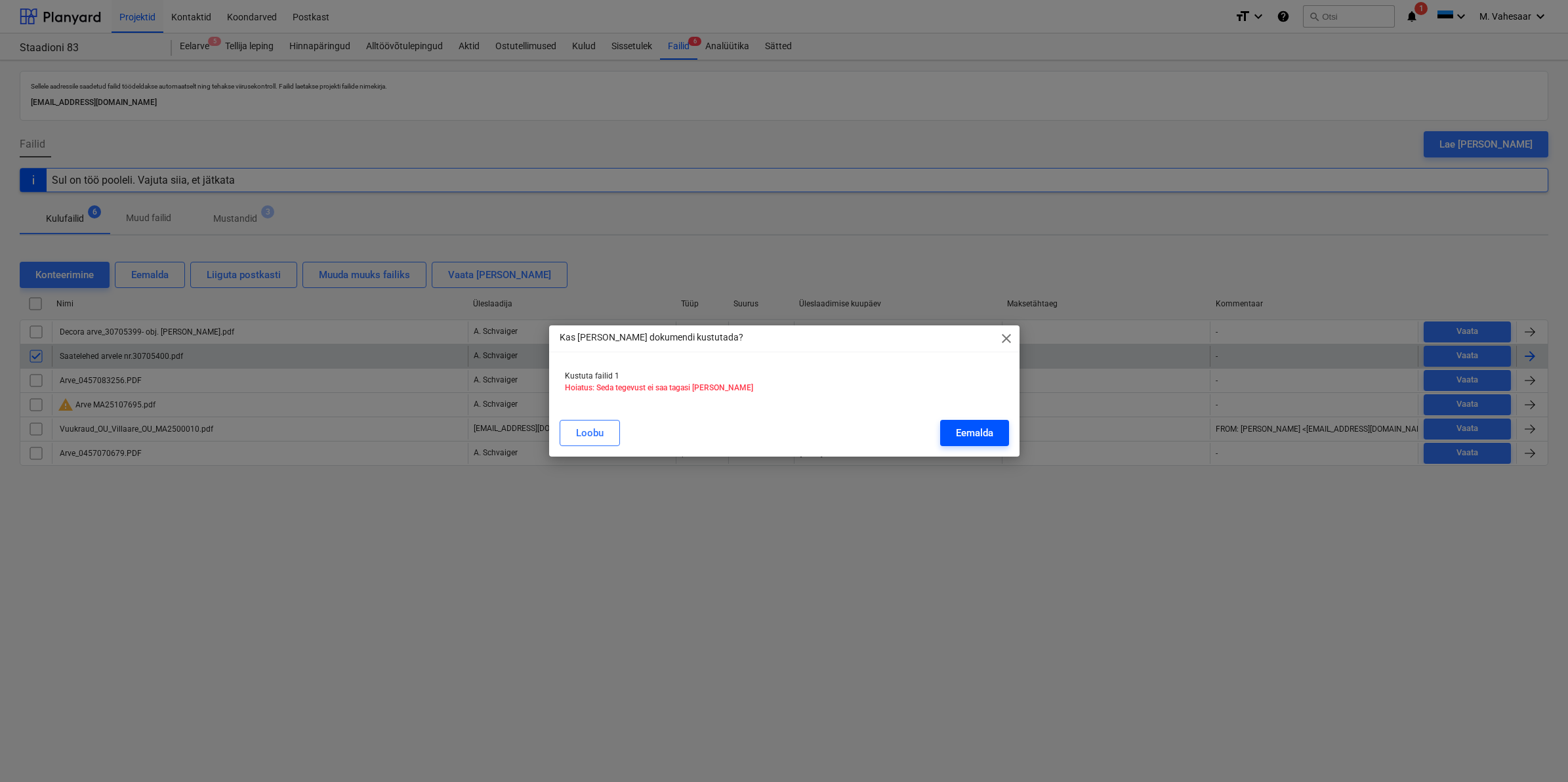
click at [992, 436] on div "Eemalda" at bounding box center [974, 433] width 37 height 17
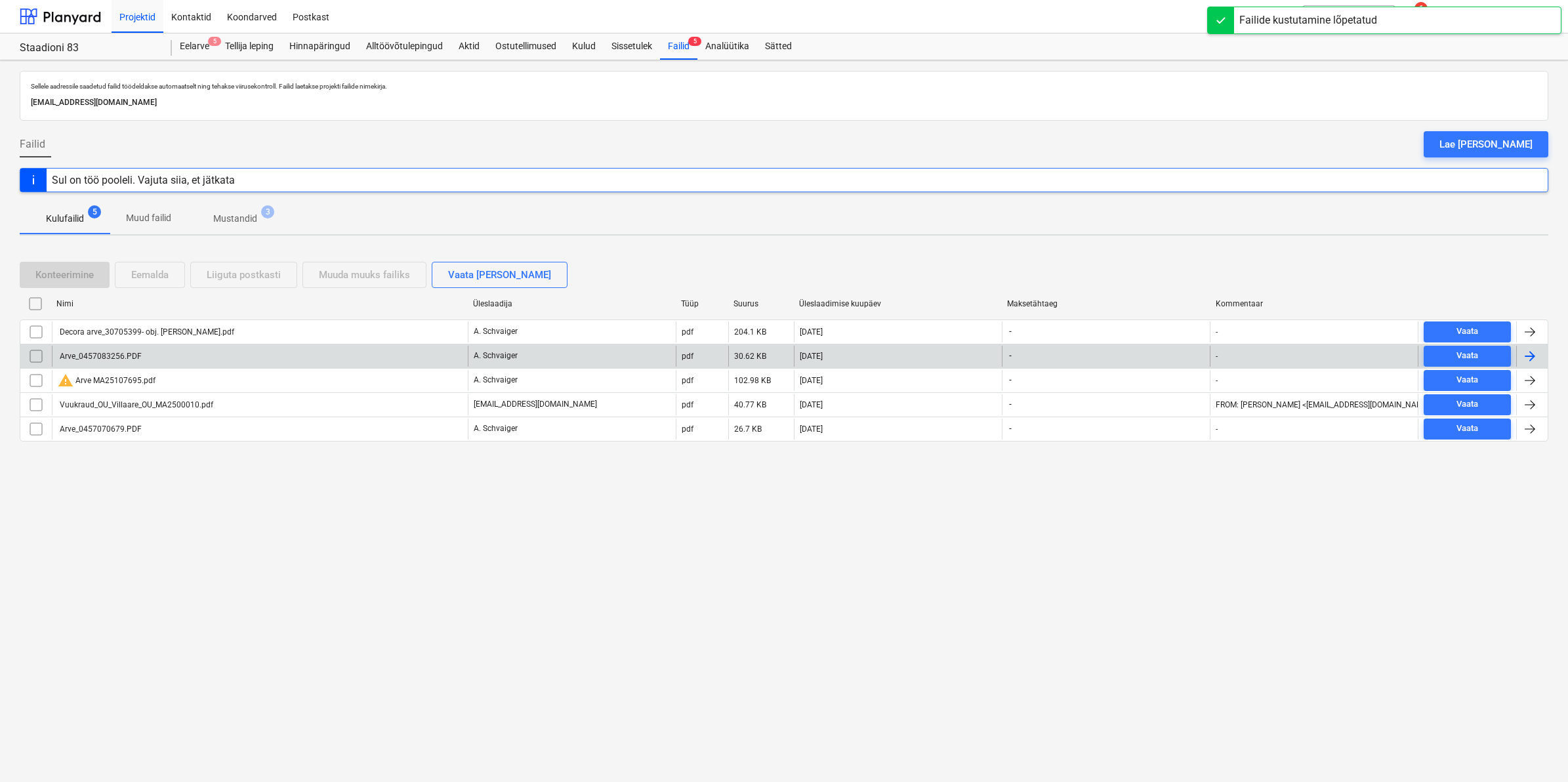
click at [132, 358] on div "Arve_0457083256.PDF" at bounding box center [99, 355] width 84 height 9
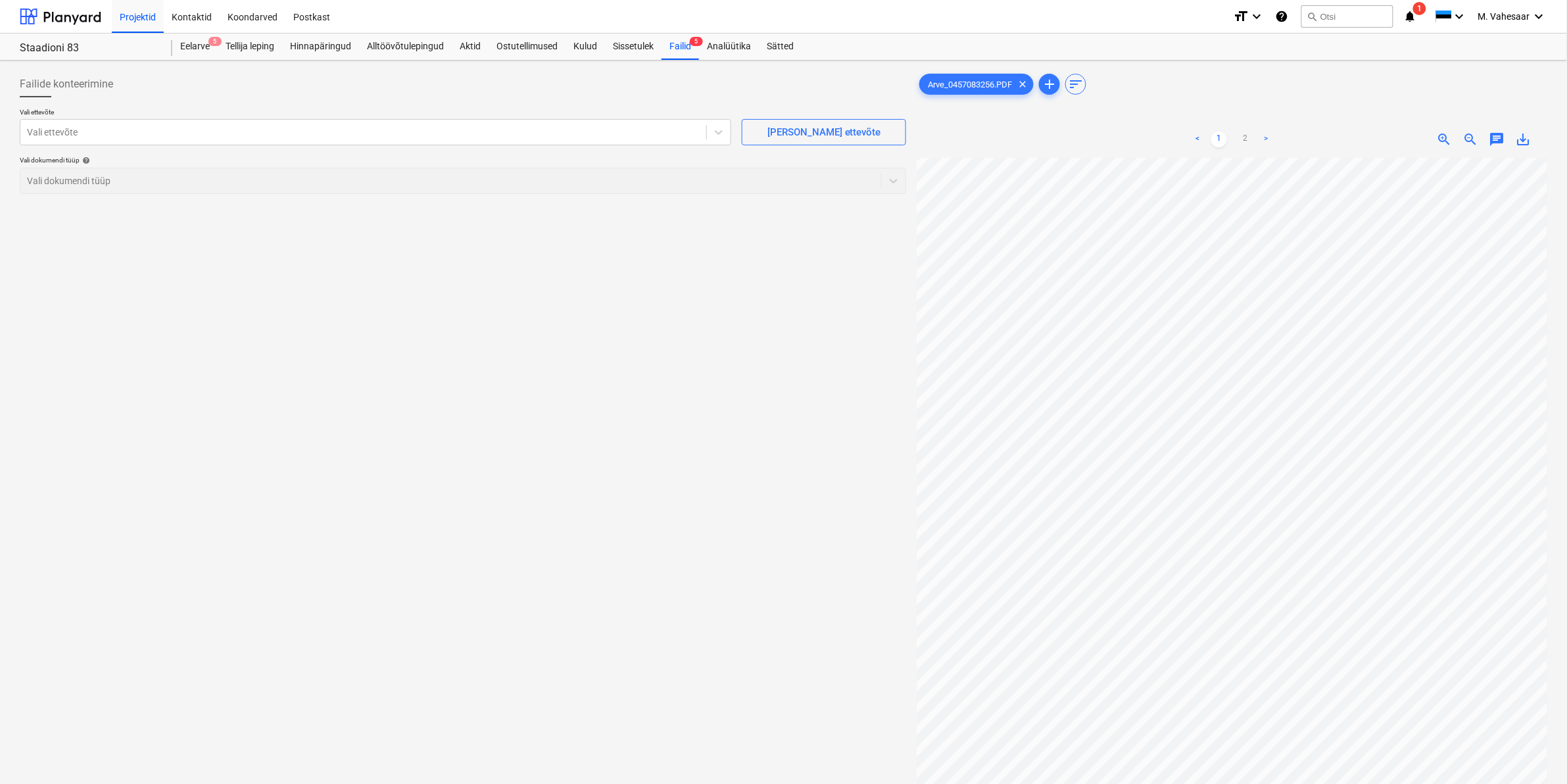
scroll to position [107, 138]
click at [1248, 137] on link "2" at bounding box center [1246, 139] width 16 height 16
click at [378, 128] on div at bounding box center [363, 132] width 673 height 13
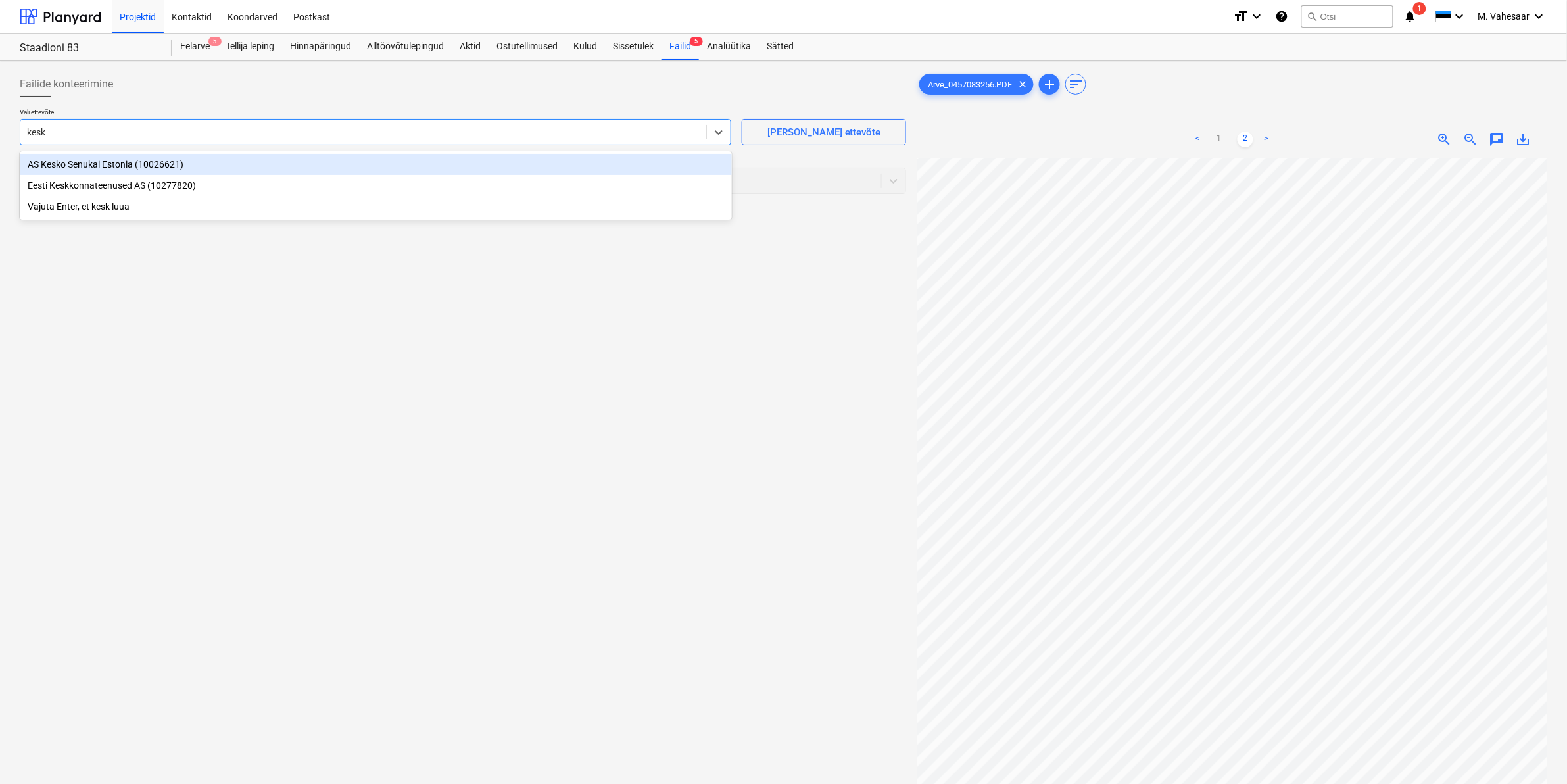
type input "kesko"
click at [133, 159] on div "AS Kesko Senukai Estonia (10026621)" at bounding box center [376, 164] width 712 height 21
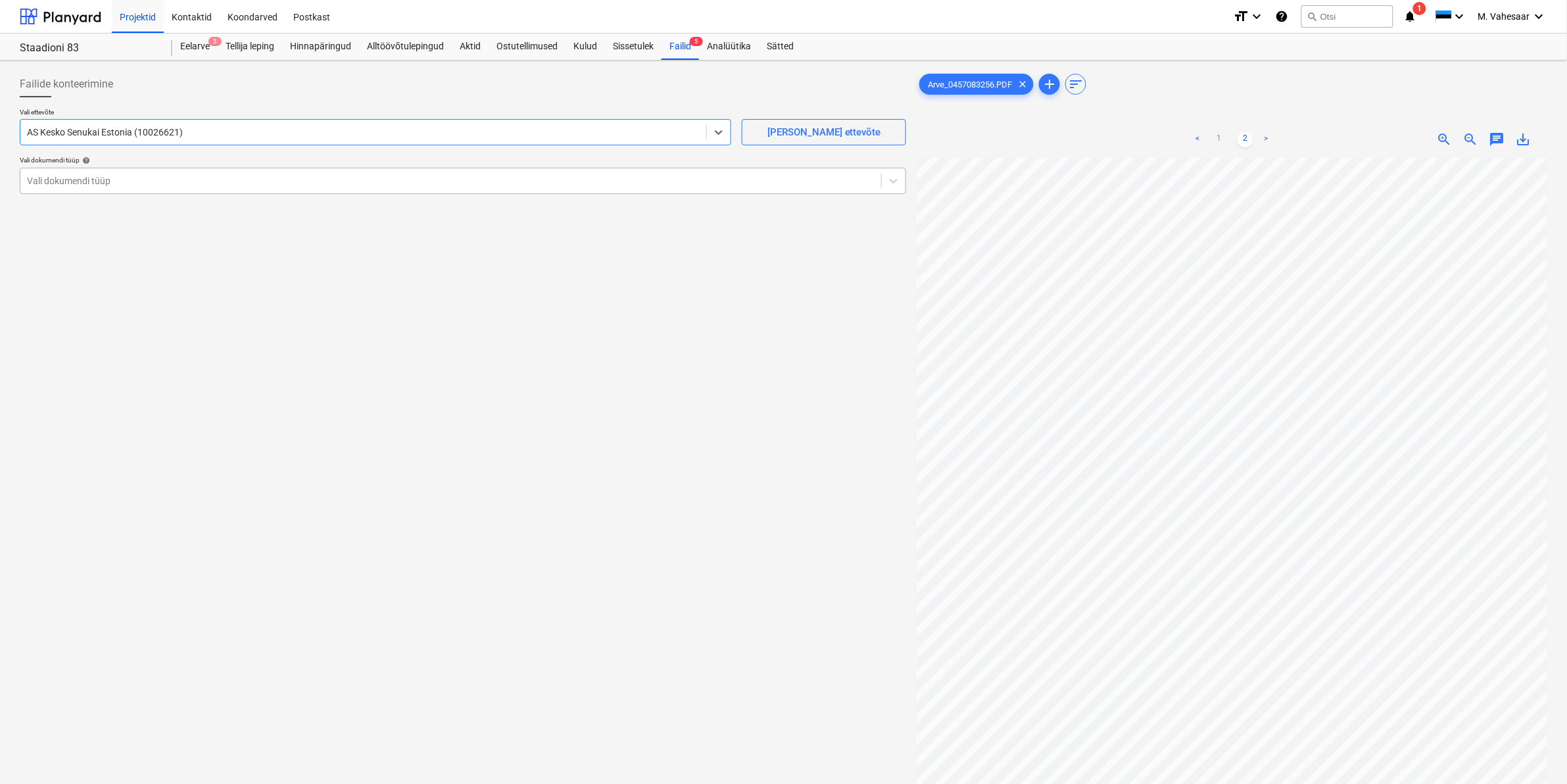
click at [89, 179] on div at bounding box center [450, 181] width 848 height 13
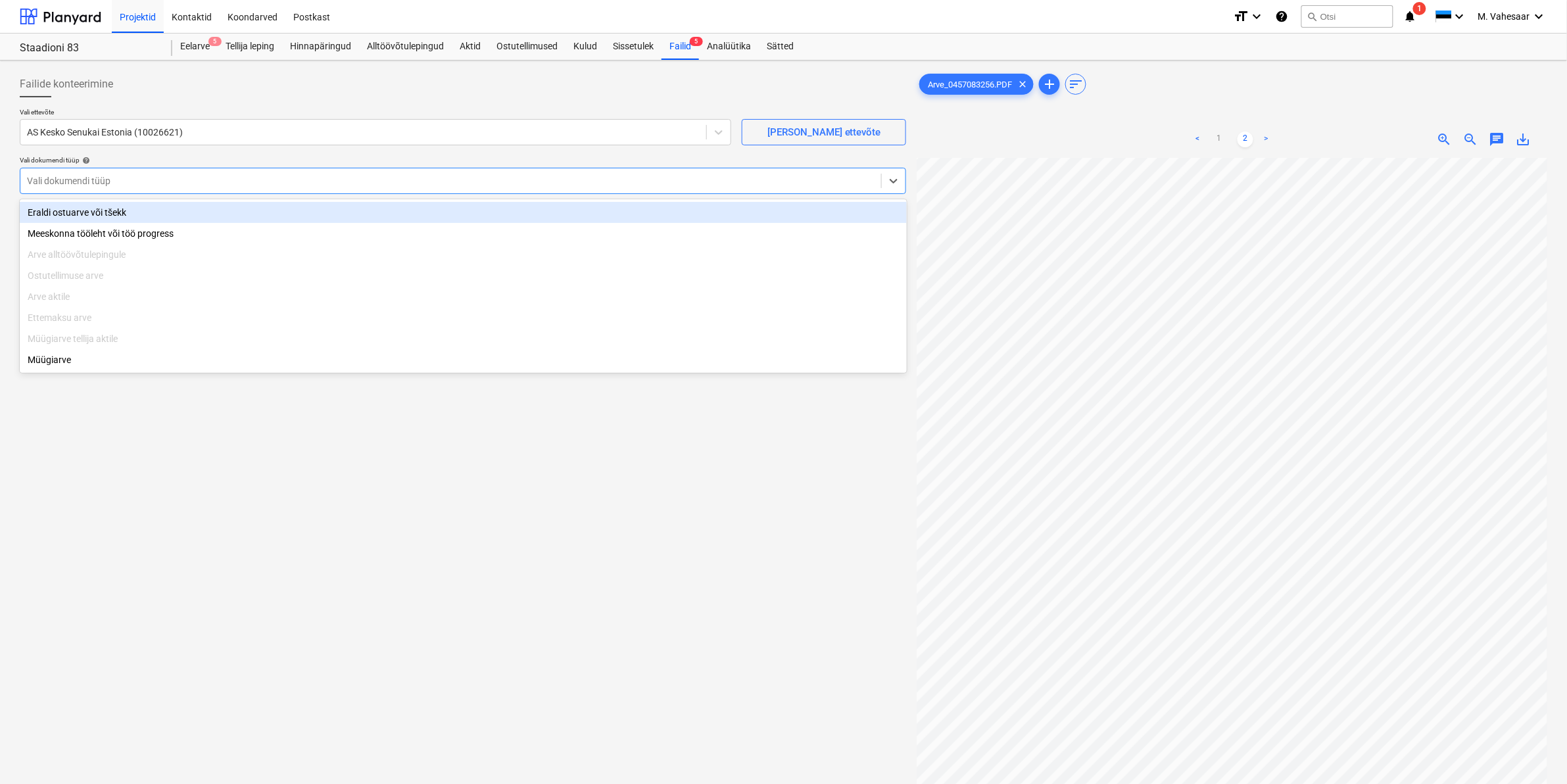
click at [73, 212] on div "Eraldi ostuarve või tšekk" at bounding box center [463, 212] width 887 height 21
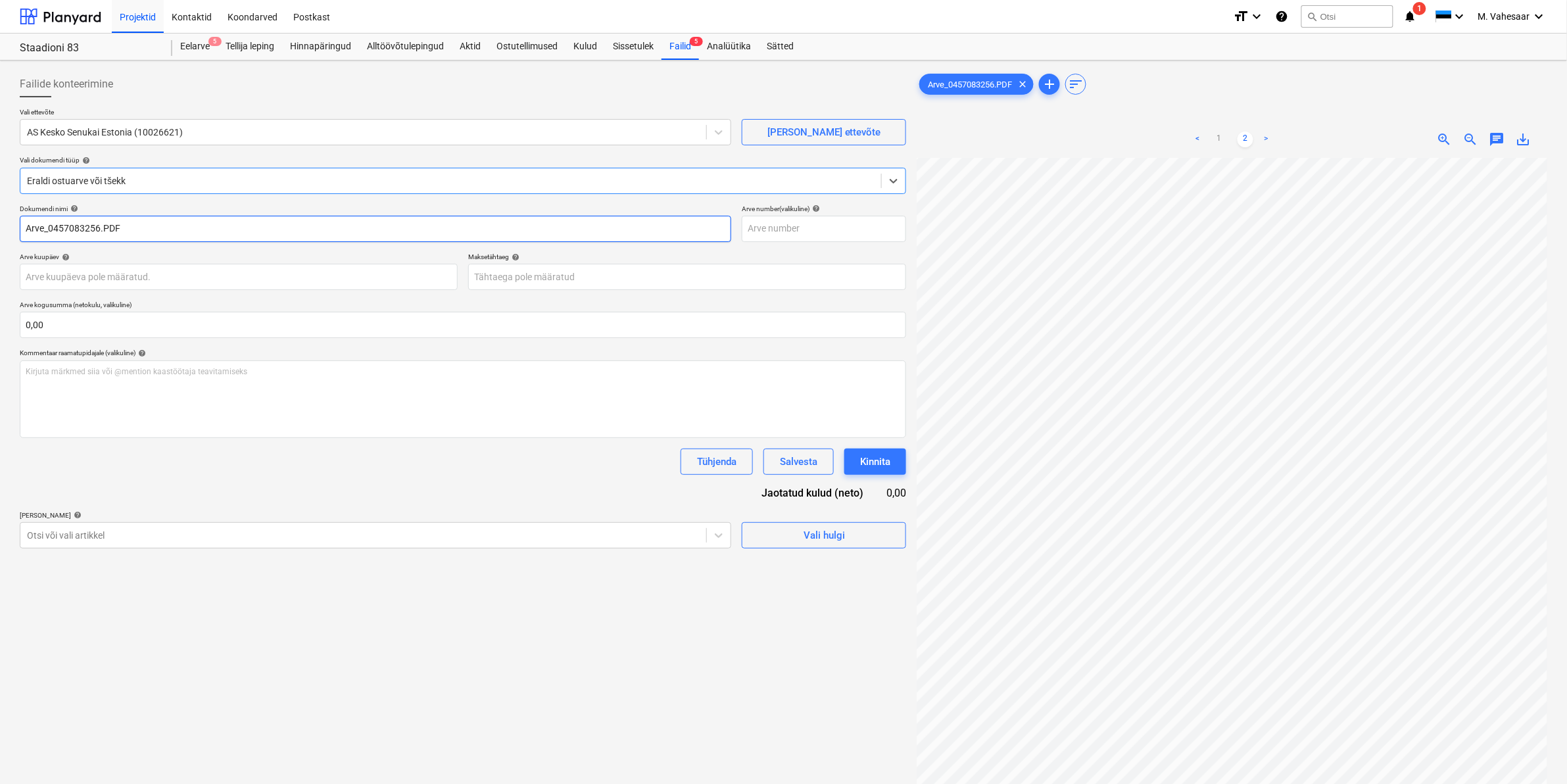
click at [24, 224] on input "Arve_0457083256.PDF" at bounding box center [376, 229] width 712 height 26
type input "K Rauta Arve_0457083256.PDF"
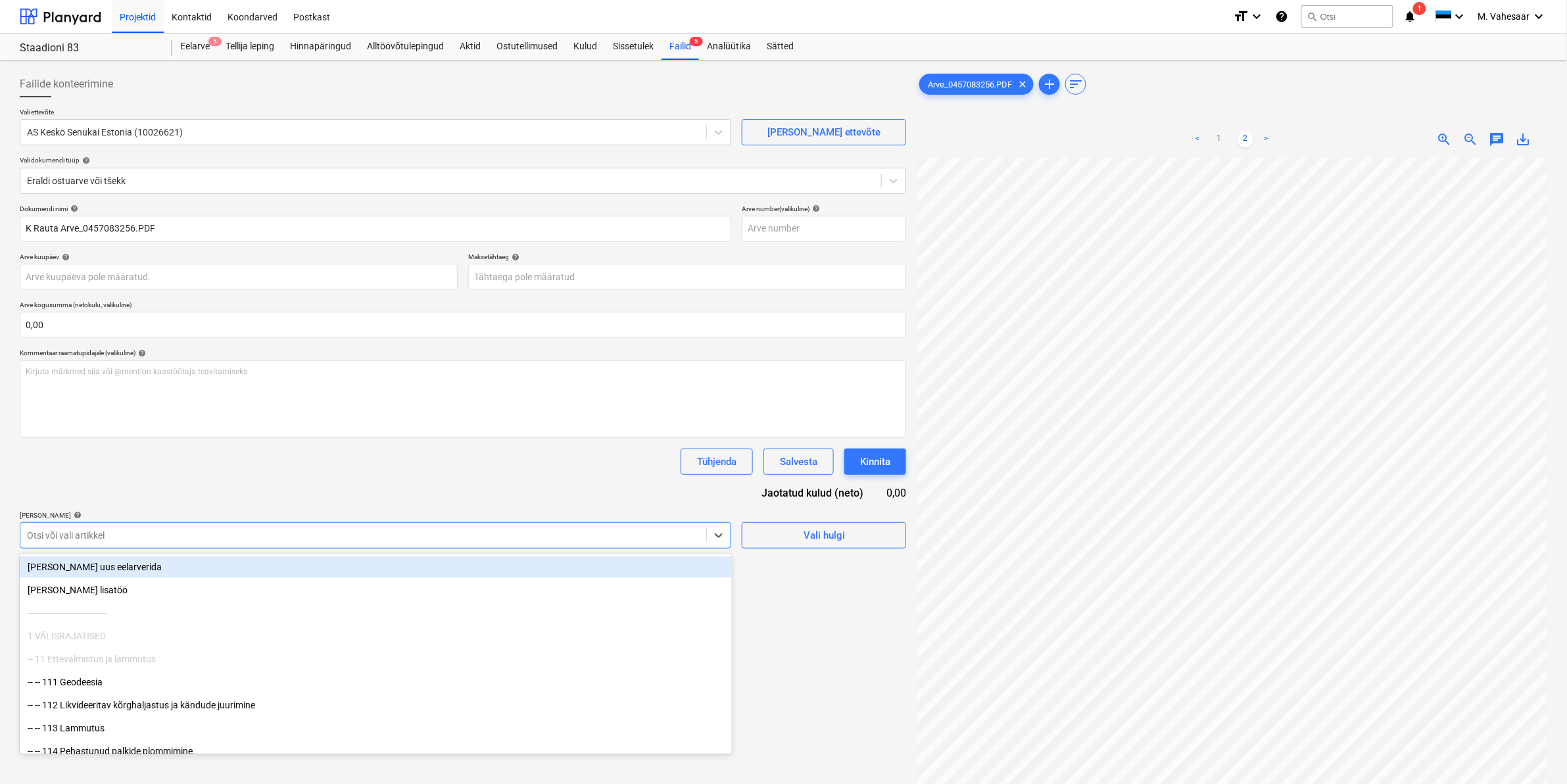
click at [86, 536] on div at bounding box center [363, 535] width 673 height 13
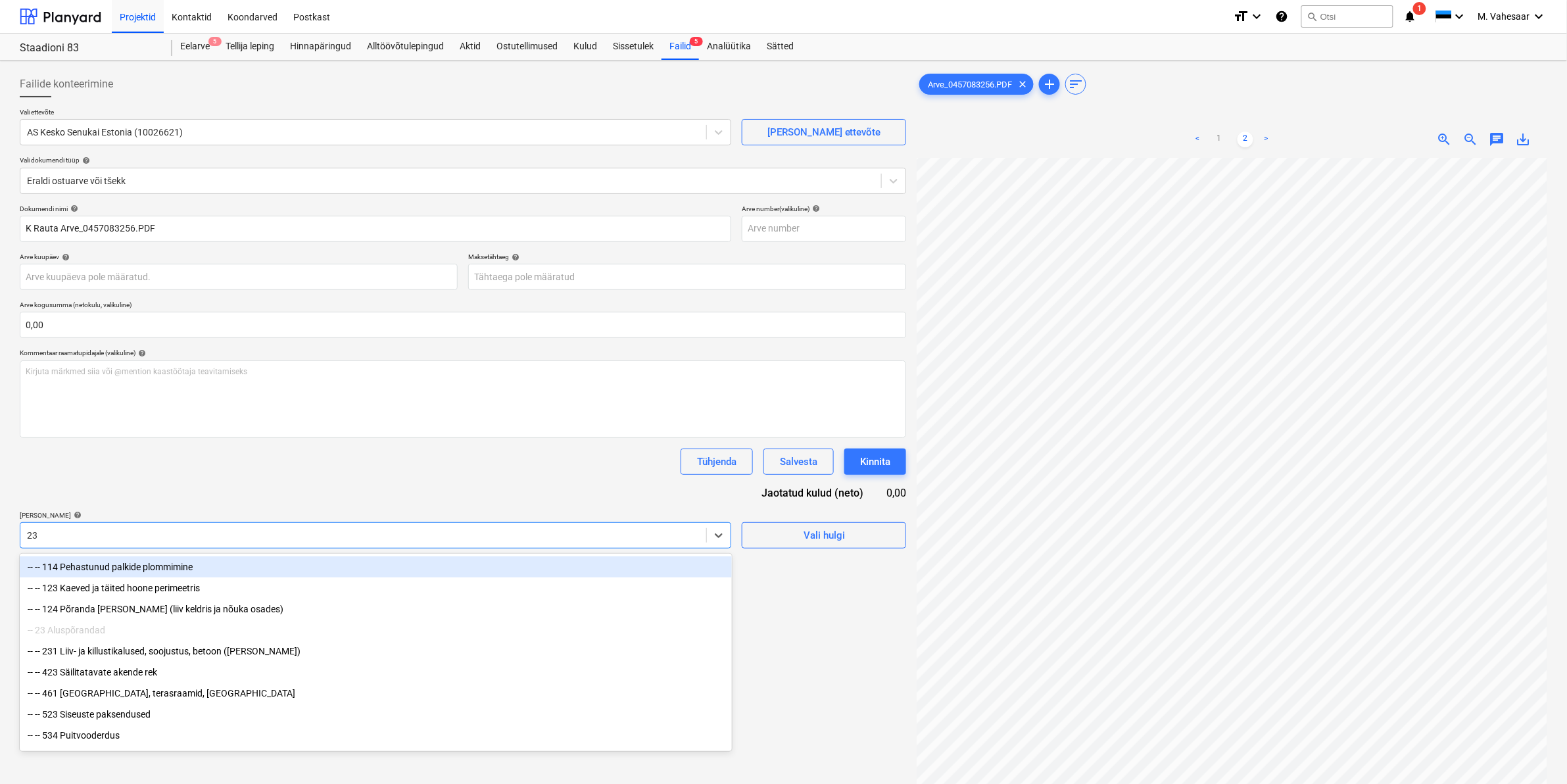
type input "231"
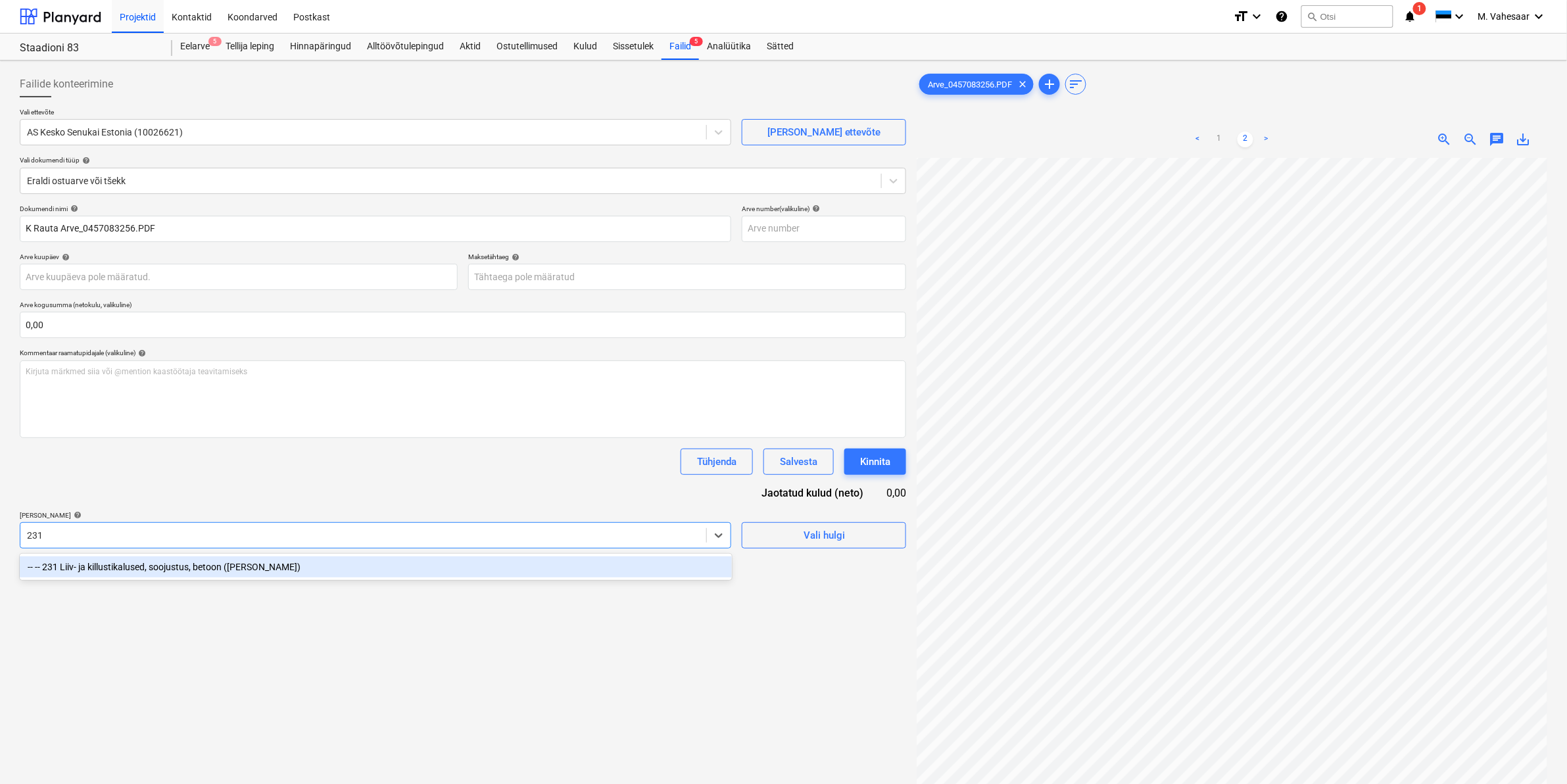
click at [181, 561] on div "-- -- 231 Liiv- ja killustikalused, soojustus, betoon ([PERSON_NAME])" at bounding box center [376, 567] width 712 height 21
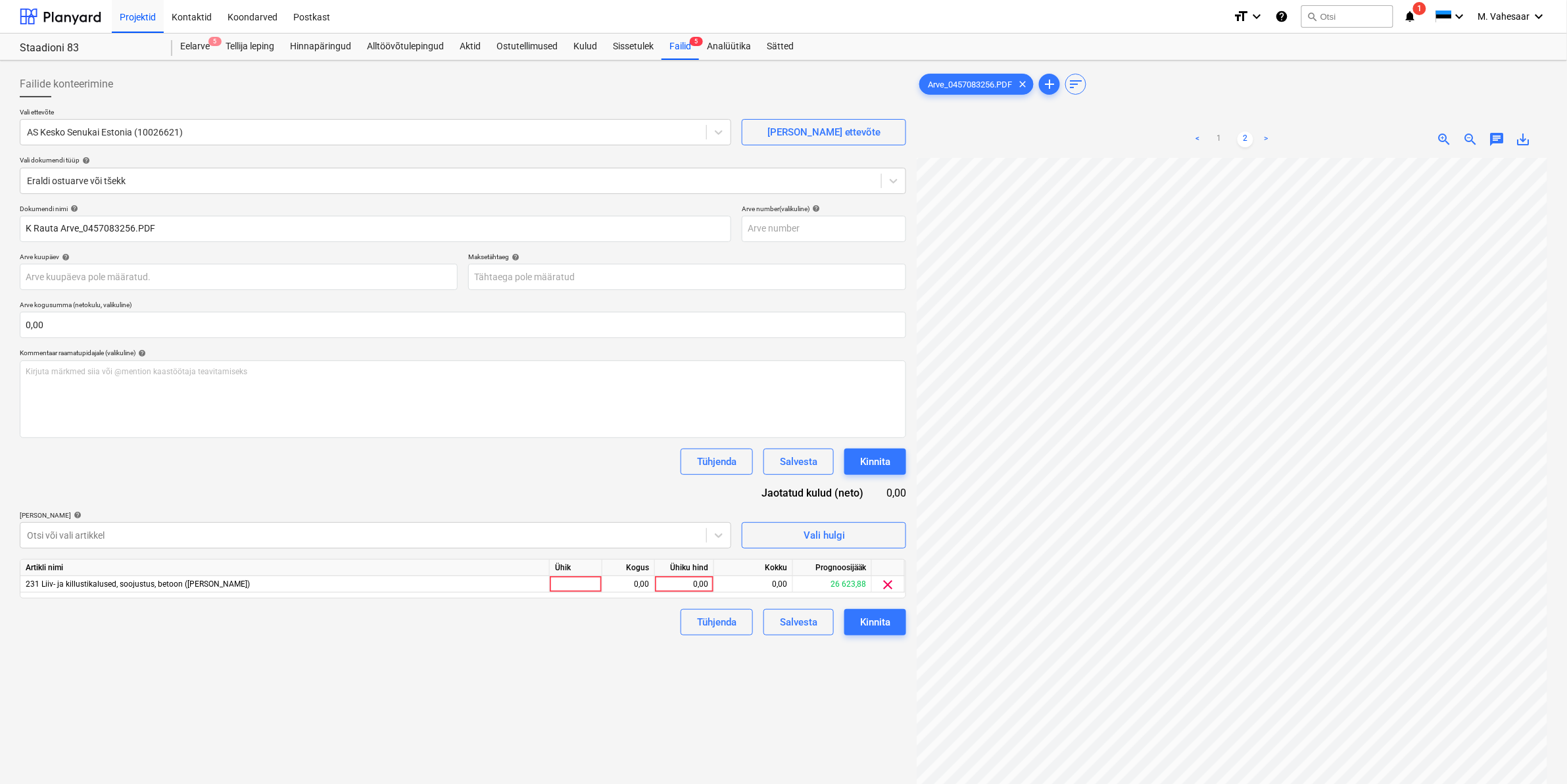
click at [845, 685] on div "Failide konteerimine Vali ettevõte AS Kesko Senukai Estonia (10026621) [PERSON_…" at bounding box center [462, 488] width 897 height 844
click at [695, 581] on div "0,00" at bounding box center [684, 584] width 48 height 16
type input "683,08"
click at [600, 691] on div "Failide konteerimine Vali ettevõte AS Kesko Senukai Estonia (10026621) [PERSON_…" at bounding box center [462, 488] width 897 height 844
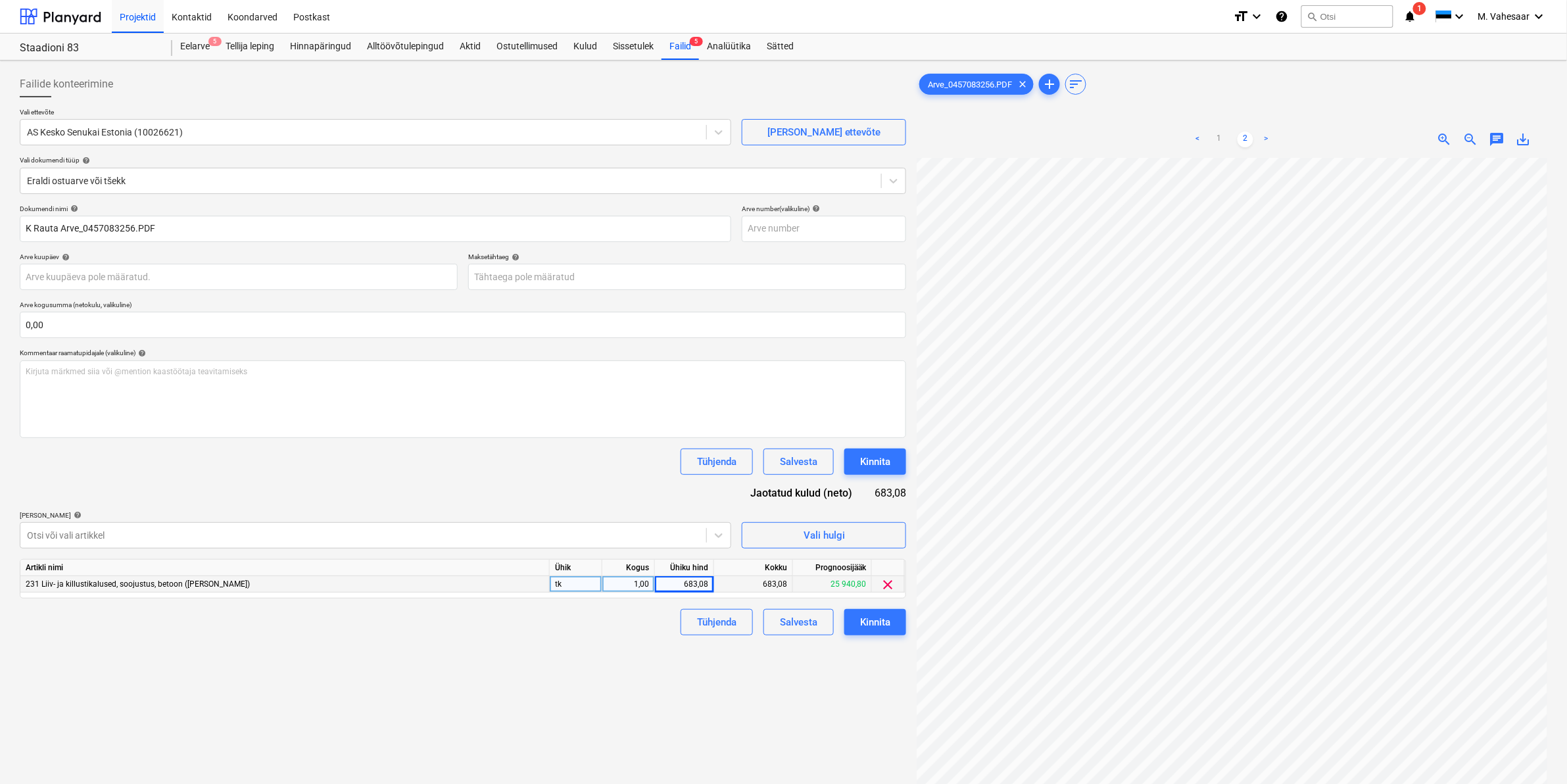
scroll to position [0, 0]
click at [872, 625] on div "Kinnita" at bounding box center [875, 622] width 30 height 17
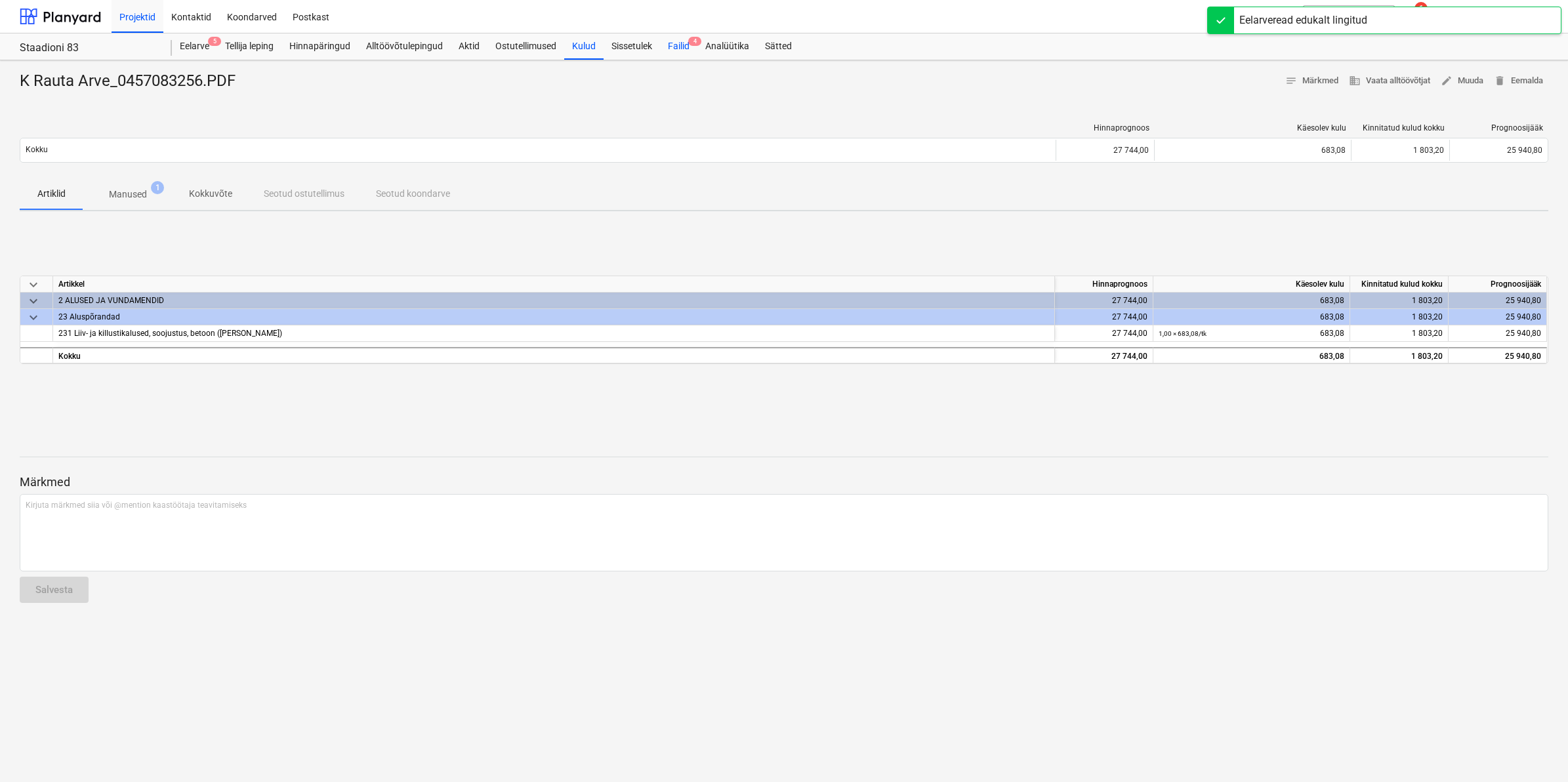
click at [677, 46] on div "Failid 4" at bounding box center [678, 46] width 37 height 26
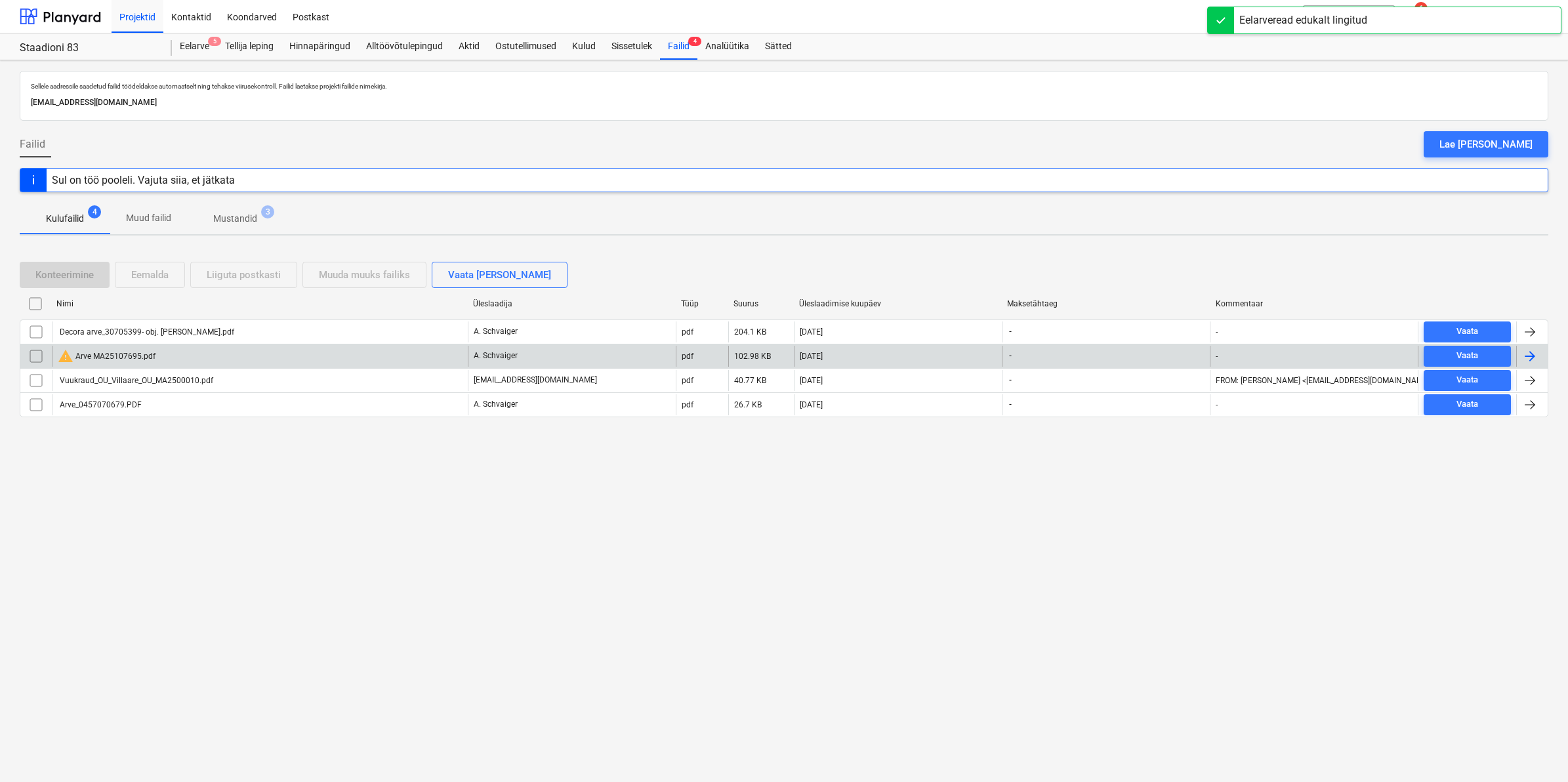
click at [135, 352] on div "warning Arve MA25107695.pdf" at bounding box center [106, 356] width 98 height 15
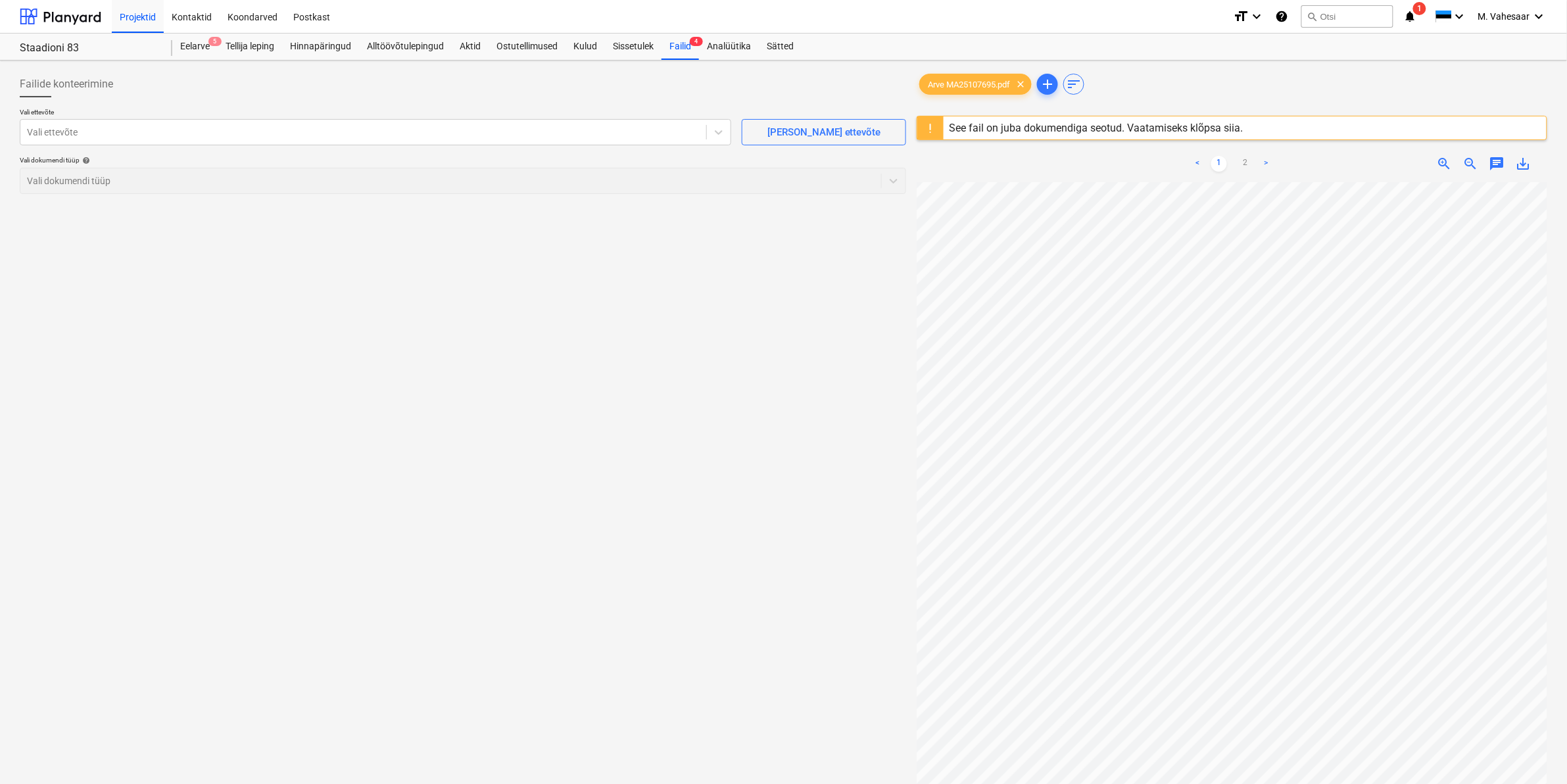
scroll to position [229, 159]
click at [997, 130] on div "See fail on juba dokumendiga seotud. Vaatamiseks klõpsa siia." at bounding box center [1095, 128] width 294 height 13
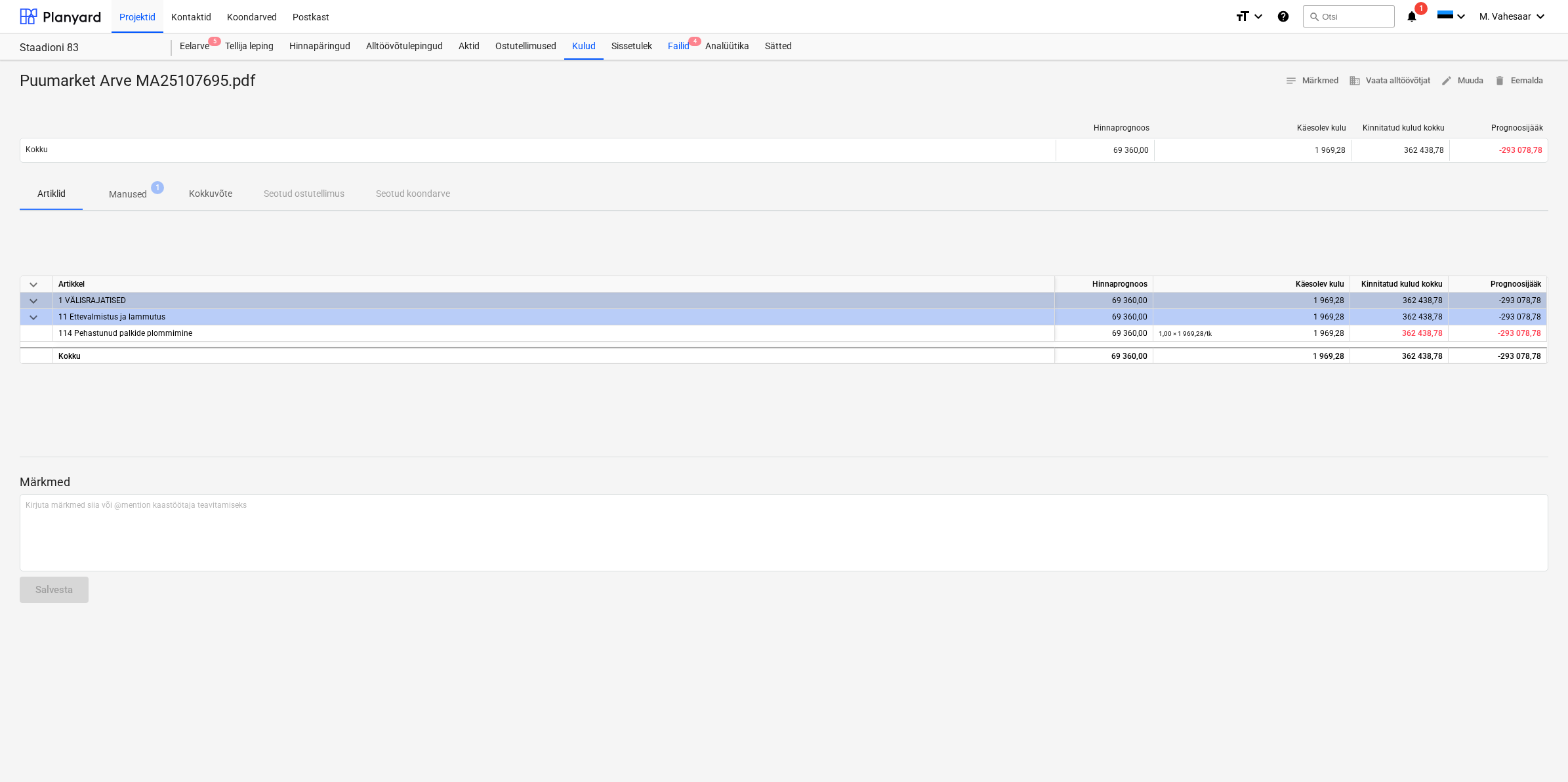
click at [677, 43] on div "Failid 4" at bounding box center [678, 46] width 37 height 26
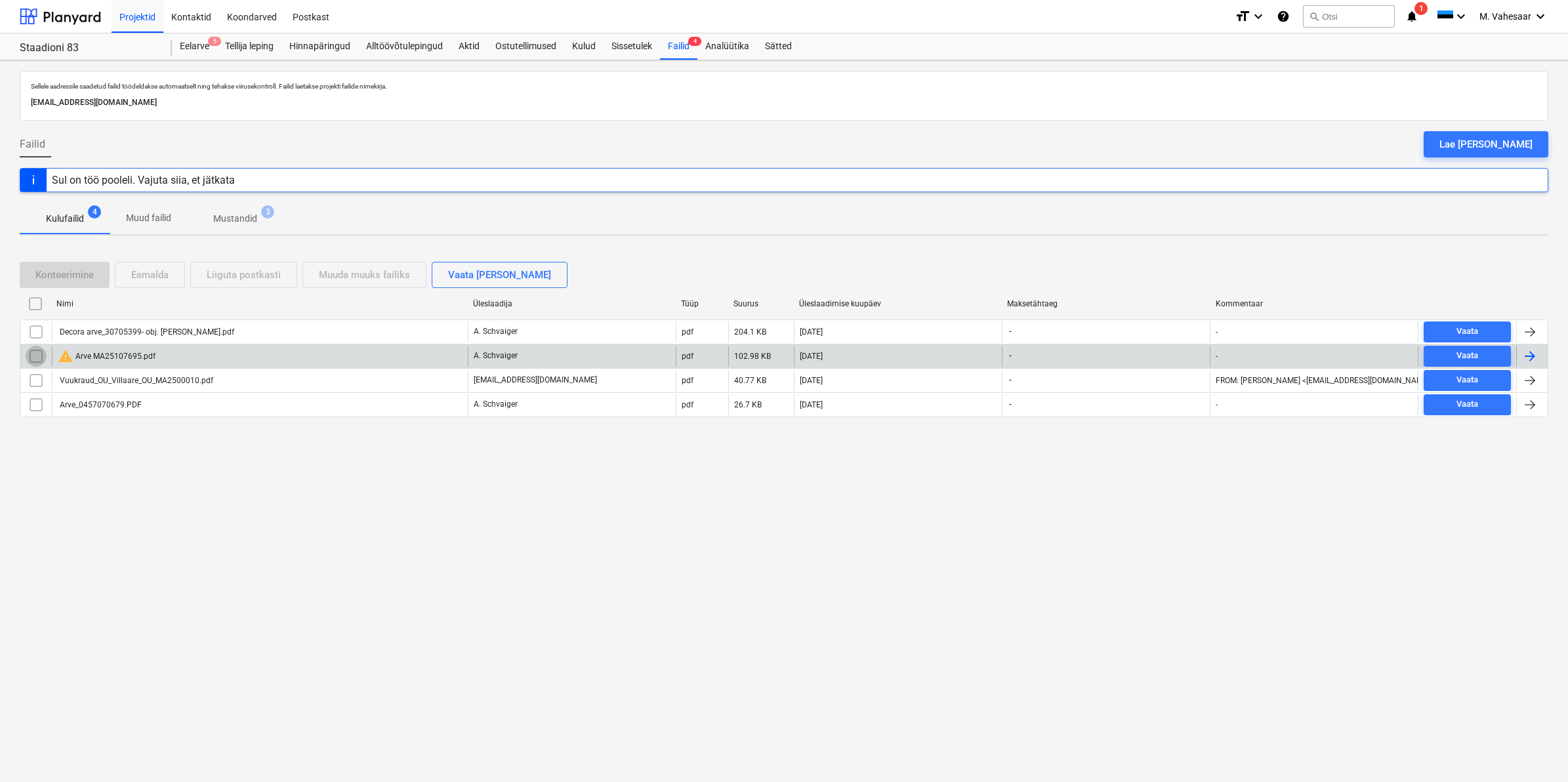
click at [34, 353] on input "checkbox" at bounding box center [36, 356] width 21 height 21
click at [151, 266] on div "Eemalda" at bounding box center [149, 275] width 37 height 17
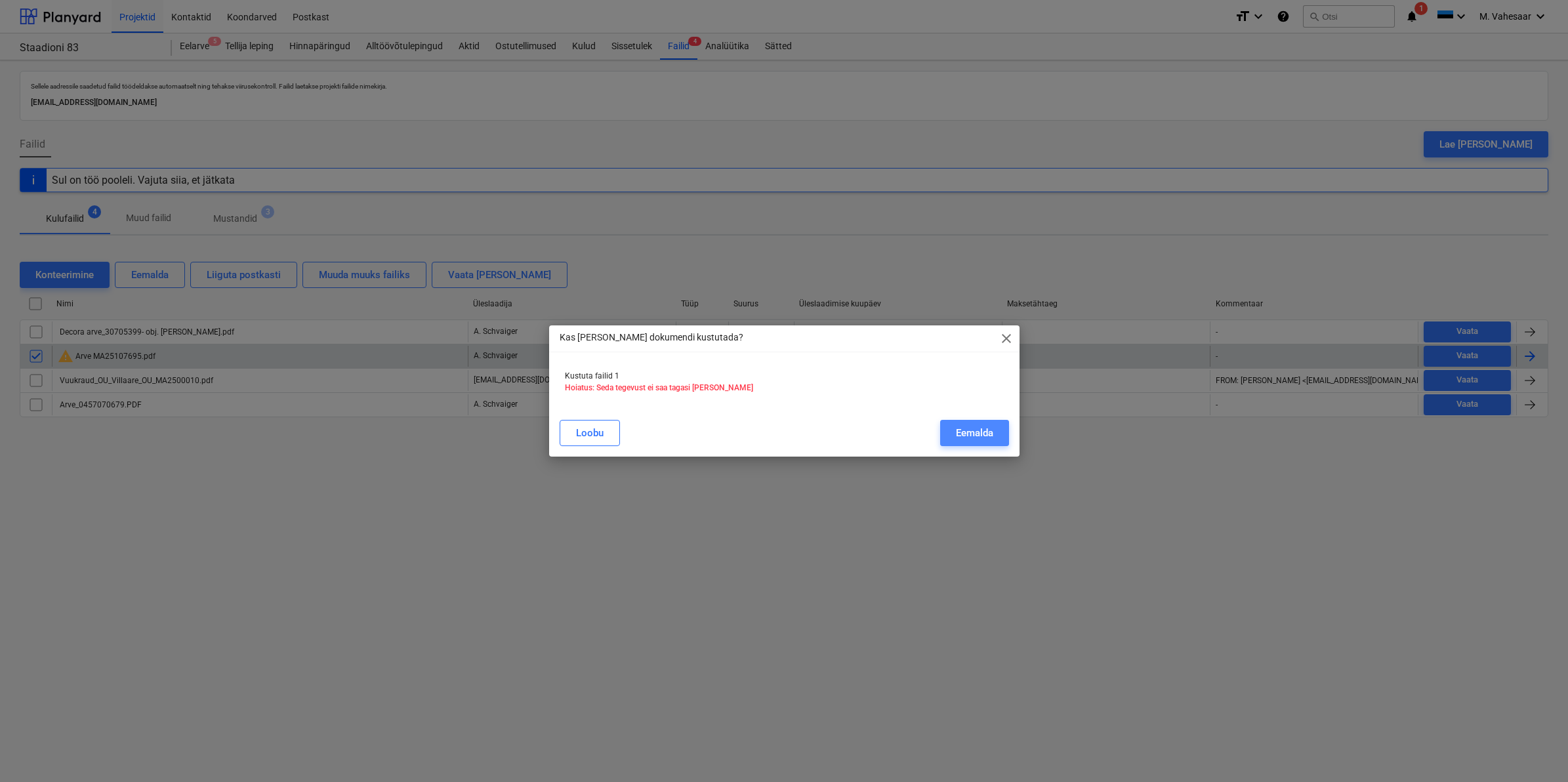
click at [948, 429] on button "Eemalda" at bounding box center [974, 432] width 69 height 26
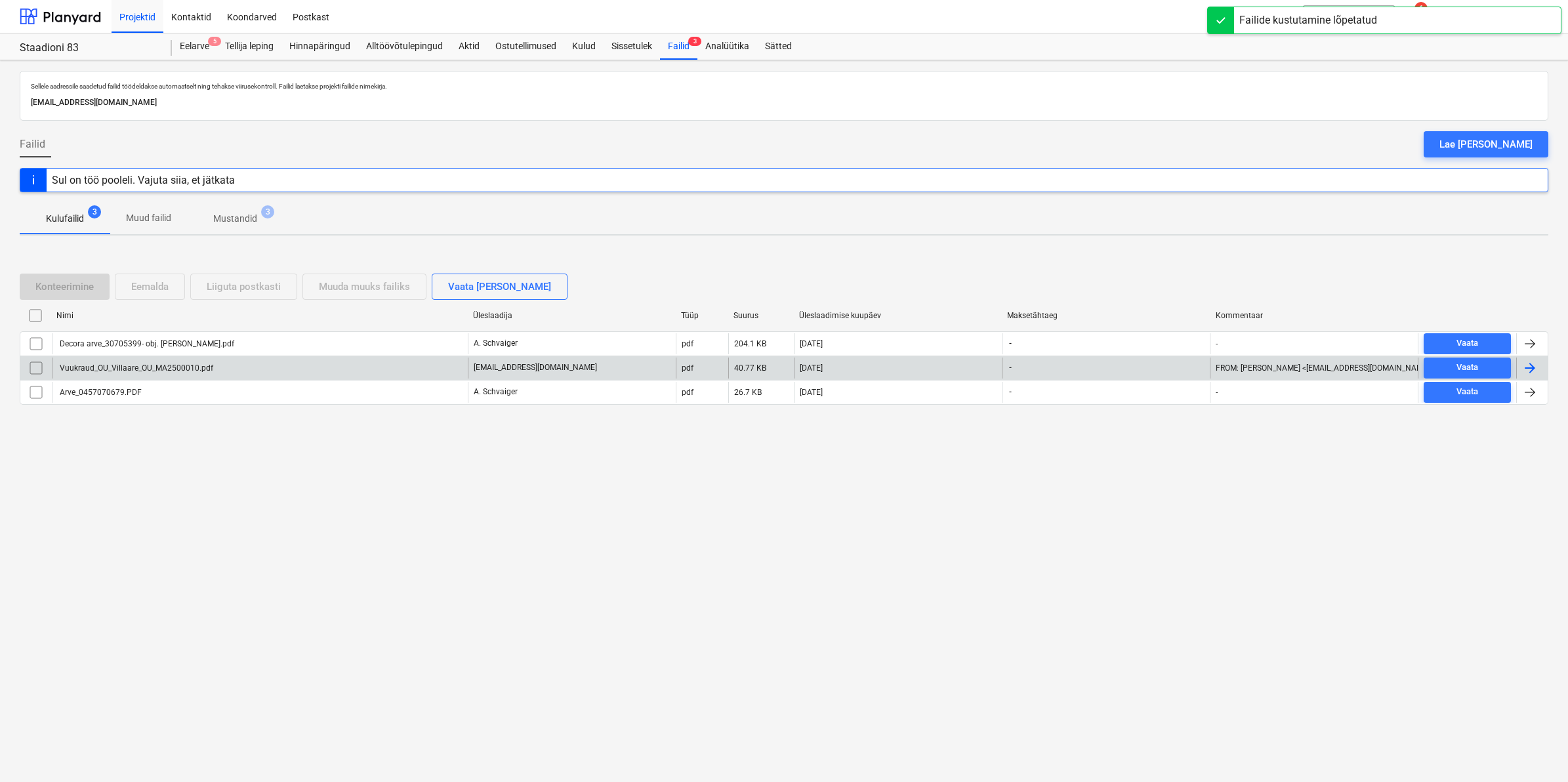
click at [176, 364] on div "Vuukraud_OU_Villaare_OU_MA2500010.pdf" at bounding box center [135, 367] width 156 height 9
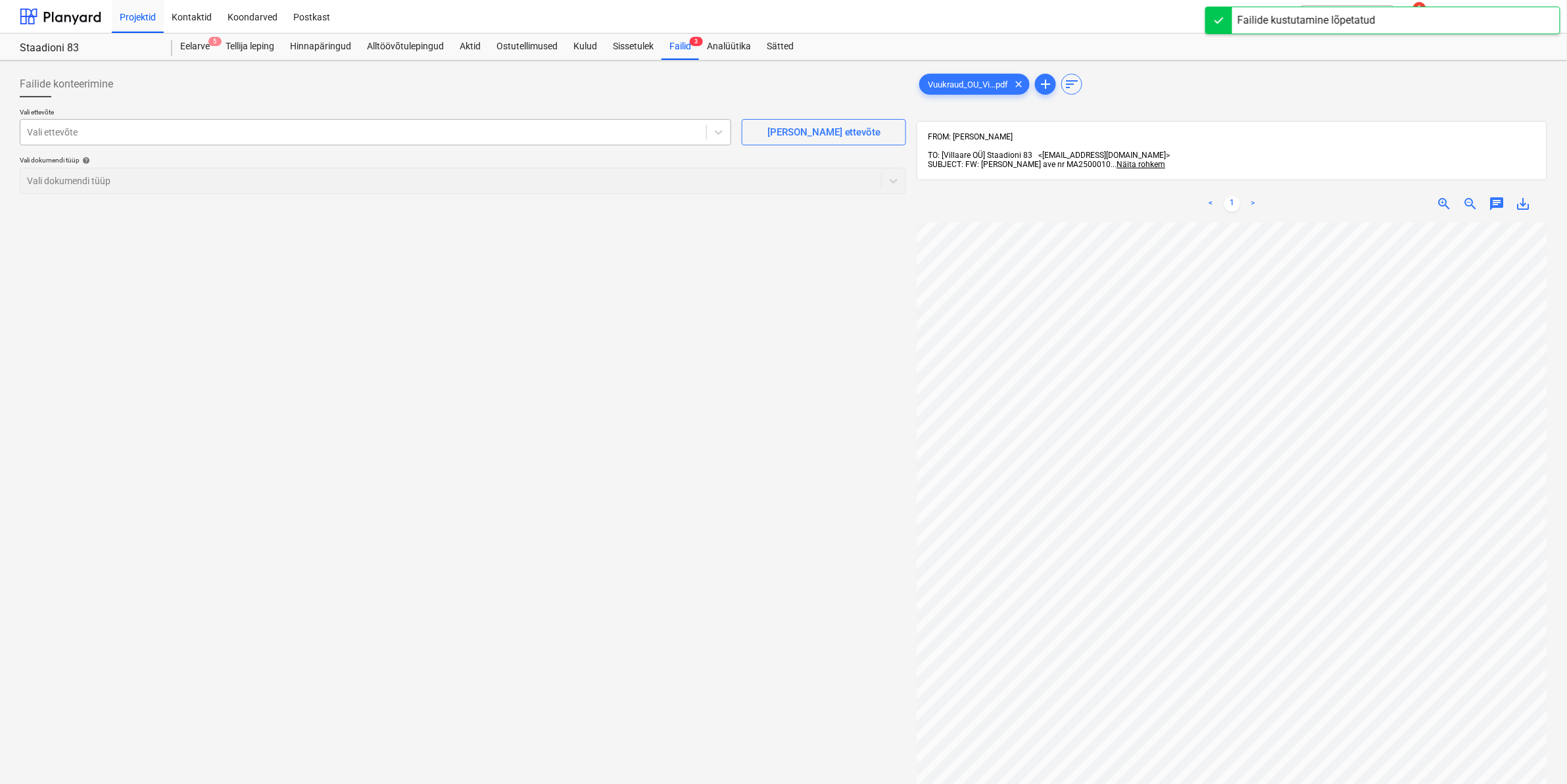
click at [397, 138] on div at bounding box center [363, 132] width 673 height 13
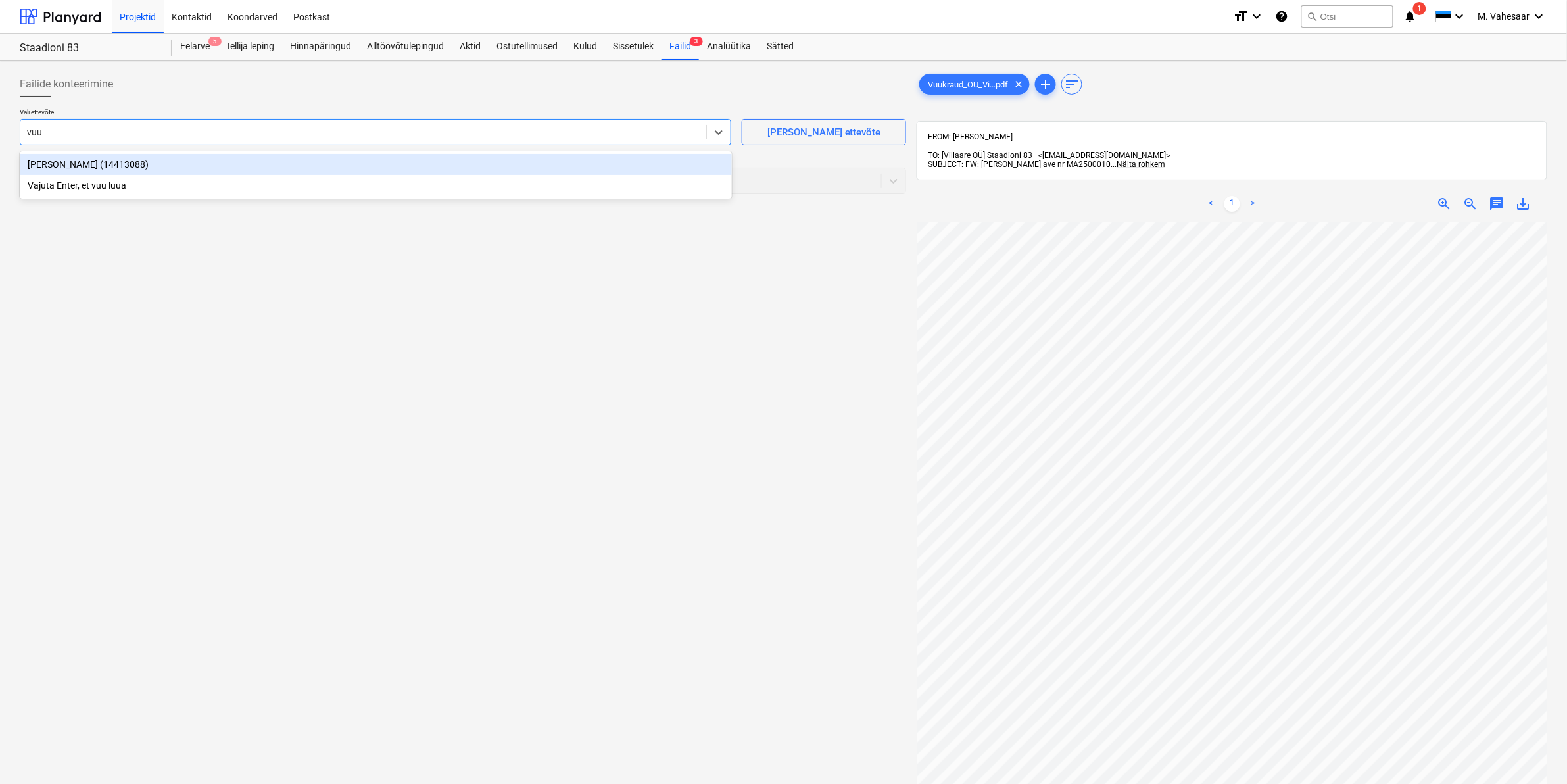
type input "vuuk"
click at [76, 167] on div "[PERSON_NAME] (14413088)" at bounding box center [376, 164] width 712 height 21
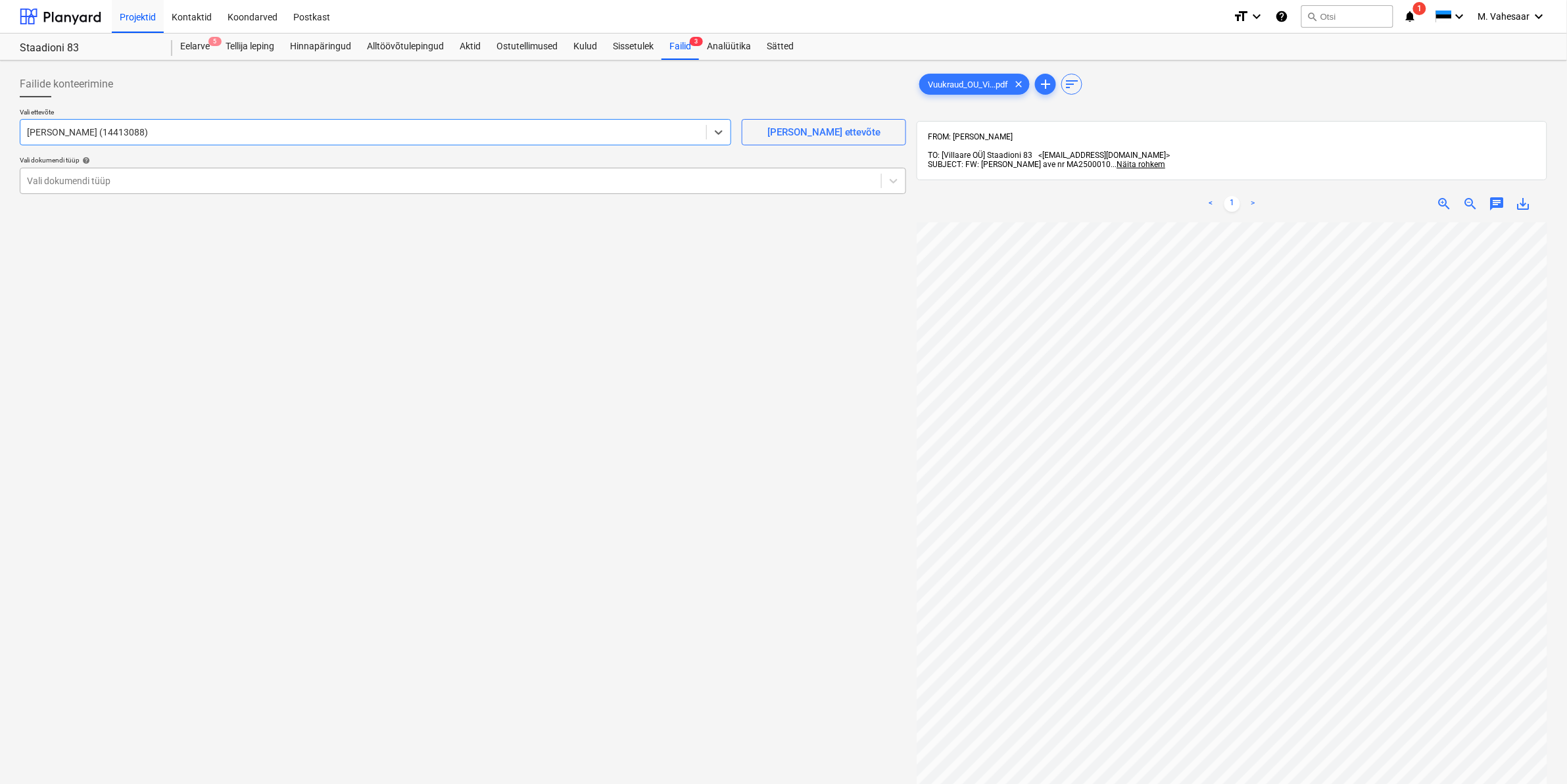
click at [158, 178] on div at bounding box center [450, 181] width 848 height 13
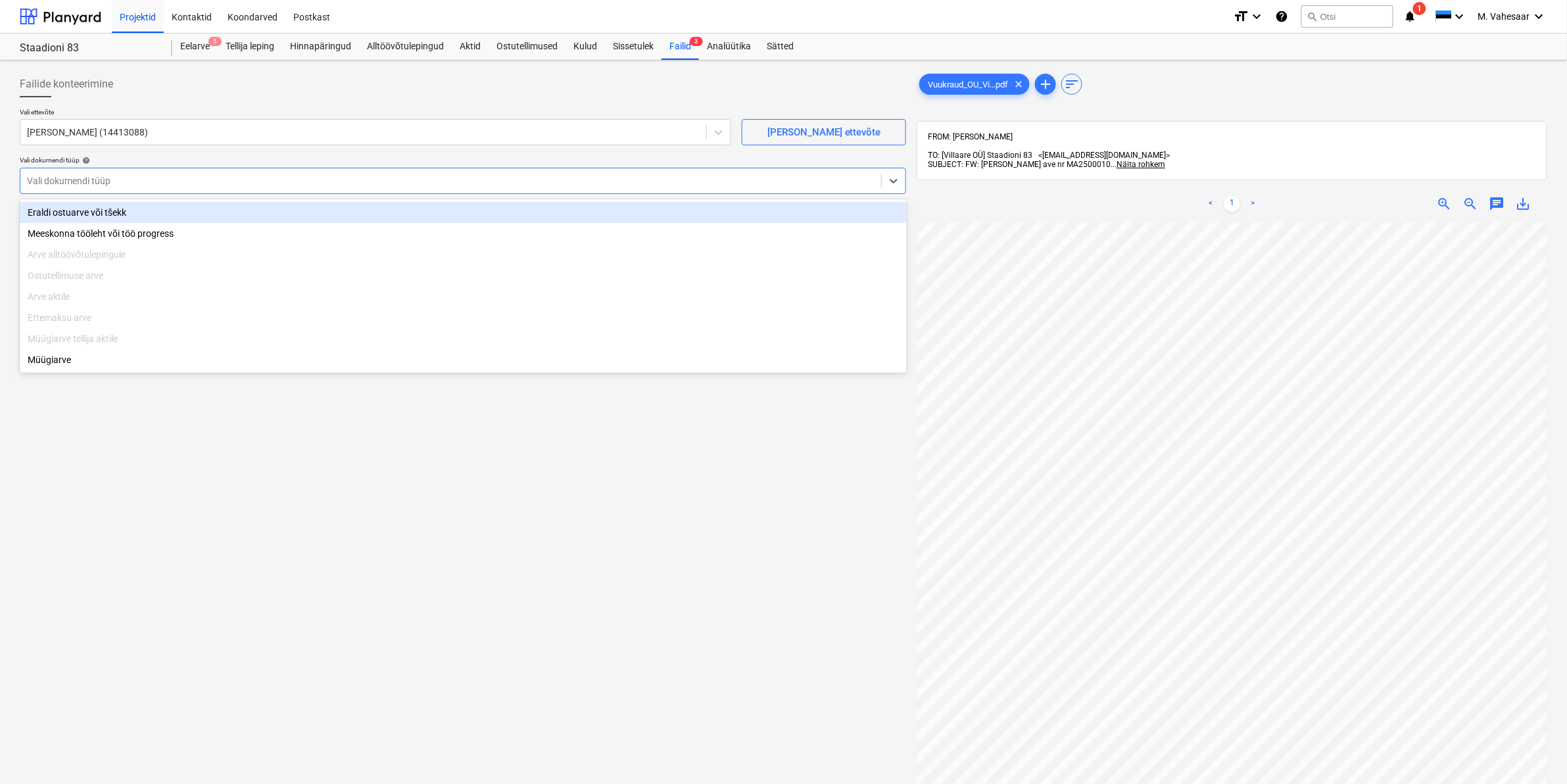
click at [90, 210] on div "Eraldi ostuarve või tšekk" at bounding box center [463, 212] width 887 height 21
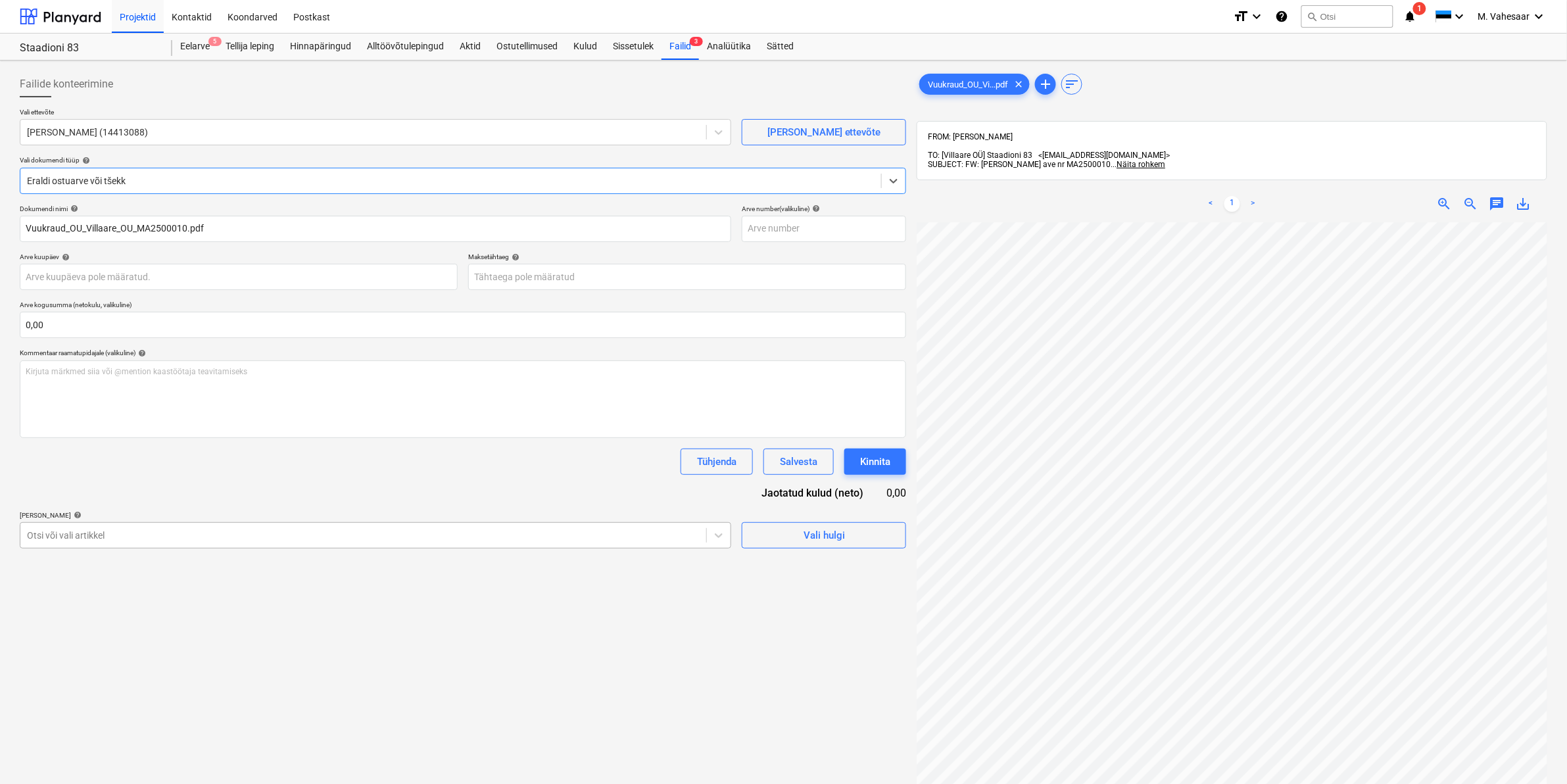
click at [182, 541] on div at bounding box center [363, 535] width 673 height 13
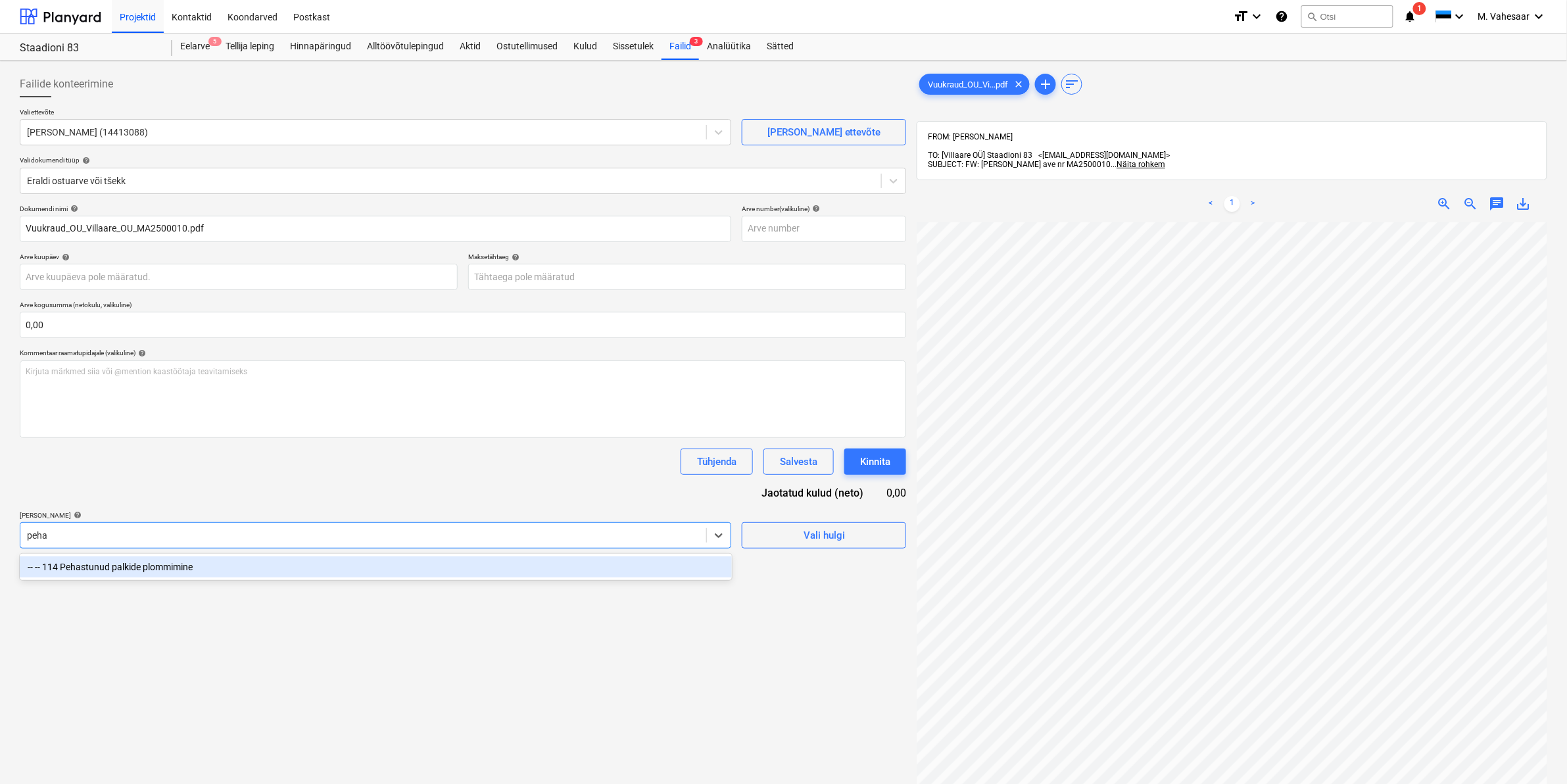
type input "pehas"
click at [158, 565] on div "-- -- 114 Pehastunud palkide plommimine" at bounding box center [376, 567] width 712 height 21
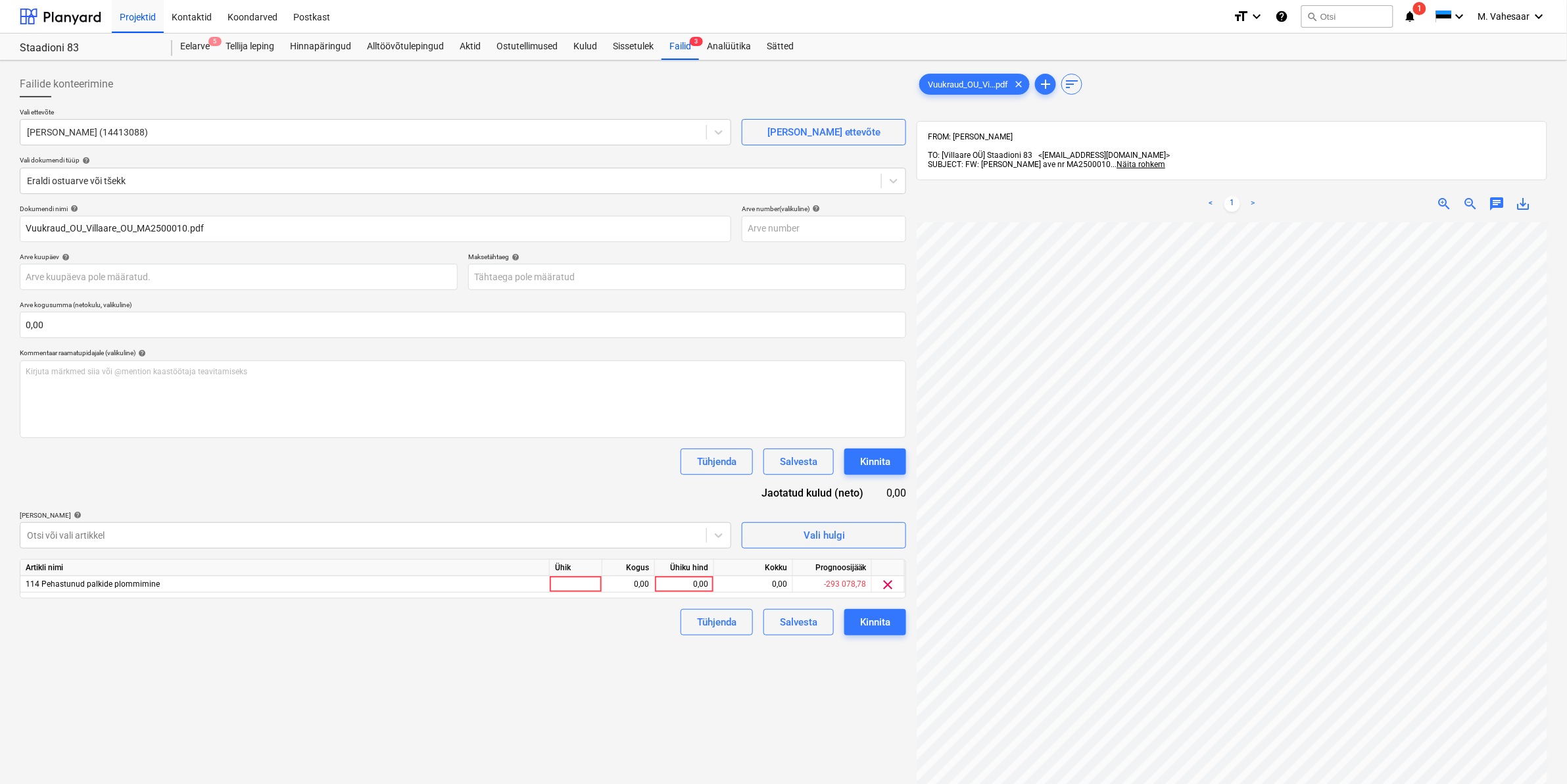
scroll to position [0, 159]
click at [678, 581] on div "0,00" at bounding box center [684, 584] width 48 height 16
type input "15609"
drag, startPoint x: 642, startPoint y: 690, endPoint x: 676, endPoint y: 669, distance: 40.0
click at [642, 689] on div "Failide konteerimine Vali ettevõte Vuukraud OÜ (14413088) [PERSON_NAME] uus ett…" at bounding box center [462, 520] width 897 height 909
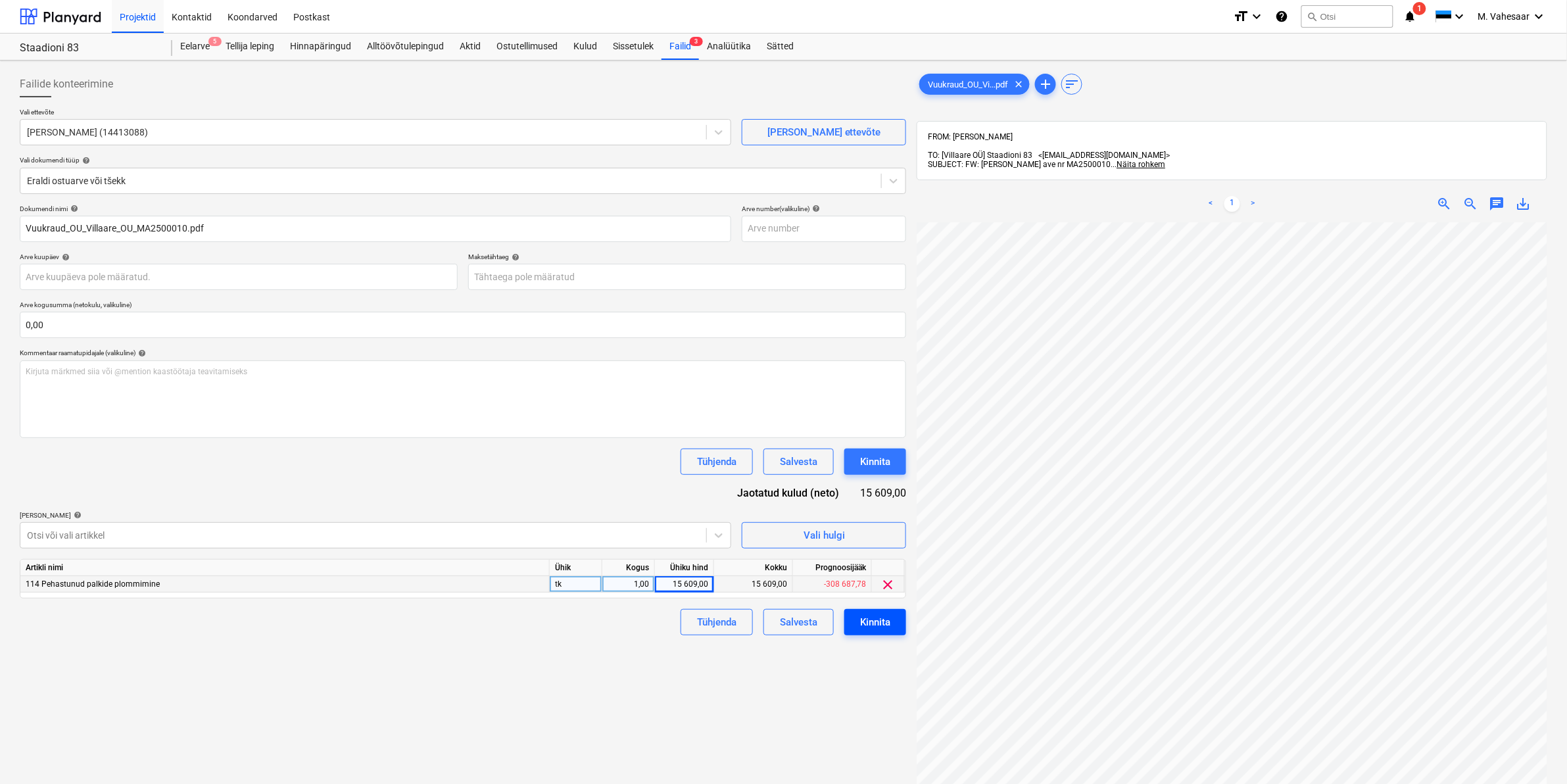
click at [882, 619] on div "Kinnita" at bounding box center [875, 622] width 30 height 17
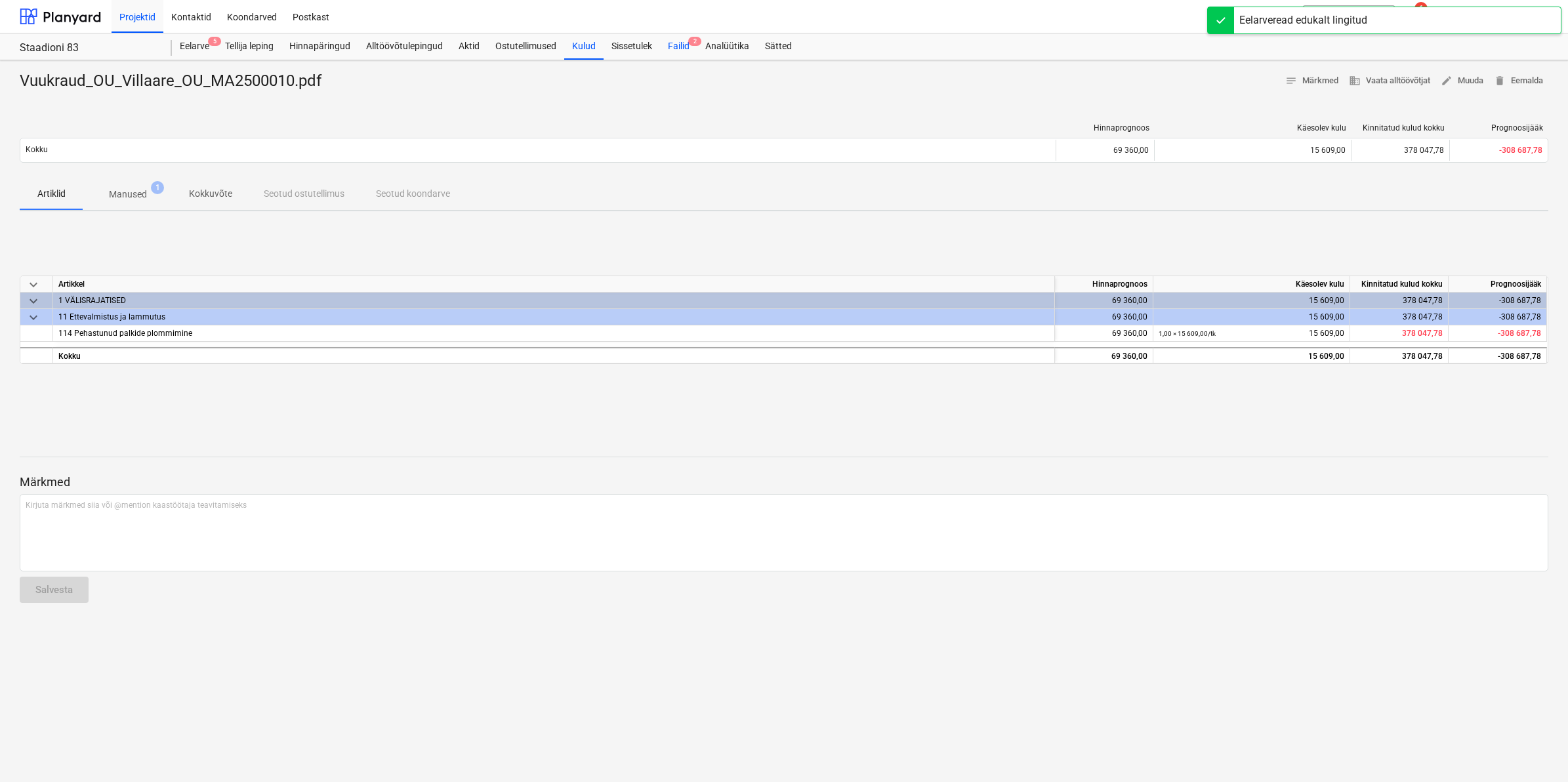
click at [689, 46] on div "Failid 2" at bounding box center [678, 46] width 37 height 26
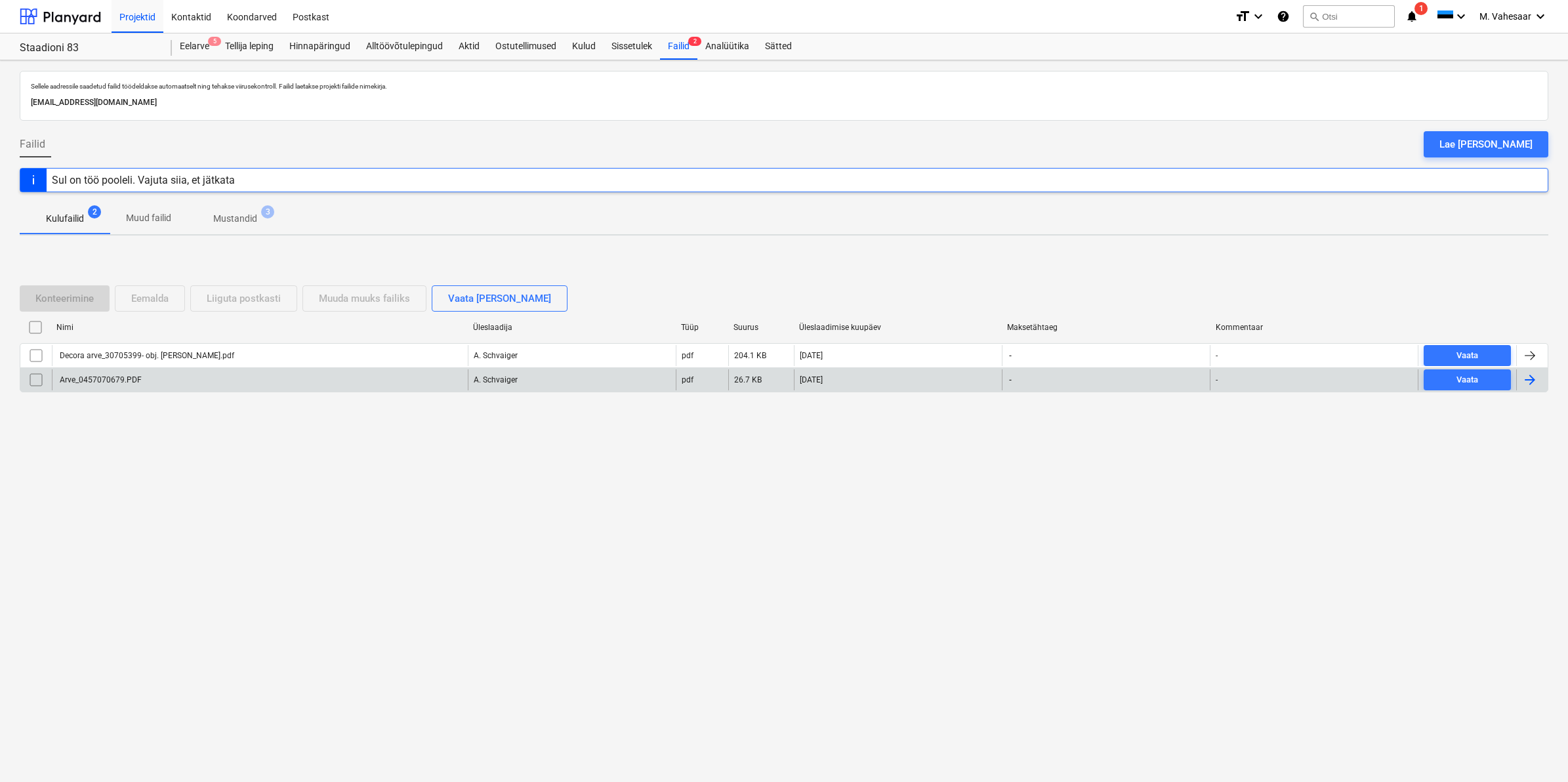
click at [82, 372] on div "Arve_0457070679.PDF" at bounding box center [260, 380] width 416 height 21
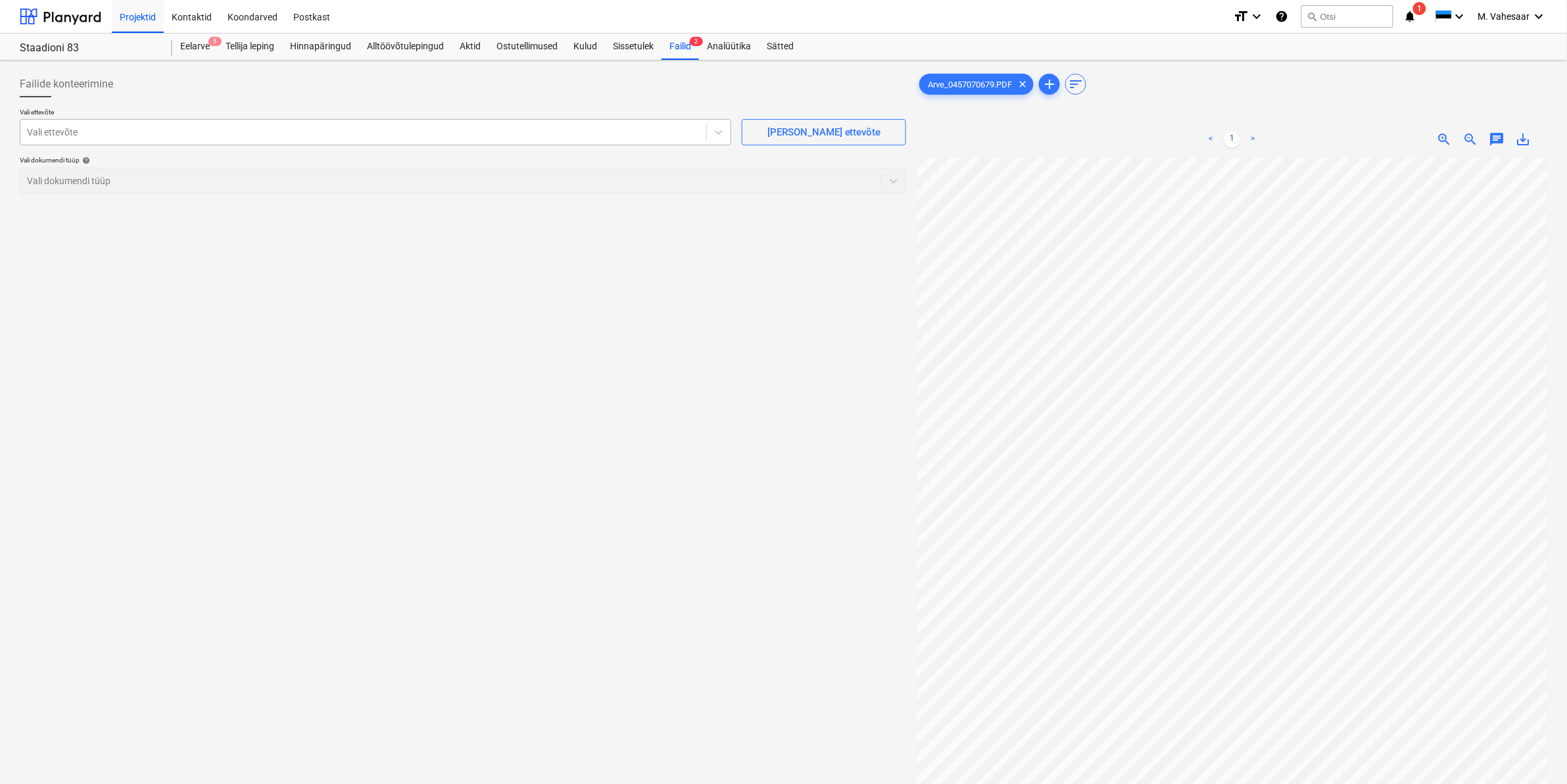
click at [155, 133] on div at bounding box center [363, 132] width 673 height 13
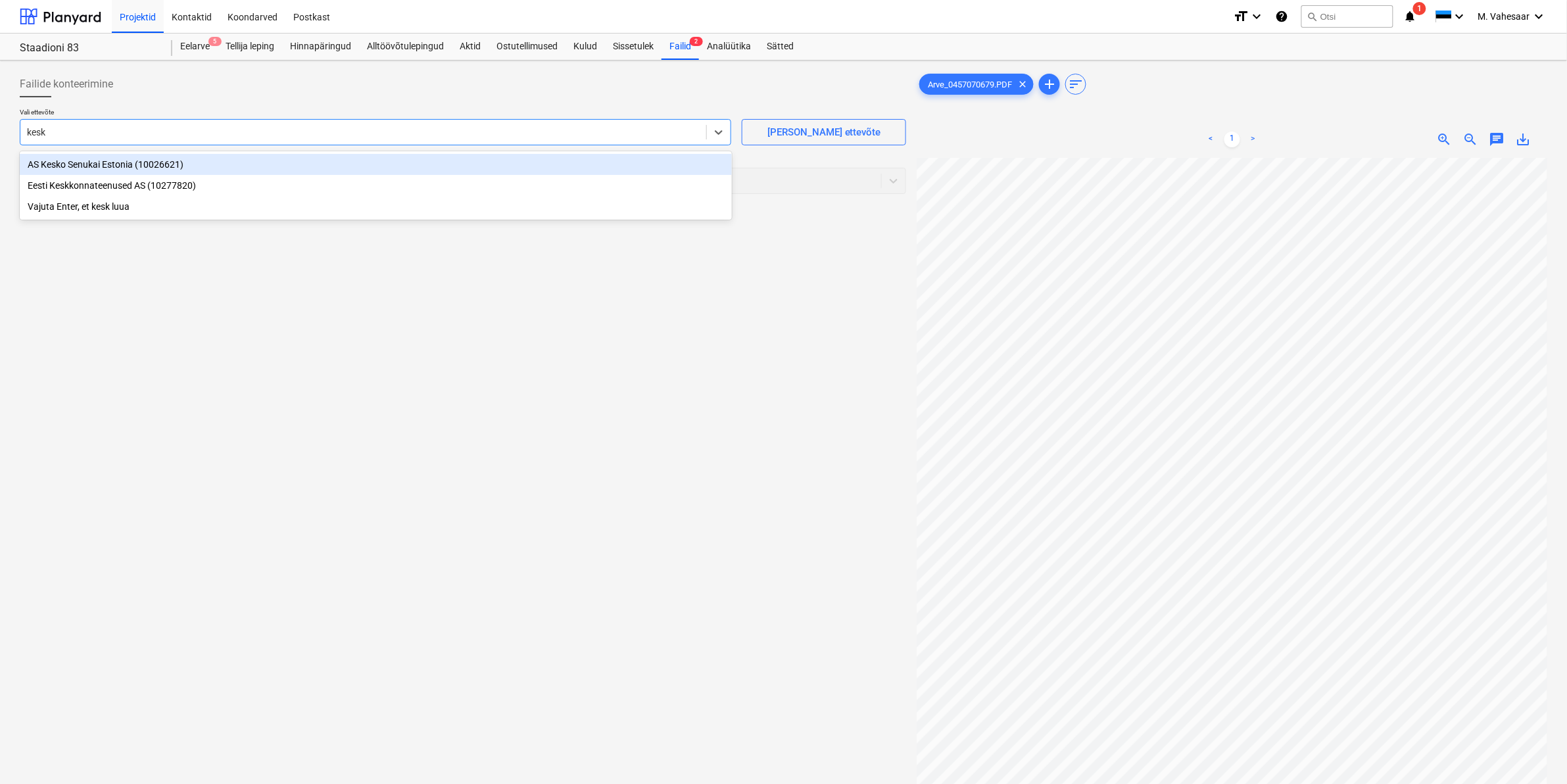
type input "kesko"
click at [107, 155] on div "AS Kesko Senukai Estonia (10026621)" at bounding box center [376, 164] width 712 height 21
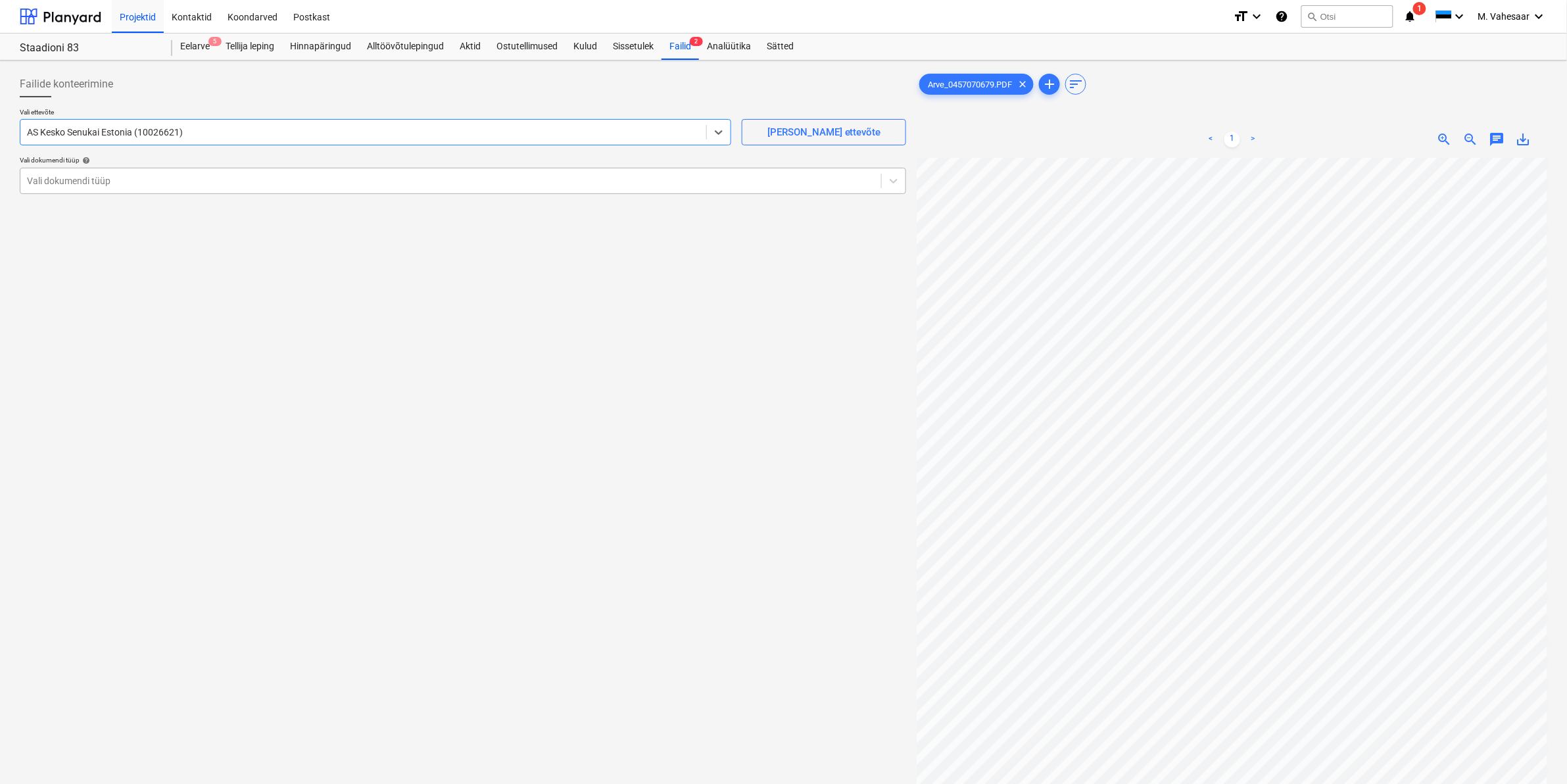
click at [109, 185] on div at bounding box center [450, 181] width 848 height 13
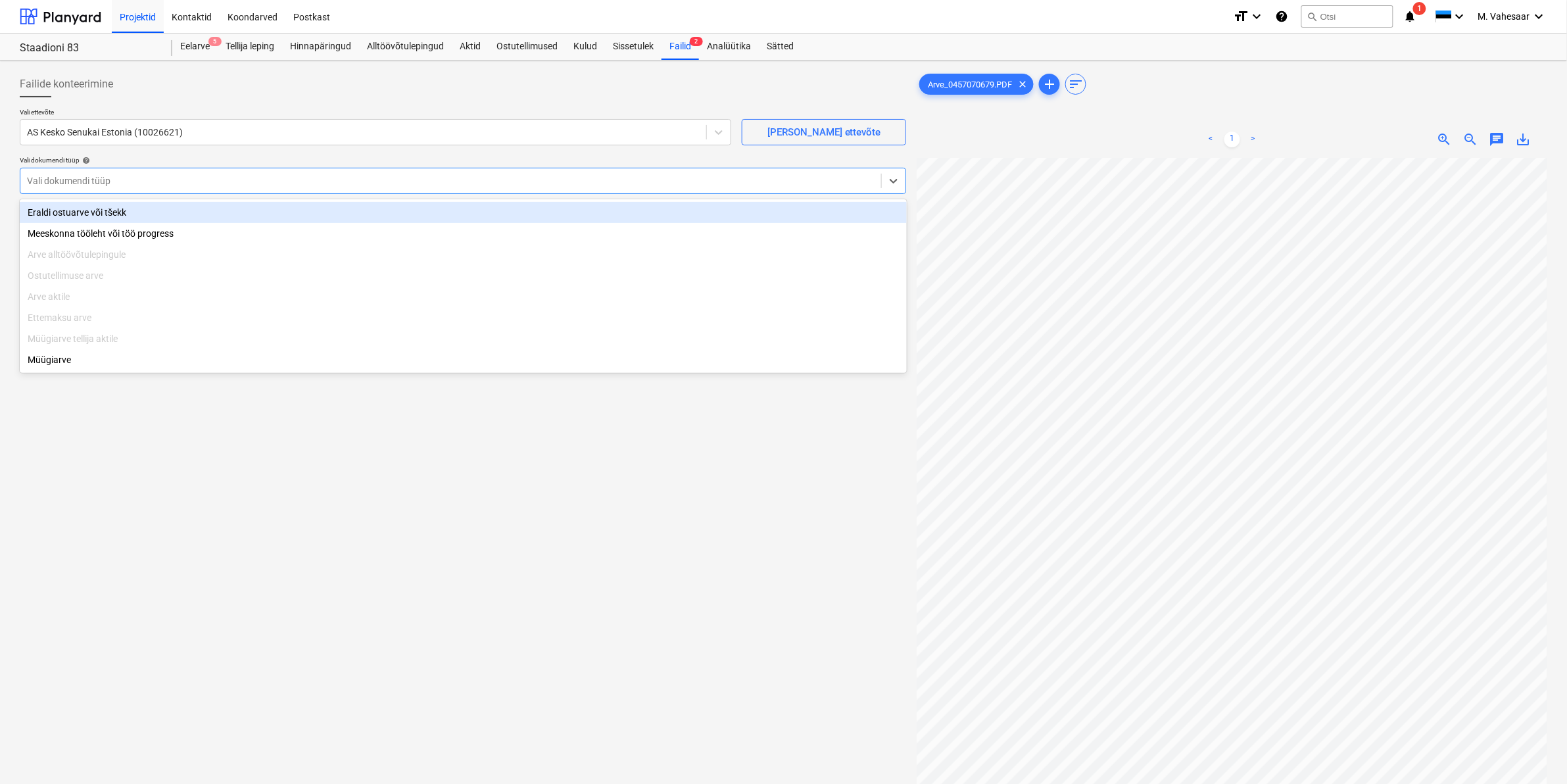
click at [85, 207] on div "Eraldi ostuarve või tšekk" at bounding box center [463, 212] width 887 height 21
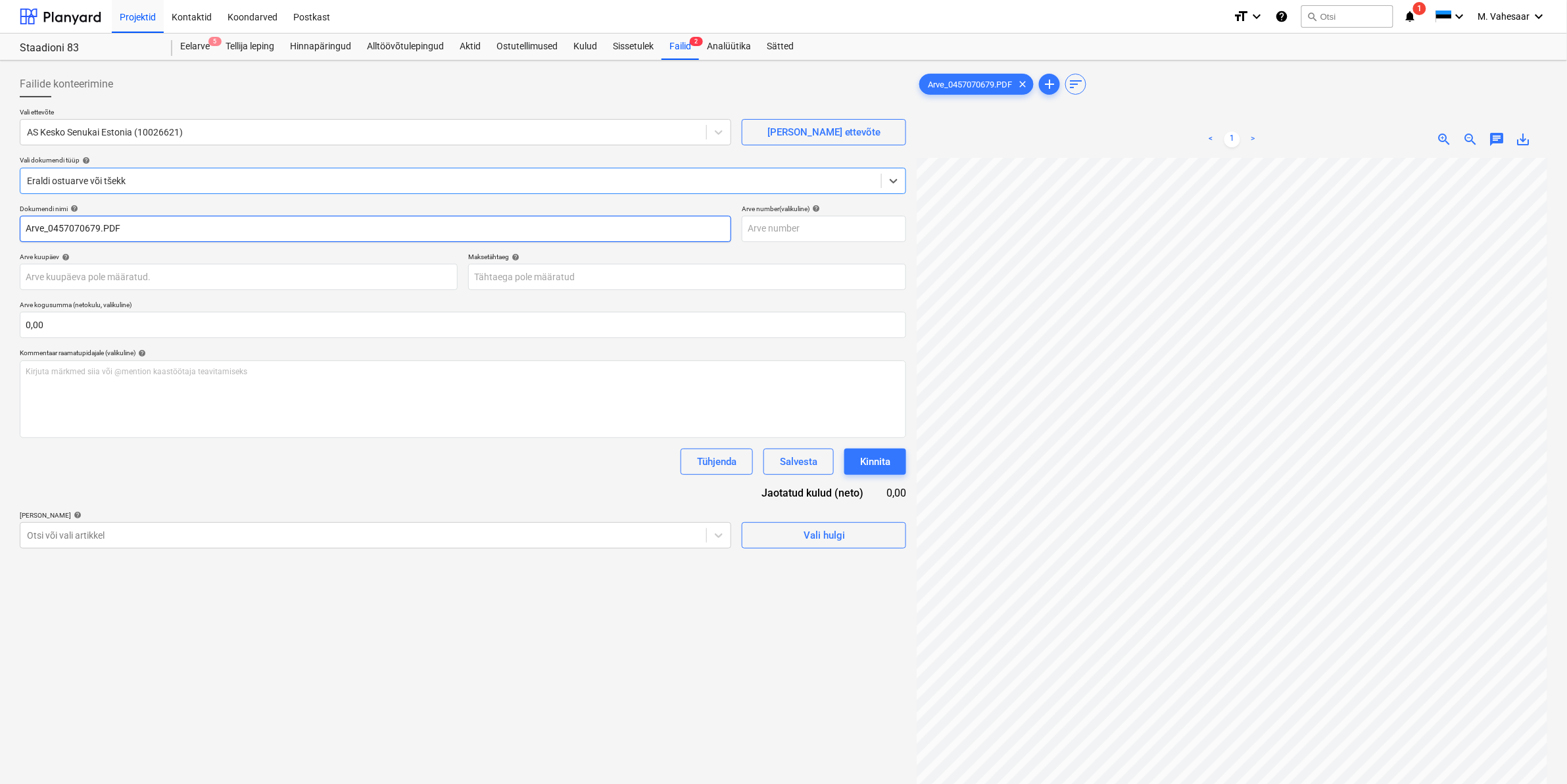
click at [26, 225] on input "Arve_0457070679.PDF" at bounding box center [376, 229] width 712 height 26
type input "K Rauta Arve_0457070679.PDF"
click at [122, 529] on div at bounding box center [363, 535] width 673 height 13
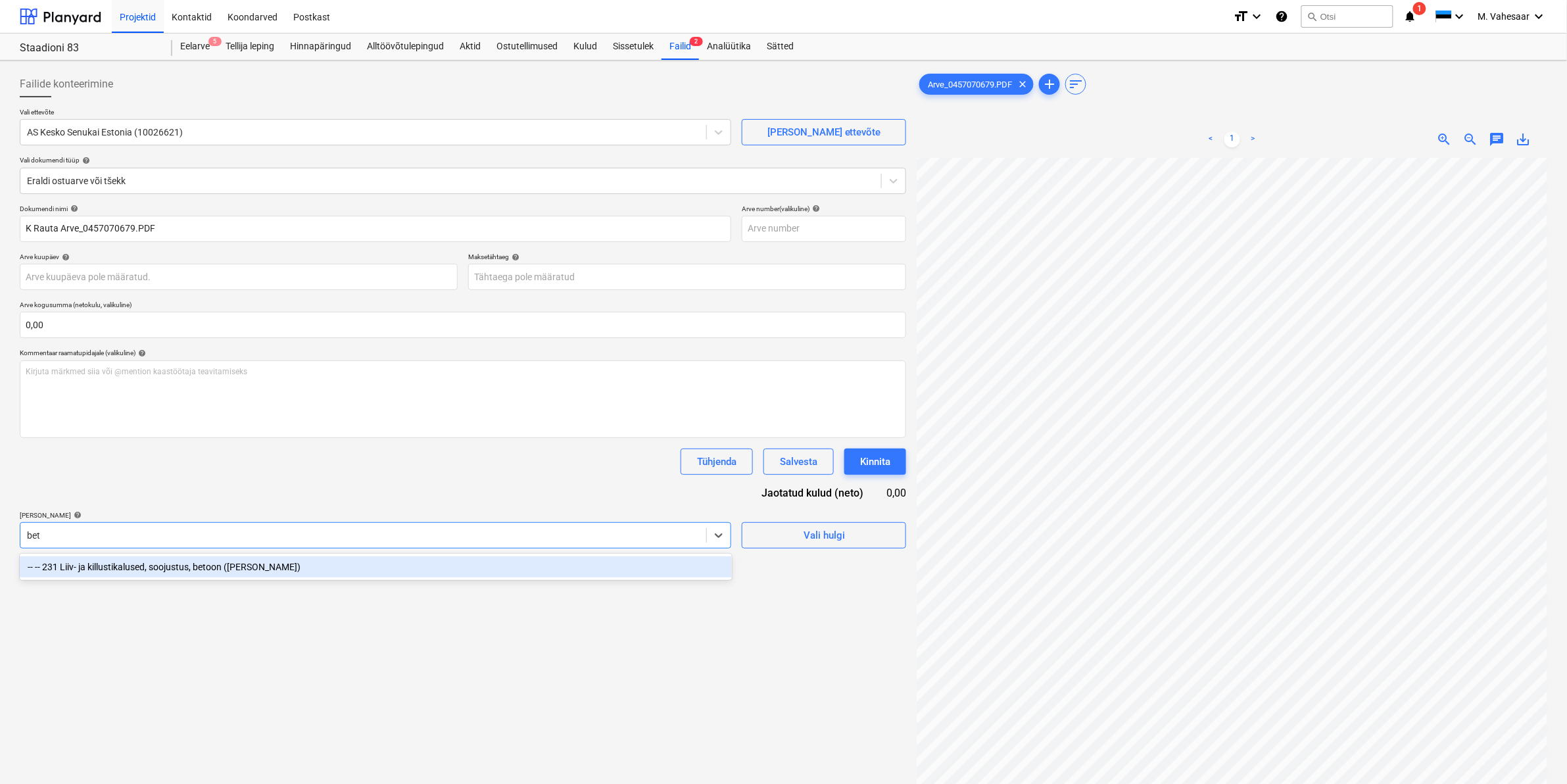
type input "beto"
click at [155, 575] on div "-- -- 231 Liiv- ja killustikalused, soojustus, betoon ([PERSON_NAME])" at bounding box center [376, 567] width 712 height 21
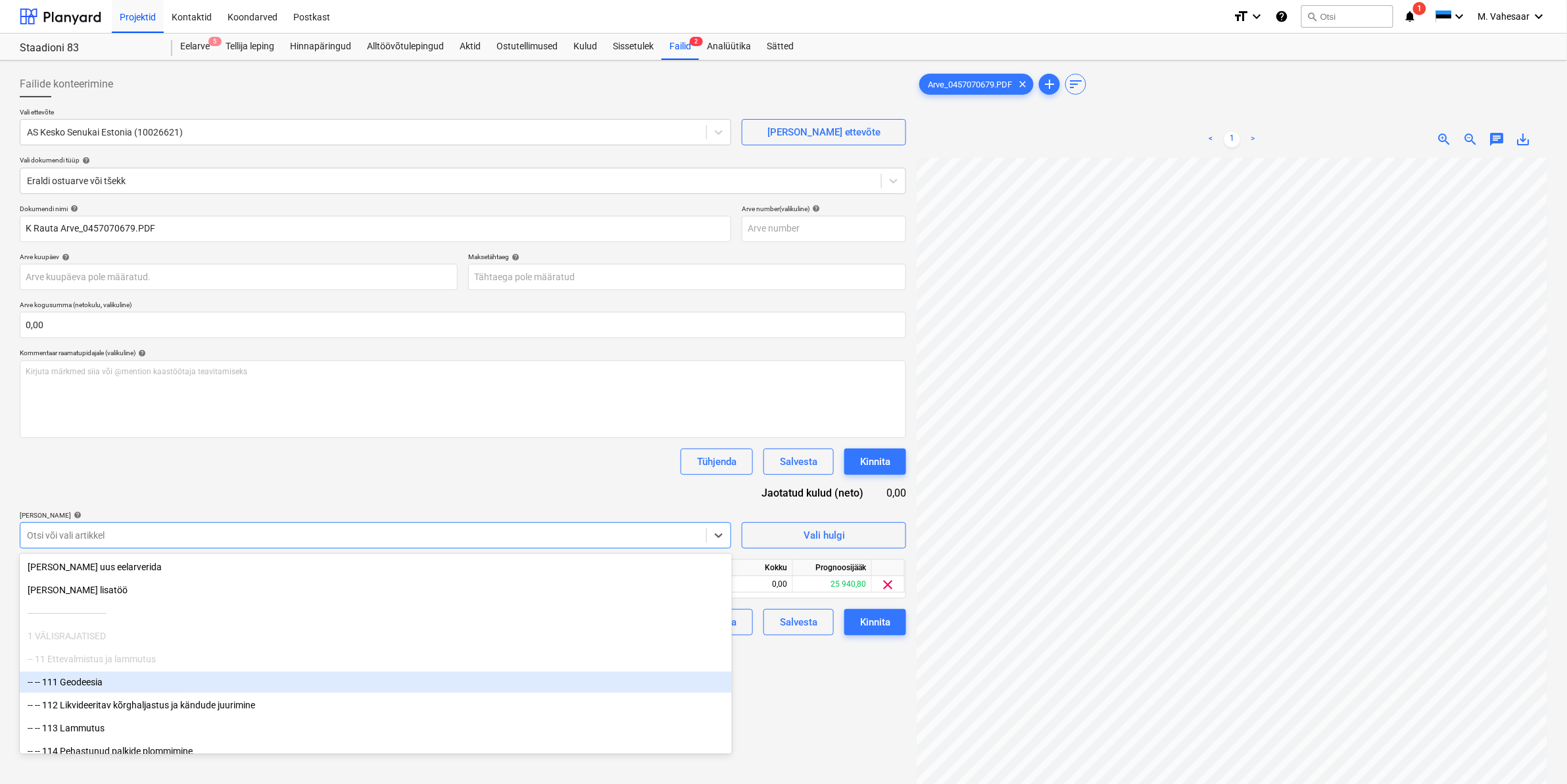
click at [777, 694] on div "Failide konteerimine Vali ettevõte AS Kesko Senukai Estonia (10026621) [PERSON_…" at bounding box center [462, 488] width 897 height 844
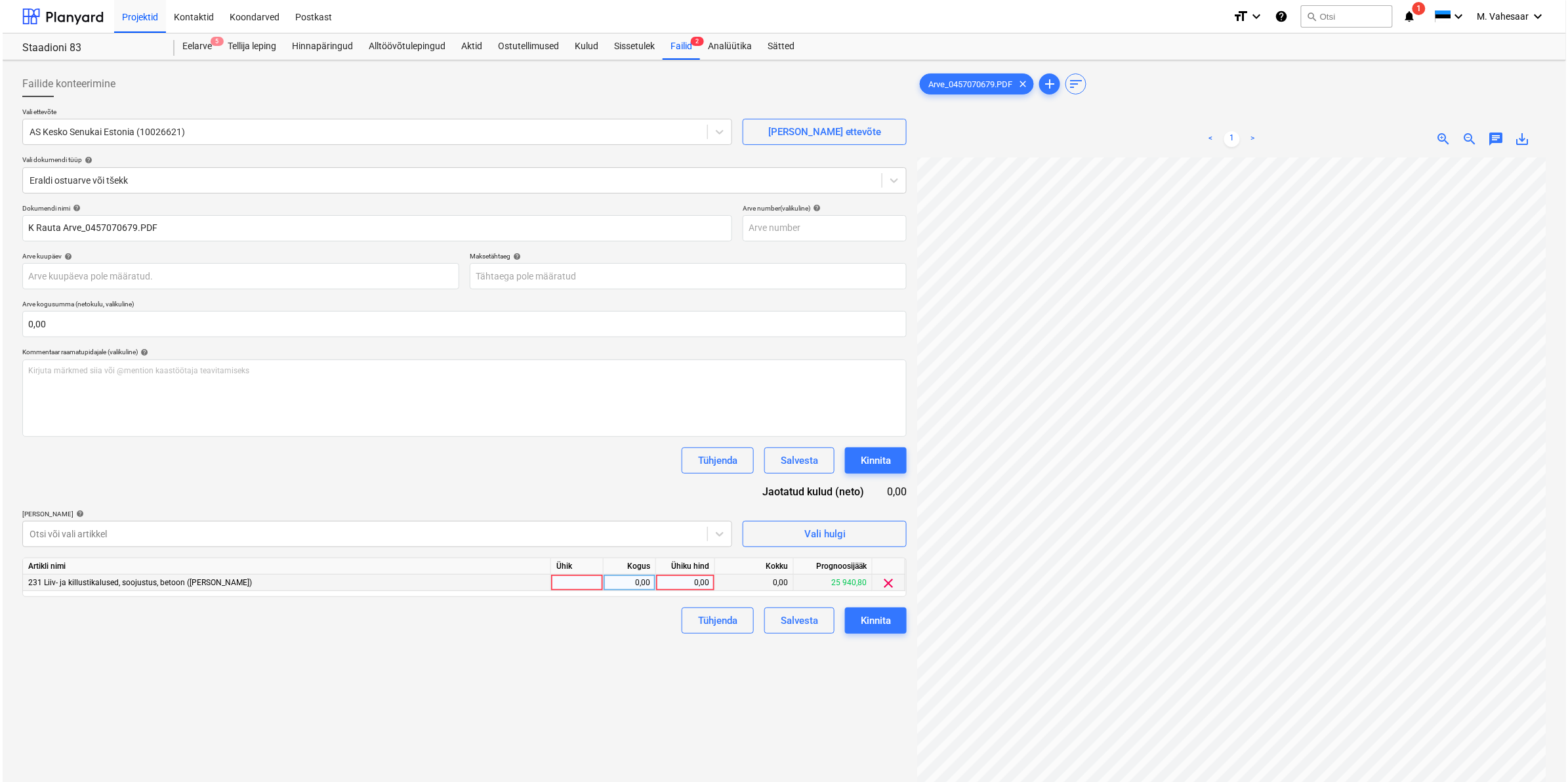
scroll to position [358, 158]
click at [673, 581] on div "0,00" at bounding box center [682, 582] width 48 height 16
type input "189,60"
click at [601, 656] on div "Failide konteerimine Vali ettevõte AS Kesko Senukai Estonia (10026621) [PERSON_…" at bounding box center [461, 486] width 895 height 842
click at [860, 619] on div "Kinnita" at bounding box center [873, 620] width 30 height 17
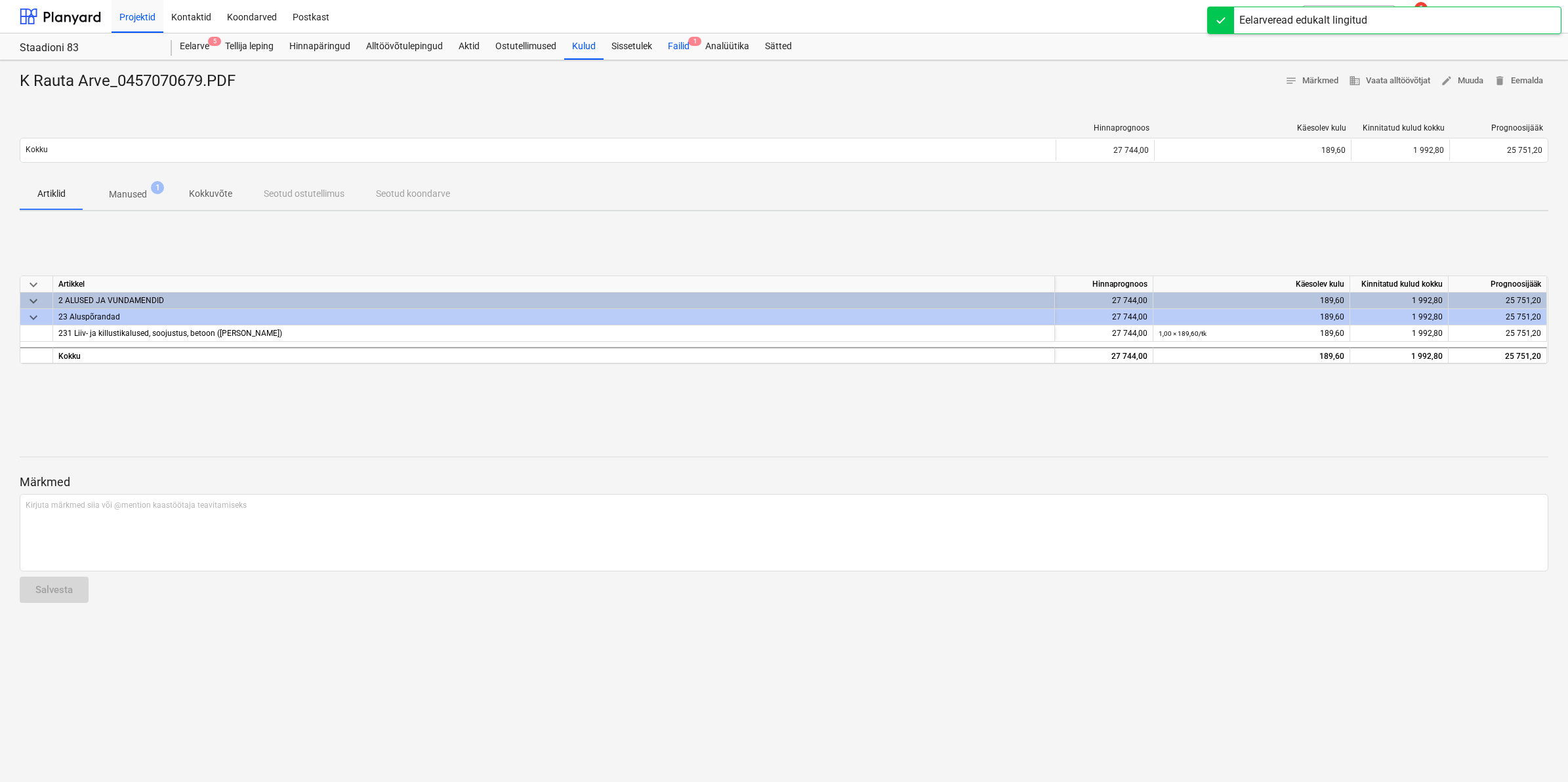
click at [686, 51] on div "Failid 1" at bounding box center [678, 46] width 37 height 26
